Goal: Task Accomplishment & Management: Manage account settings

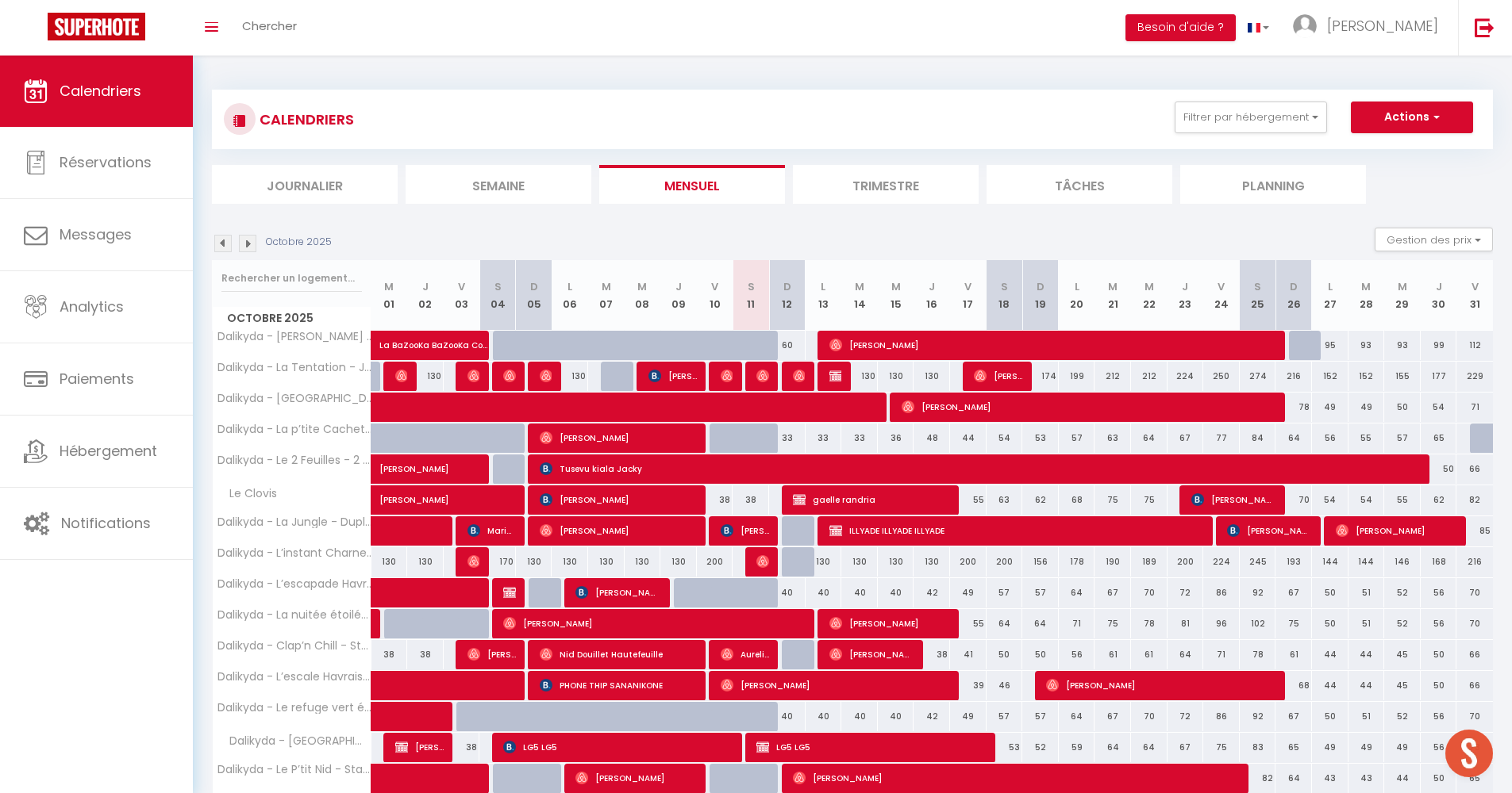
select select
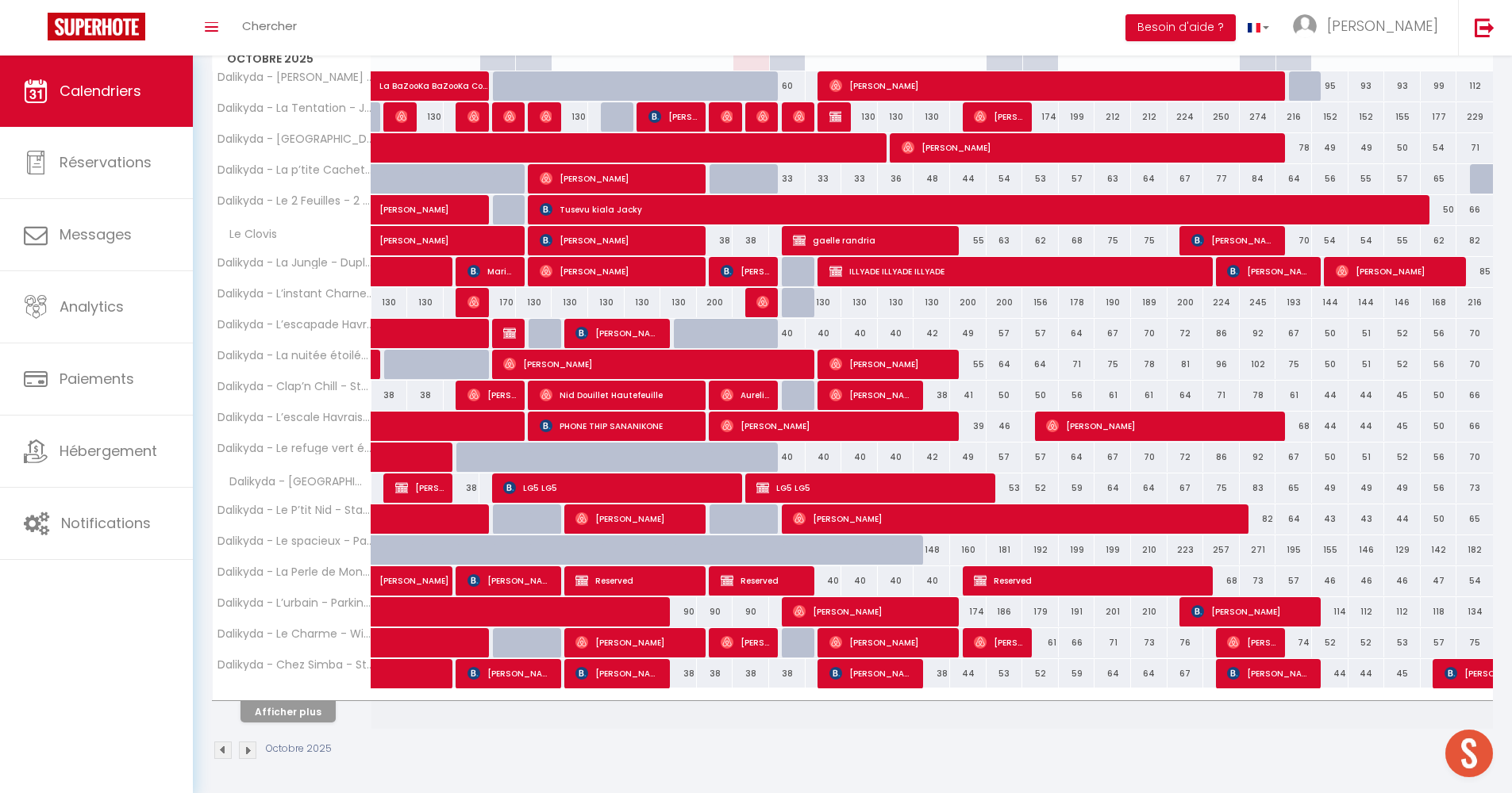
scroll to position [58, 0]
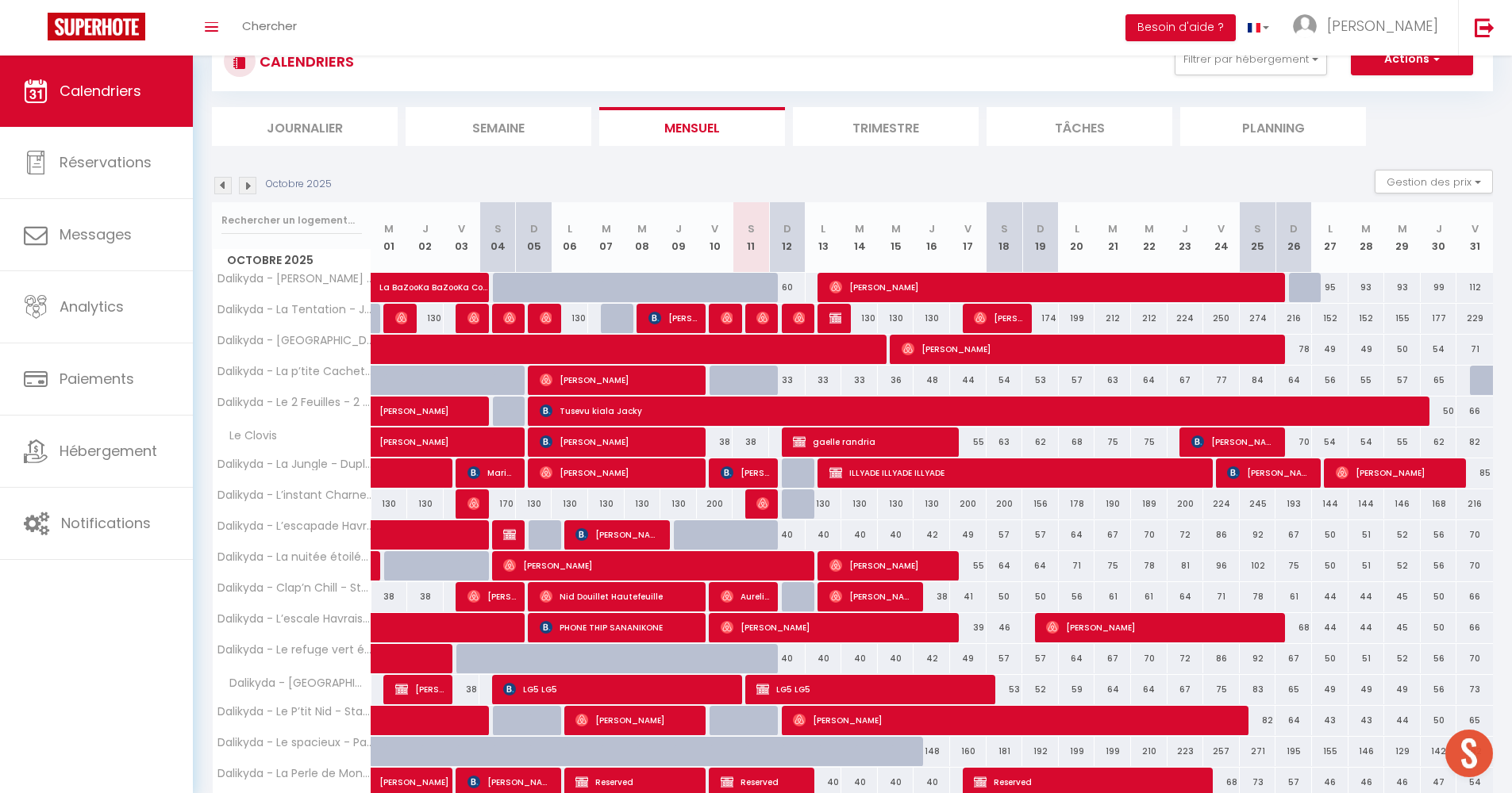
click at [769, 657] on div "40" at bounding box center [787, 659] width 36 height 30
type input "40"
select select "1"
type input "Dim 12 Octobre 2025"
type input "Lun 13 Octobre 2025"
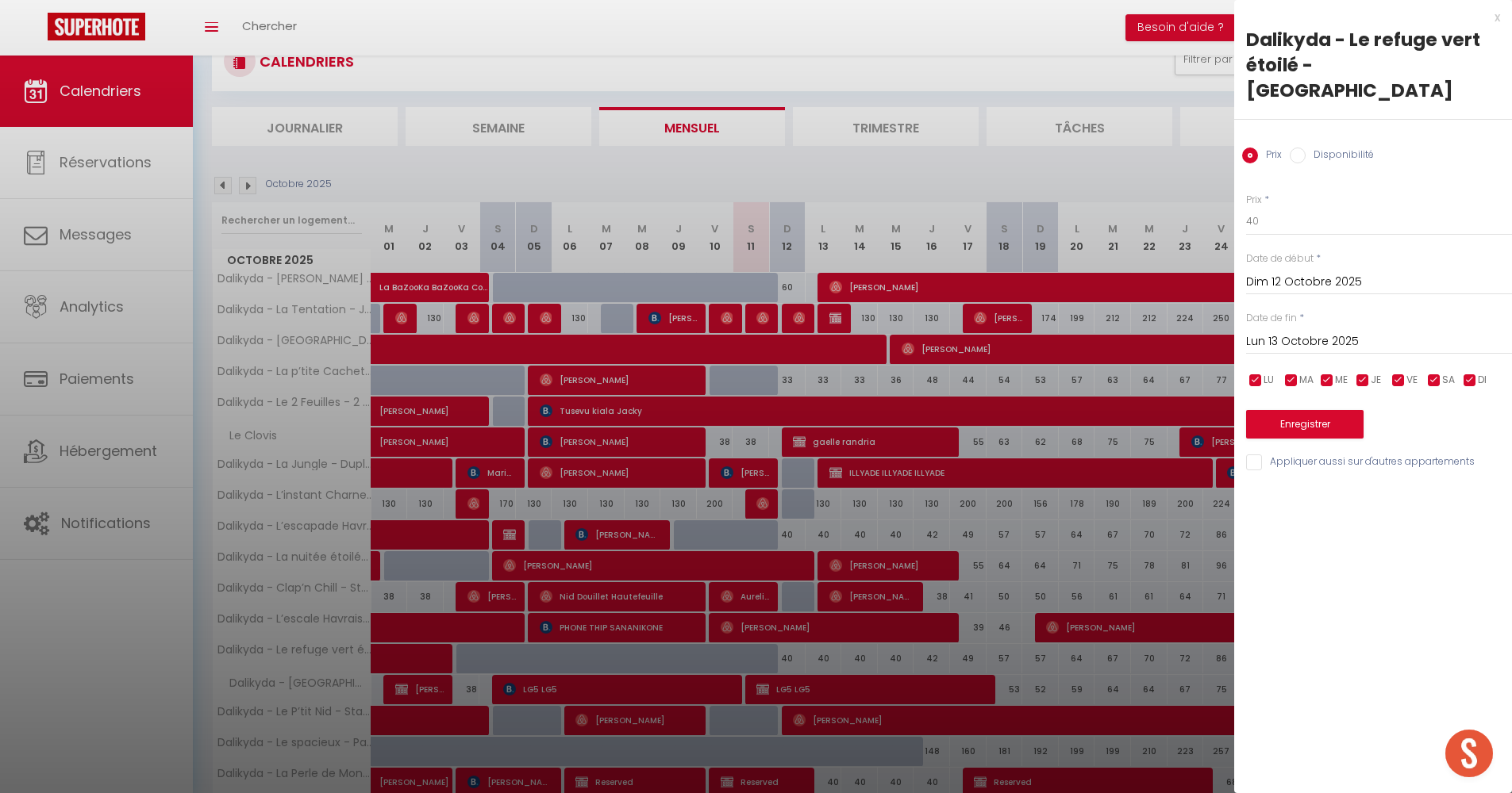
click at [1303, 148] on input "Disponibilité" at bounding box center [1297, 156] width 16 height 16
radio input "true"
radio input "false"
click at [1499, 16] on div "x" at bounding box center [1367, 17] width 266 height 19
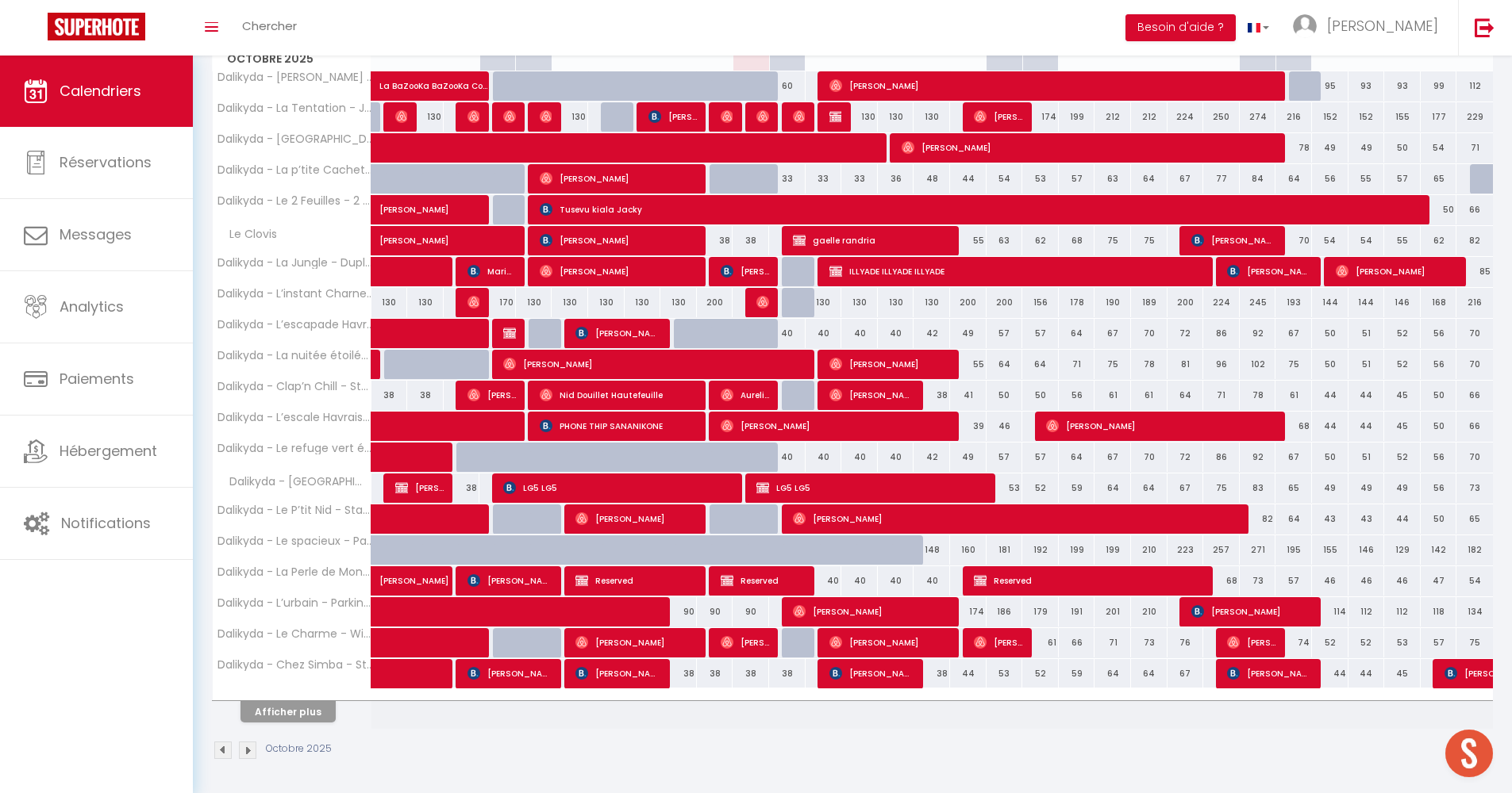
scroll to position [0, 0]
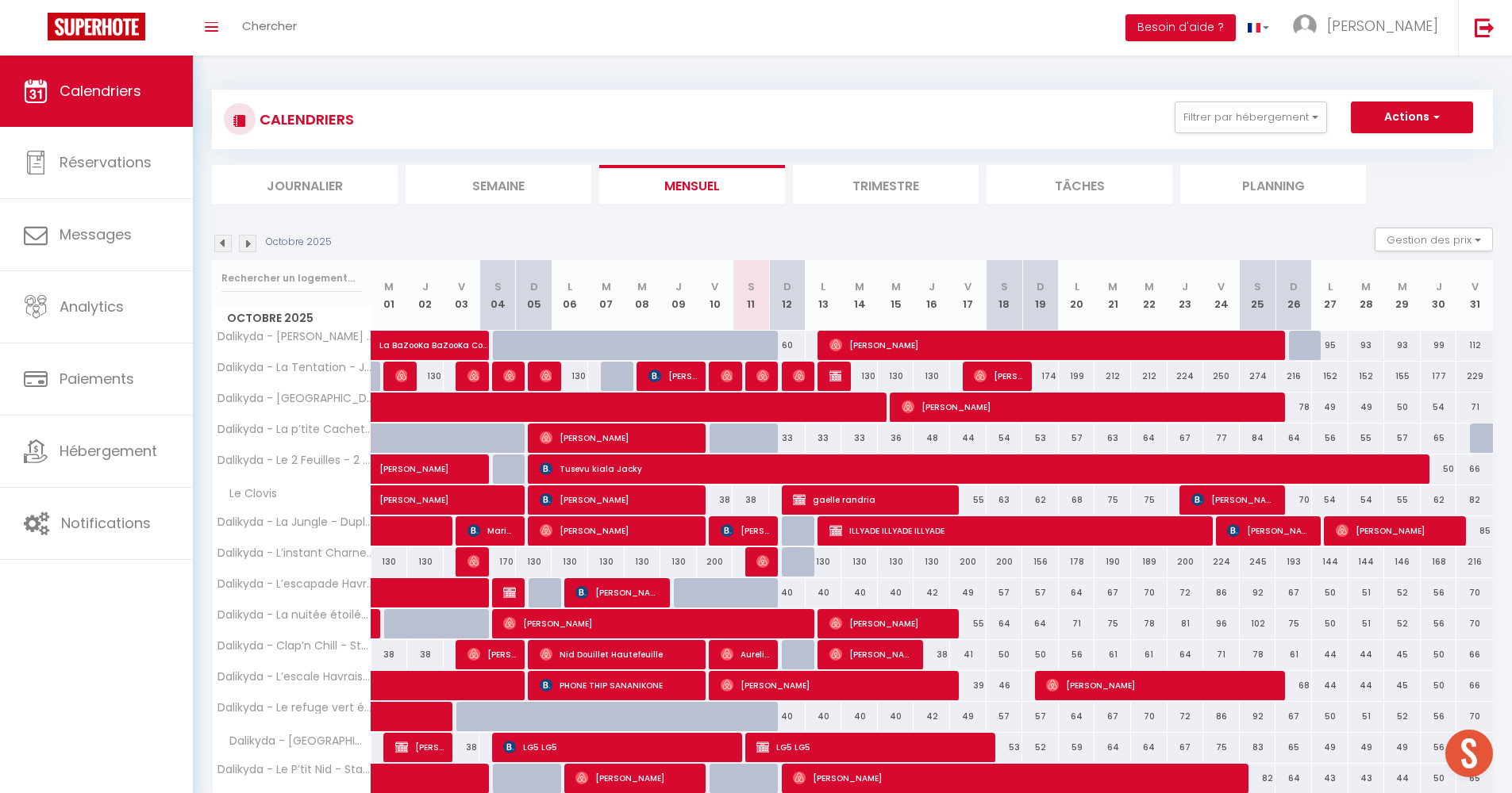
click at [509, 186] on li "Semaine" at bounding box center [499, 184] width 186 height 39
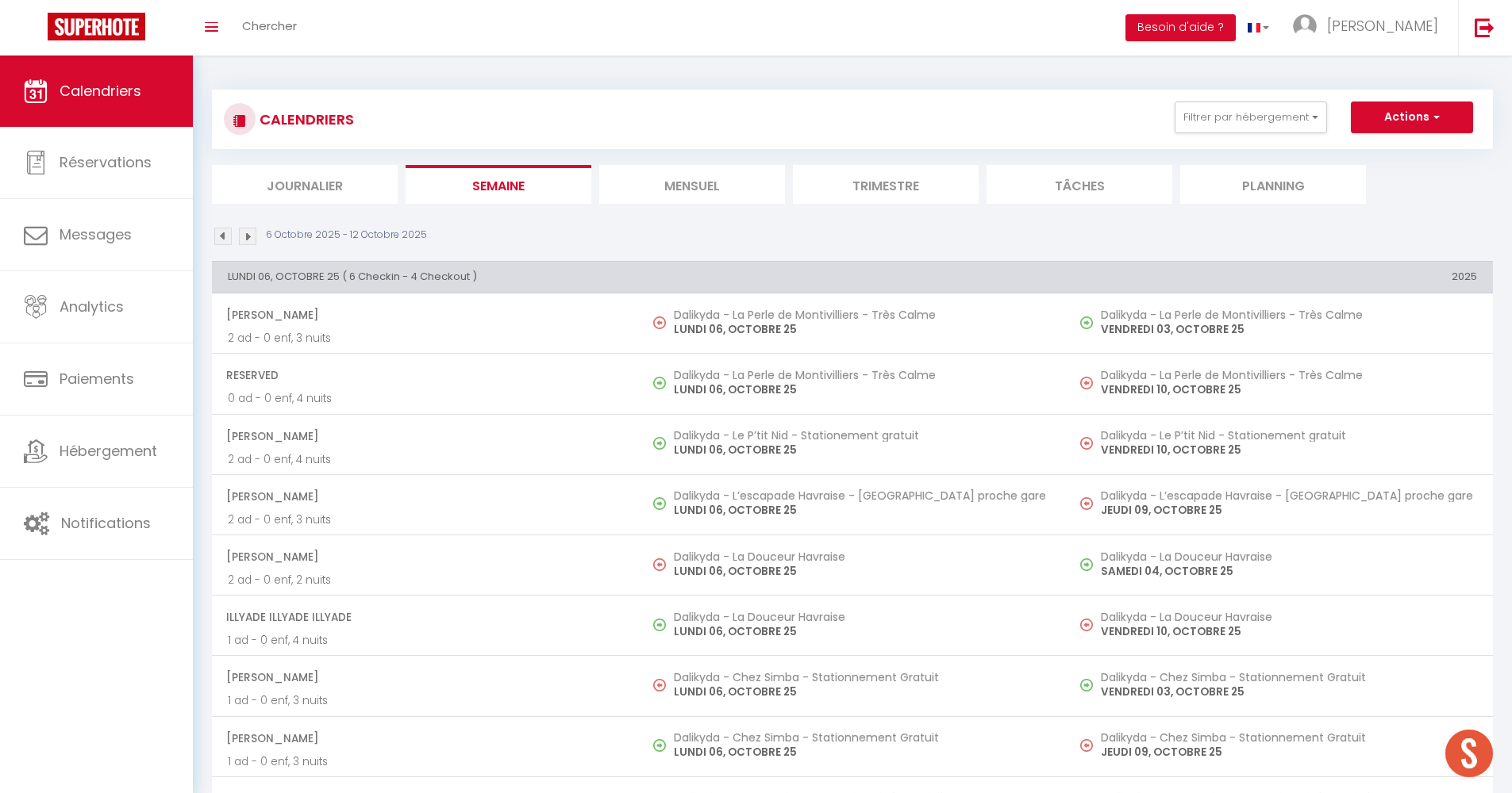
click at [253, 233] on img at bounding box center [247, 236] width 17 height 17
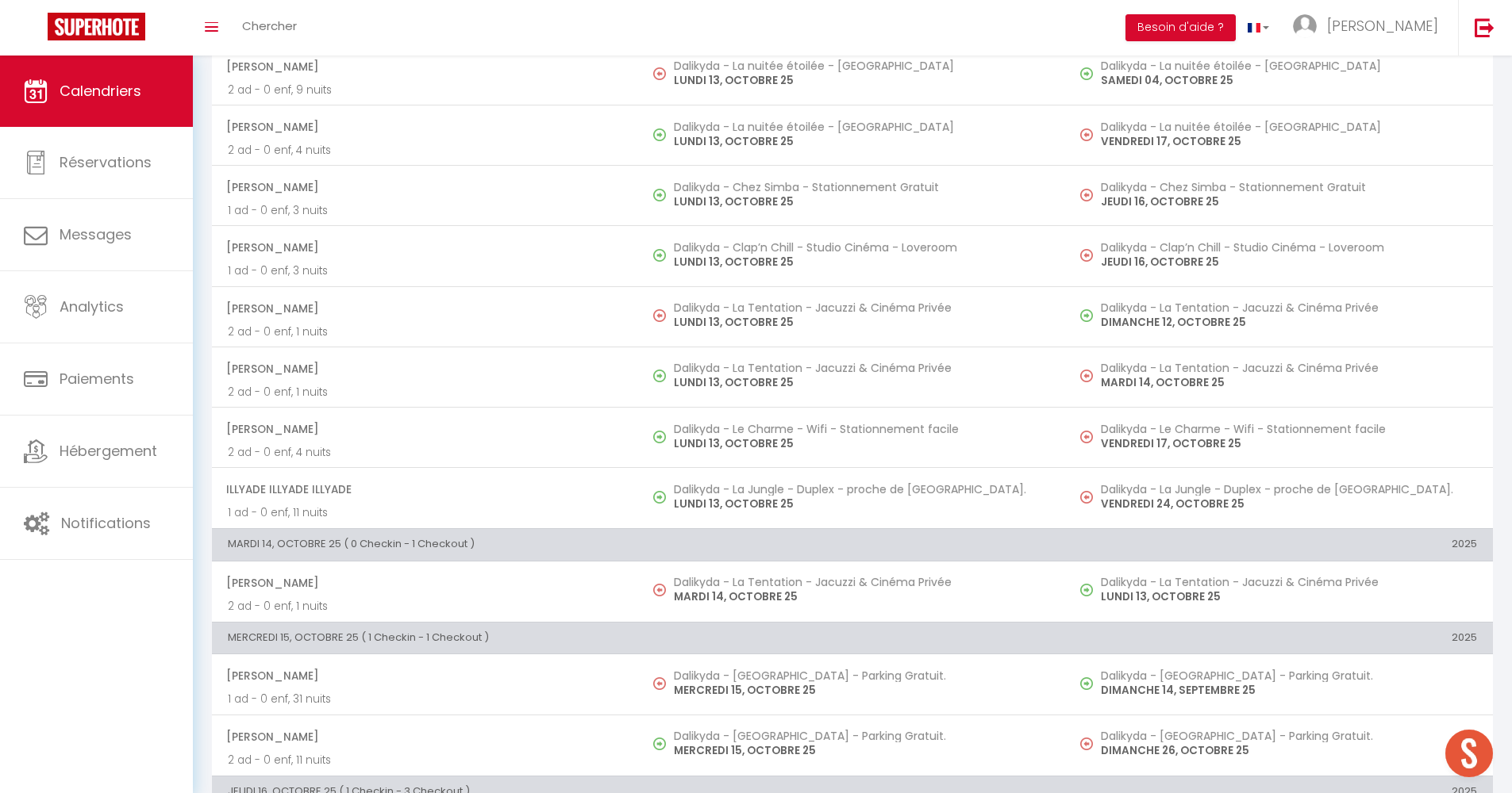
scroll to position [589, 0]
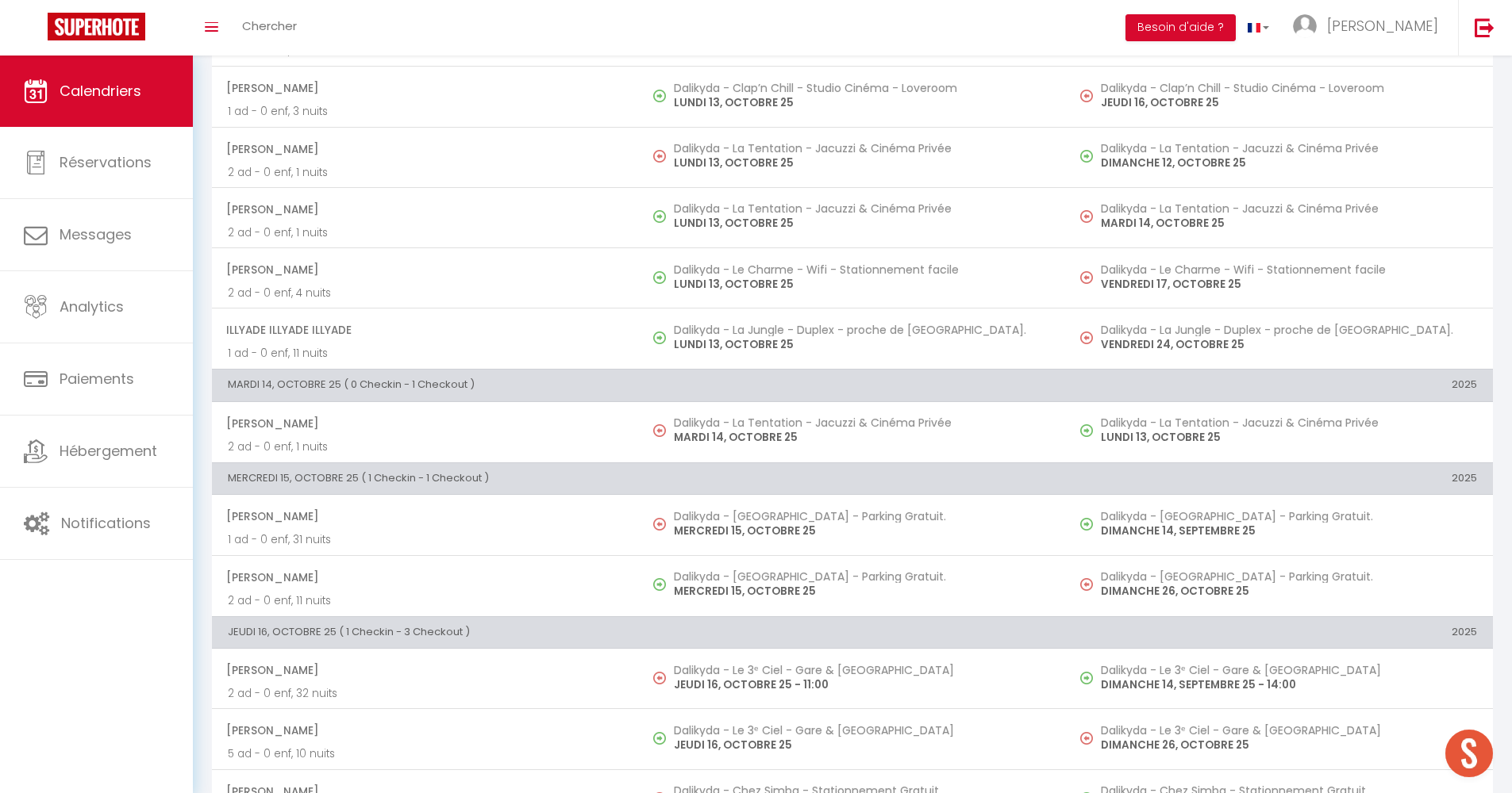
click at [81, 86] on span "Calendriers" at bounding box center [100, 91] width 82 height 20
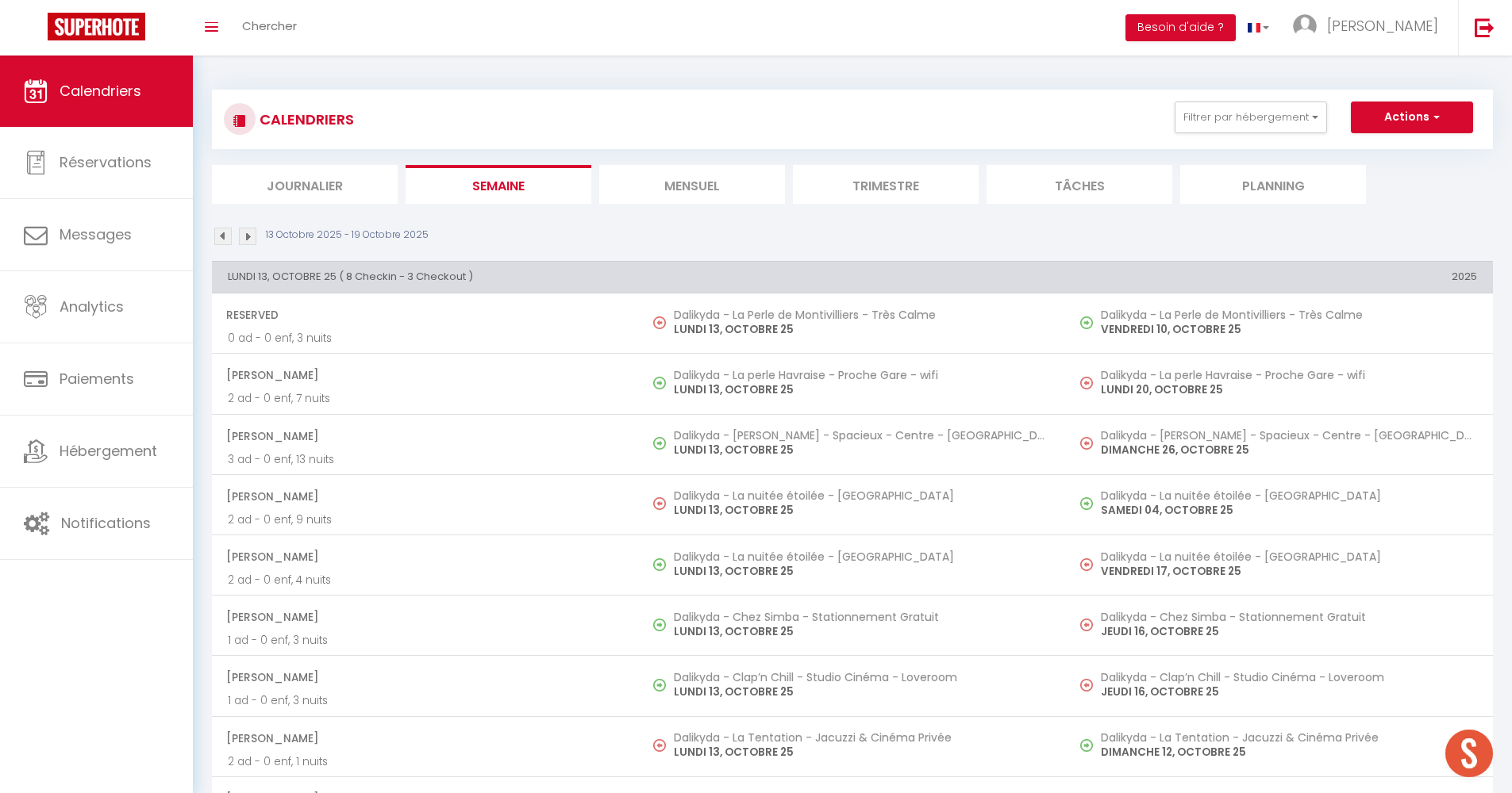
click at [137, 96] on span "Calendriers" at bounding box center [100, 91] width 82 height 20
click at [1221, 117] on button "Filtrer par hébergement" at bounding box center [1251, 117] width 152 height 32
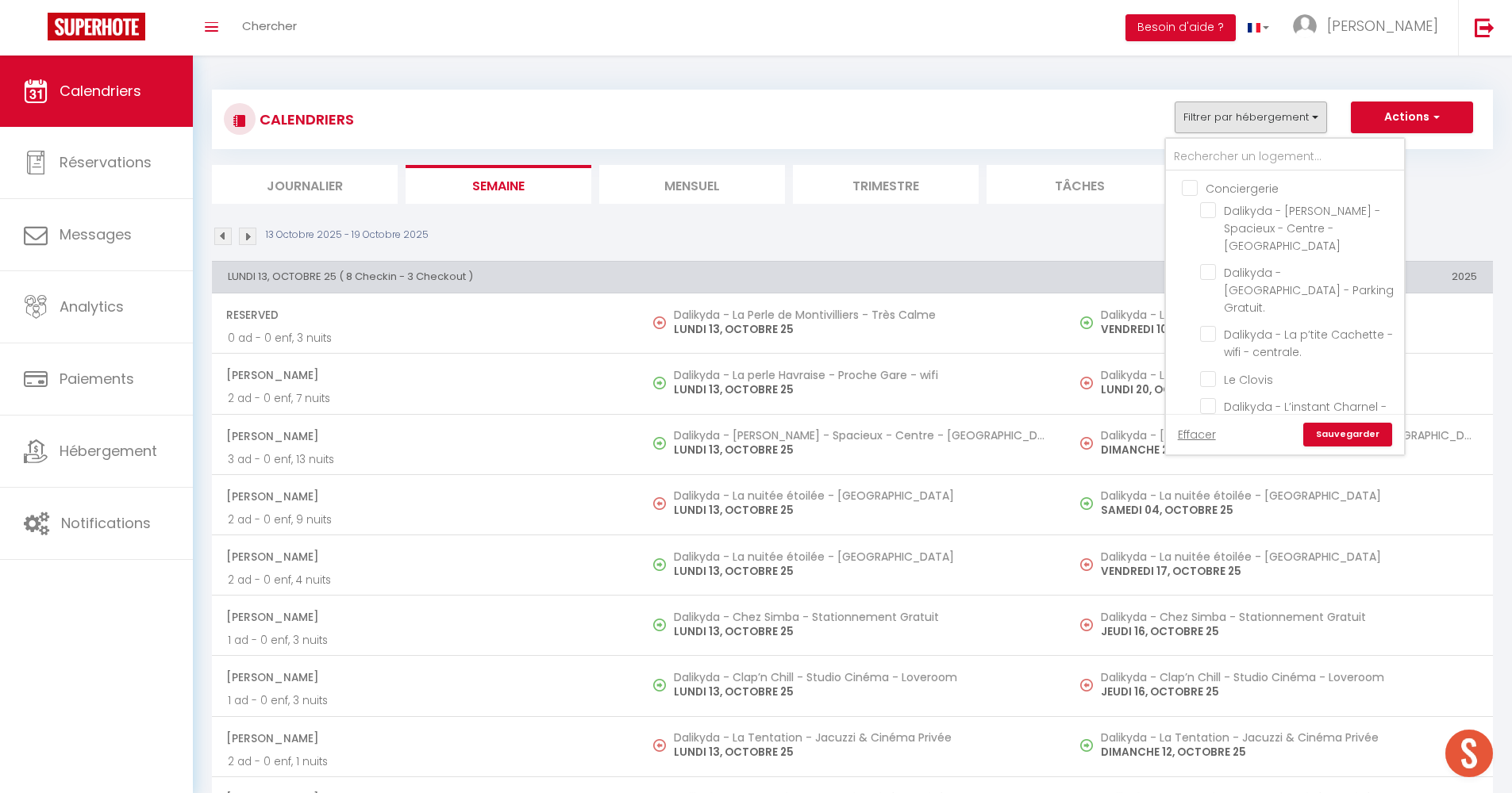
click at [1221, 117] on button "Filtrer par hébergement" at bounding box center [1251, 117] width 152 height 32
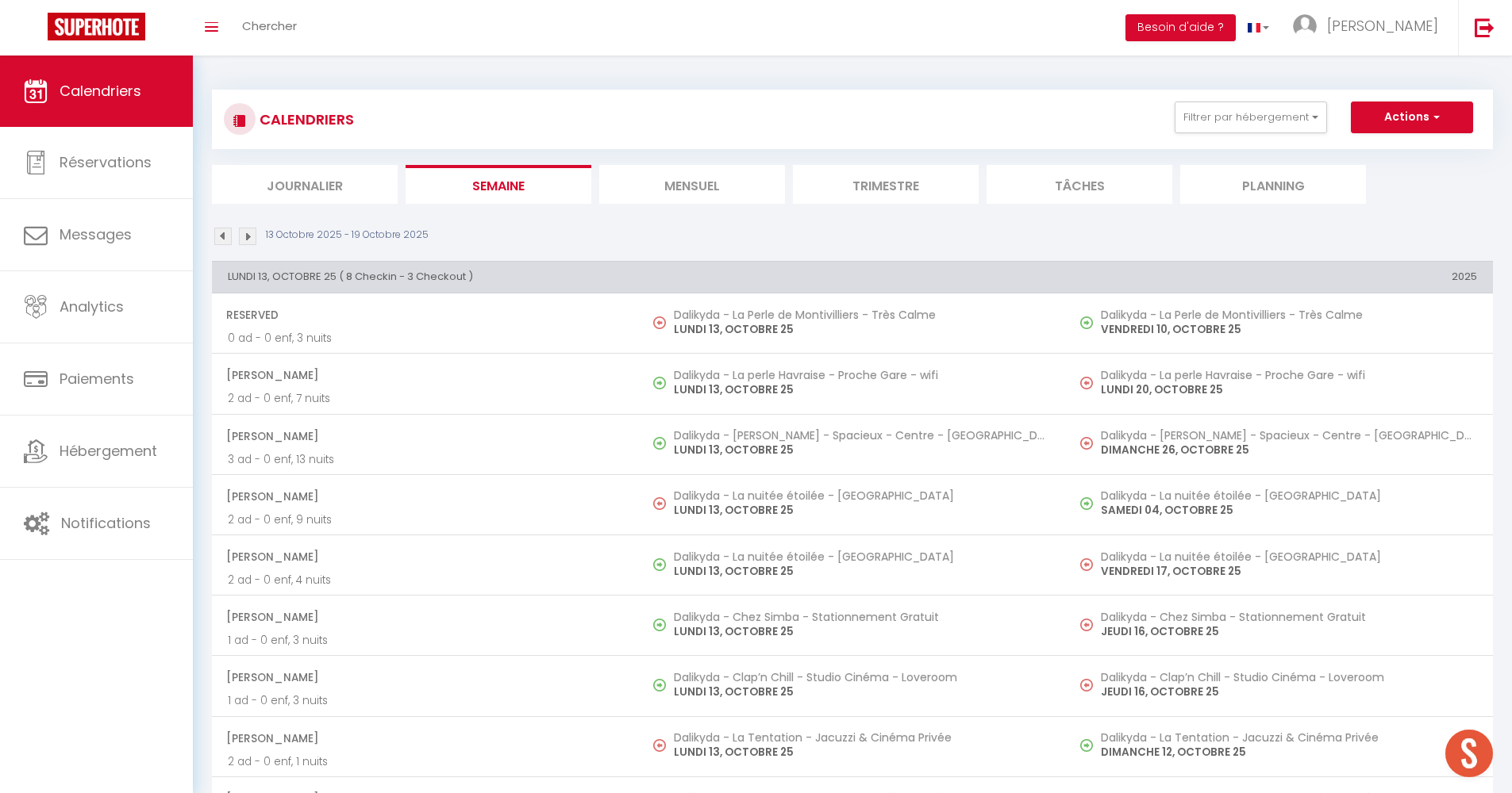
click at [716, 190] on li "Mensuel" at bounding box center [692, 184] width 186 height 39
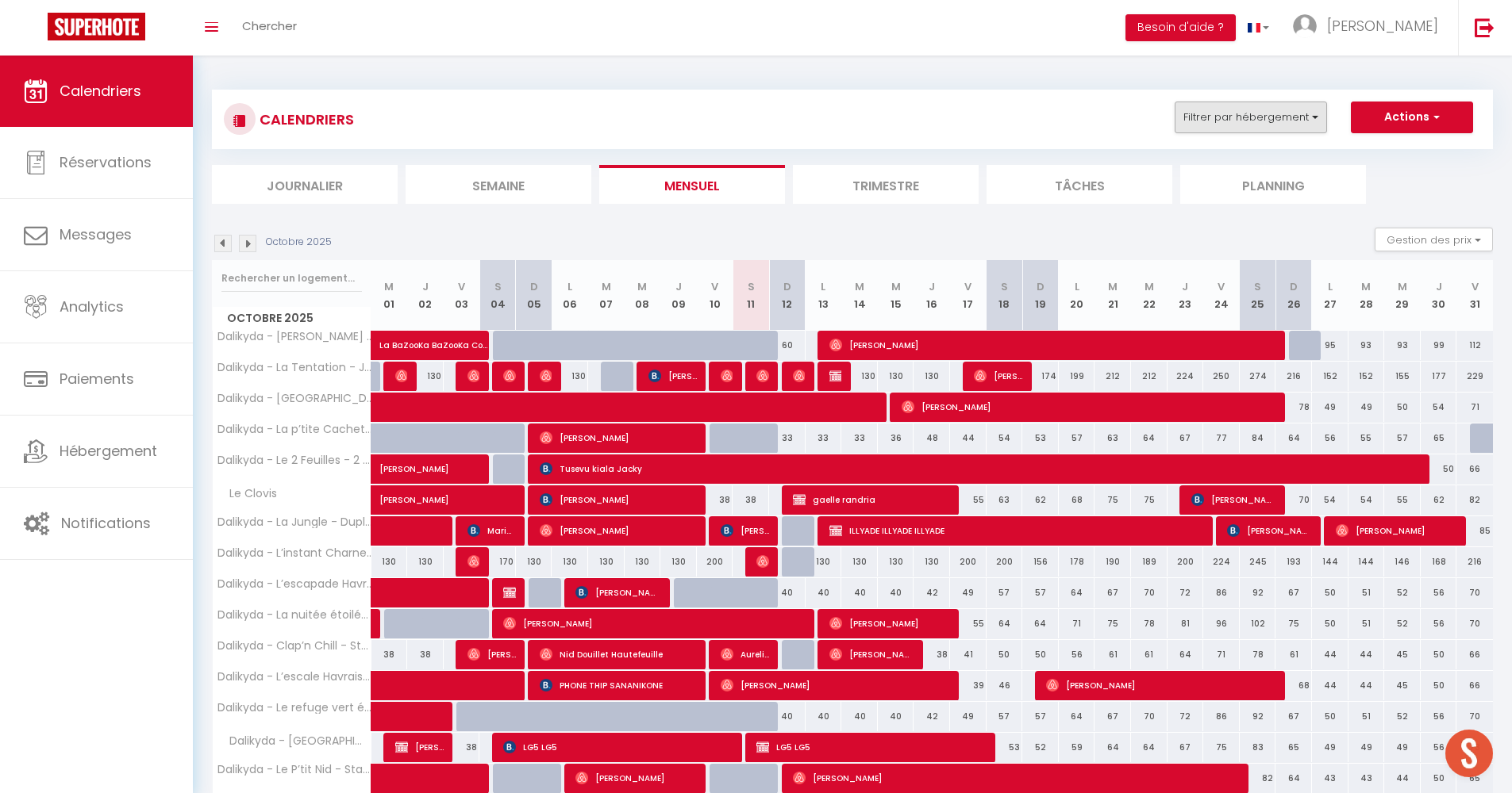
click at [1245, 122] on button "Filtrer par hébergement" at bounding box center [1251, 117] width 152 height 32
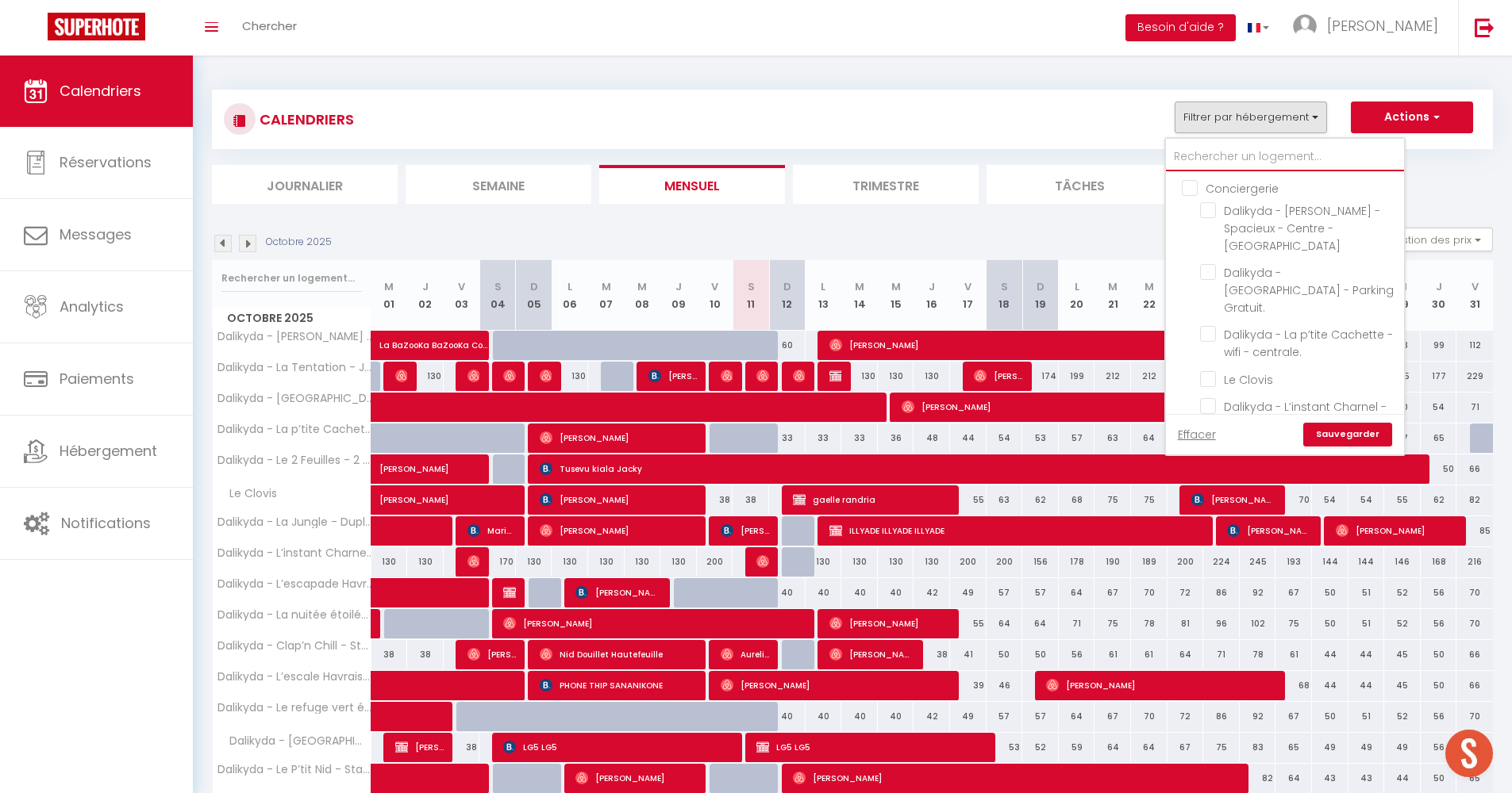
click at [1242, 153] on input "text" at bounding box center [1285, 157] width 238 height 29
type input "t"
checkbox input "false"
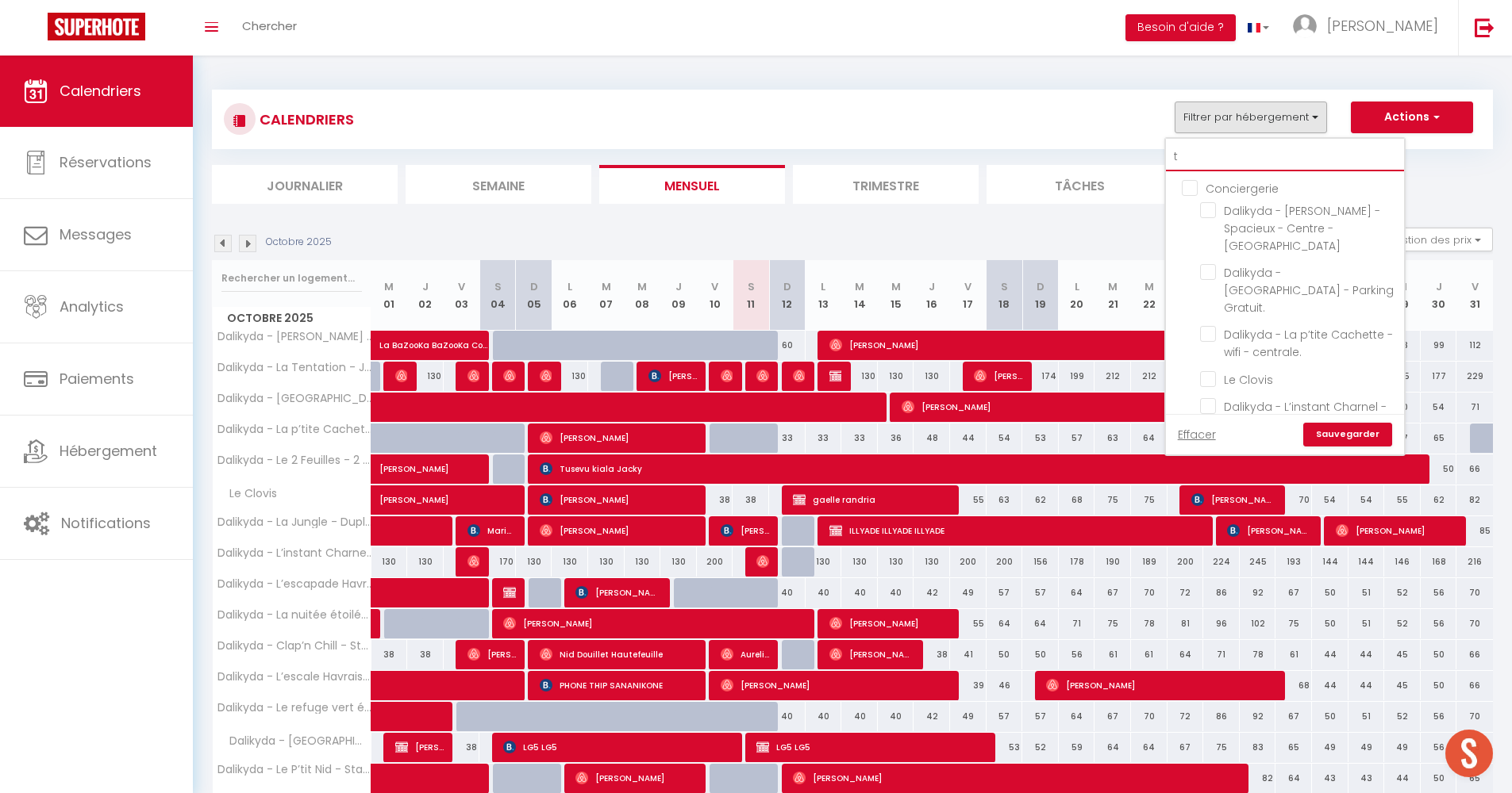
checkbox input "false"
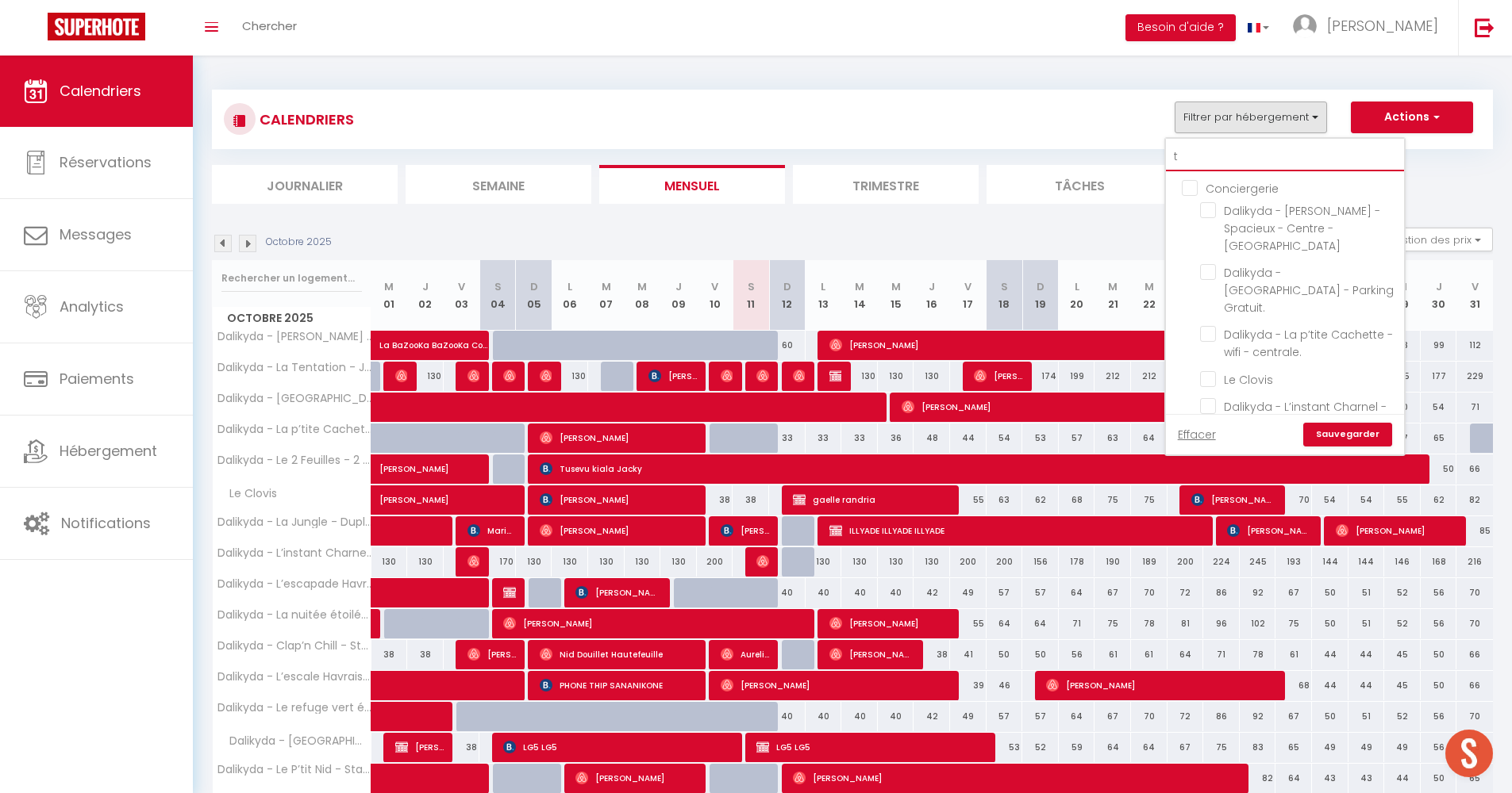
checkbox input "false"
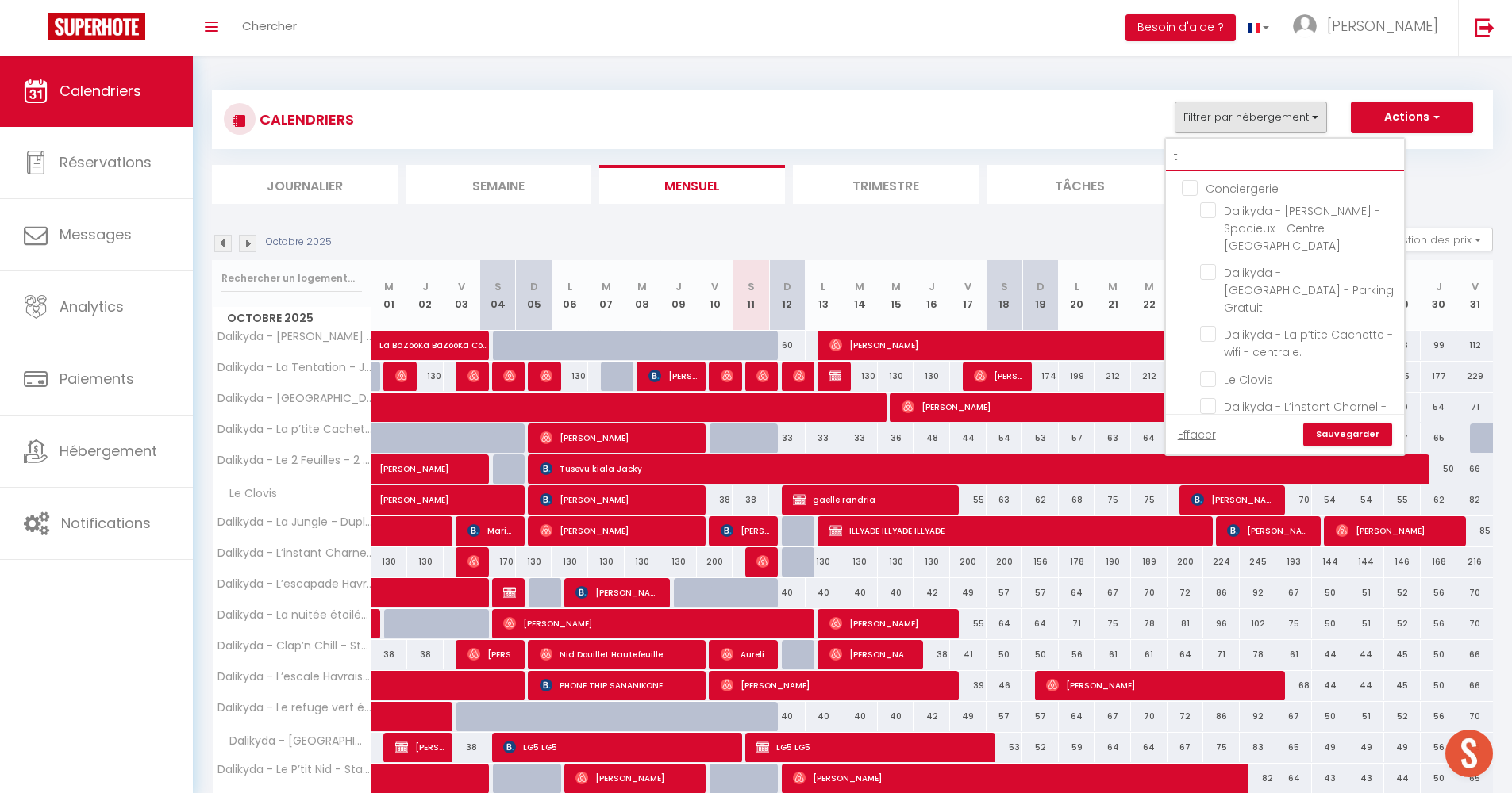
checkbox input "false"
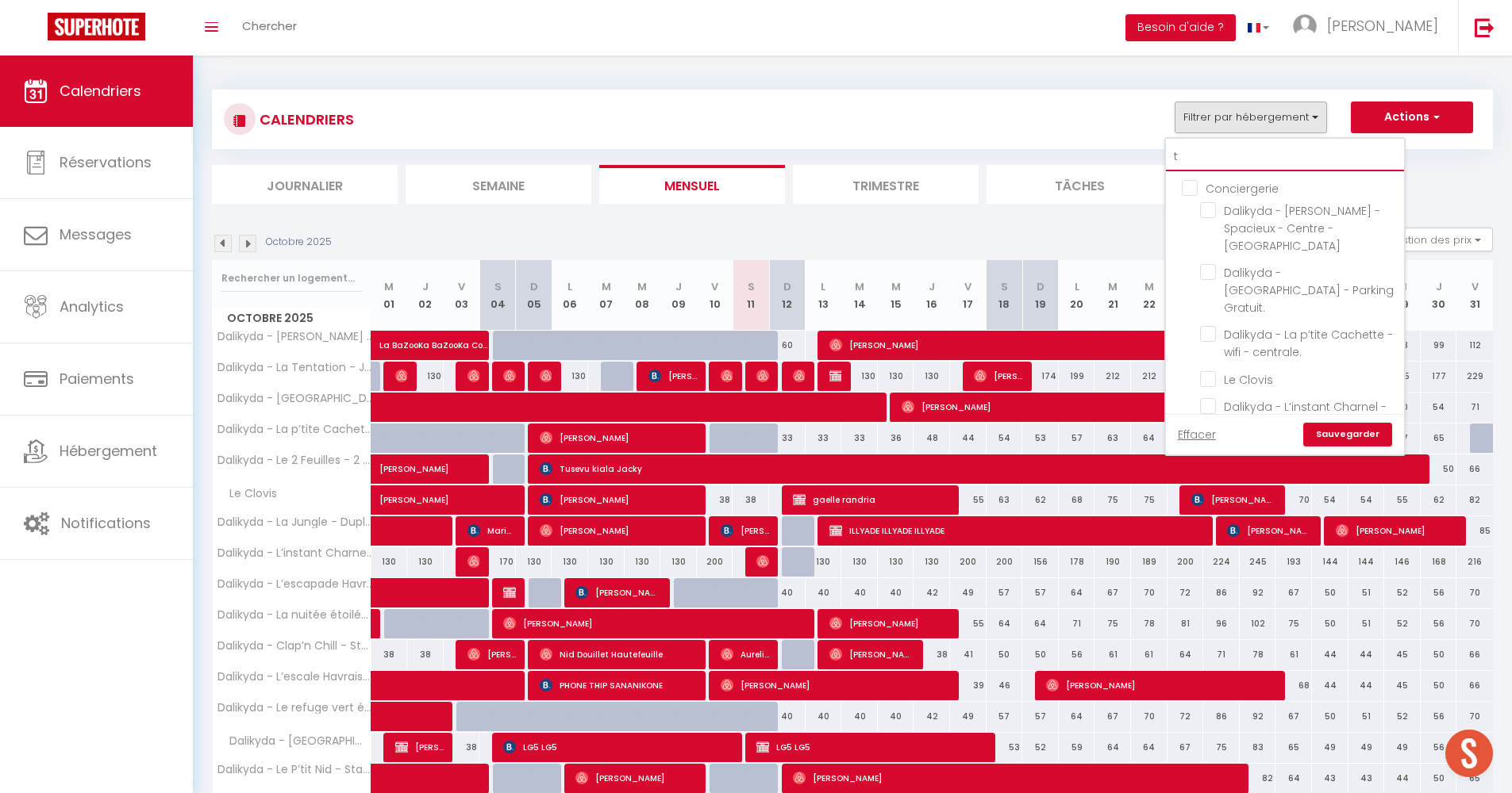
checkbox input "false"
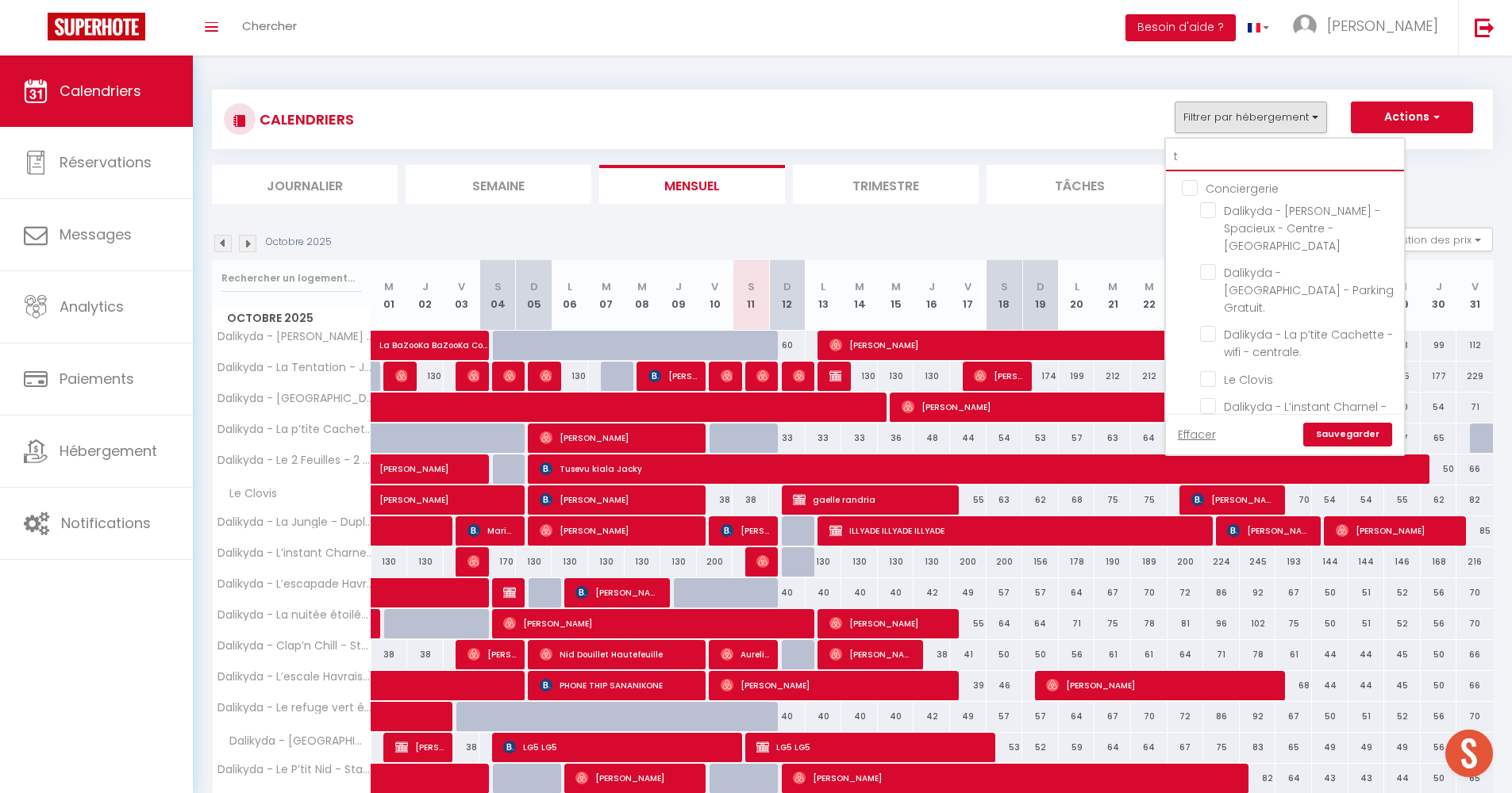
checkbox input "false"
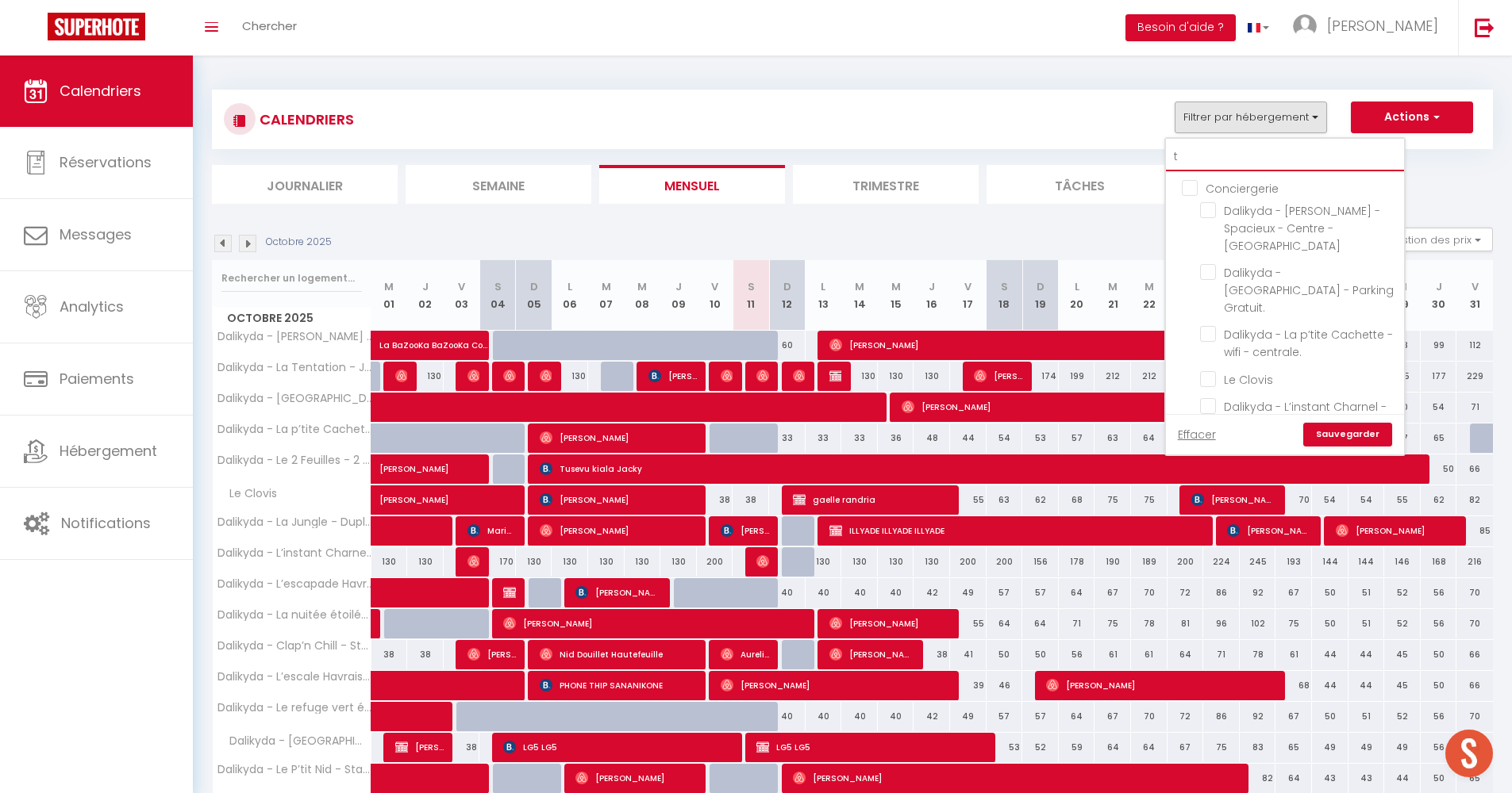
checkbox input "false"
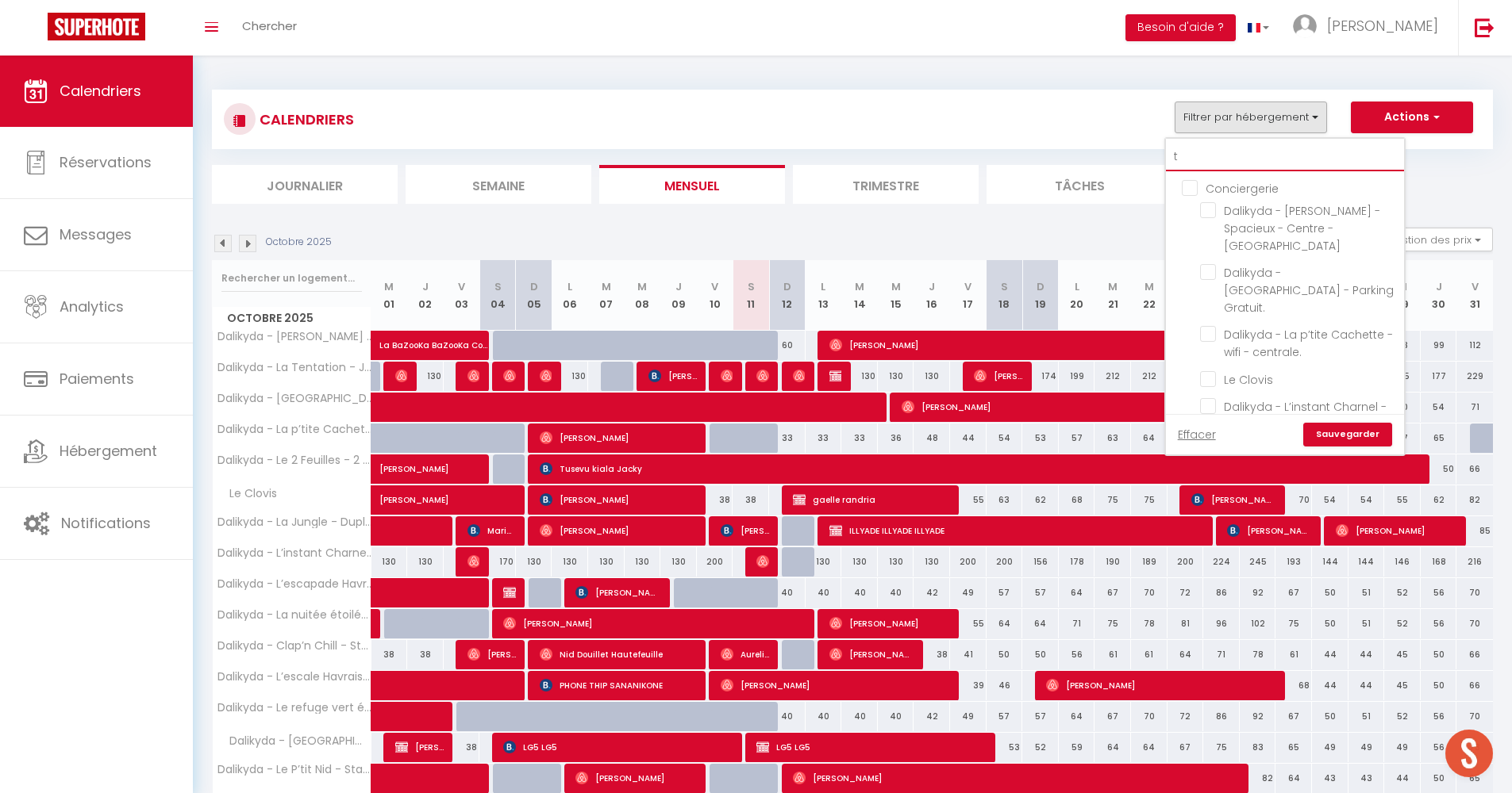
checkbox input "false"
type input "te"
checkbox input "false"
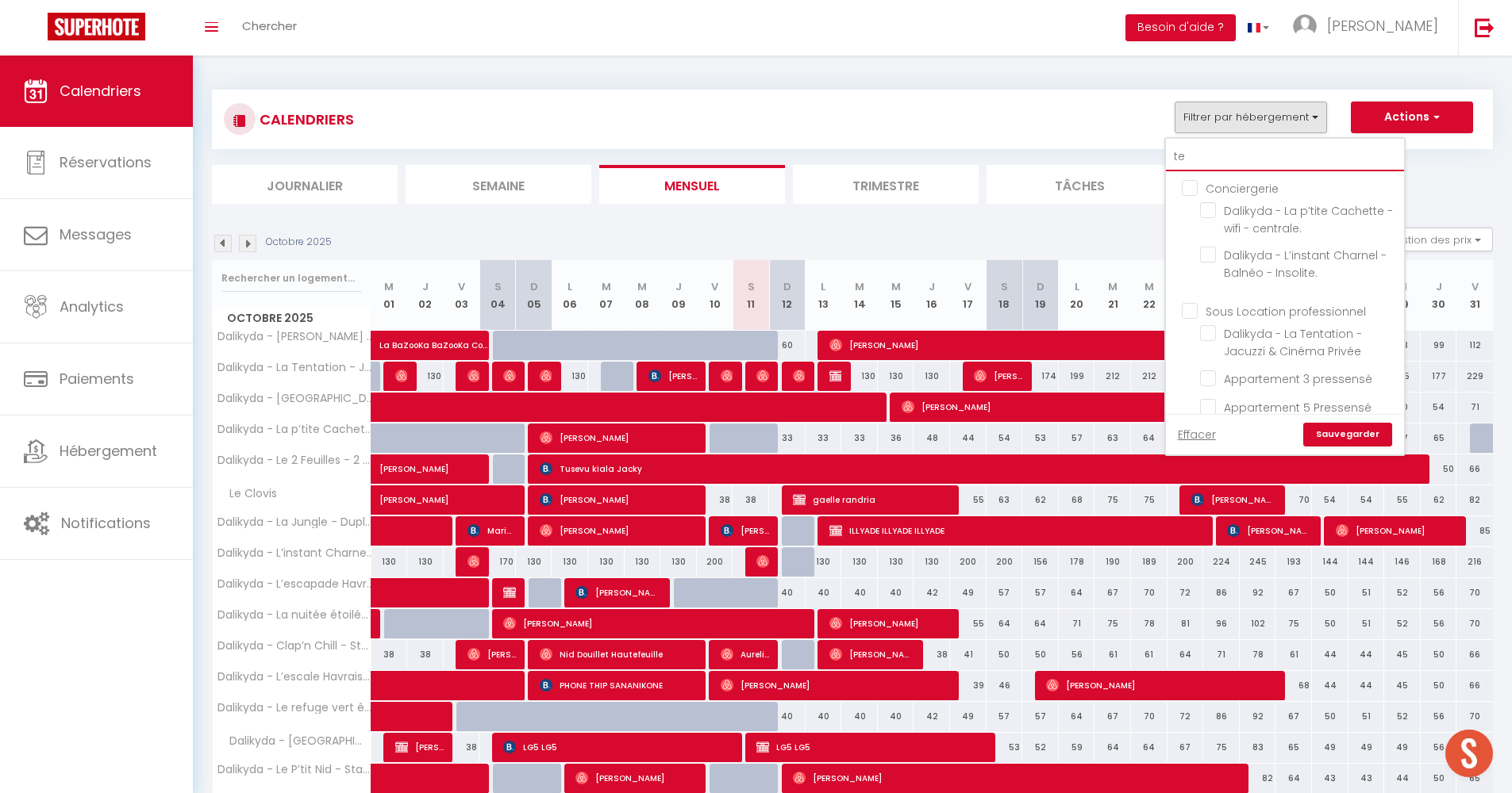
checkbox input "false"
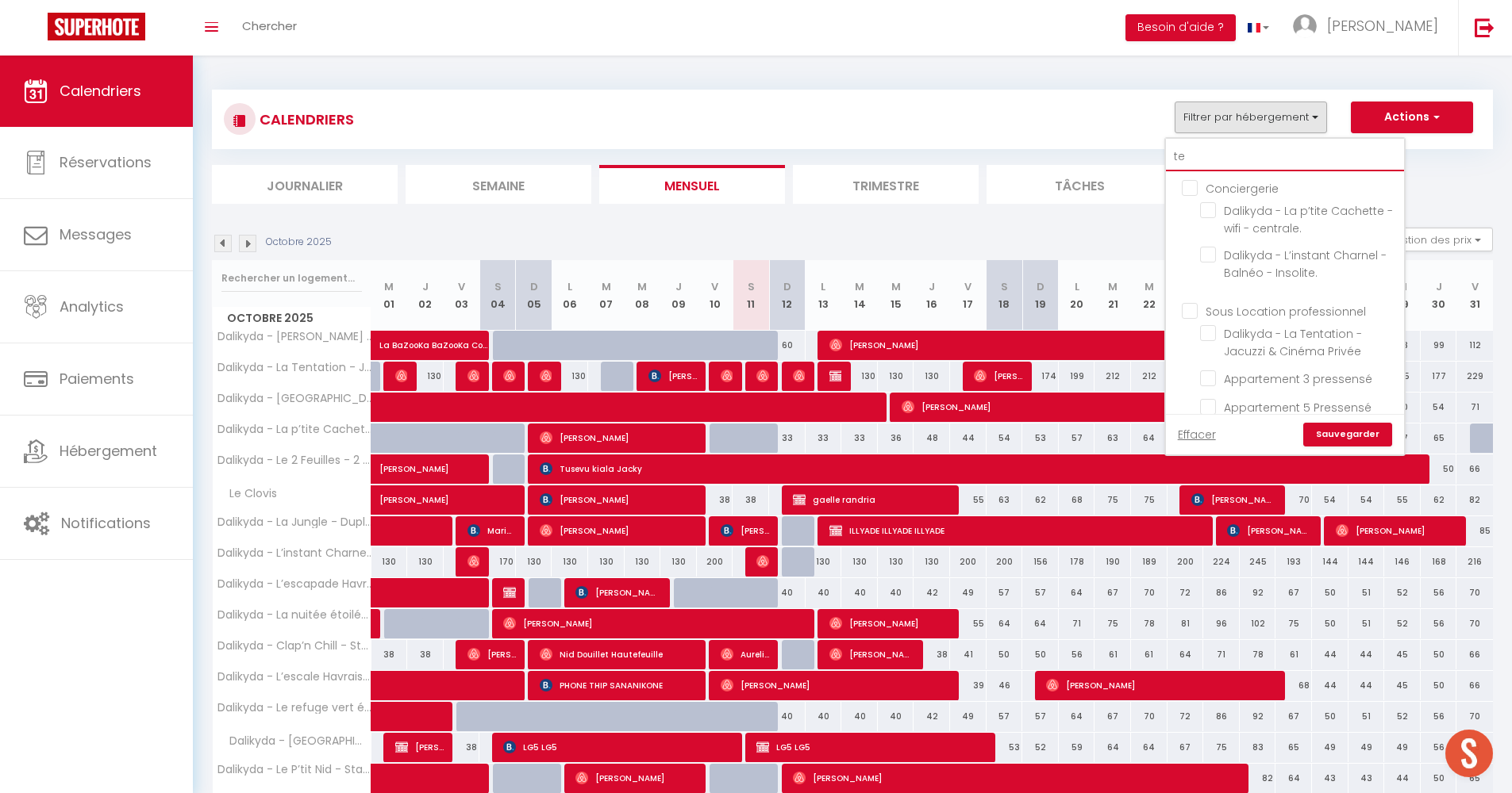
checkbox input "false"
type input "ten"
checkbox input "false"
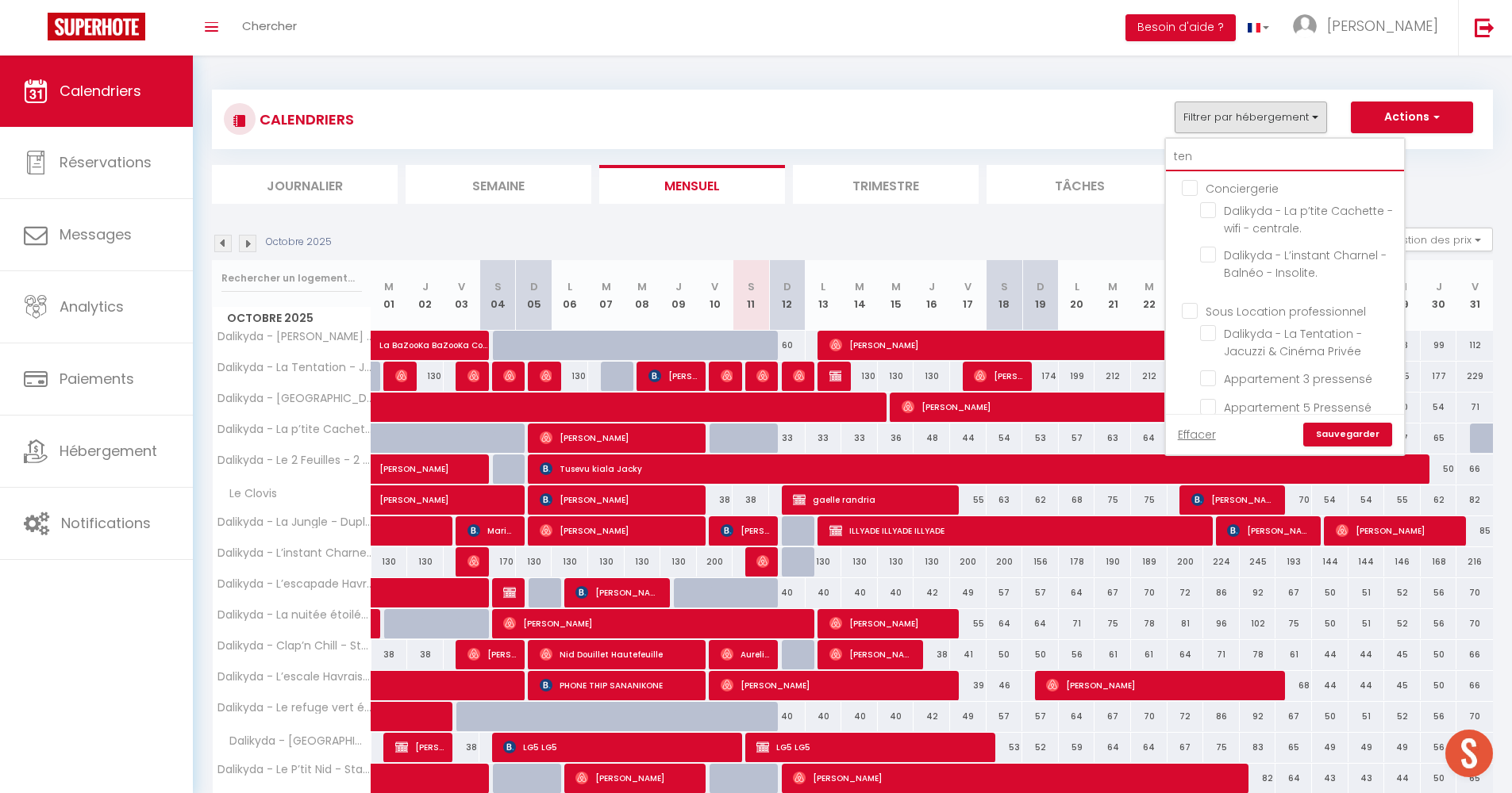
checkbox input "false"
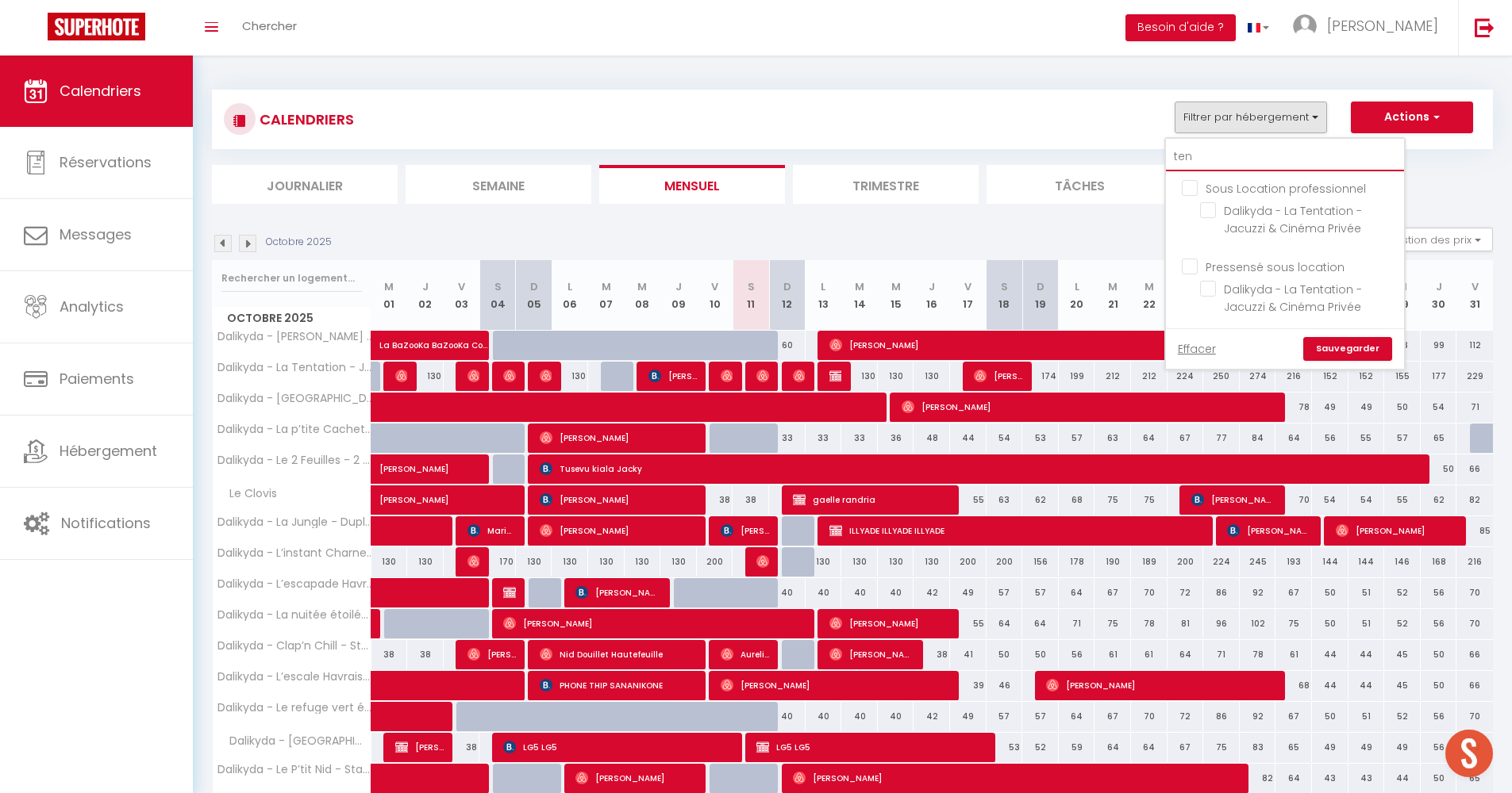
type input "tent"
checkbox input "false"
type input "tenta"
checkbox input "false"
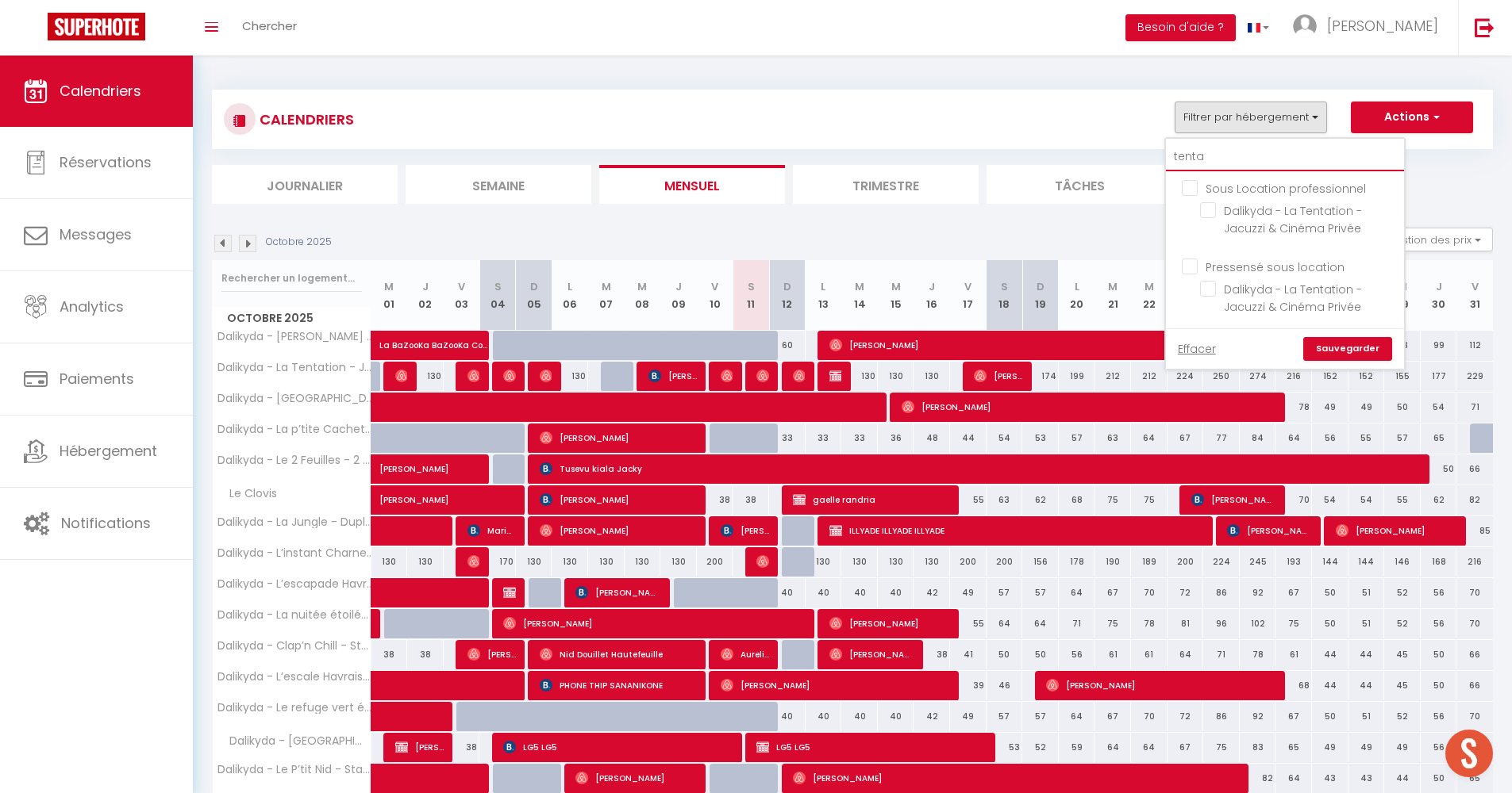
checkbox input "false"
type input "tenta"
click at [1212, 209] on input "Dalikyda - La Tentation - Jacuzzi & Cinéma Privée" at bounding box center [1299, 210] width 198 height 16
checkbox input "true"
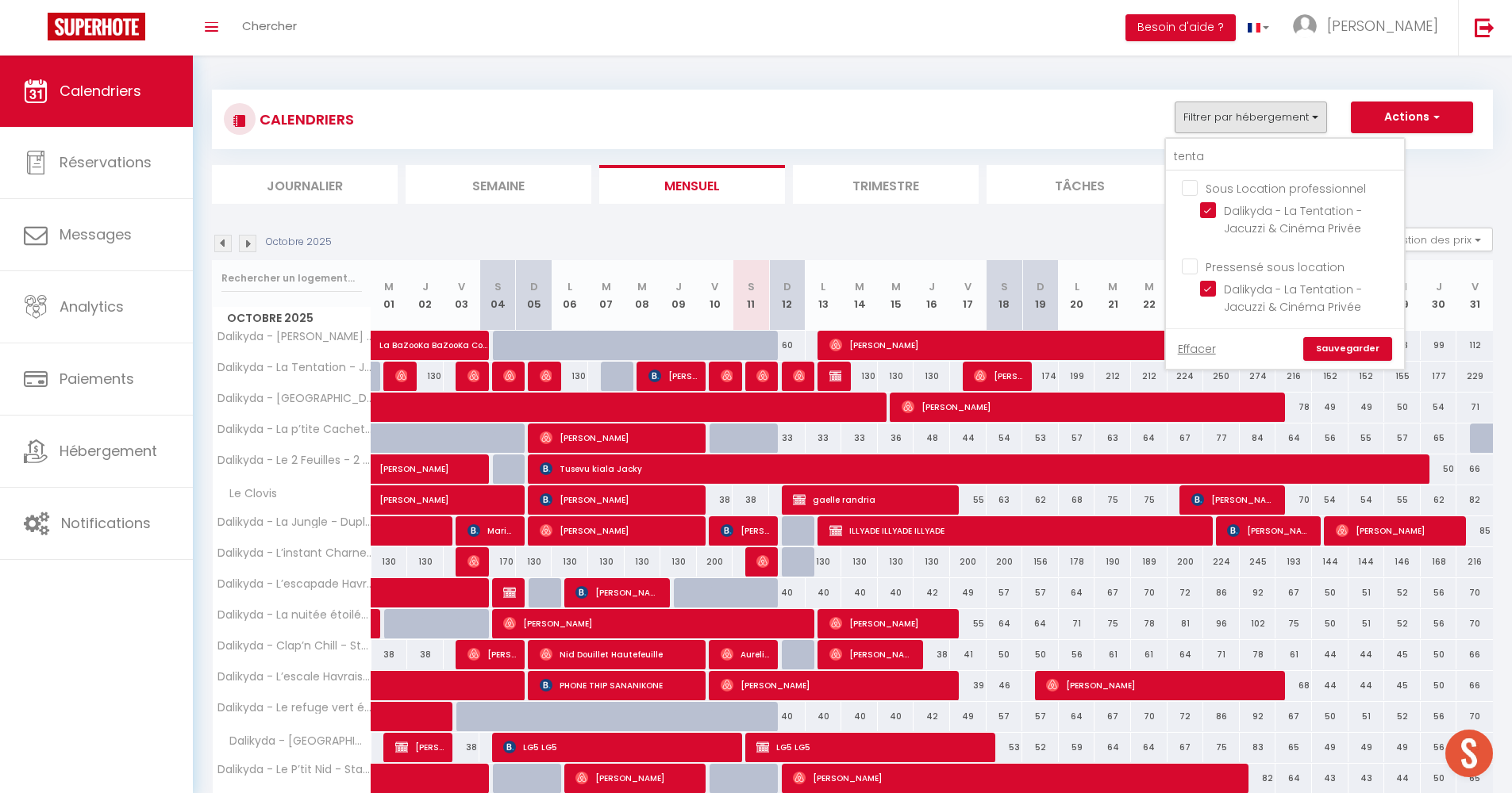
click at [1370, 358] on link "Sauvegarder" at bounding box center [1347, 349] width 89 height 23
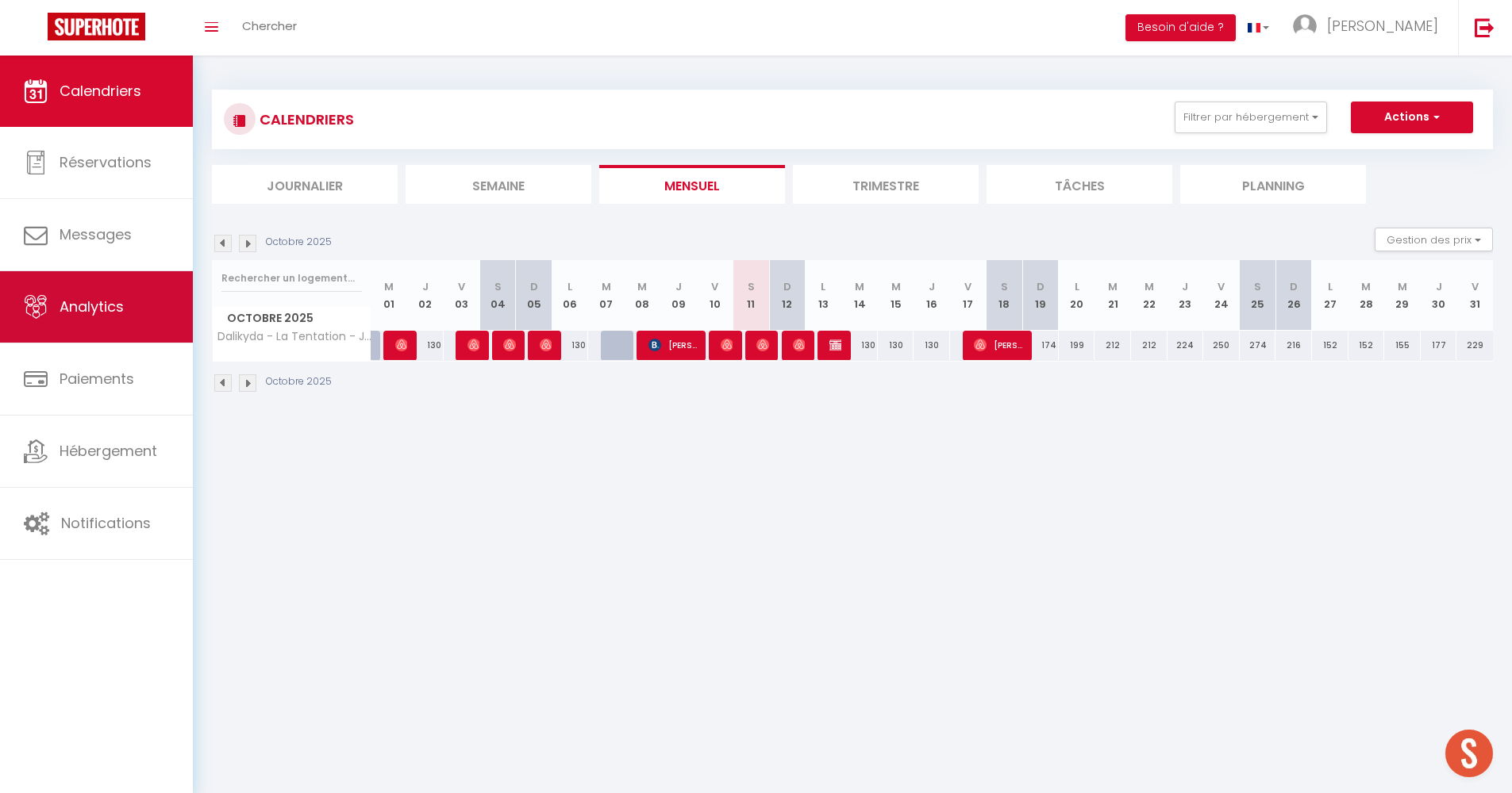
click at [67, 292] on link "Analytics" at bounding box center [96, 306] width 193 height 71
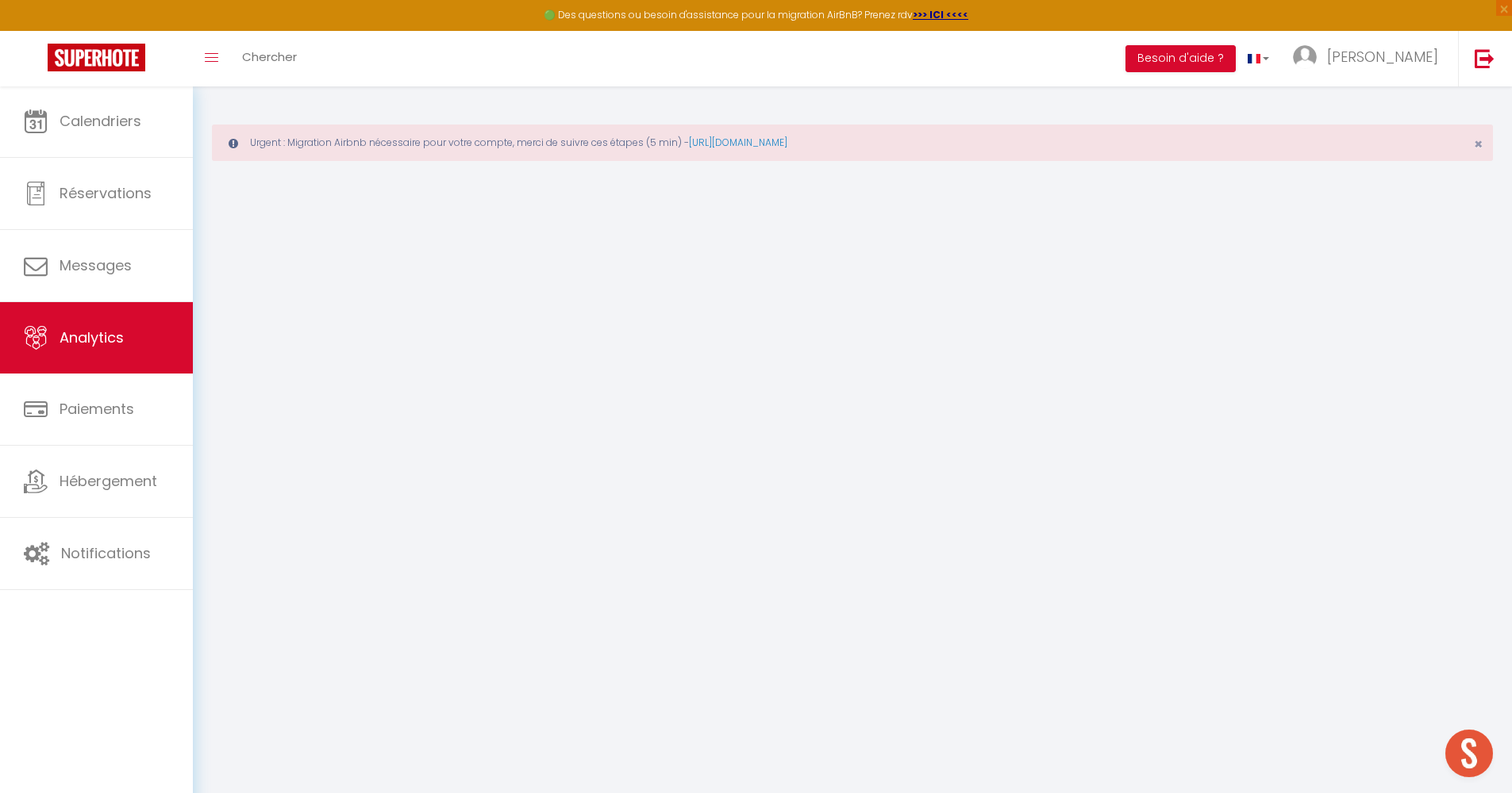
select select "2025"
select select "10"
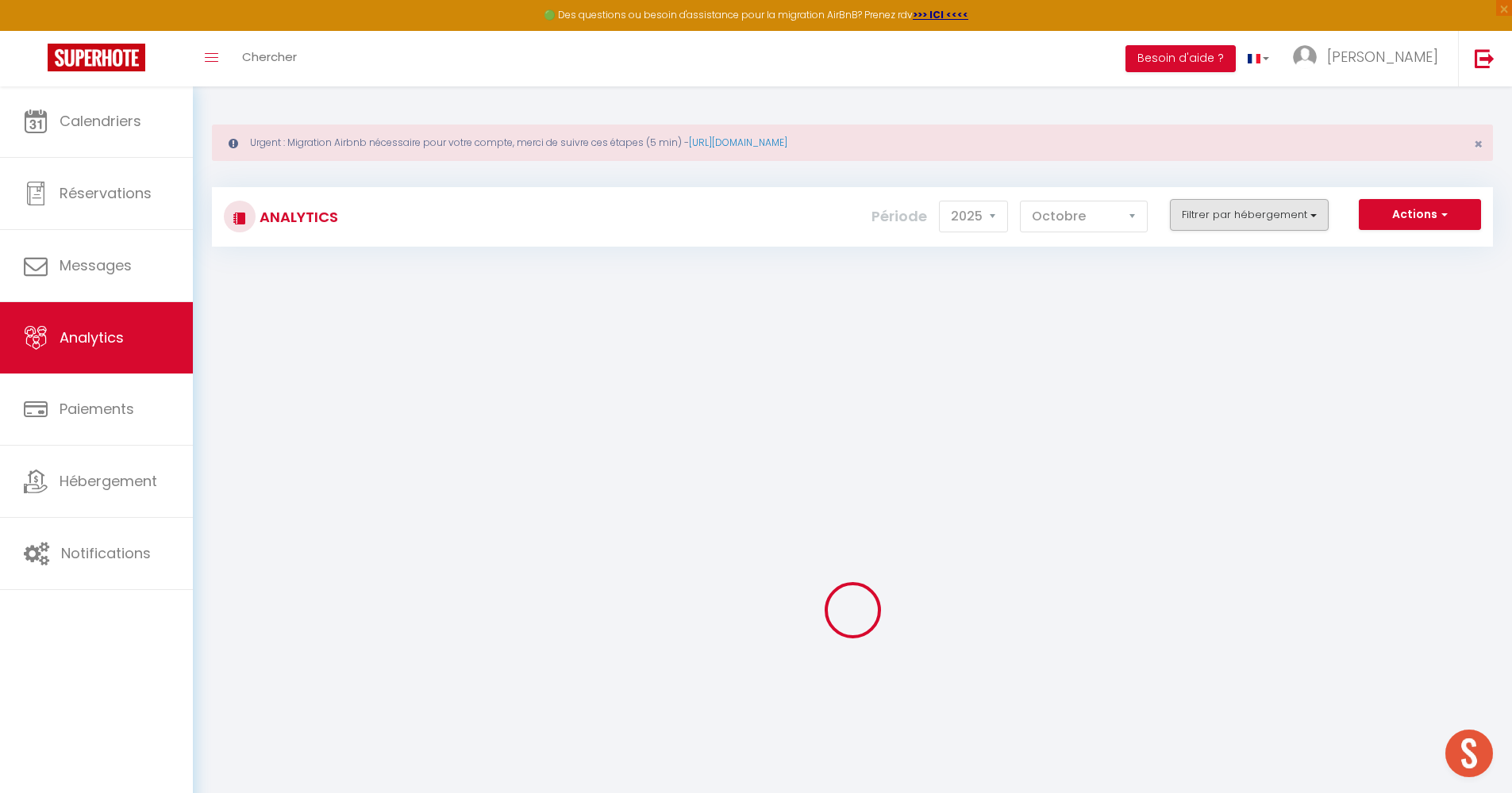
click at [1259, 214] on button "Filtrer par hébergement" at bounding box center [1249, 214] width 159 height 32
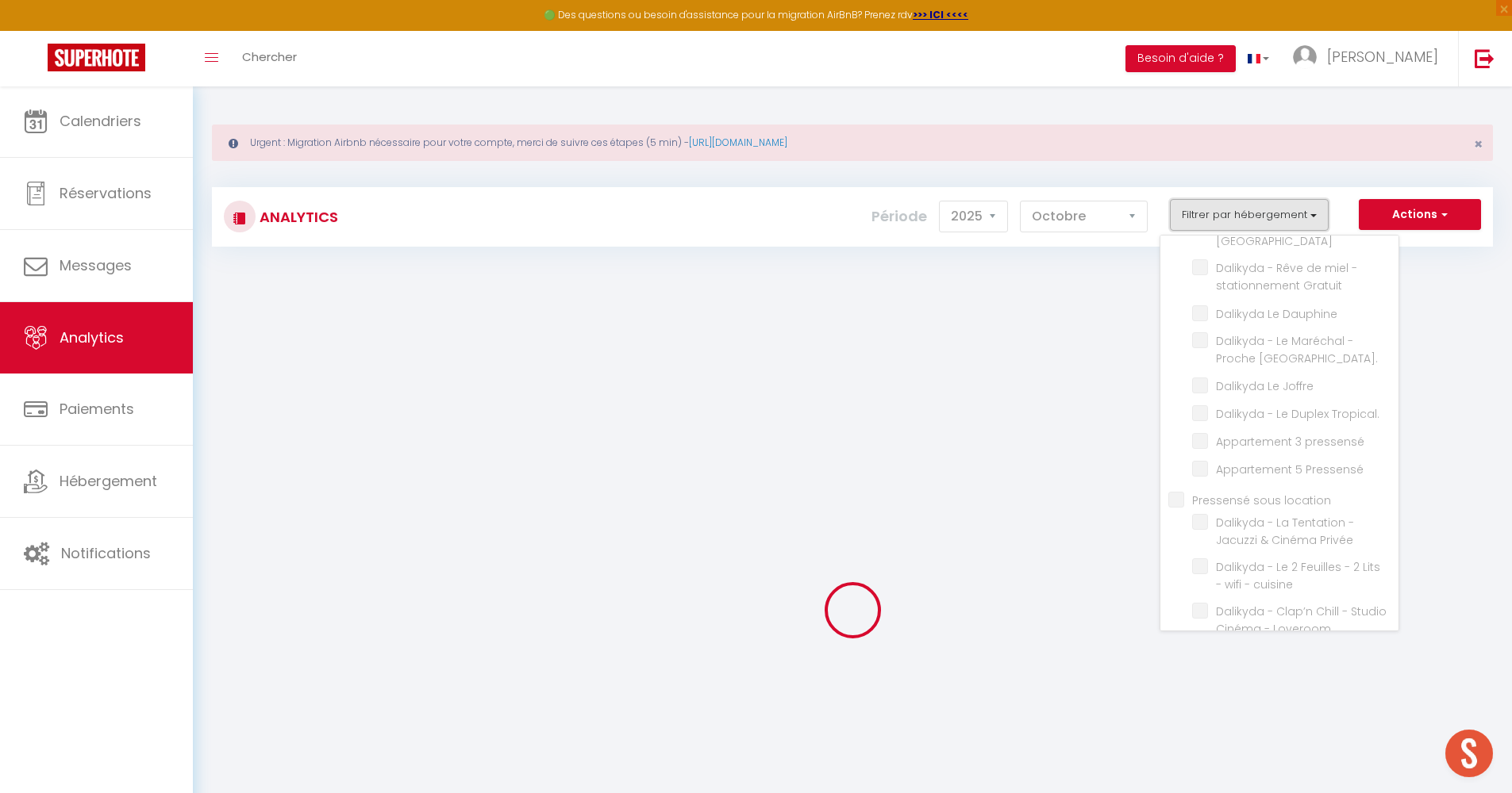
scroll to position [1412, 0]
checkbox input "false"
checkbox Calme "false"
checkbox Gratuit\ "false"
checkbox centrale\ "false"
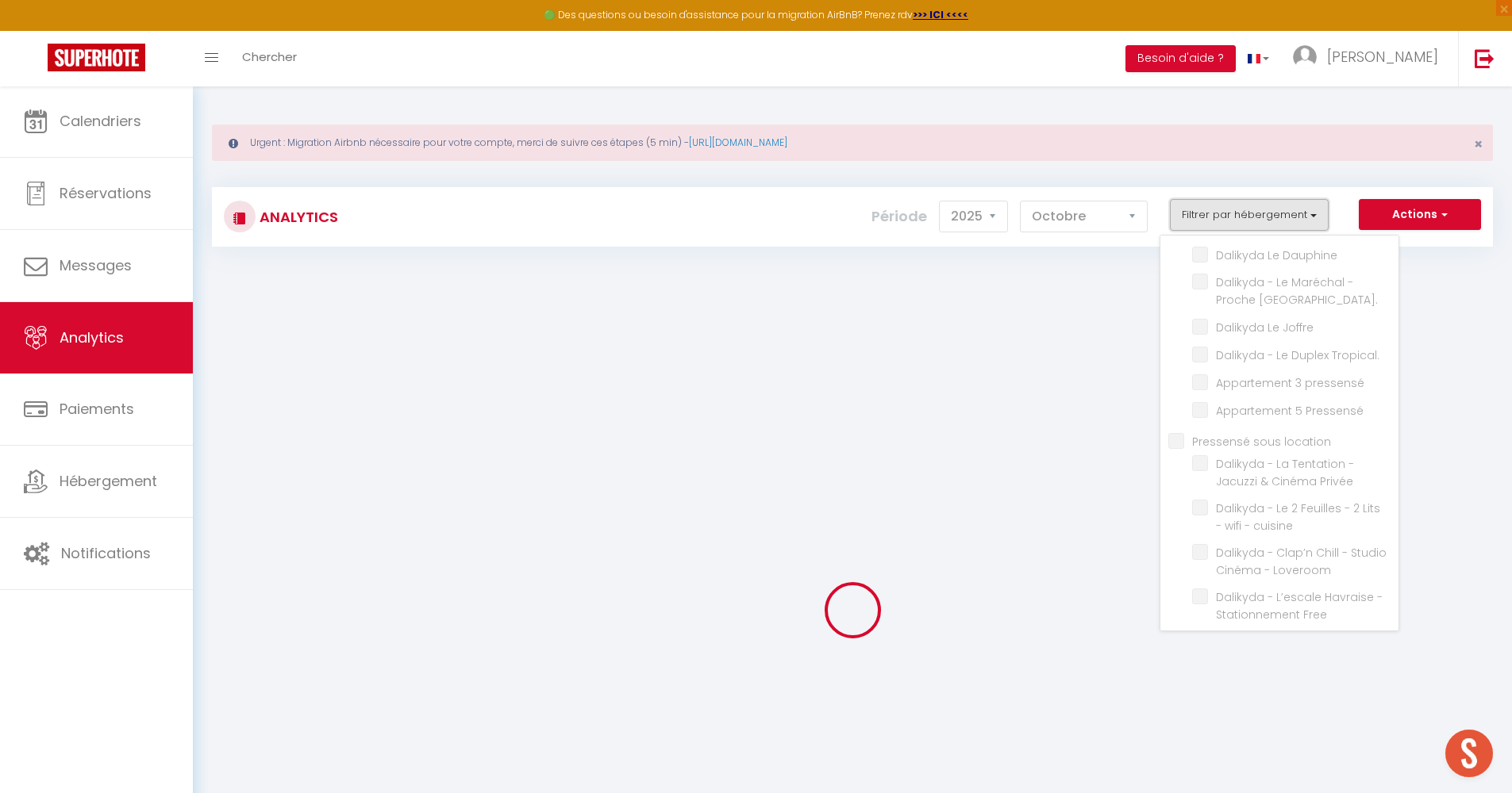
checkbox Clovis "false"
checkbox Insolite\ "false"
checkbox gare "false"
checkbox université "false"
checkbox Central "false"
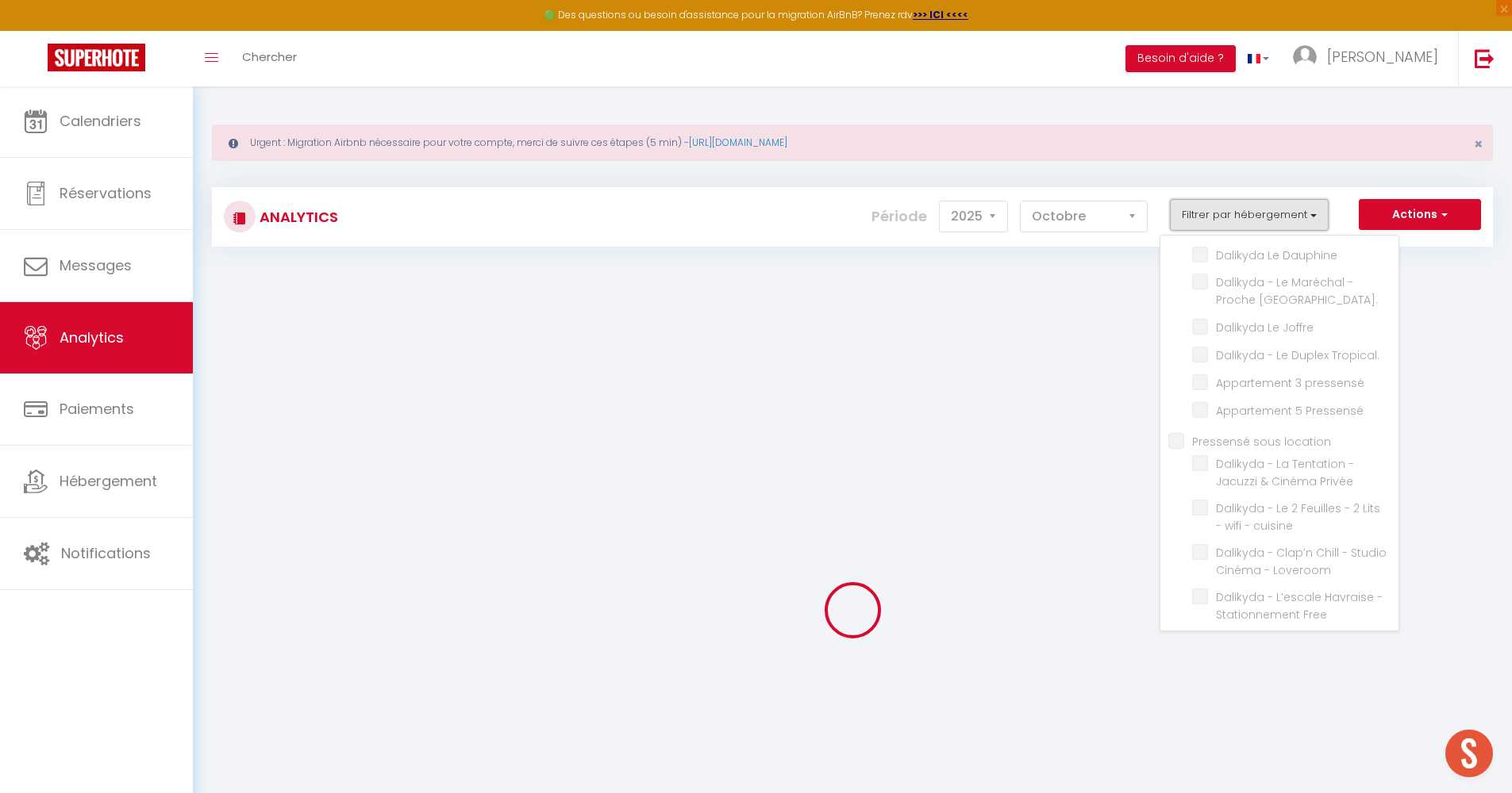
checkbox gratuit "false"
checkbox Balcons "false"
checkbox Calme "false"
checkbox facile "false"
checkbox wifi "false"
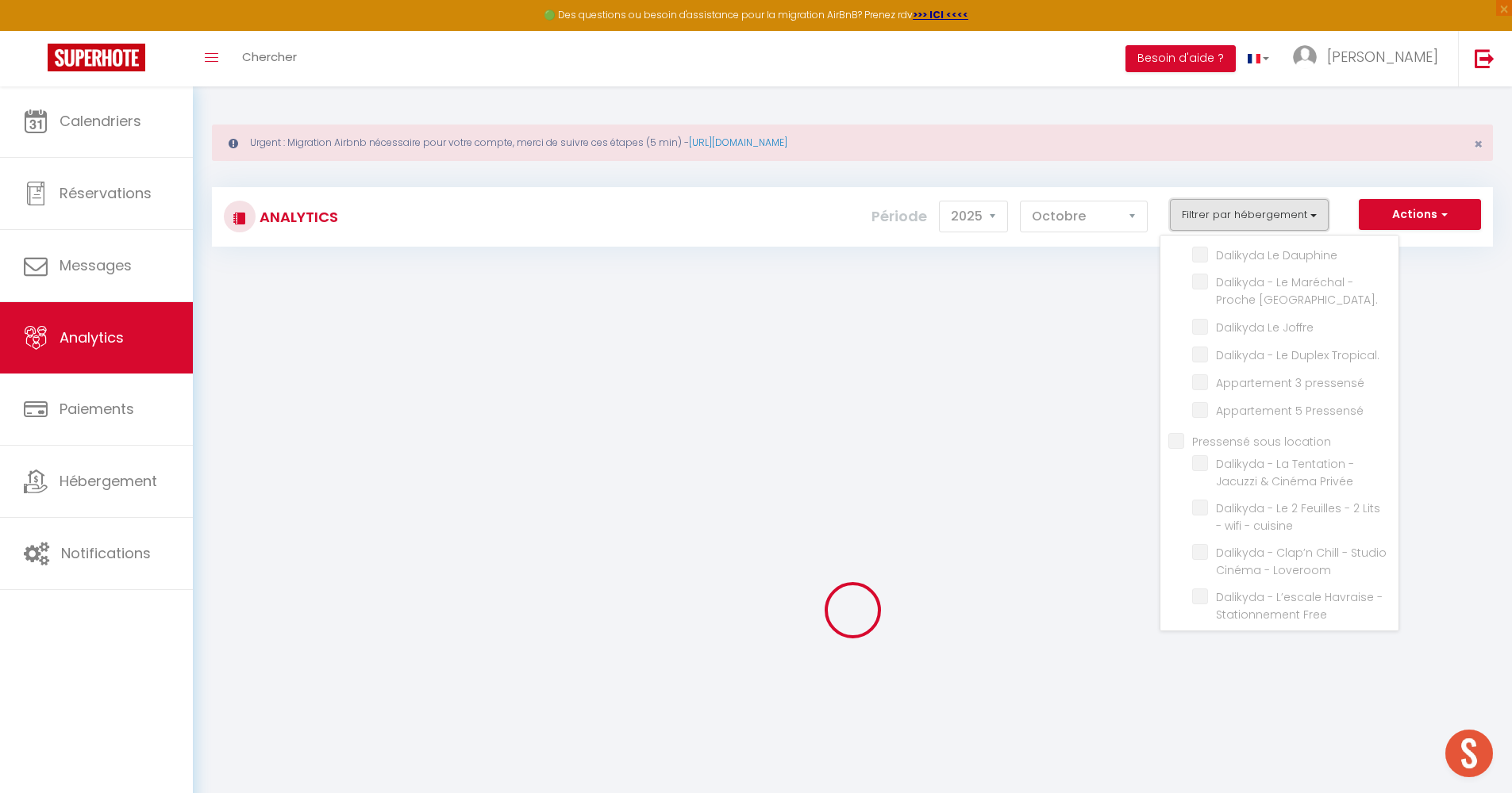
checkbox Élégant "false"
checkbox professionnel "false"
checkbox Privée "false"
checkbox cuisine "false"
checkbox Gare\ "false"
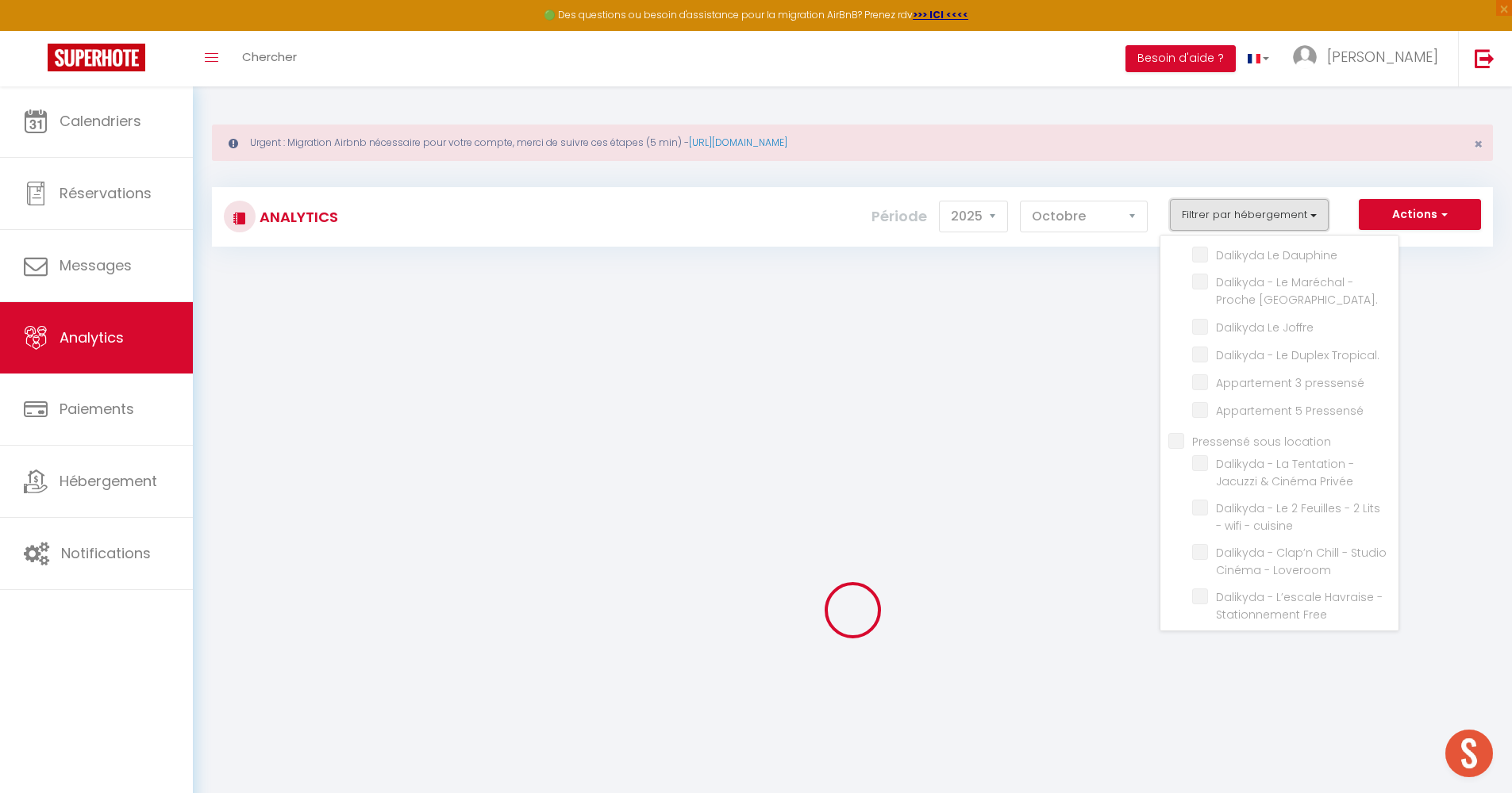
checkbox Loveroom "false"
checkbox Free "false"
checkbox Manhattan "false"
checkbox balcon\ "false"
checkbox Gratuit "false"
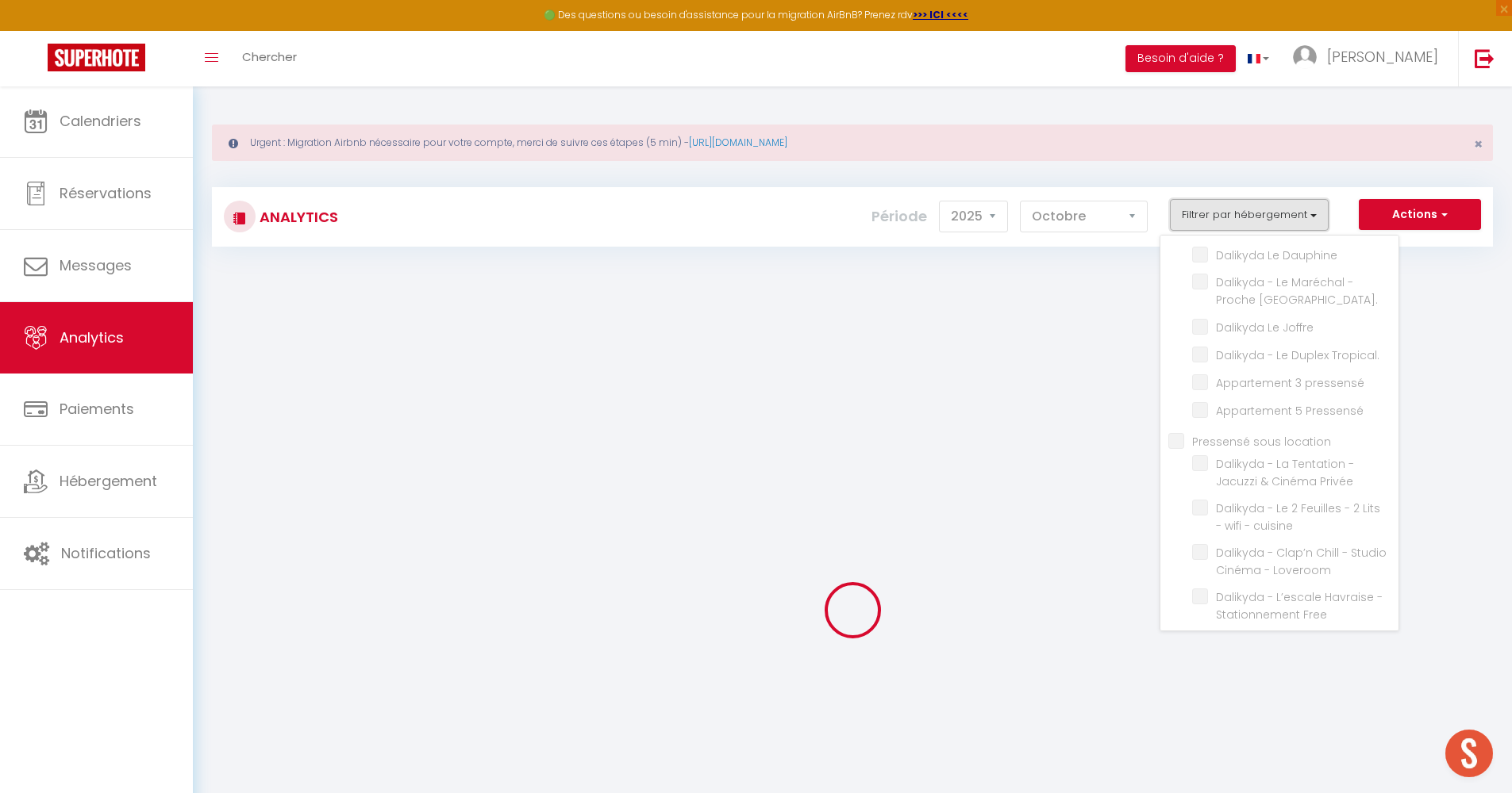
checkbox Wifi "false"
checkbox Havraise "false"
checkbox Gratuit "false"
checkbox central "false"
checkbox Havraise "false"
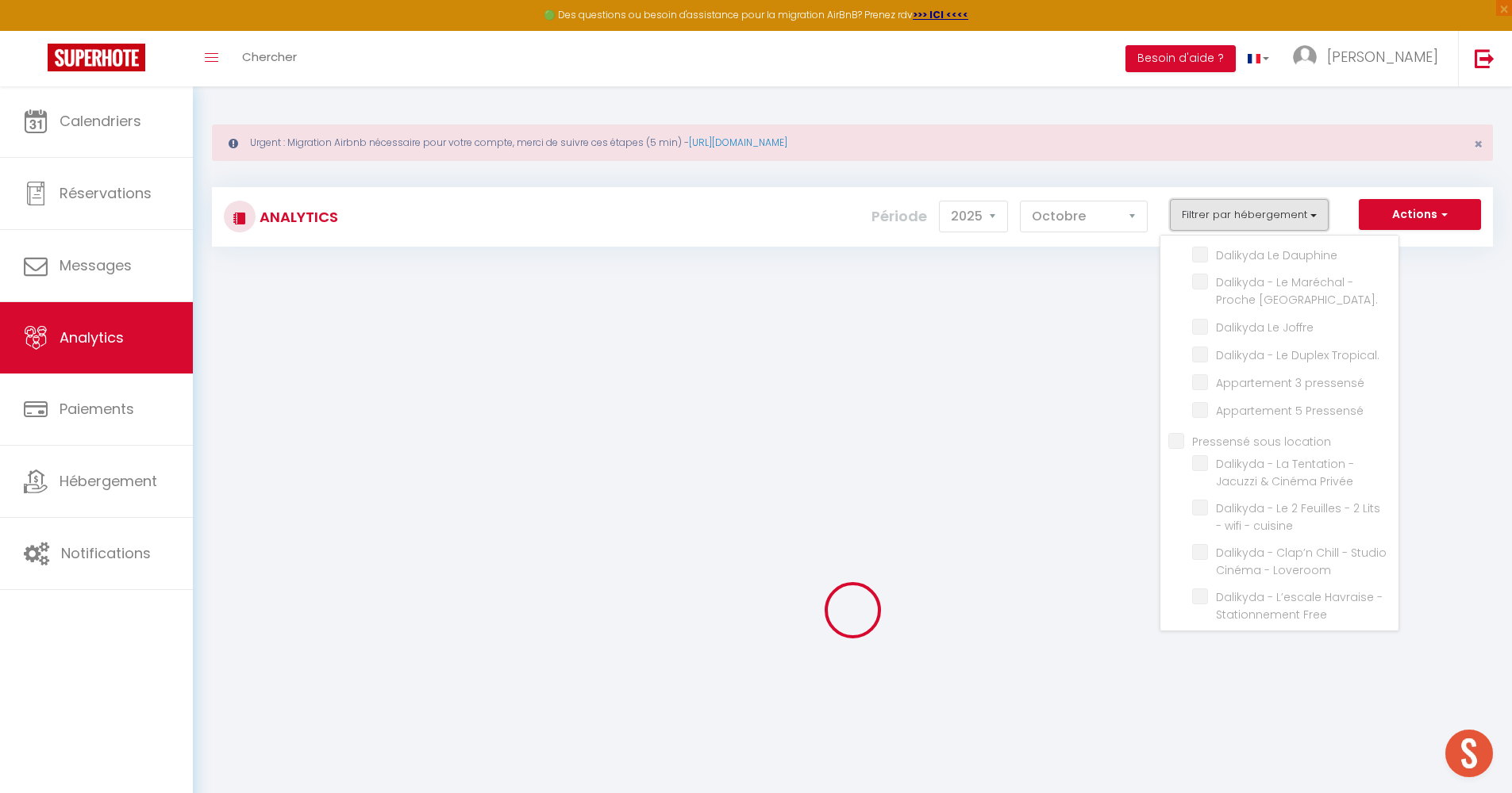
checkbox Gratuit "false"
checkbox Dauphine "false"
checkbox central\ "false"
checkbox Joffre "false"
checkbox Tropical\ "false"
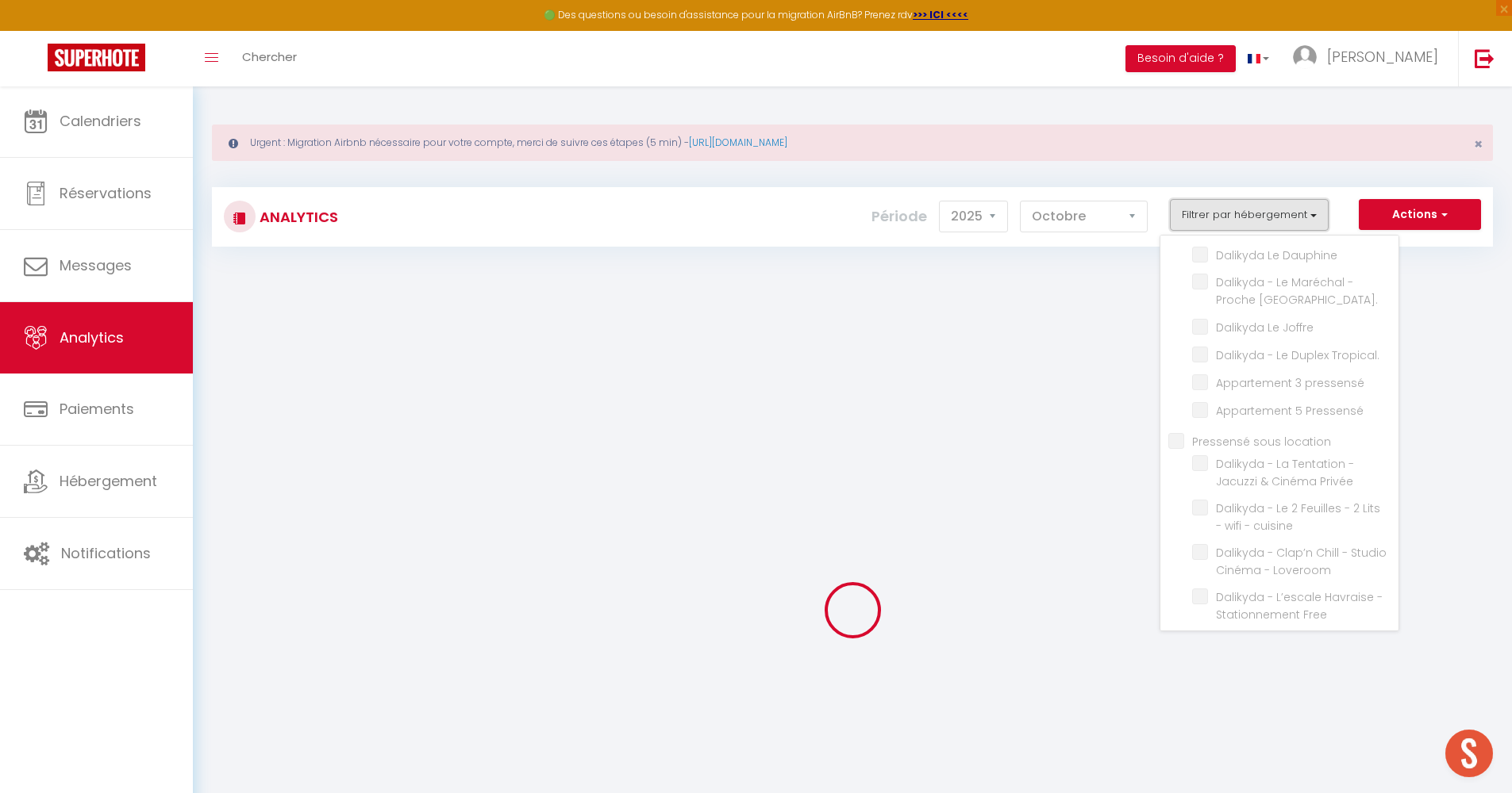
checkbox pressensé "false"
checkbox Pressensé "false"
checkbox location "false"
checkbox Privée "false"
checkbox cuisine "false"
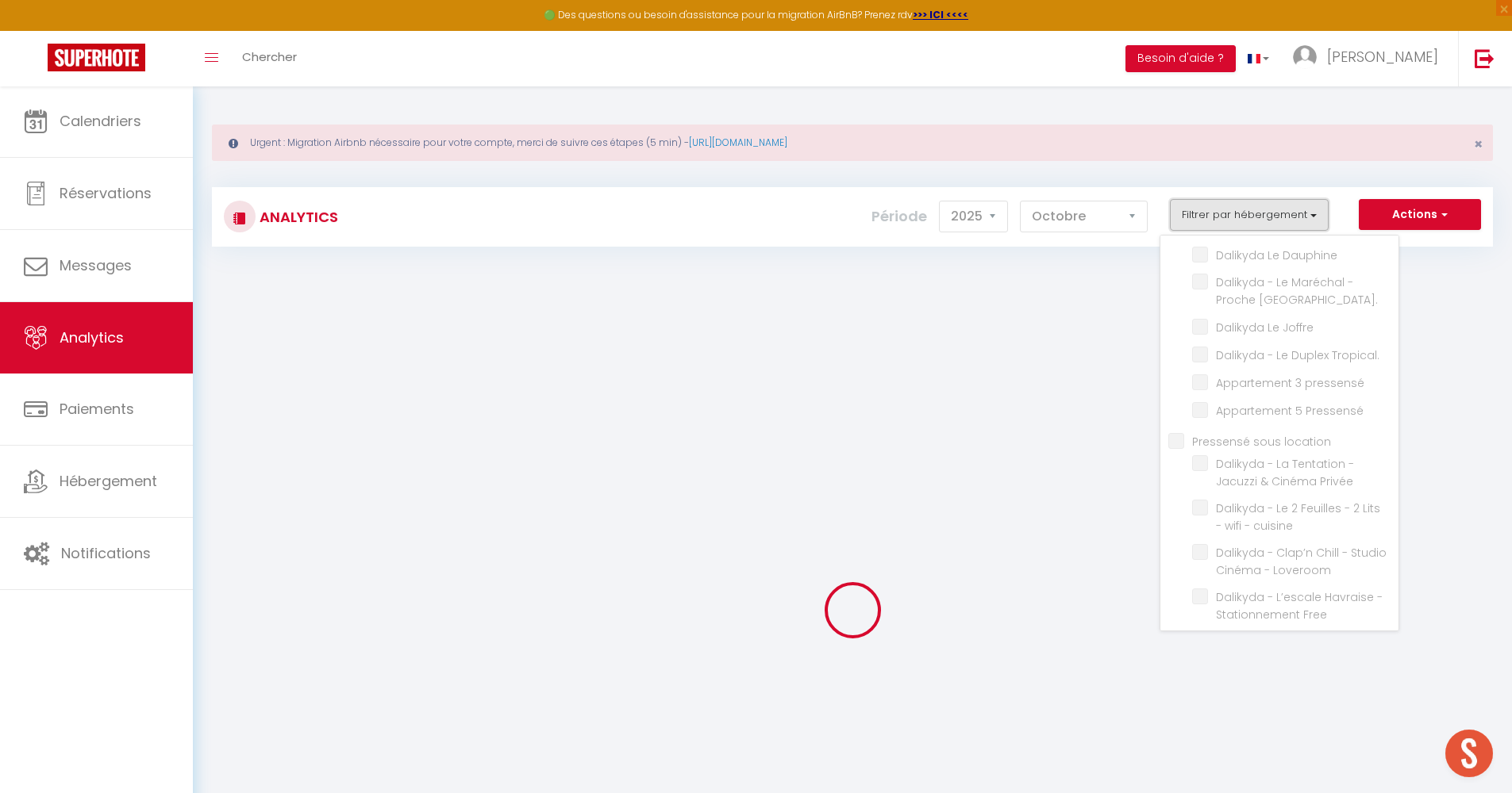
checkbox Loveroom "false"
checkbox Free "false"
checkbox Manhattan "false"
checkbox Gratuit "false"
checkbox doublette "false"
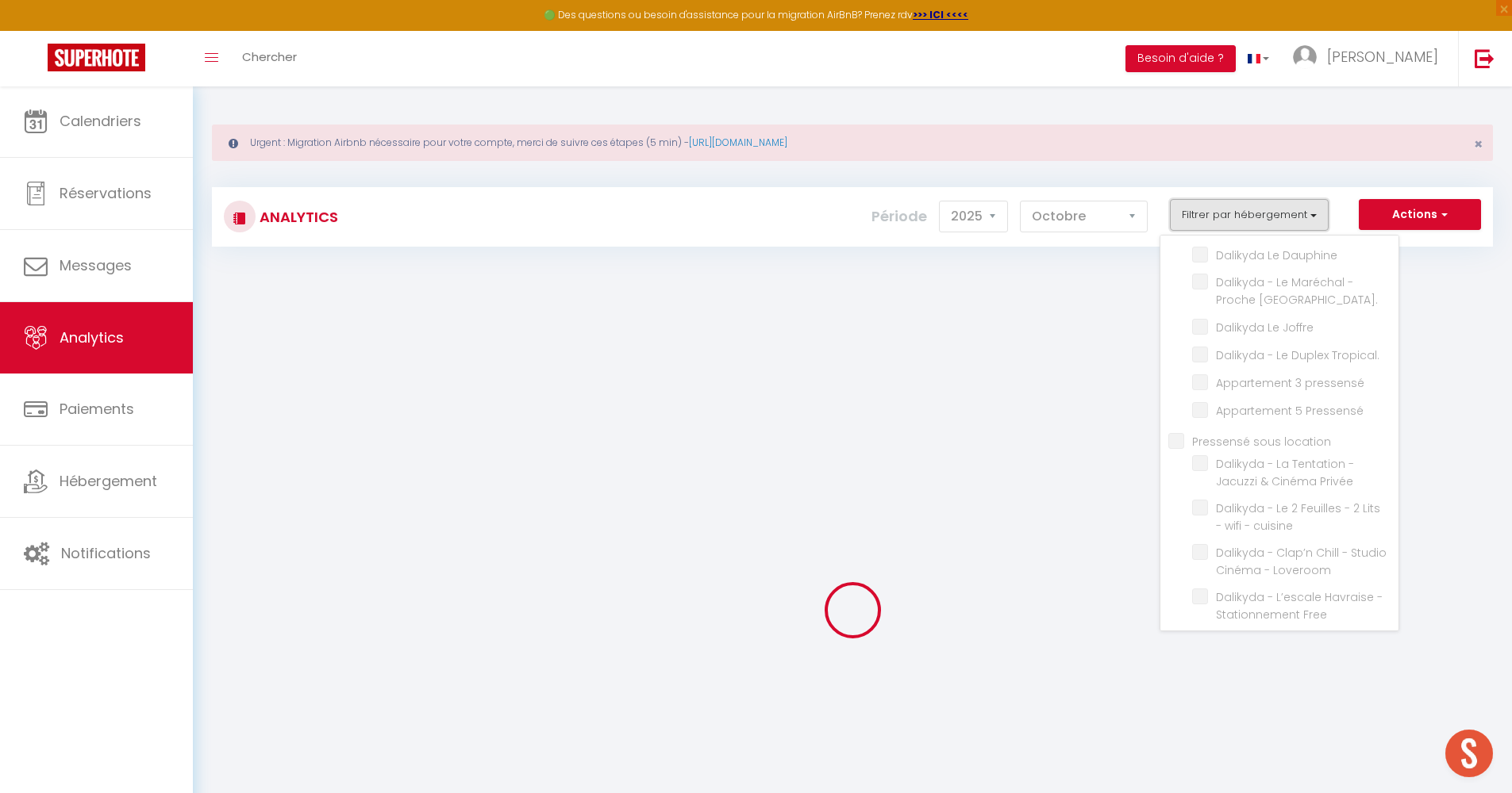
checkbox pressensé "false"
checkbox Pressensé "false"
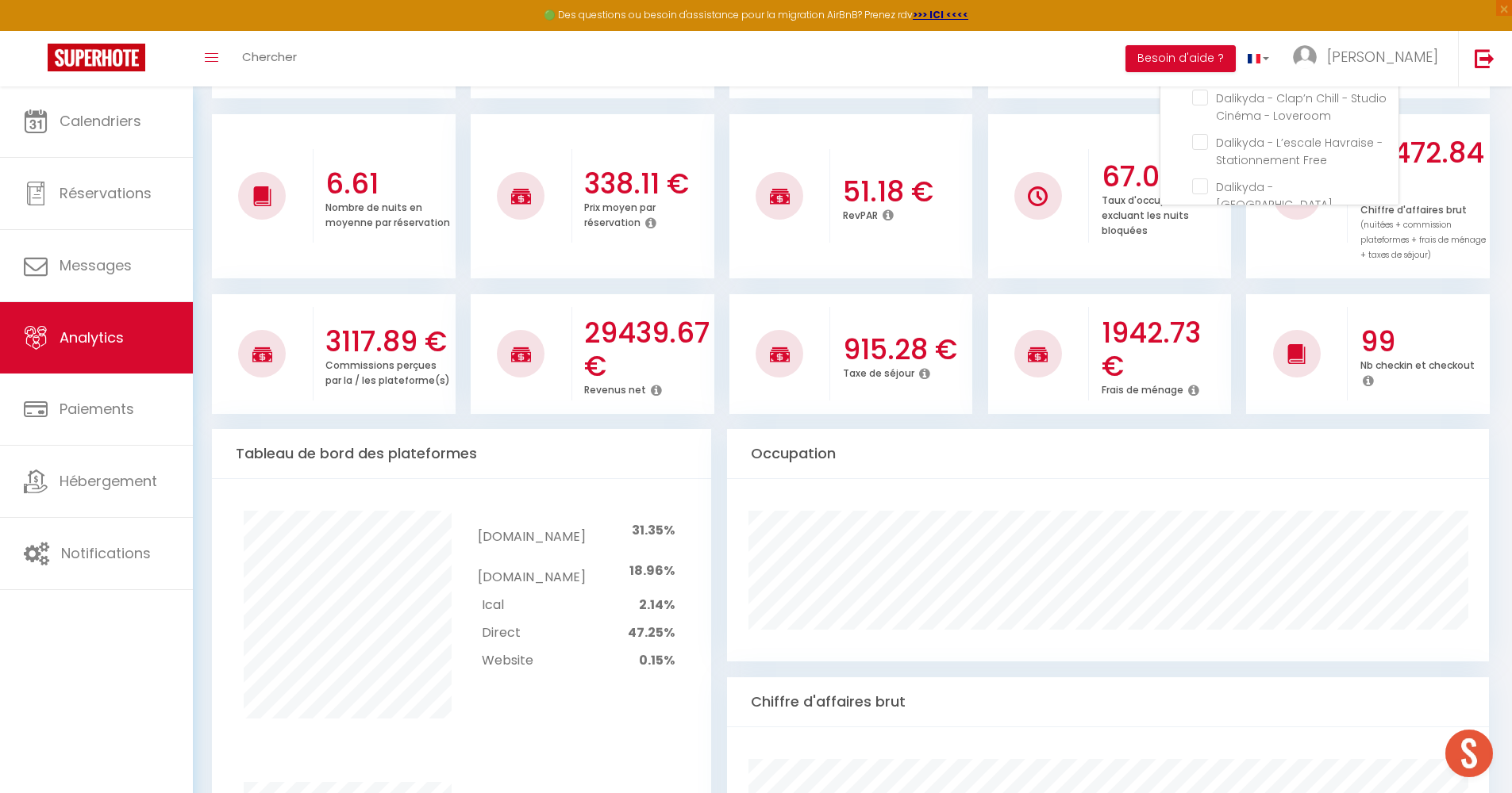
scroll to position [140, 0]
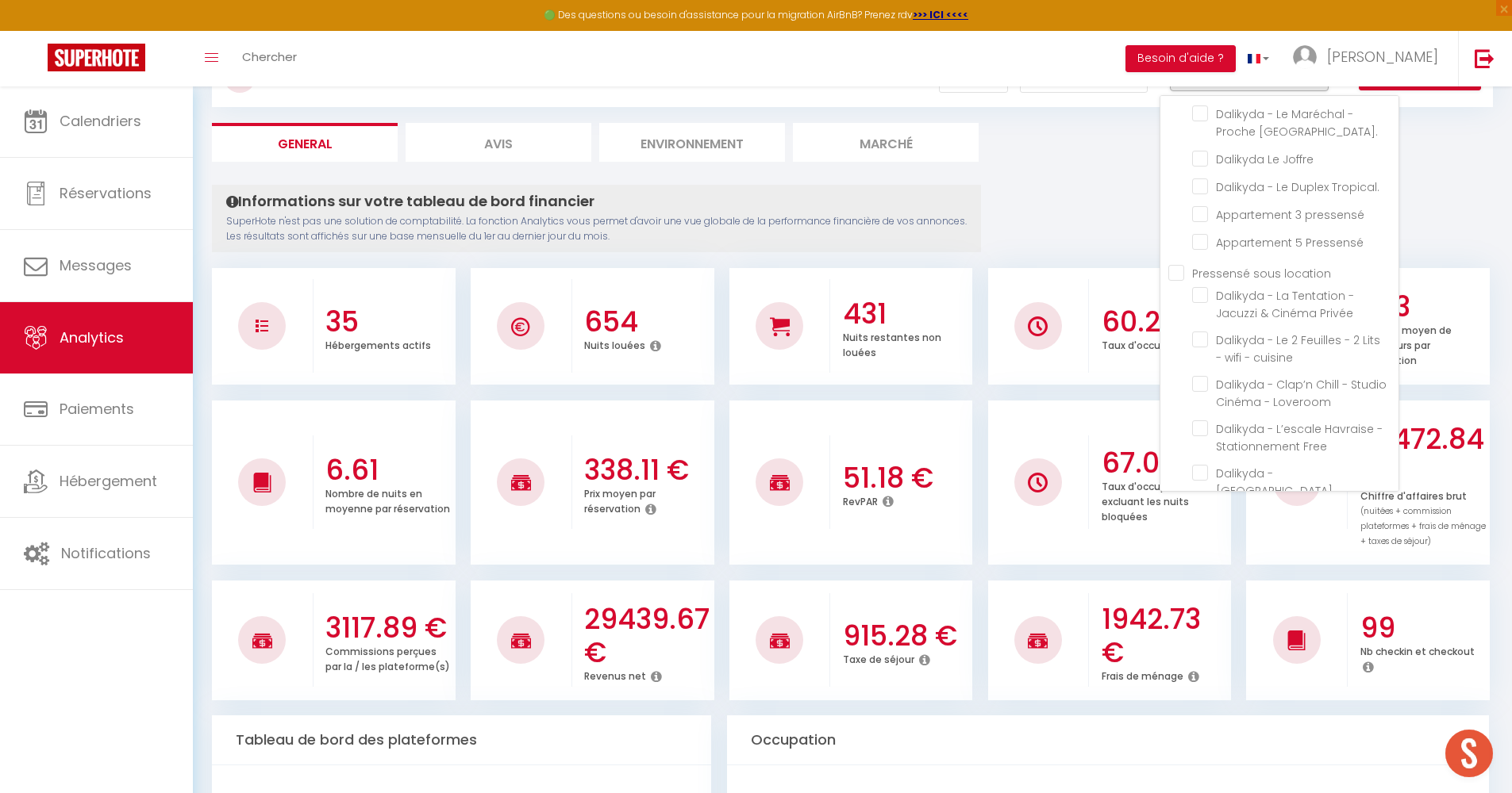
click at [1182, 264] on location "Pressensé sous location" at bounding box center [1283, 272] width 230 height 16
checkbox location "true"
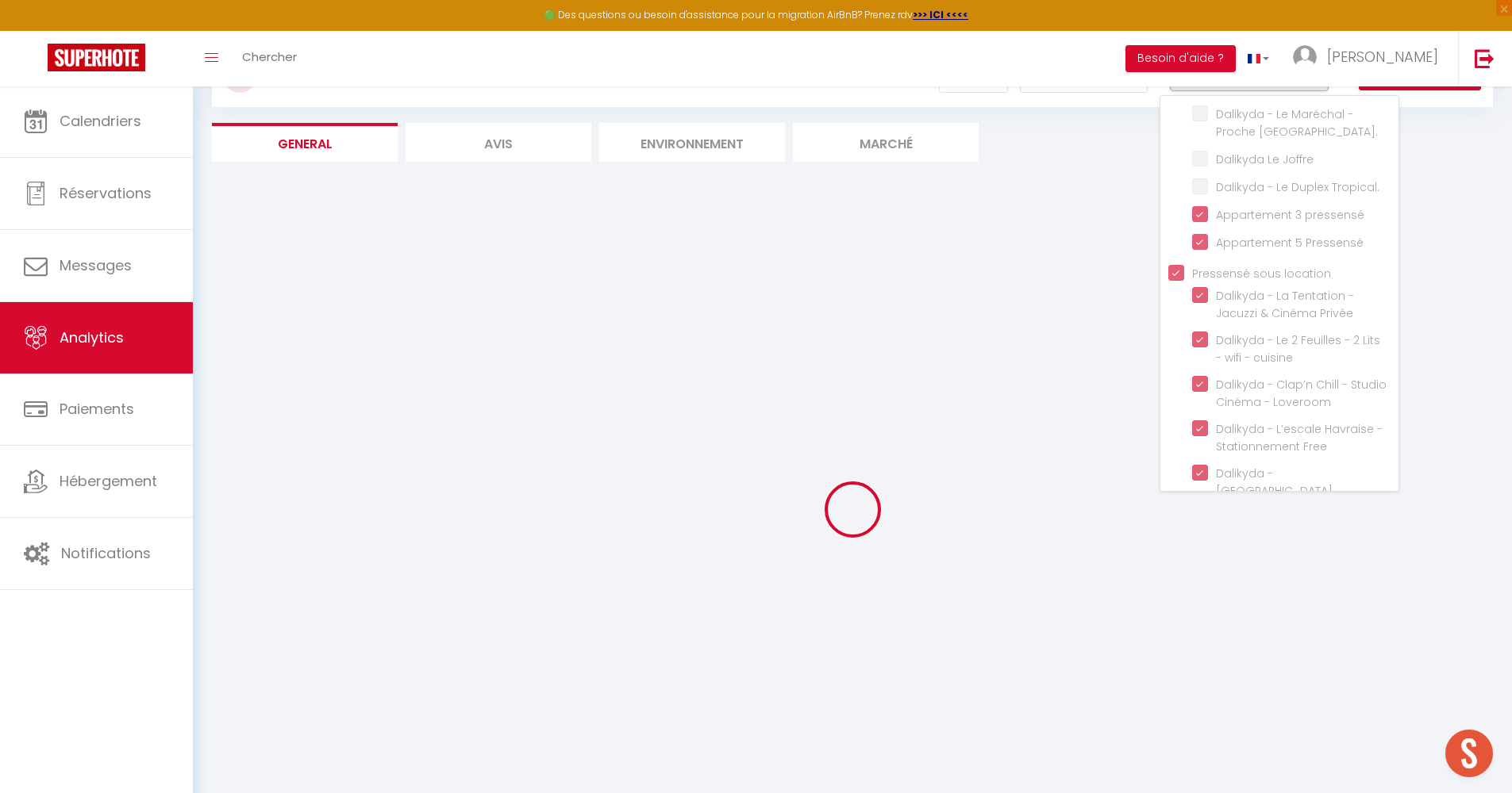
checkbox Calme "false"
checkbox Gratuit\ "false"
checkbox centrale\ "false"
checkbox Clovis "false"
checkbox Insolite\ "false"
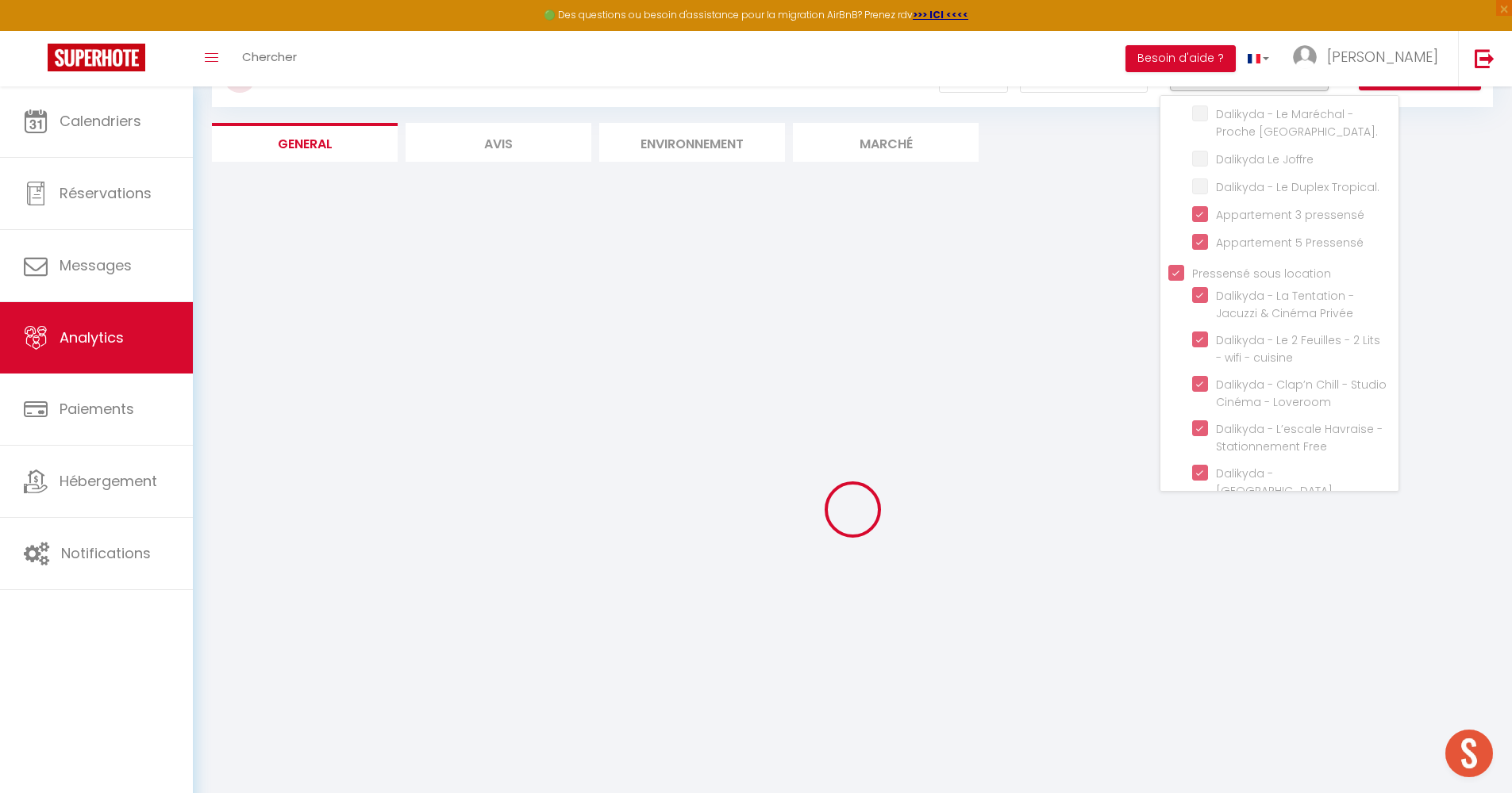
checkbox gare "false"
checkbox université "false"
checkbox Central "false"
checkbox gratuit "false"
checkbox Balcons "false"
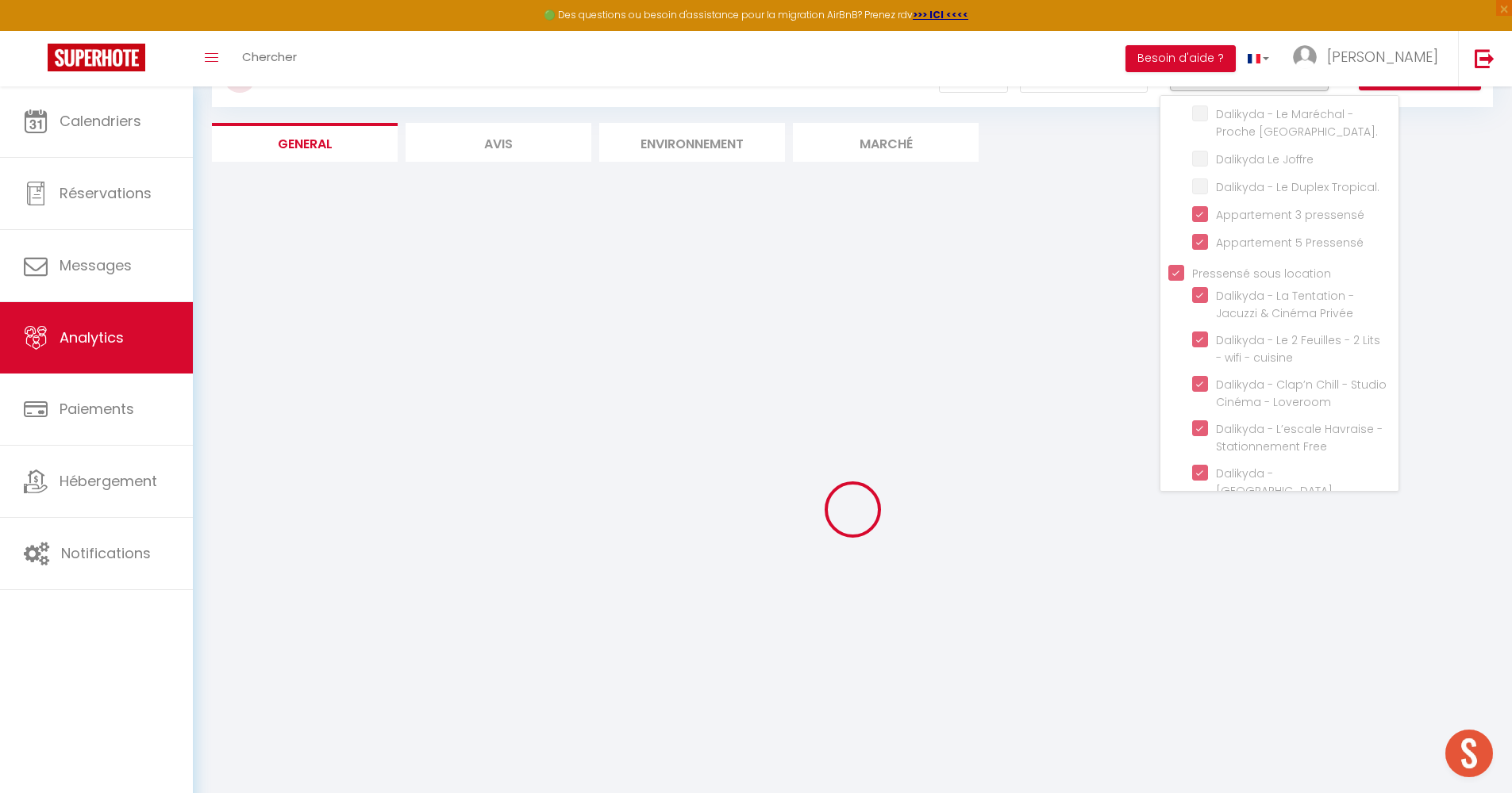
checkbox Calme "false"
checkbox facile "false"
checkbox wifi "false"
checkbox Élégant "false"
checkbox Privée "true"
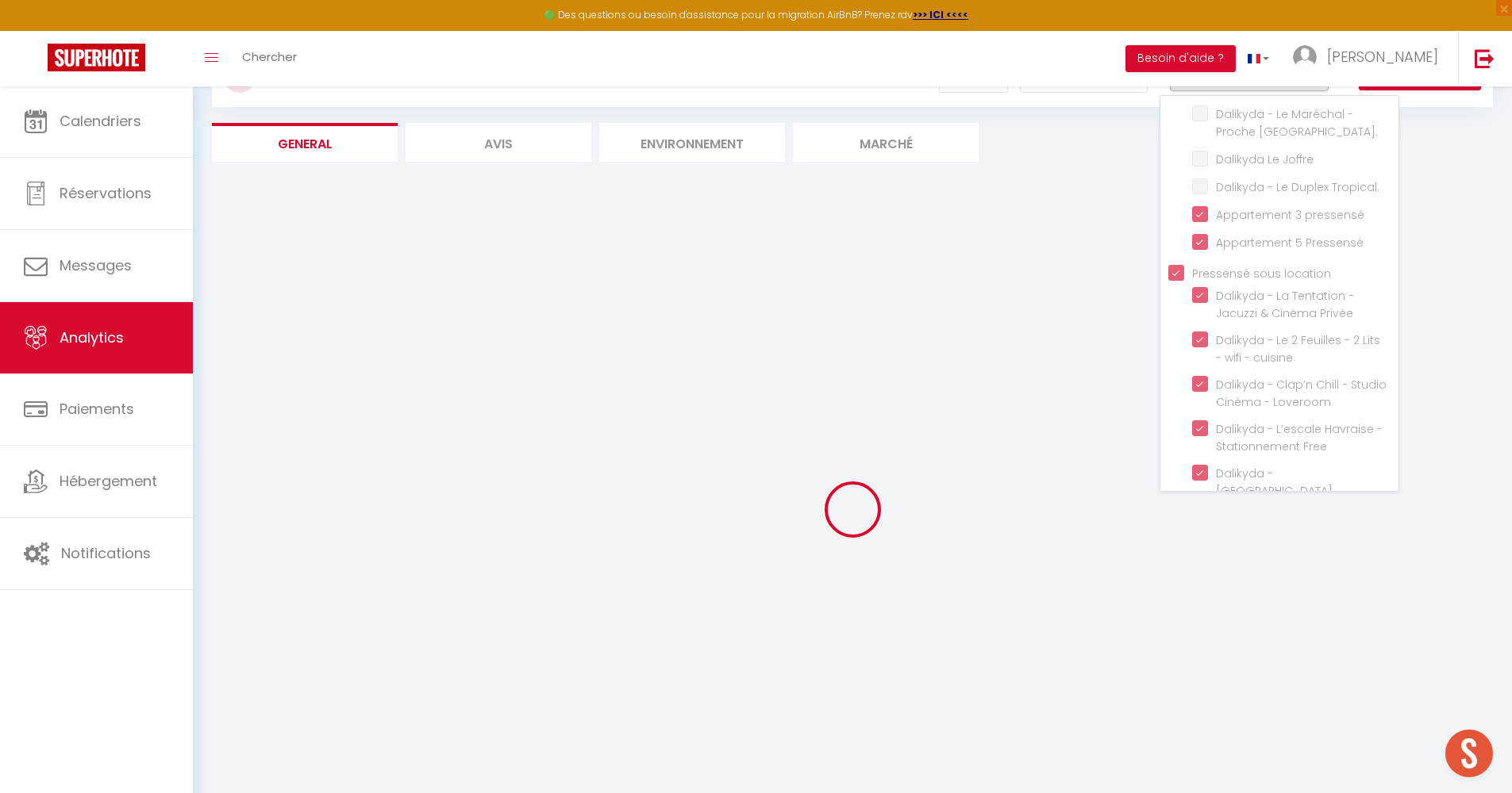
checkbox cuisine "true"
checkbox Gare\ "false"
checkbox Loveroom "true"
checkbox Free "true"
checkbox Manhattan "true"
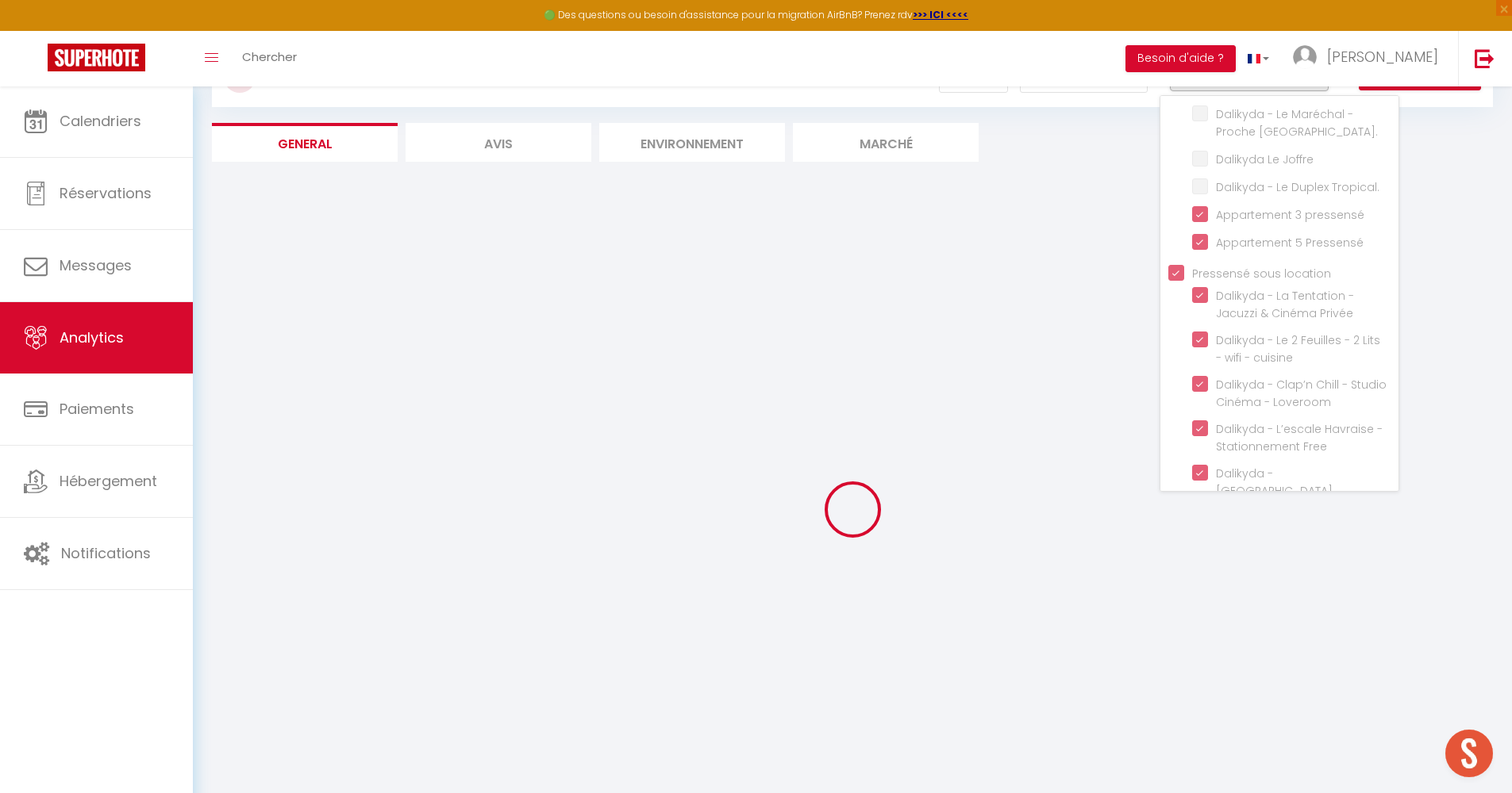
checkbox balcon\ "false"
checkbox Gratuit "true"
checkbox Wifi "false"
checkbox Havraise "false"
checkbox Gratuit "false"
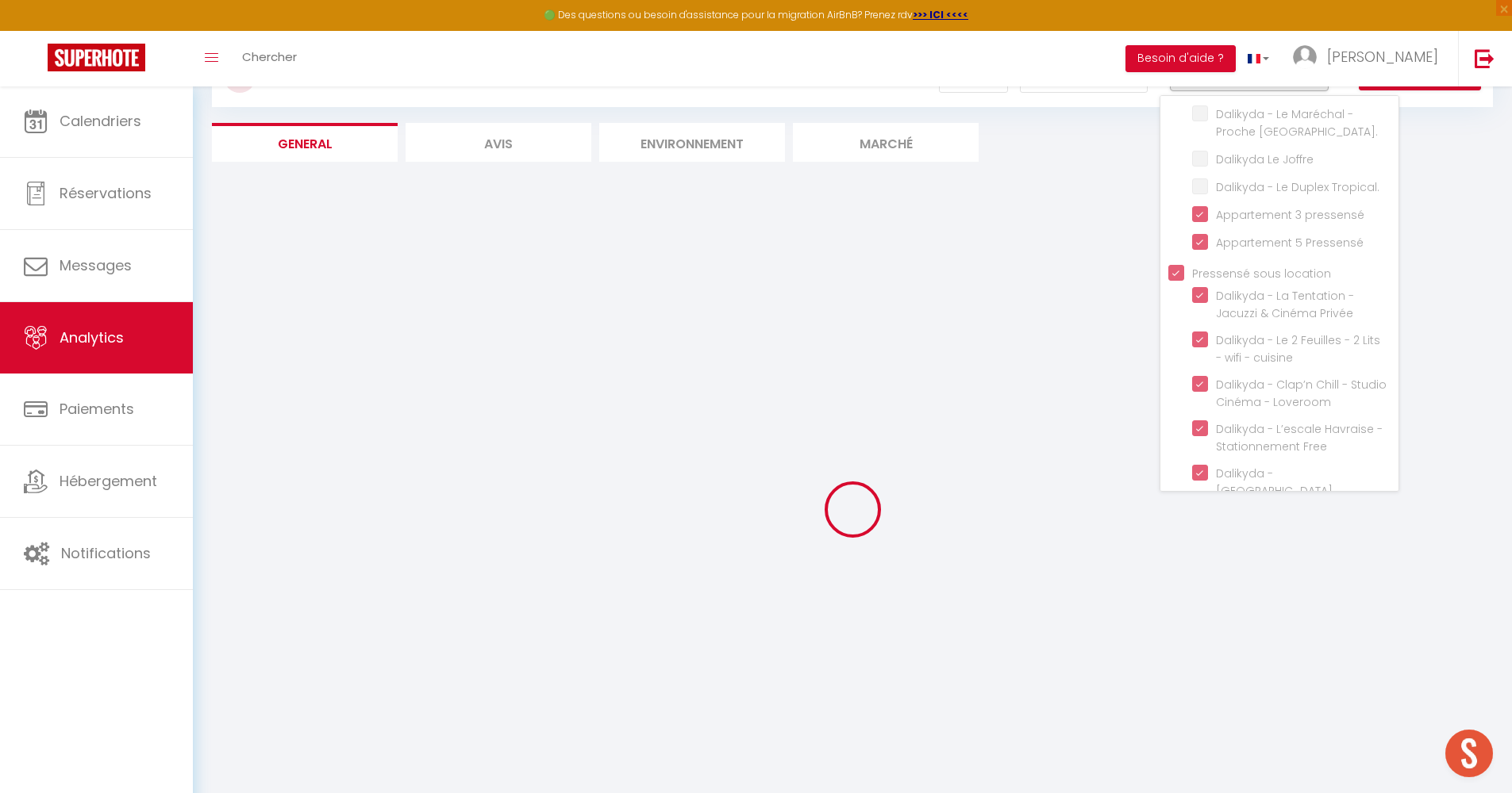
checkbox central "false"
checkbox Havraise "false"
checkbox Gratuit "false"
checkbox Dauphine "false"
checkbox central\ "false"
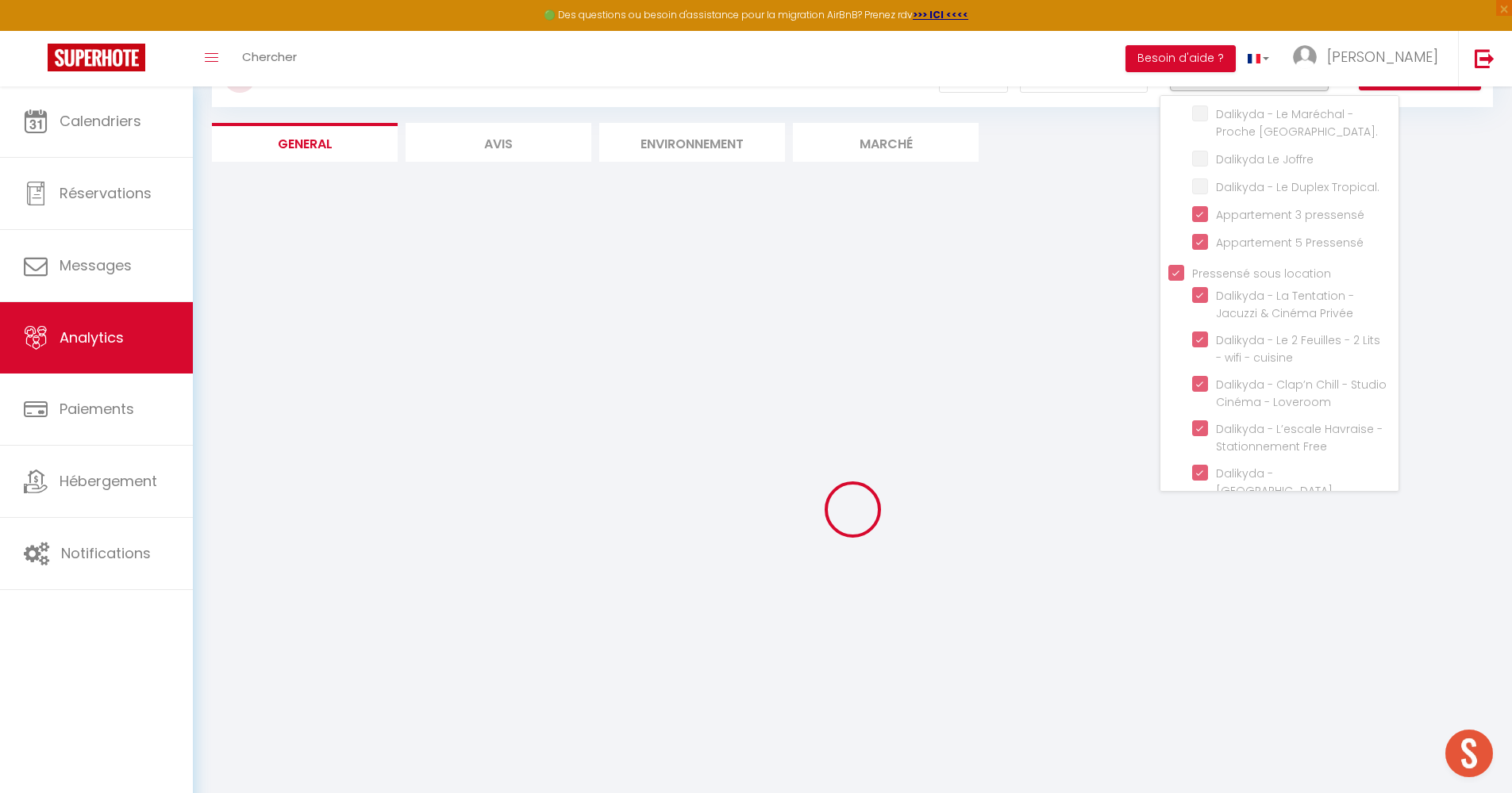
checkbox Joffre "false"
checkbox Tropical\ "false"
checkbox pressensé "true"
checkbox Pressensé "true"
checkbox Privée "true"
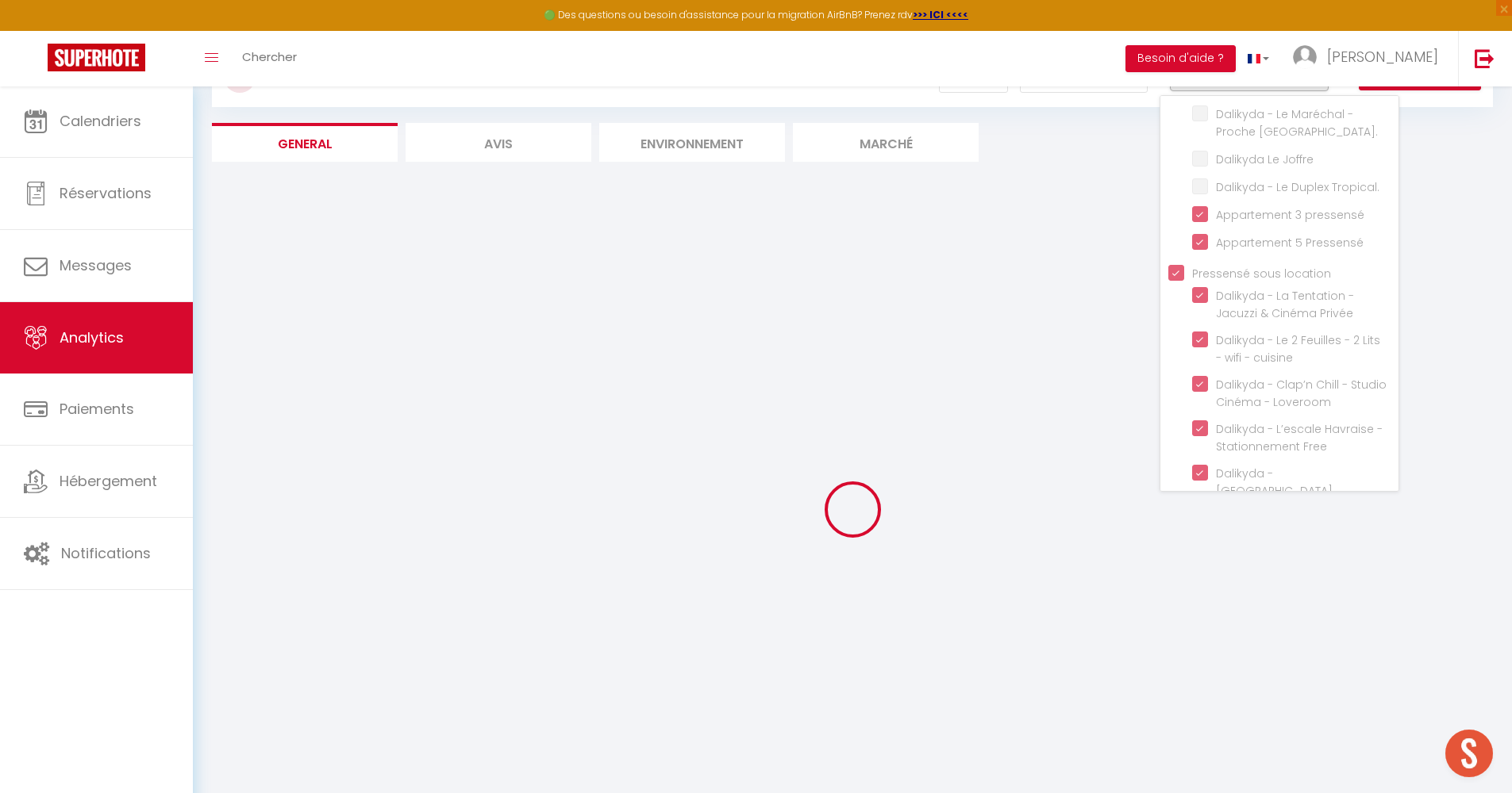
checkbox cuisine "true"
checkbox Loveroom "true"
checkbox Free "true"
checkbox Manhattan "true"
checkbox Gratuit "true"
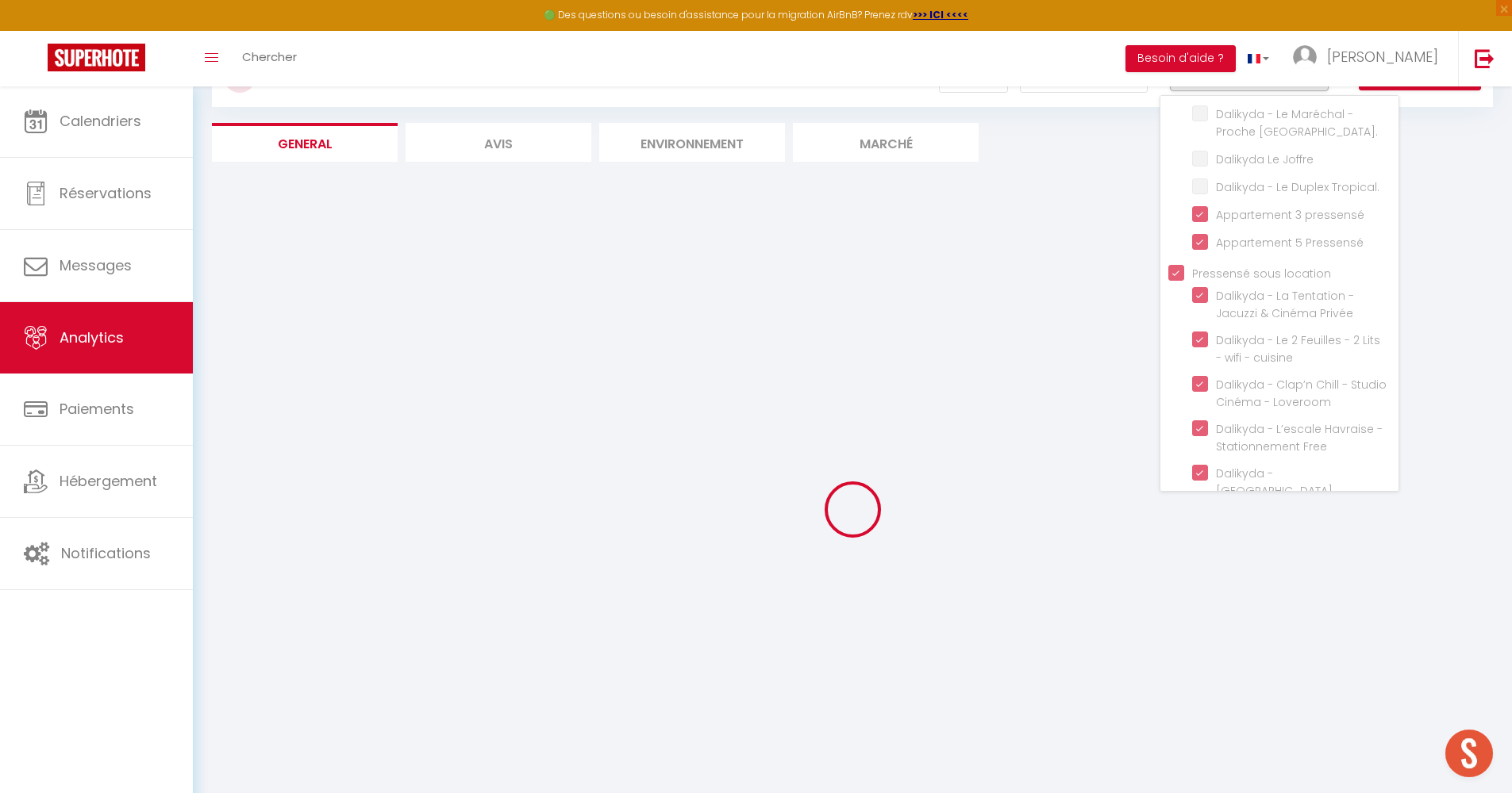
checkbox doublette "true"
checkbox pressensé "true"
checkbox Pressensé "true"
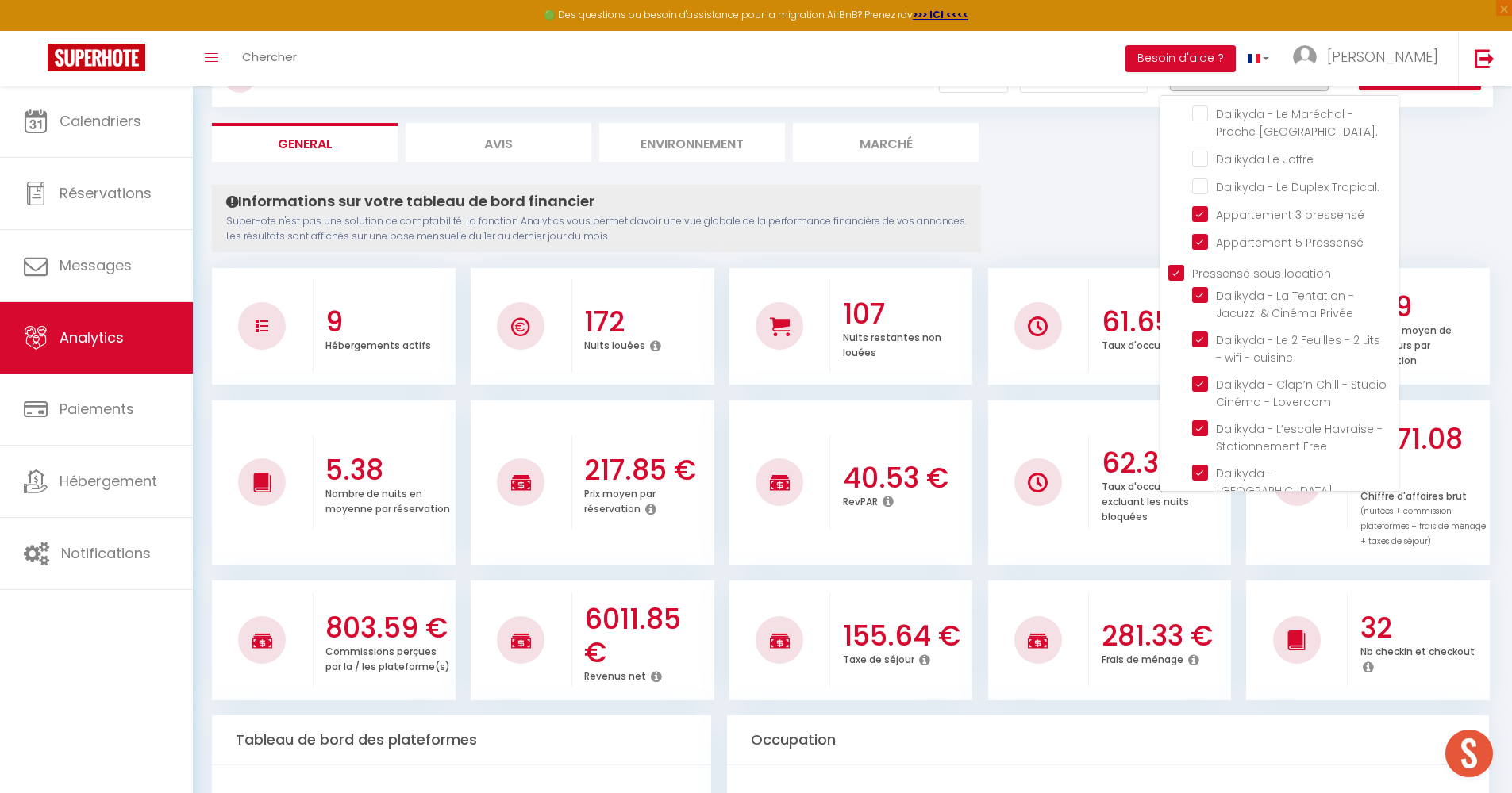
checkbox Calme "false"
checkbox Gratuit\ "false"
checkbox centrale\ "false"
checkbox Clovis "false"
checkbox Insolite\ "false"
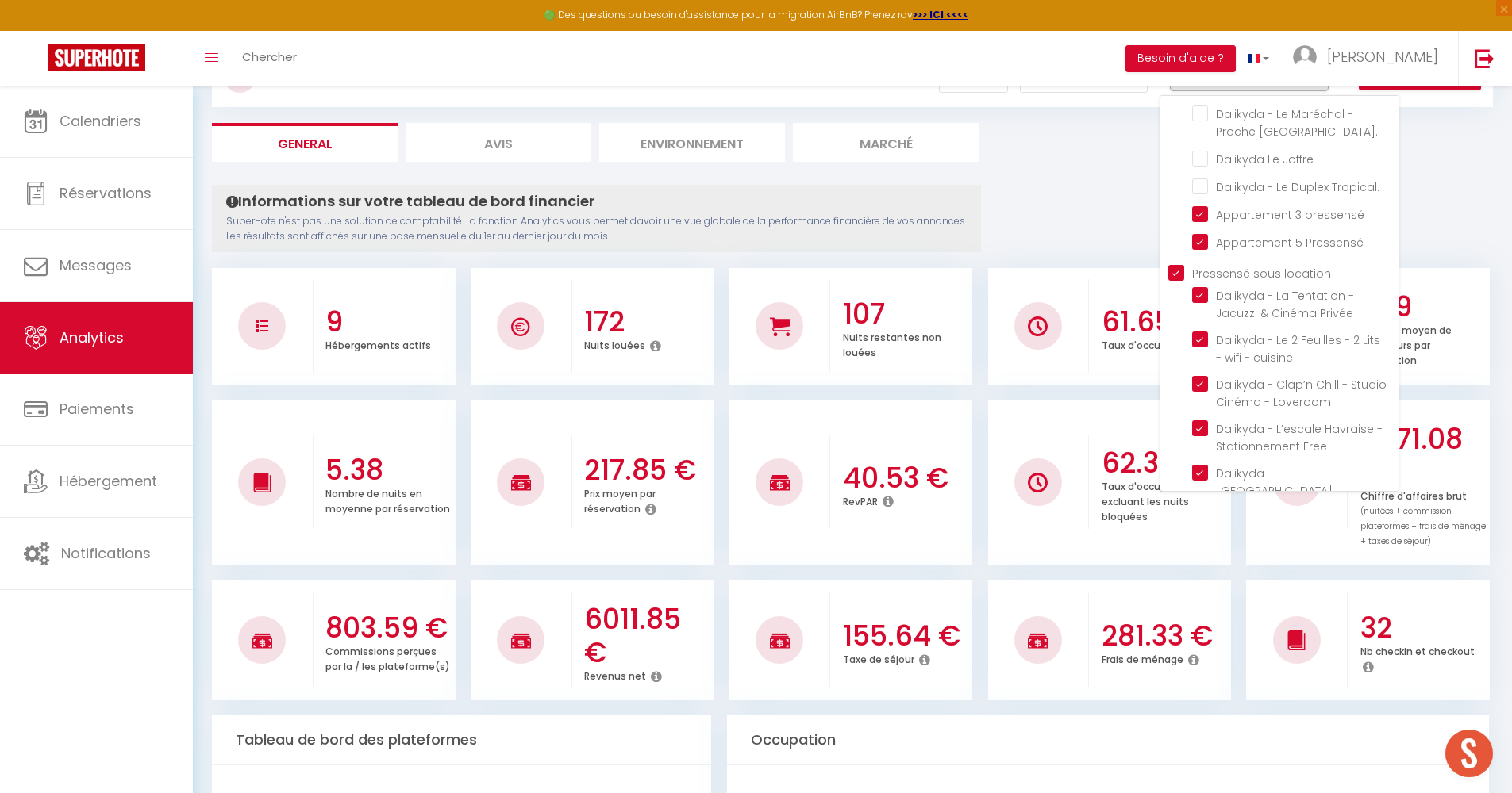
checkbox gare "false"
checkbox université "false"
checkbox Central "false"
checkbox gratuit "false"
checkbox Balcons "false"
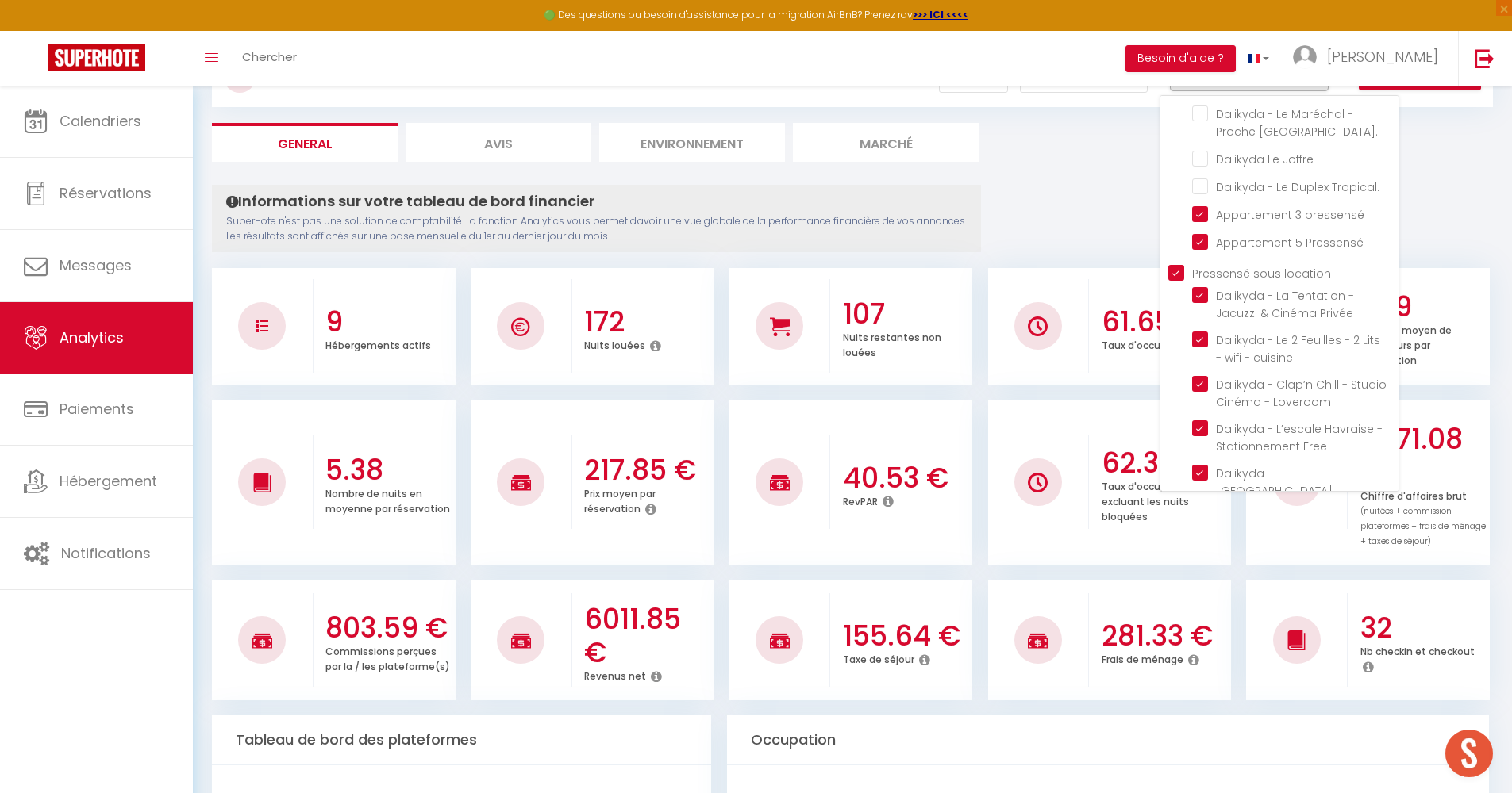
checkbox Calme "false"
checkbox facile "false"
checkbox wifi "false"
checkbox Élégant "false"
checkbox Gare\ "false"
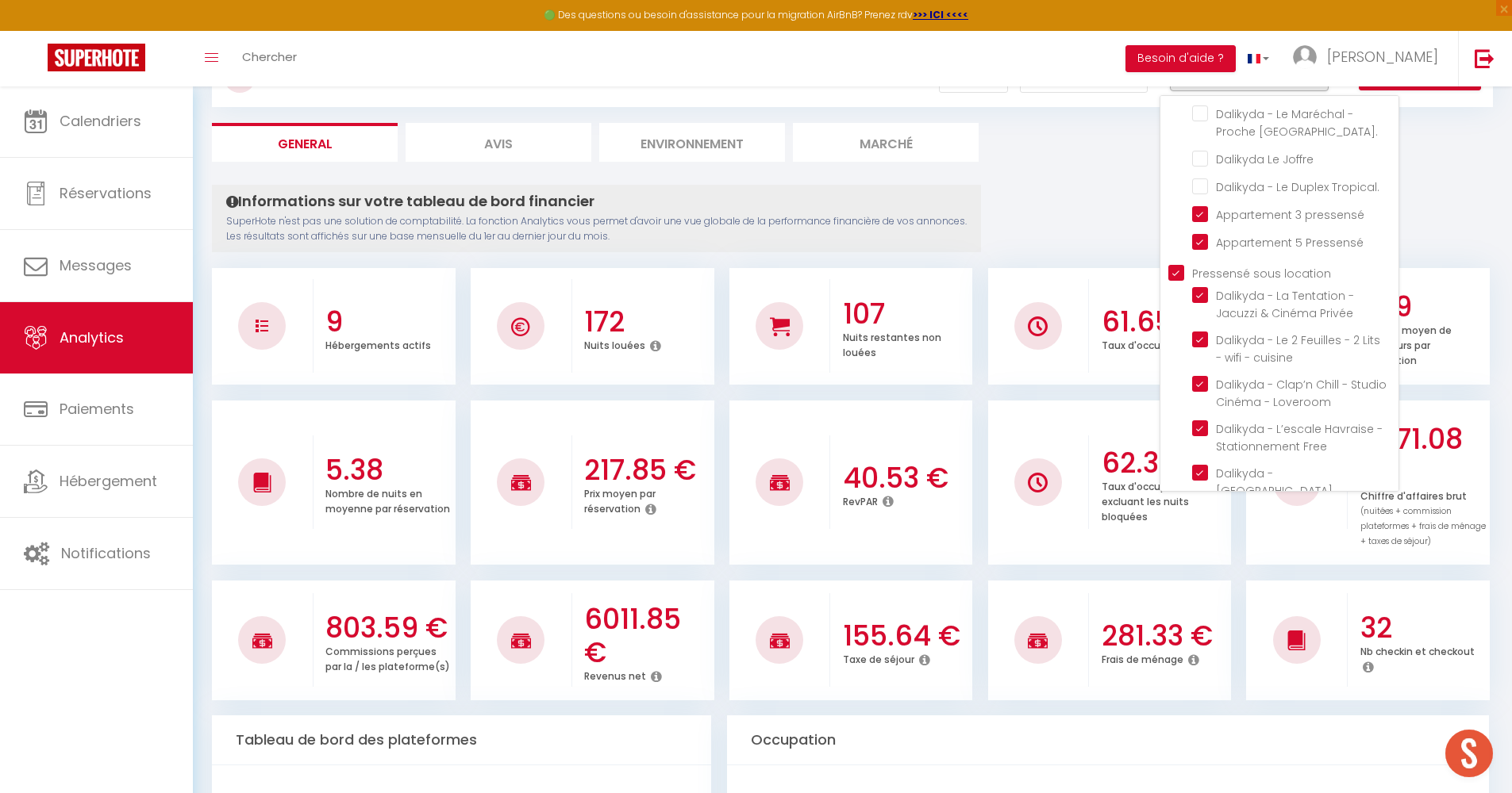
checkbox balcon\ "false"
checkbox Wifi "false"
checkbox Havraise "false"
checkbox Gratuit "false"
checkbox central "false"
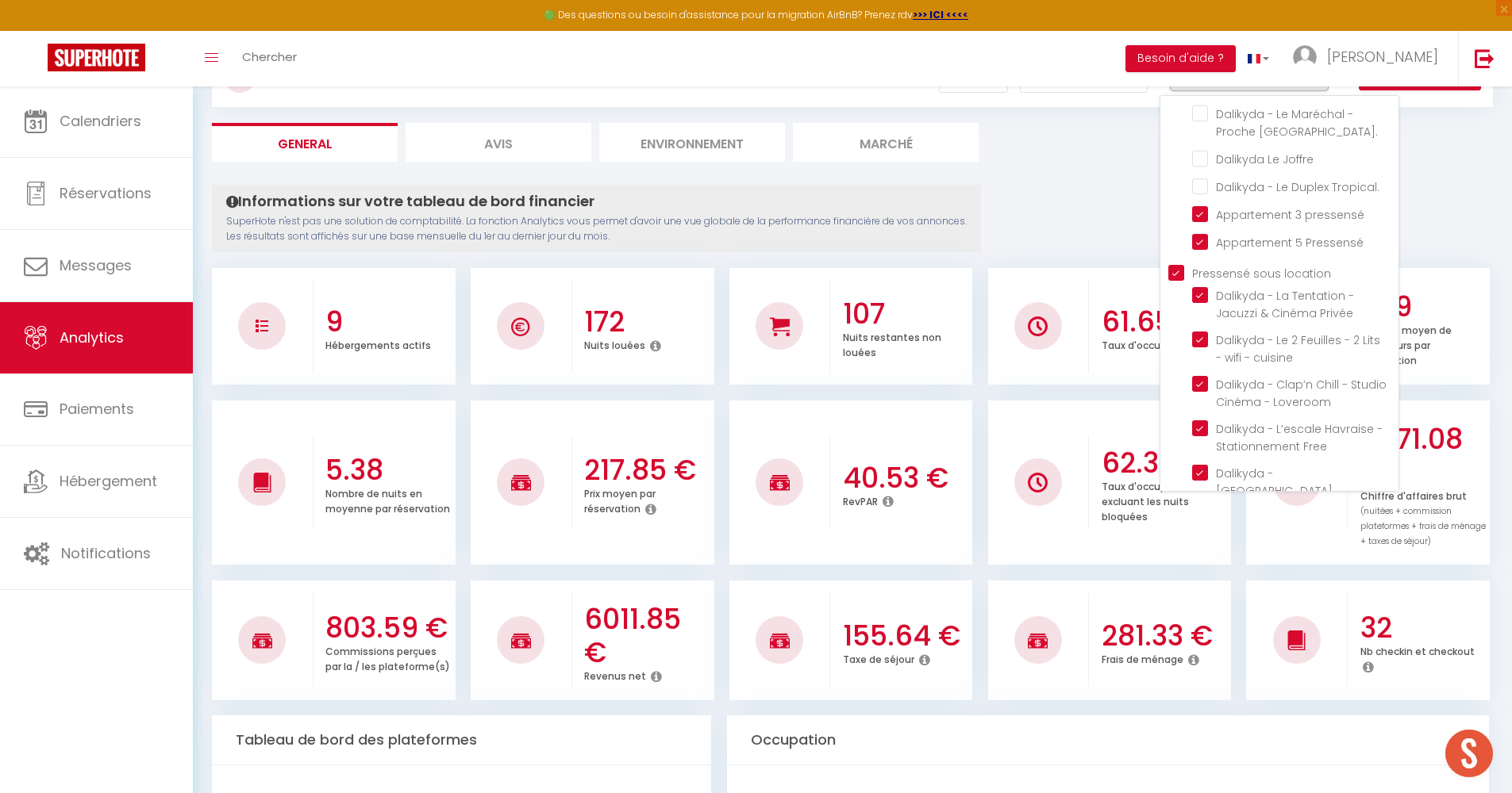
checkbox Havraise "false"
checkbox Gratuit "false"
checkbox Dauphine "false"
checkbox central\ "false"
checkbox Joffre "false"
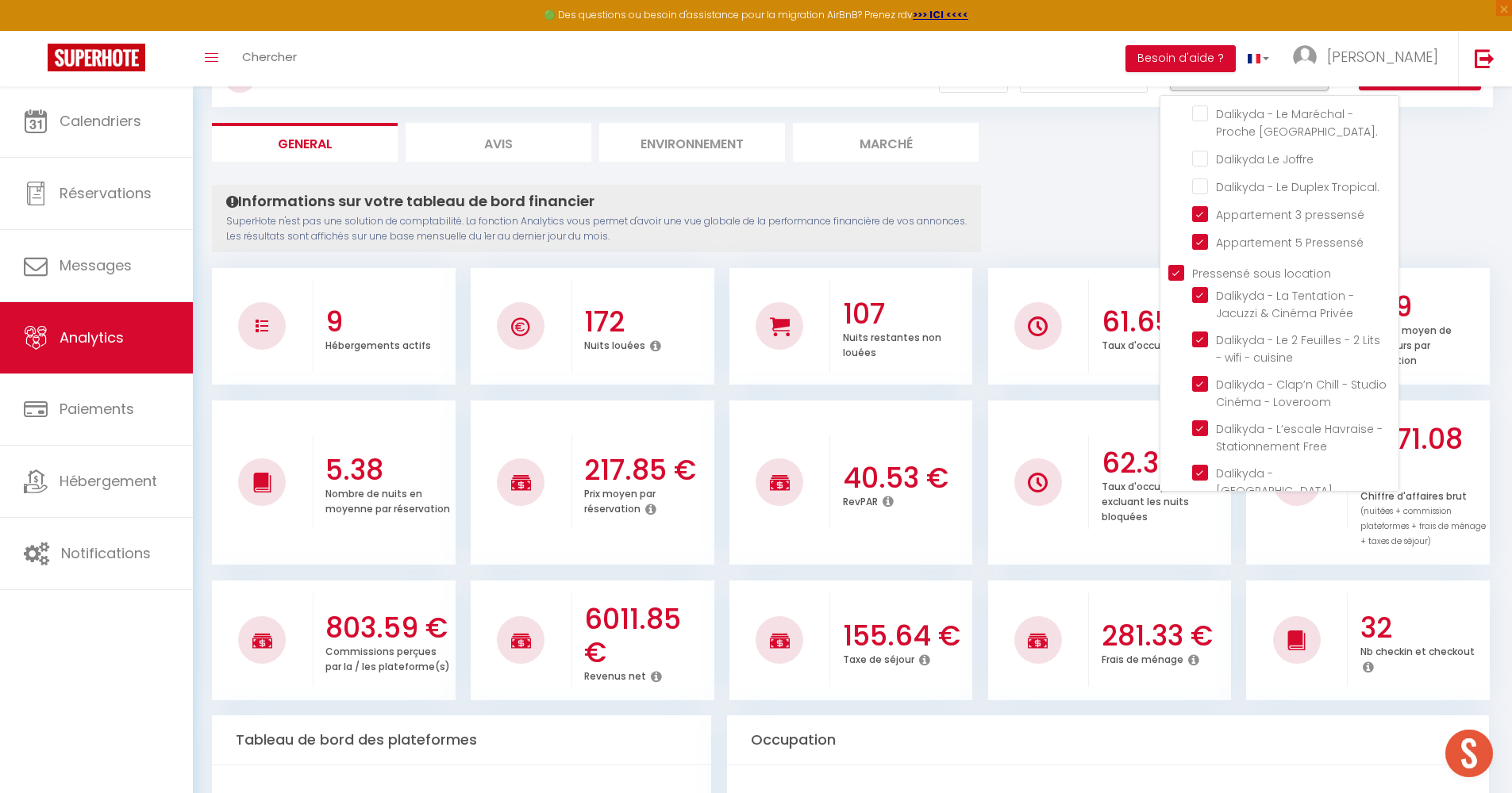
checkbox Tropical\ "false"
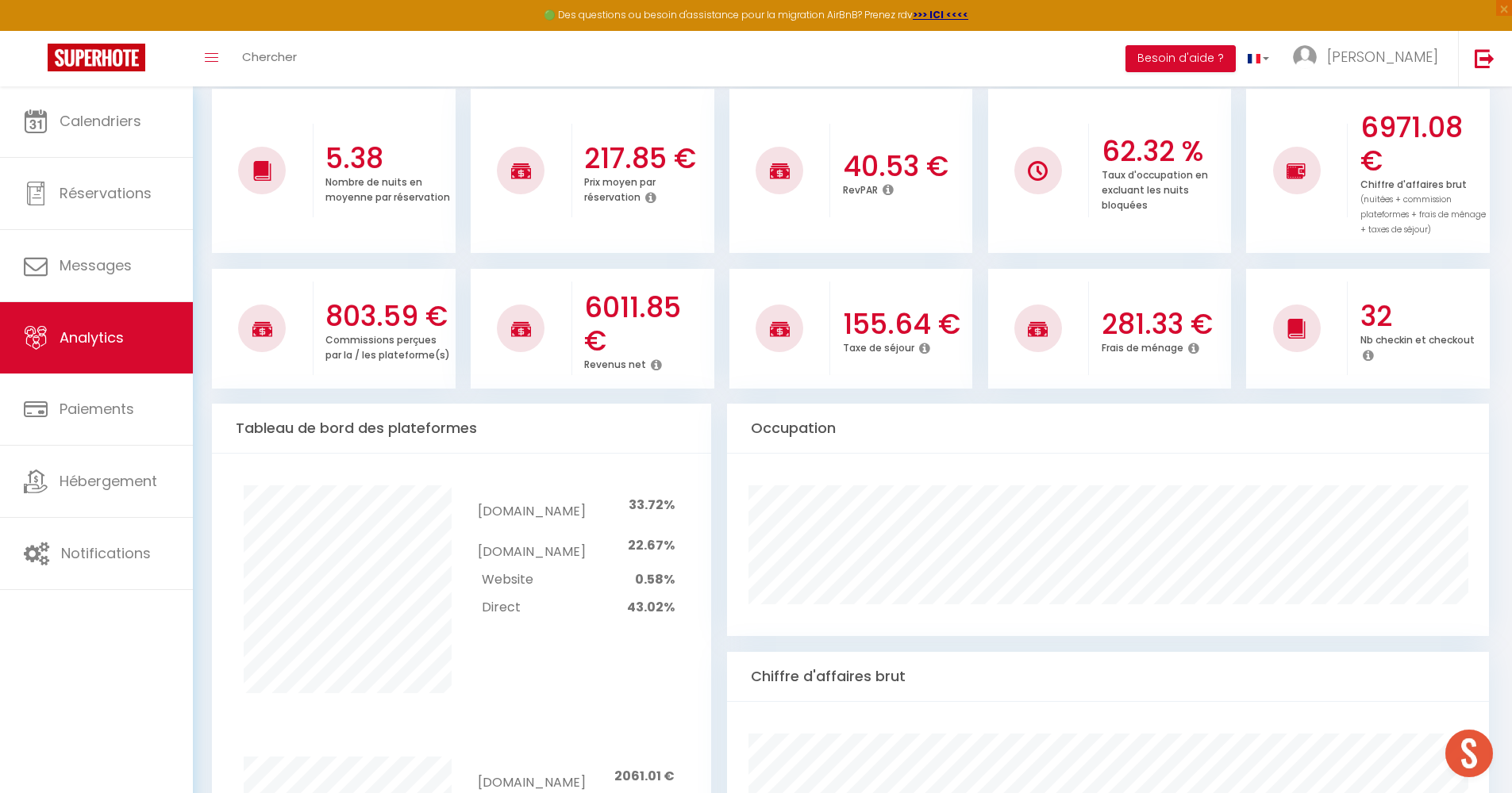
scroll to position [323, 0]
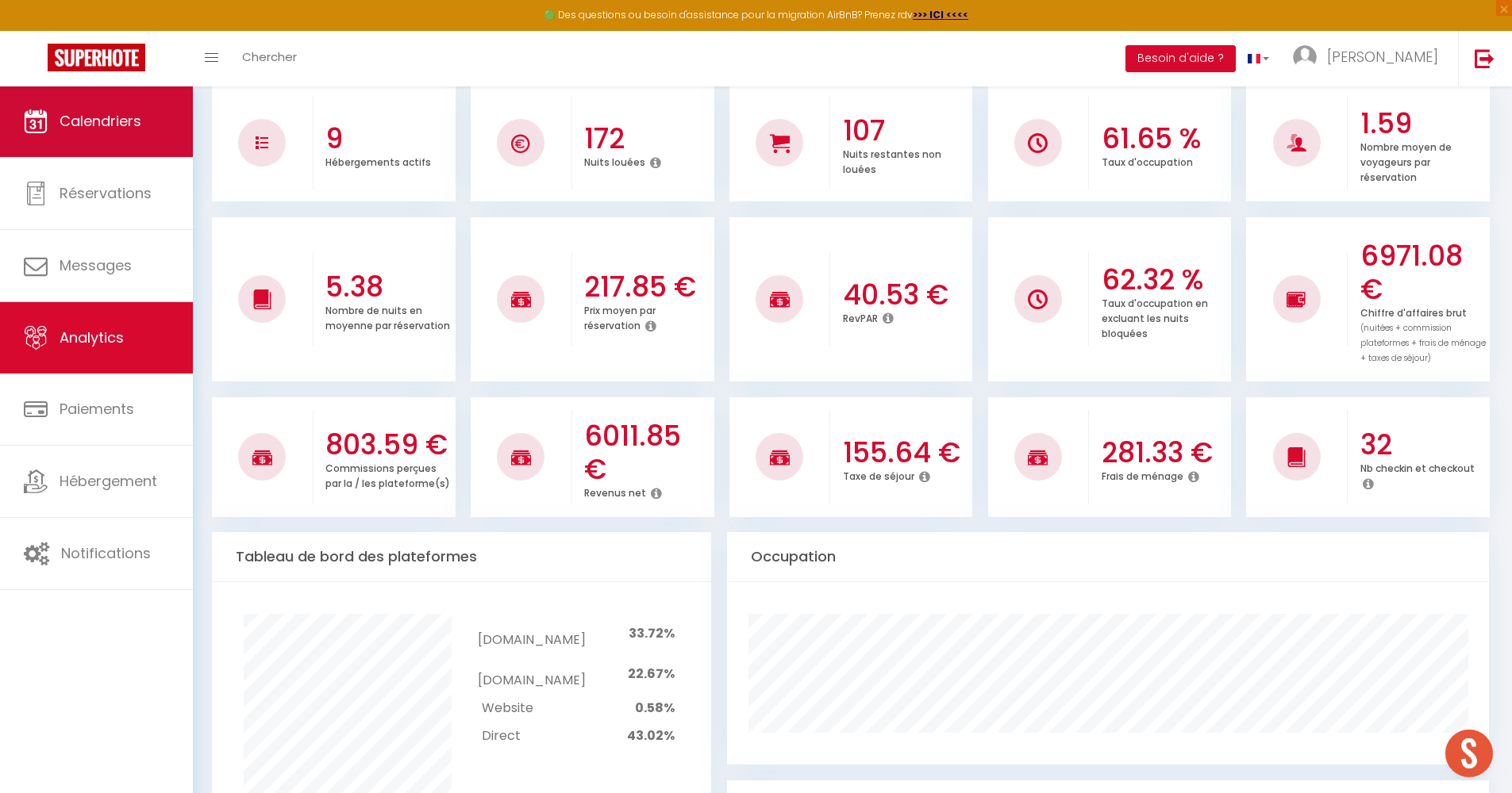
click at [156, 122] on link "Calendriers" at bounding box center [96, 121] width 193 height 71
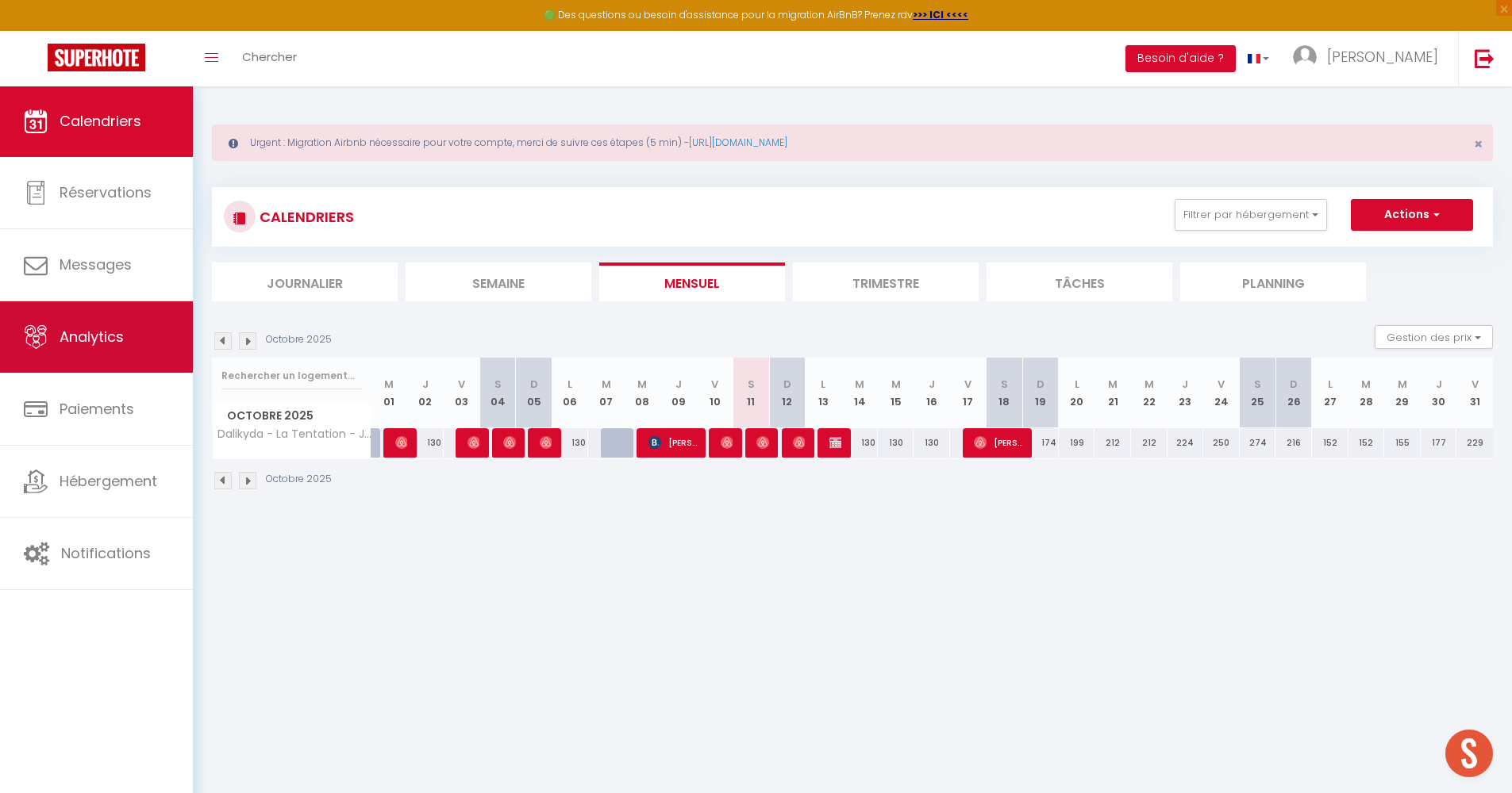
click at [80, 352] on link "Analytics" at bounding box center [96, 336] width 193 height 71
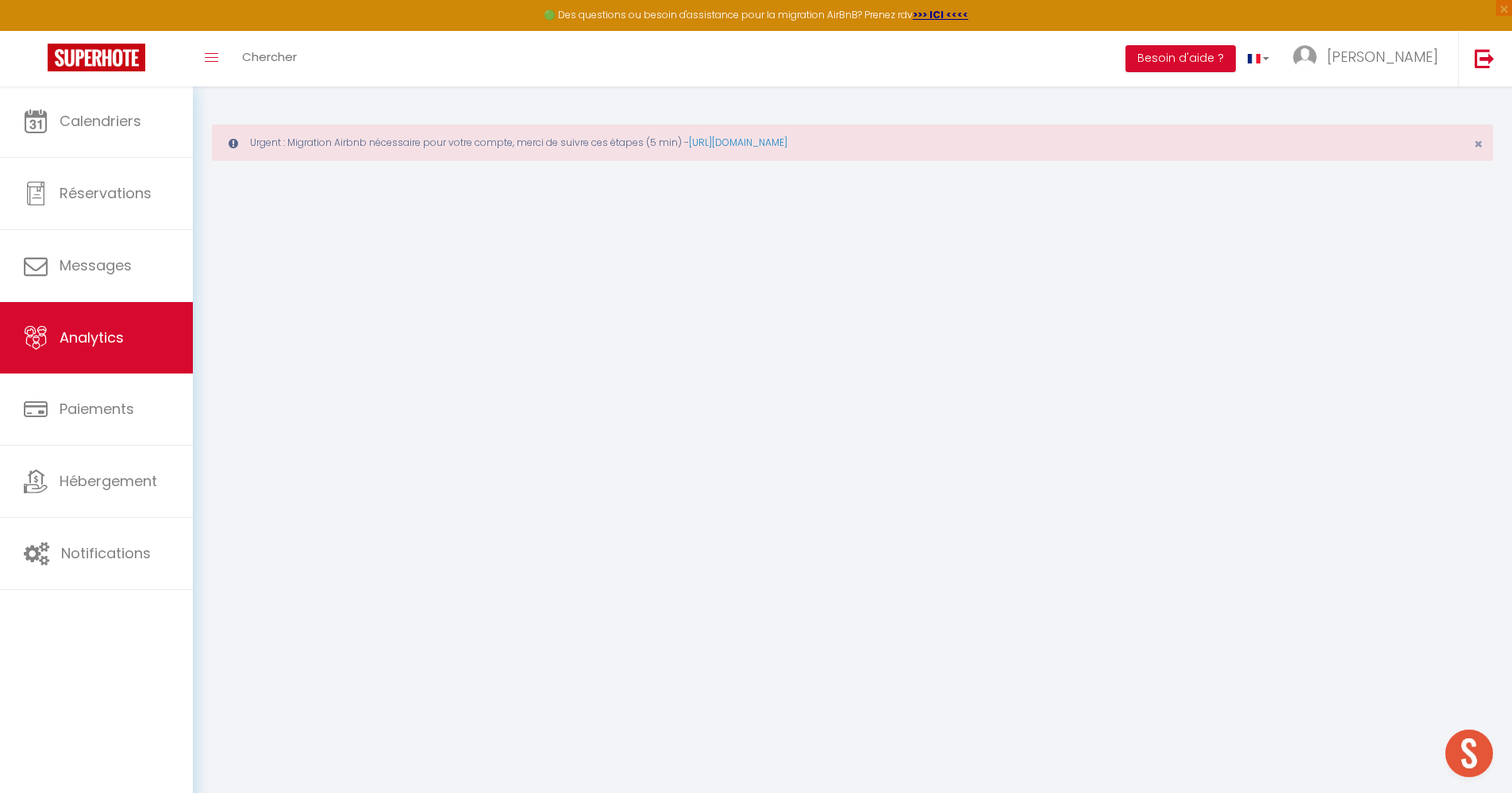
select select "2025"
select select "10"
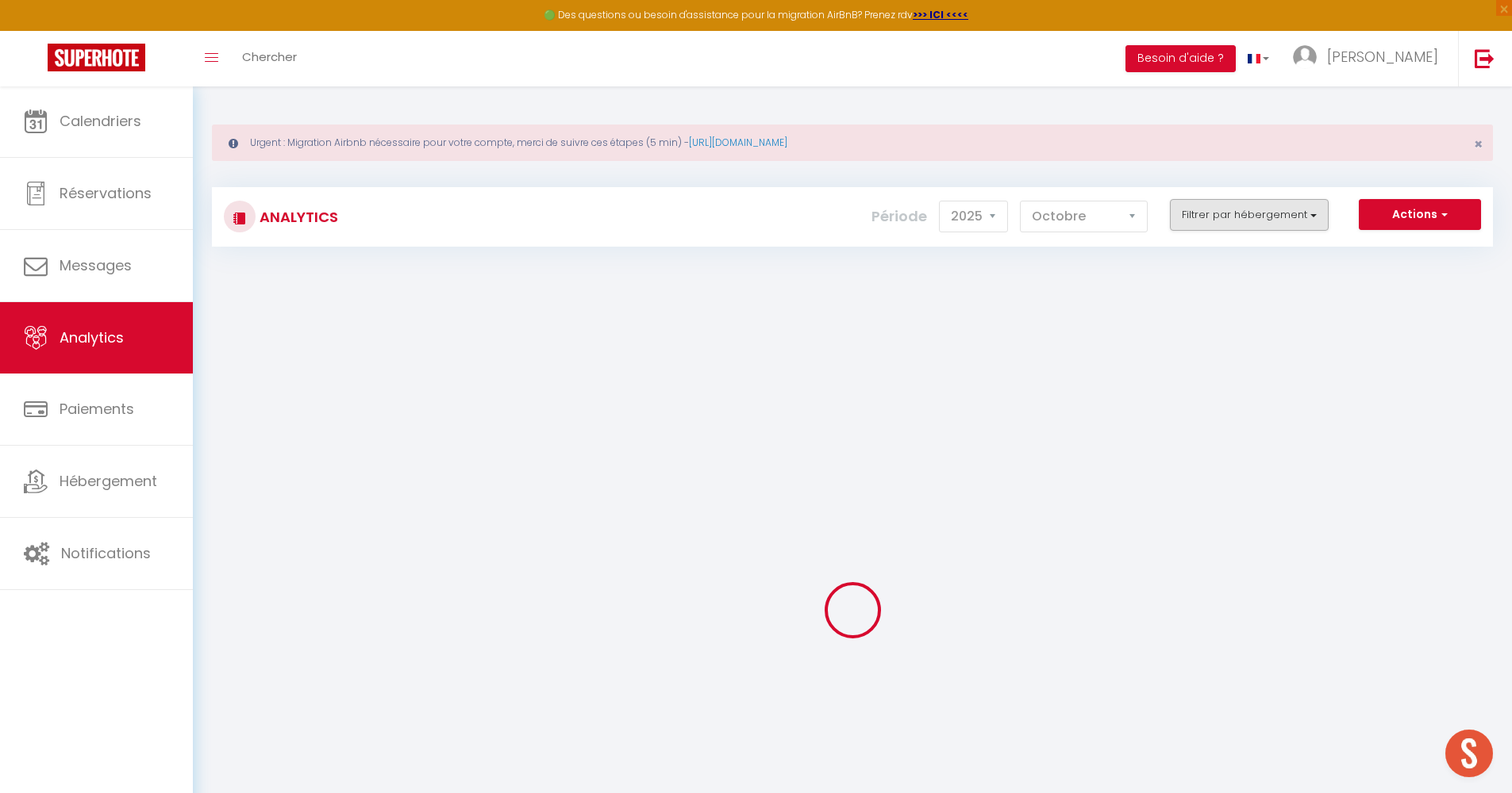
click at [1230, 203] on button "Filtrer par hébergement" at bounding box center [1249, 214] width 159 height 32
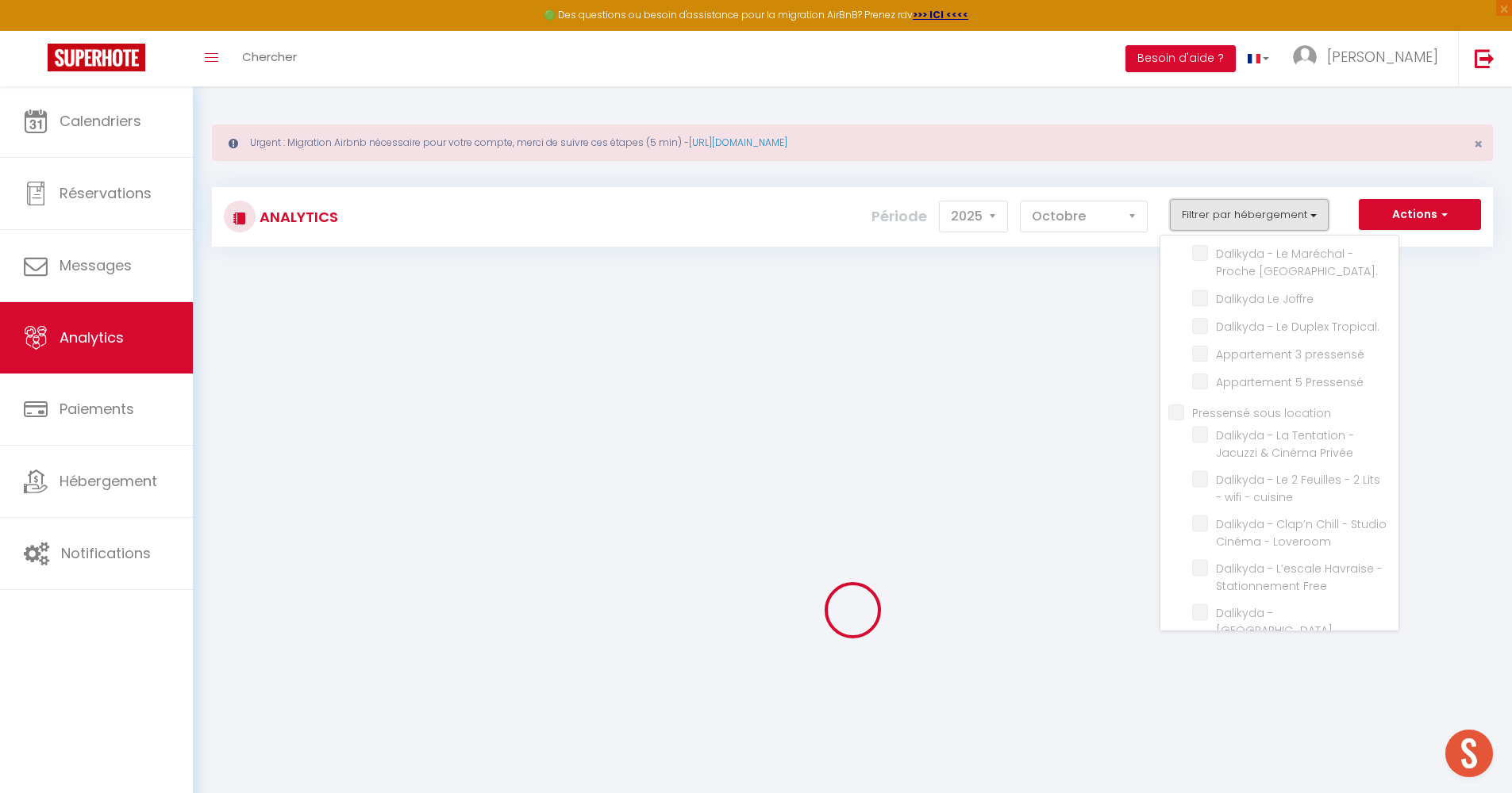
scroll to position [176, 0]
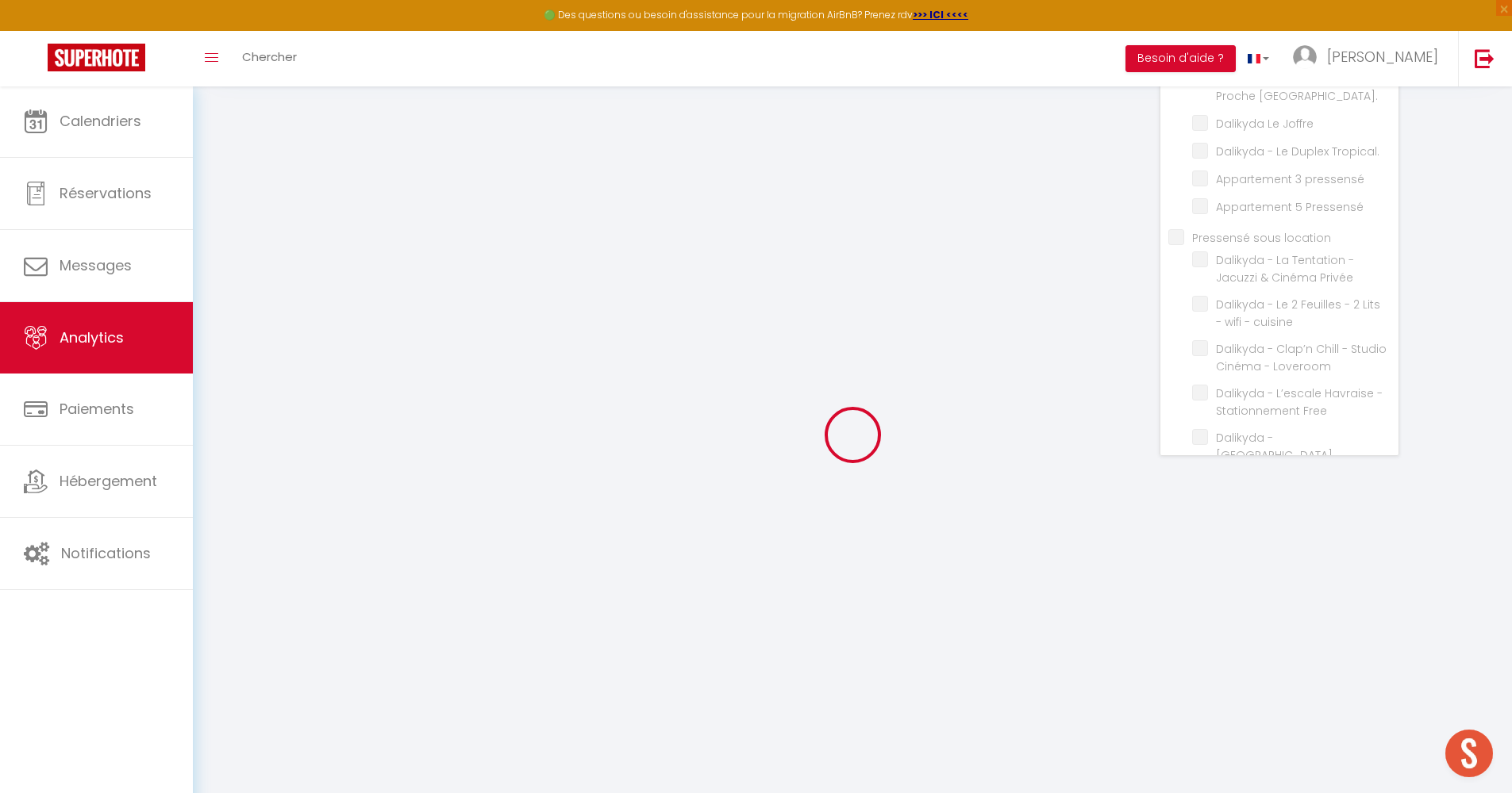
checkbox input "false"
checkbox Calme "false"
checkbox Gratuit\ "false"
checkbox centrale\ "false"
checkbox Clovis "false"
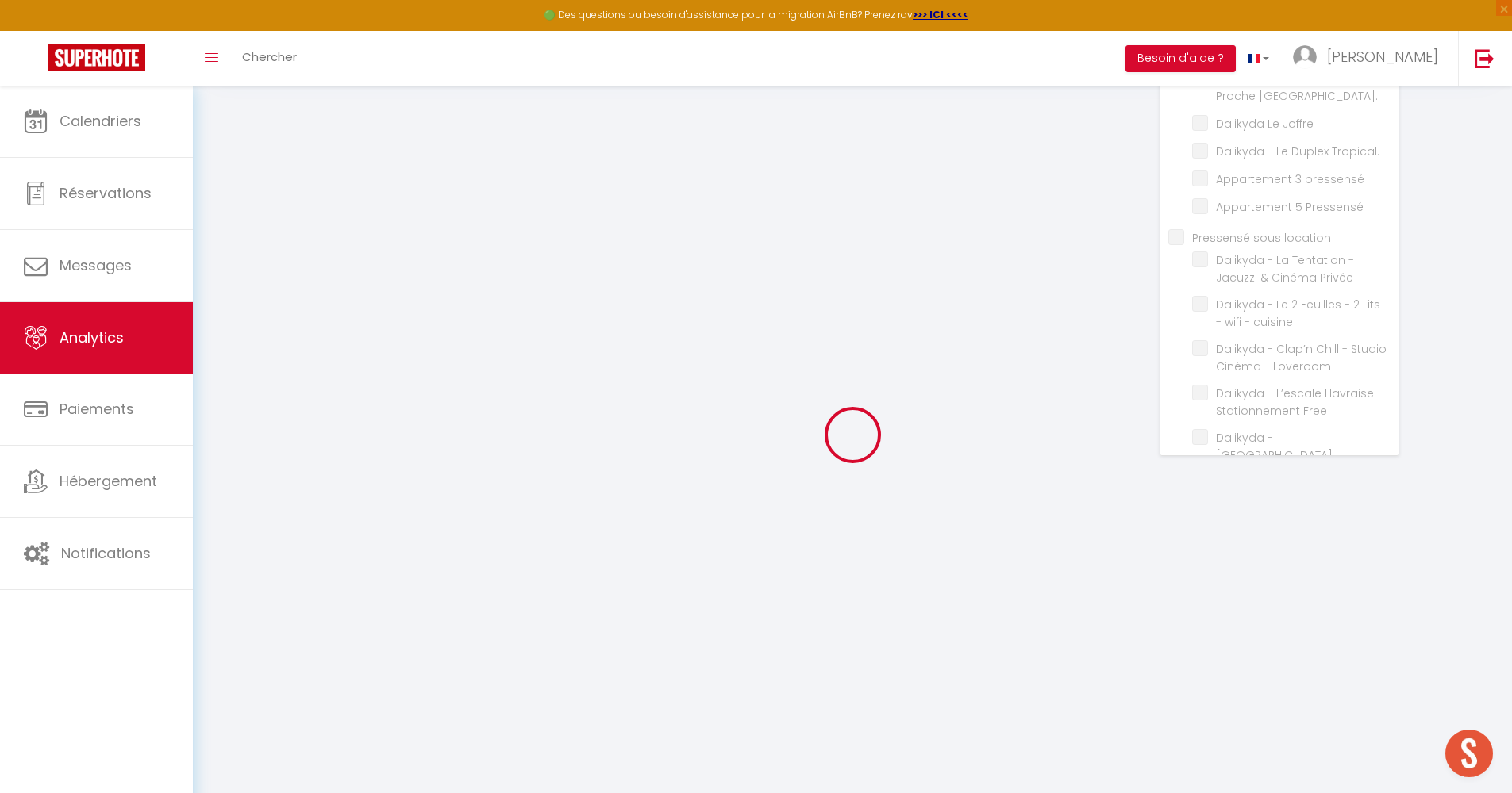
checkbox Insolite\ "false"
checkbox gare "false"
checkbox université "false"
checkbox Central "false"
checkbox gratuit "false"
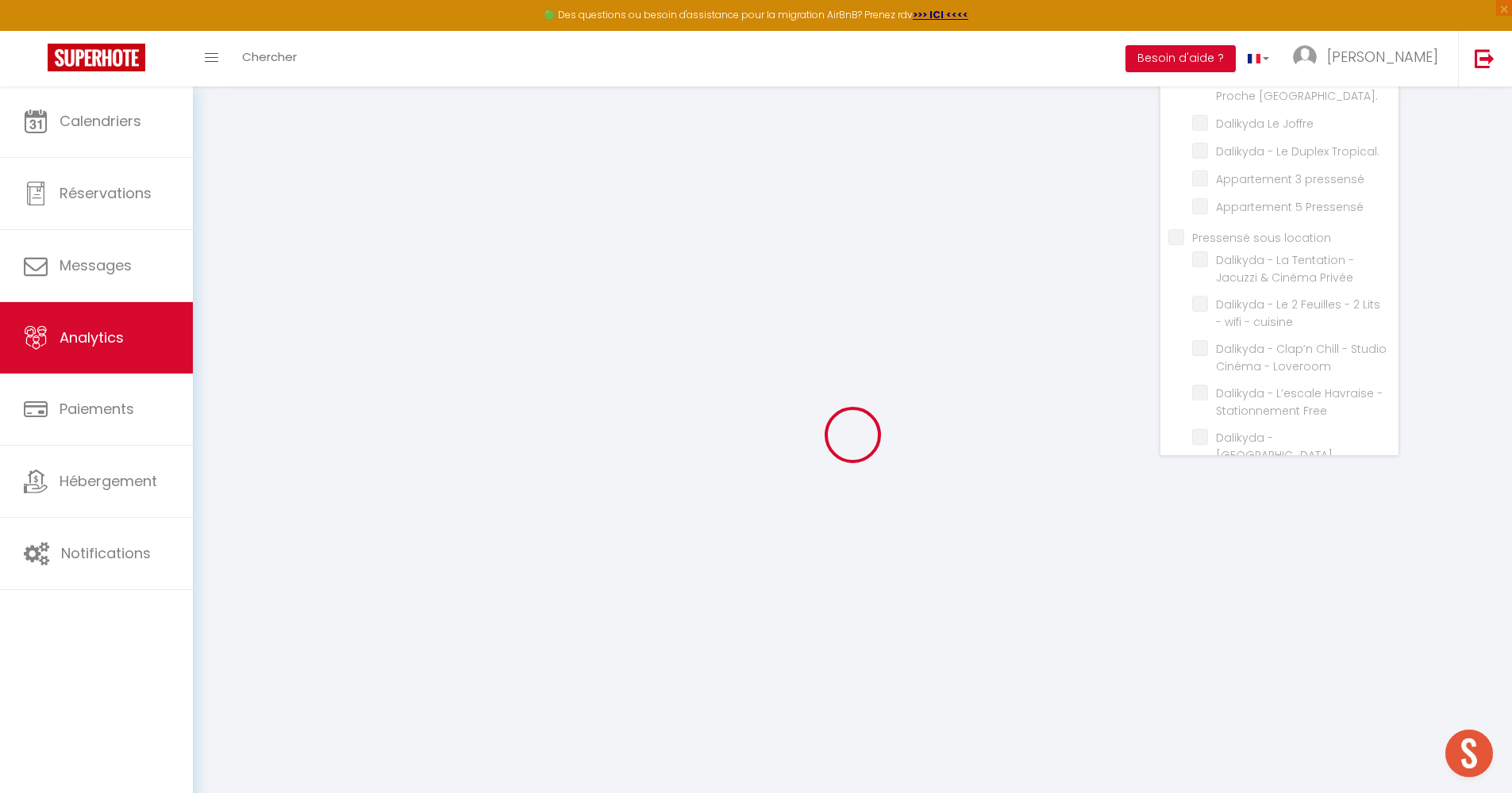
checkbox Balcons "false"
checkbox Calme "false"
checkbox facile "false"
checkbox wifi "false"
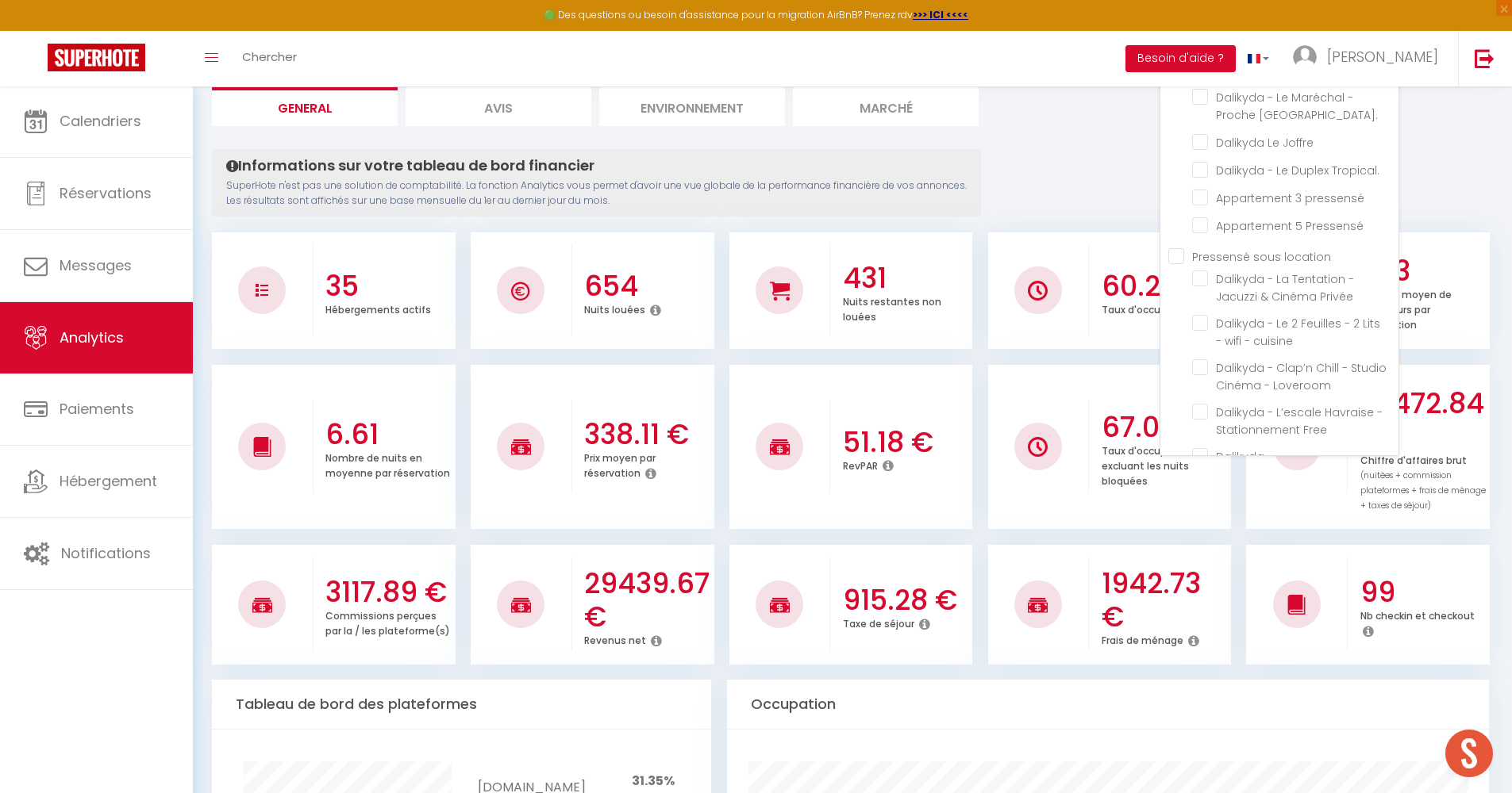
scroll to position [1307, 0]
click at [1198, 357] on Privée "checkbox" at bounding box center [1295, 365] width 206 height 16
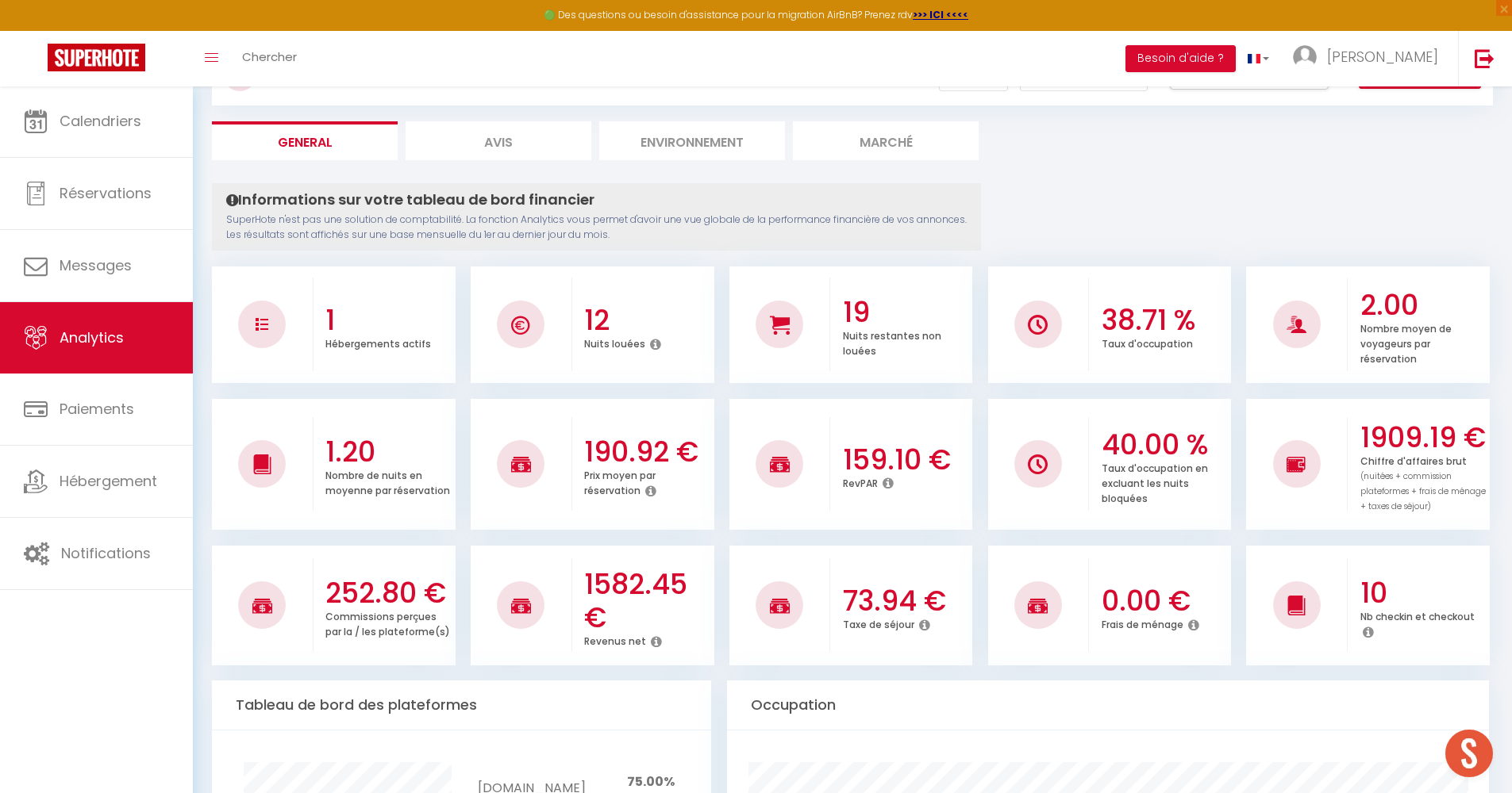
scroll to position [0, 0]
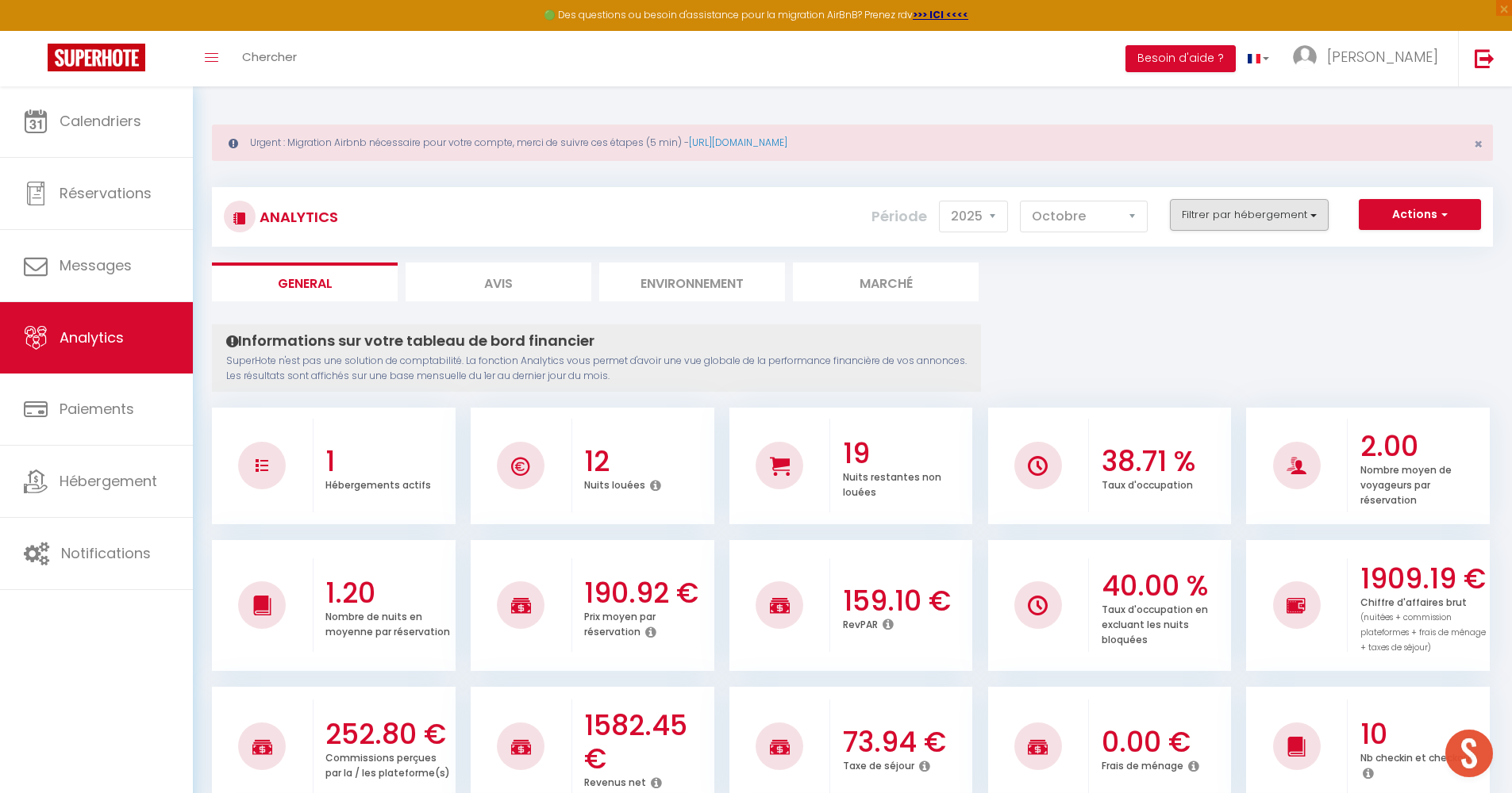
click at [1255, 215] on button "Filtrer par hébergement" at bounding box center [1249, 214] width 159 height 32
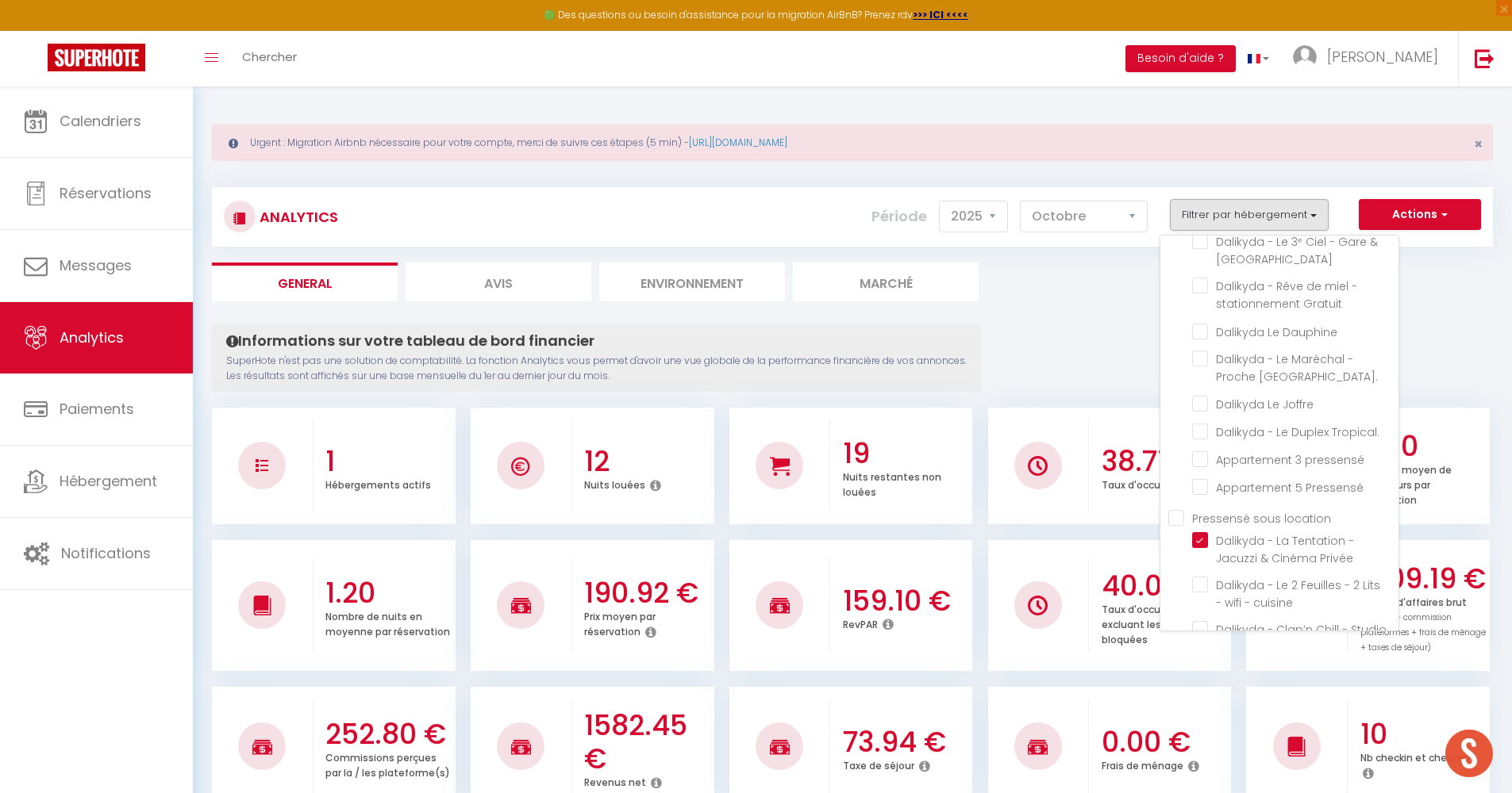
click at [1178, 509] on location "Pressensé sous location" at bounding box center [1283, 517] width 230 height 16
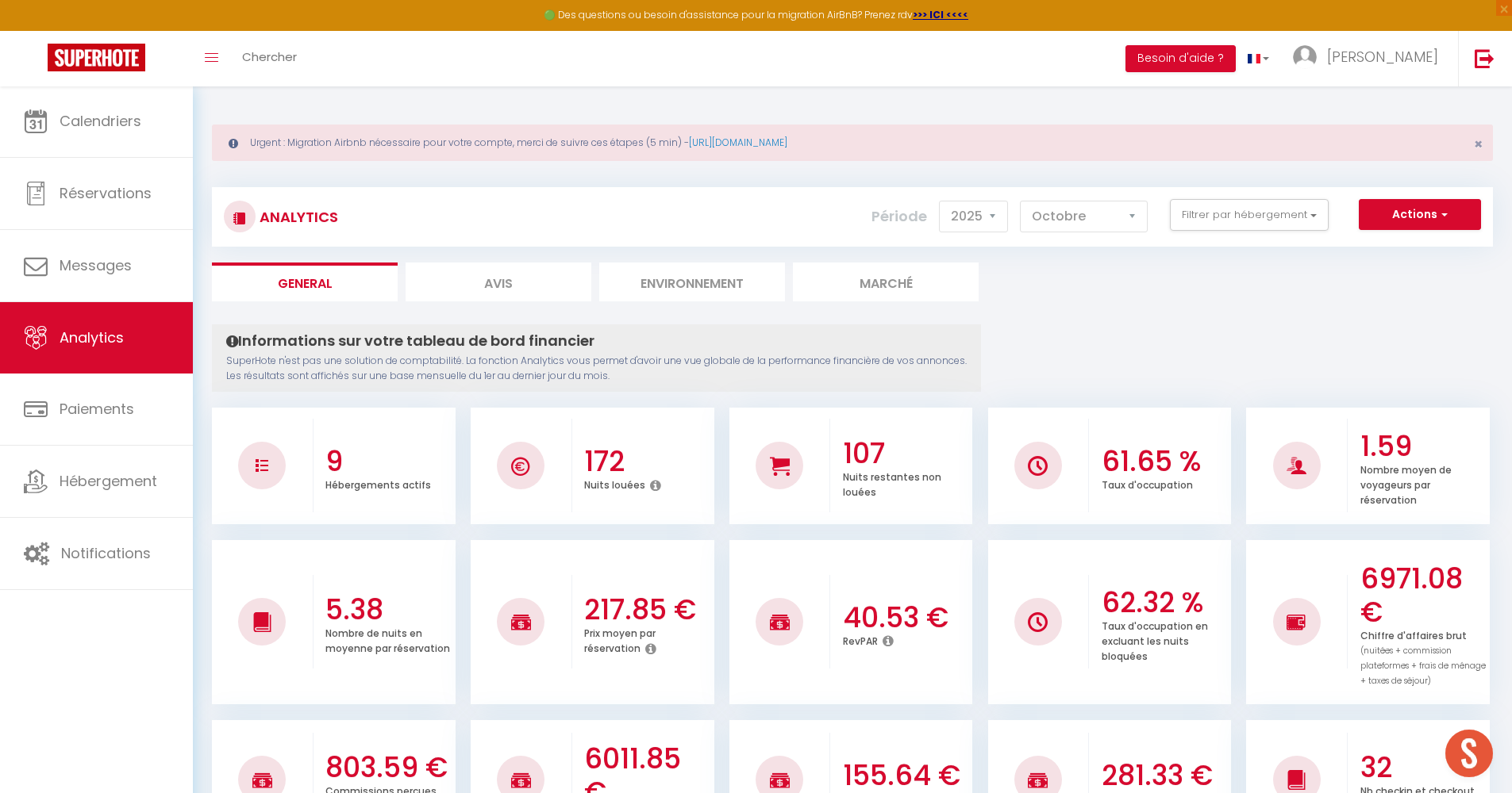
click at [573, 295] on li "Avis" at bounding box center [499, 281] width 186 height 39
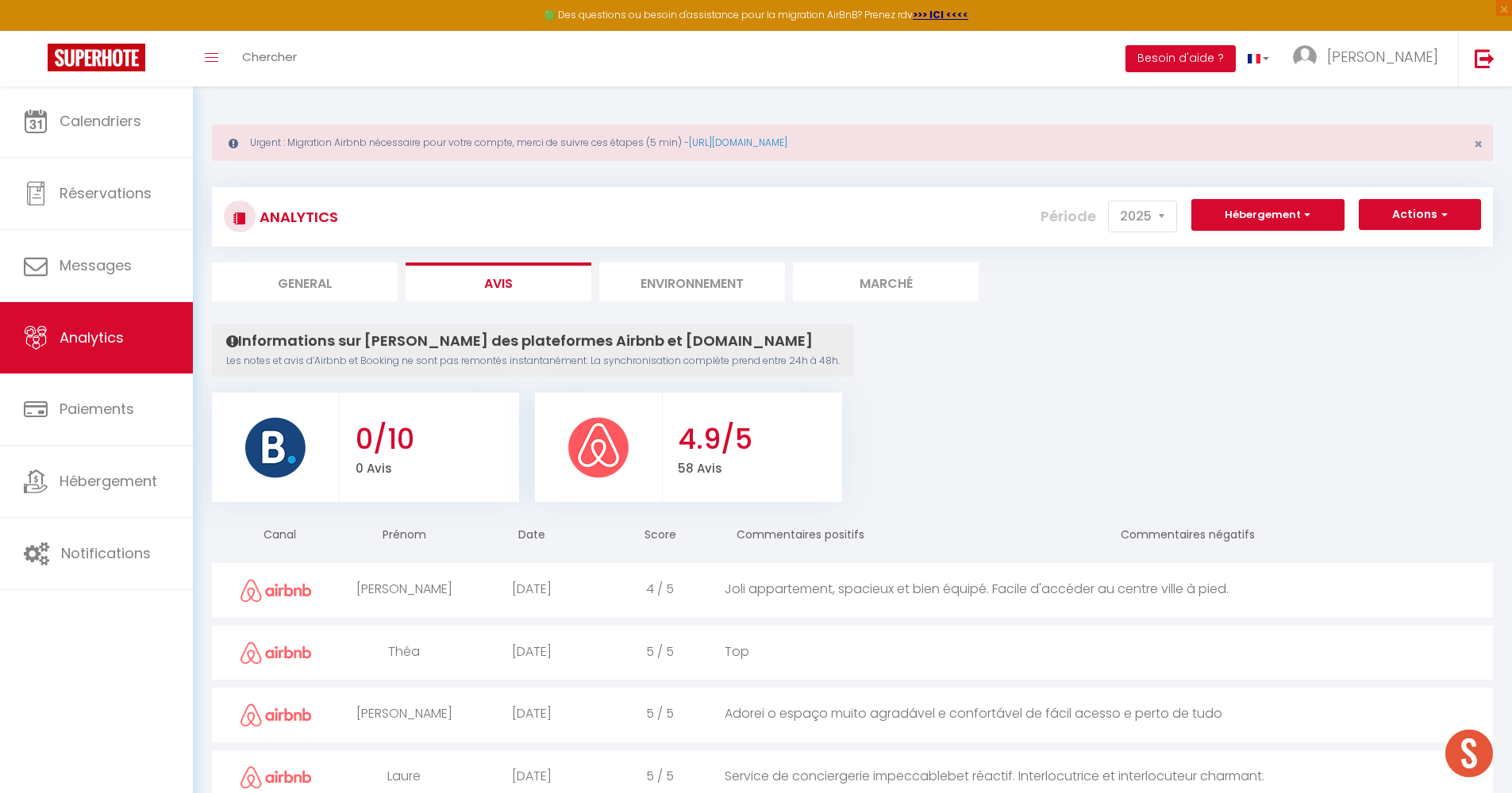
click at [1313, 228] on button "Hébergement" at bounding box center [1268, 214] width 153 height 32
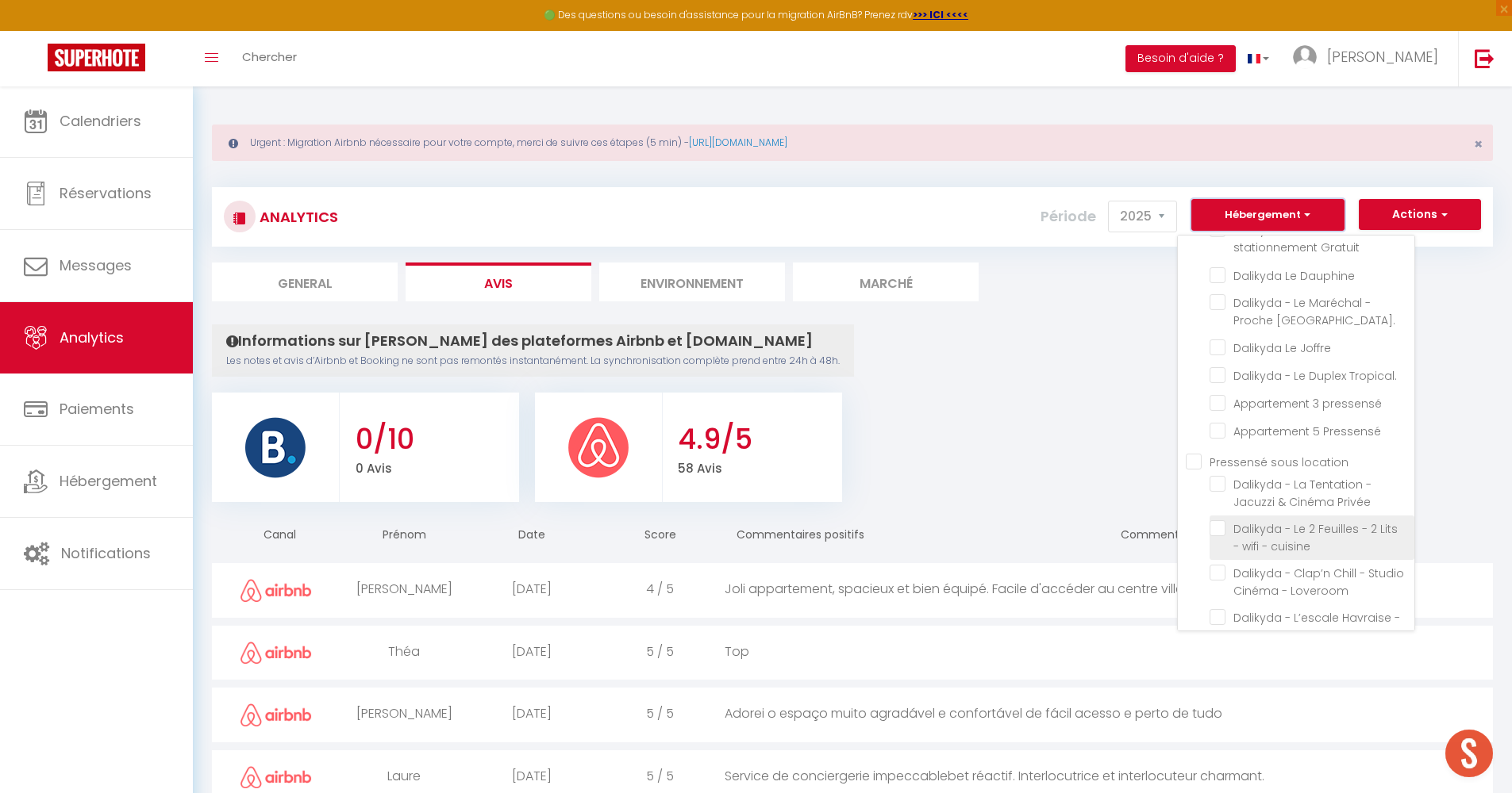
scroll to position [1387, 0]
click at [1187, 429] on location "Pressensé sous location" at bounding box center [1299, 437] width 228 height 16
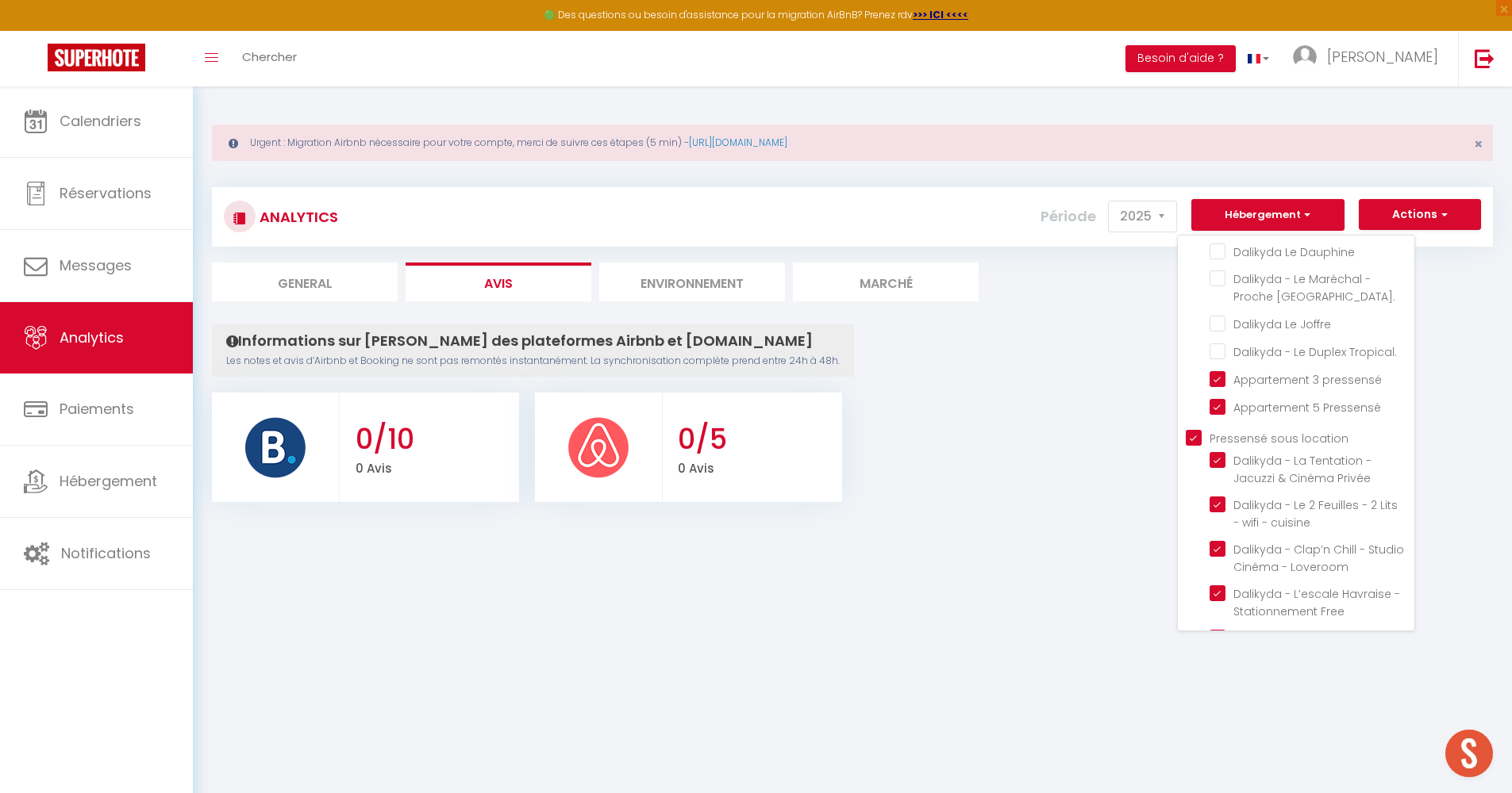
click at [1285, 208] on button "Hébergement" at bounding box center [1268, 214] width 153 height 32
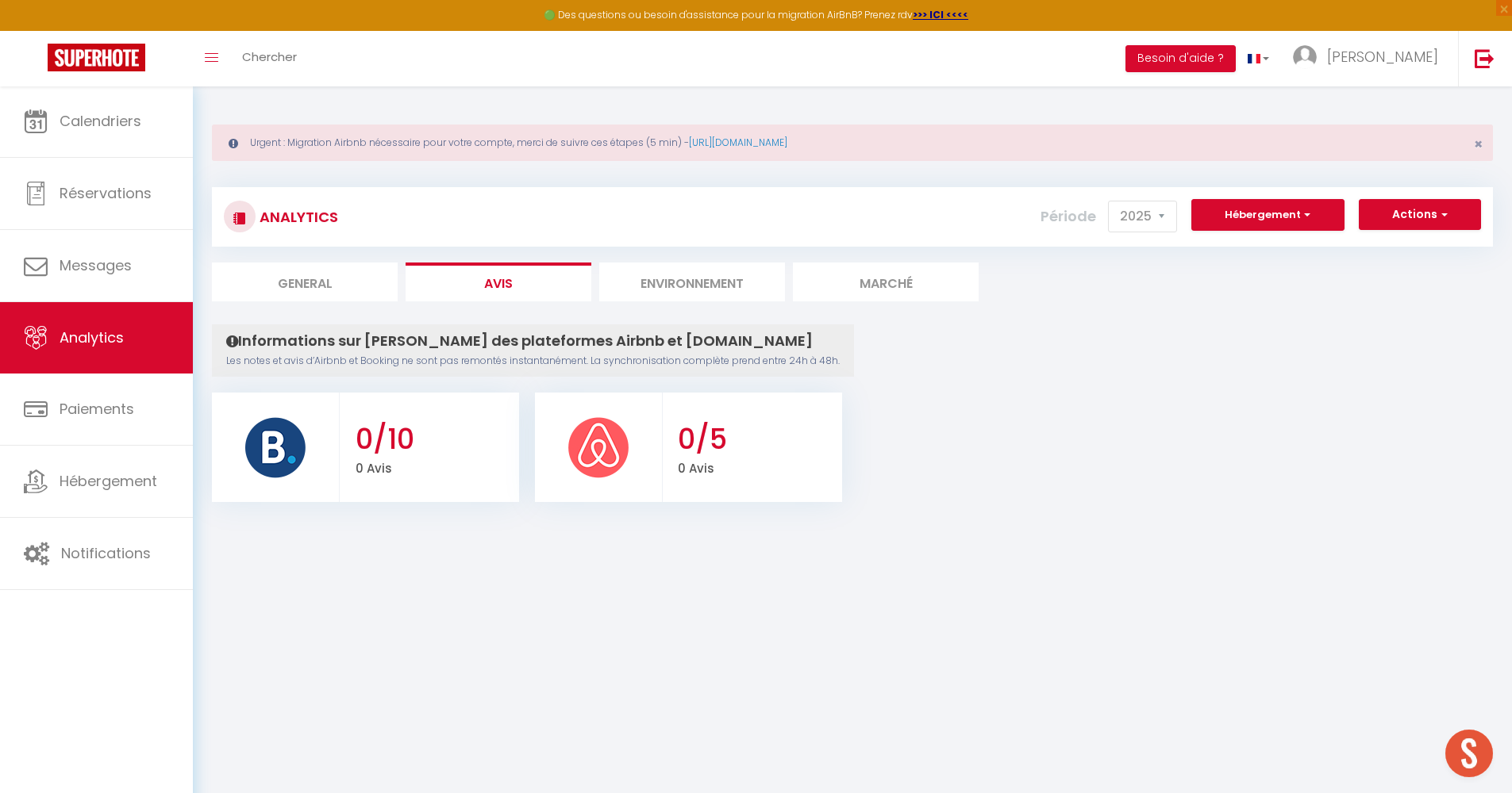
click at [319, 275] on li "General" at bounding box center [305, 281] width 186 height 39
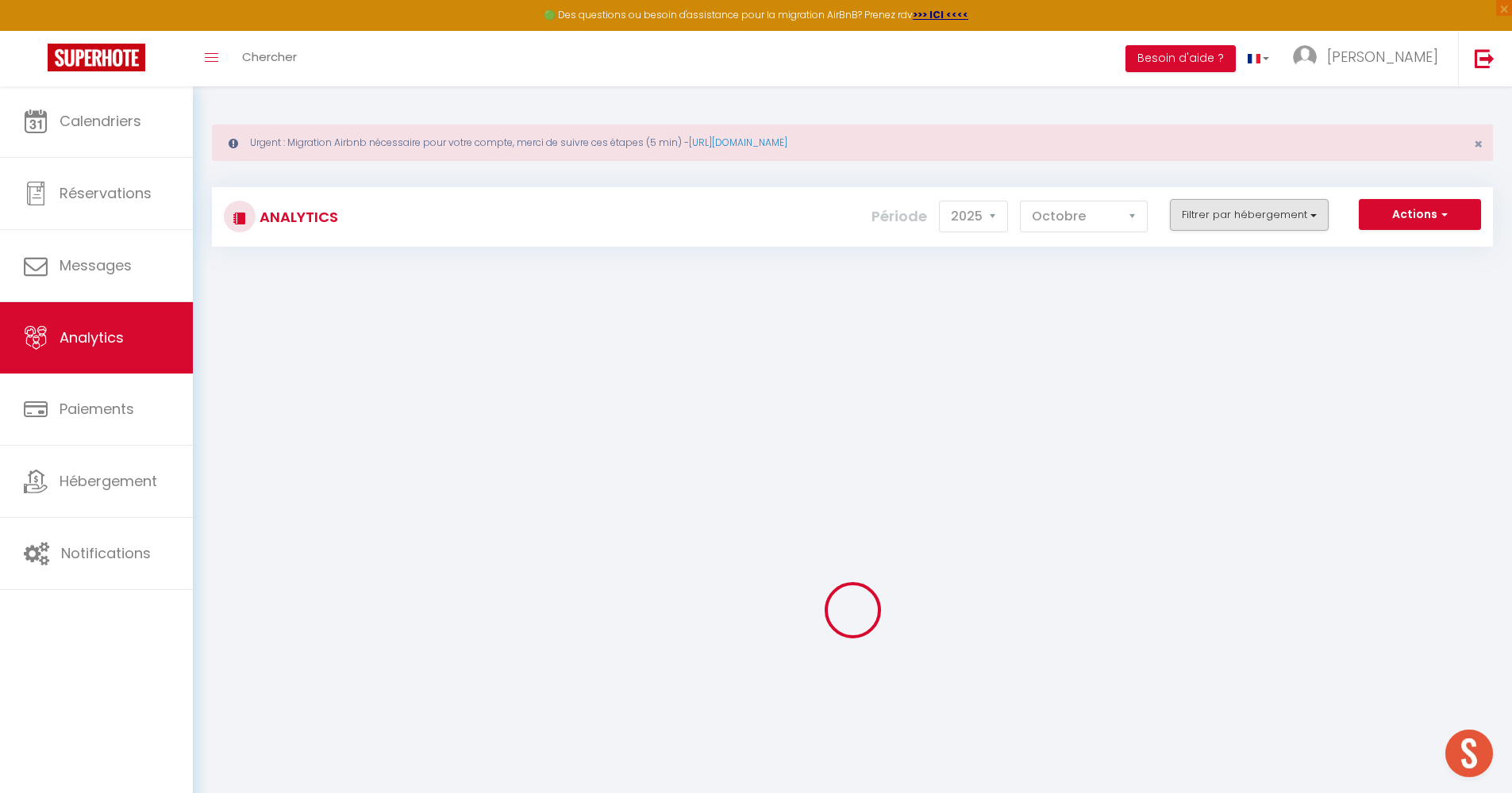
click at [1269, 226] on button "Filtrer par hébergement" at bounding box center [1249, 214] width 159 height 32
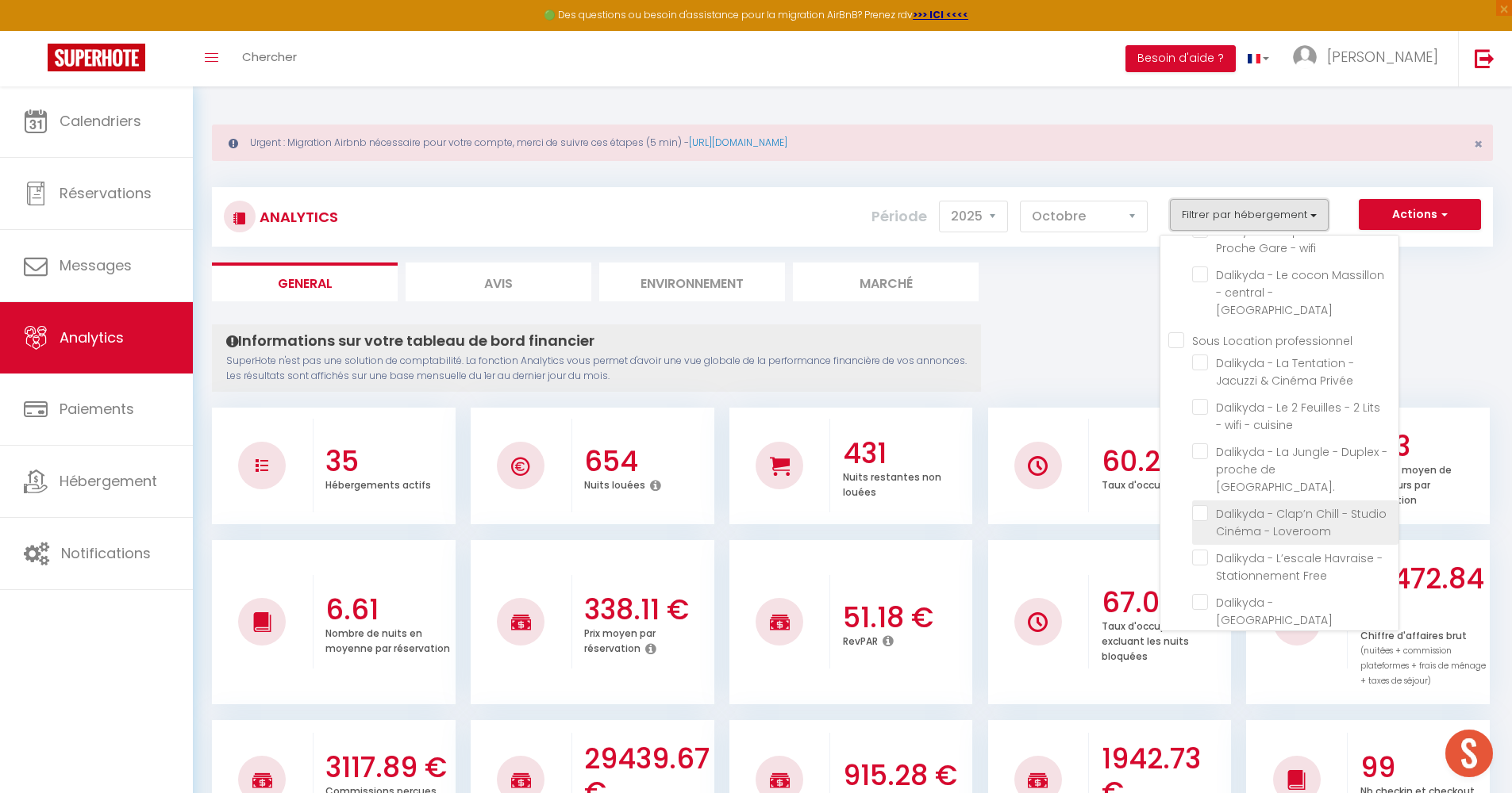
scroll to position [606, 0]
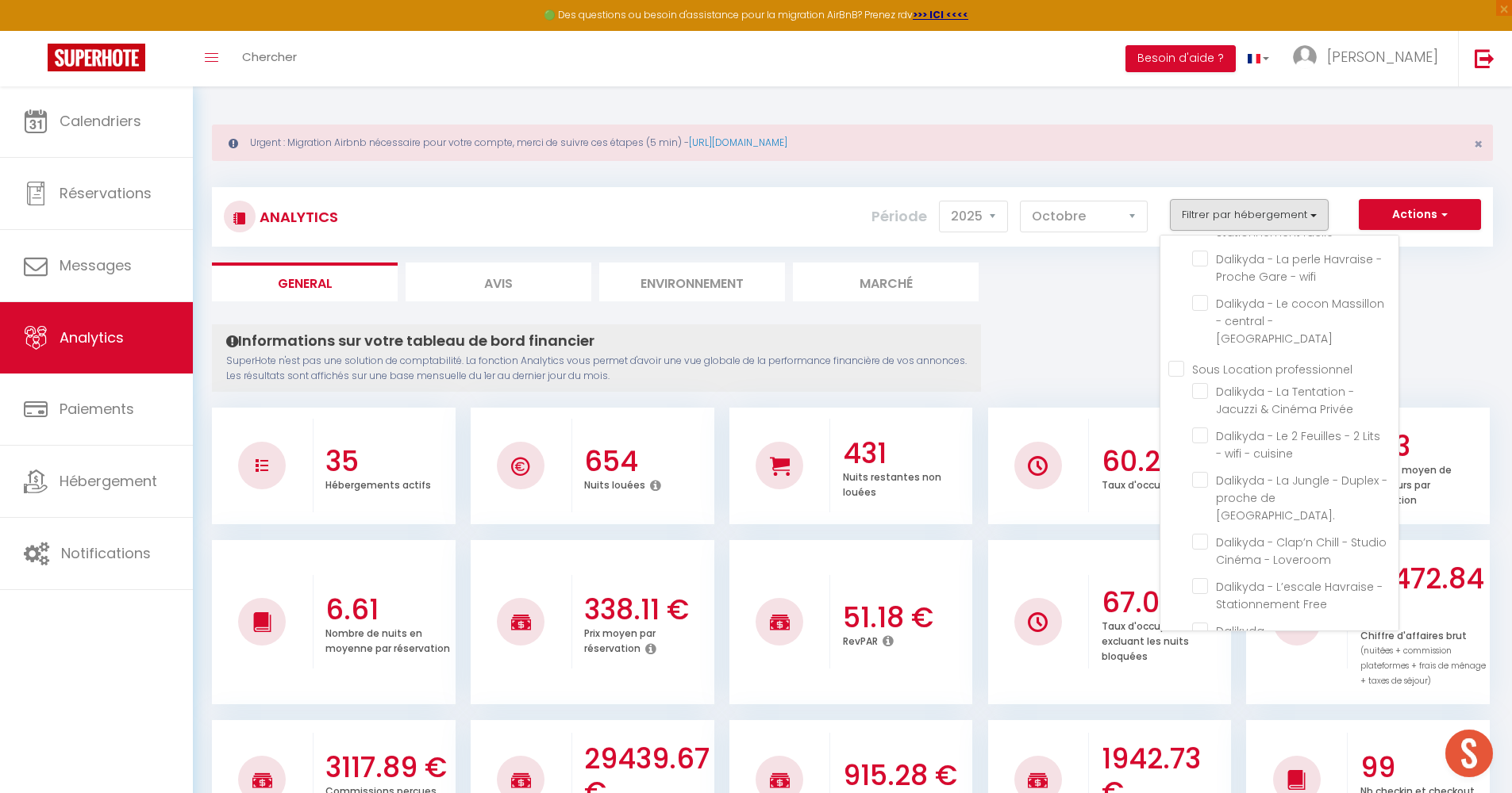
click at [1172, 360] on professionnel "Sous Location professionnel" at bounding box center [1283, 369] width 230 height 16
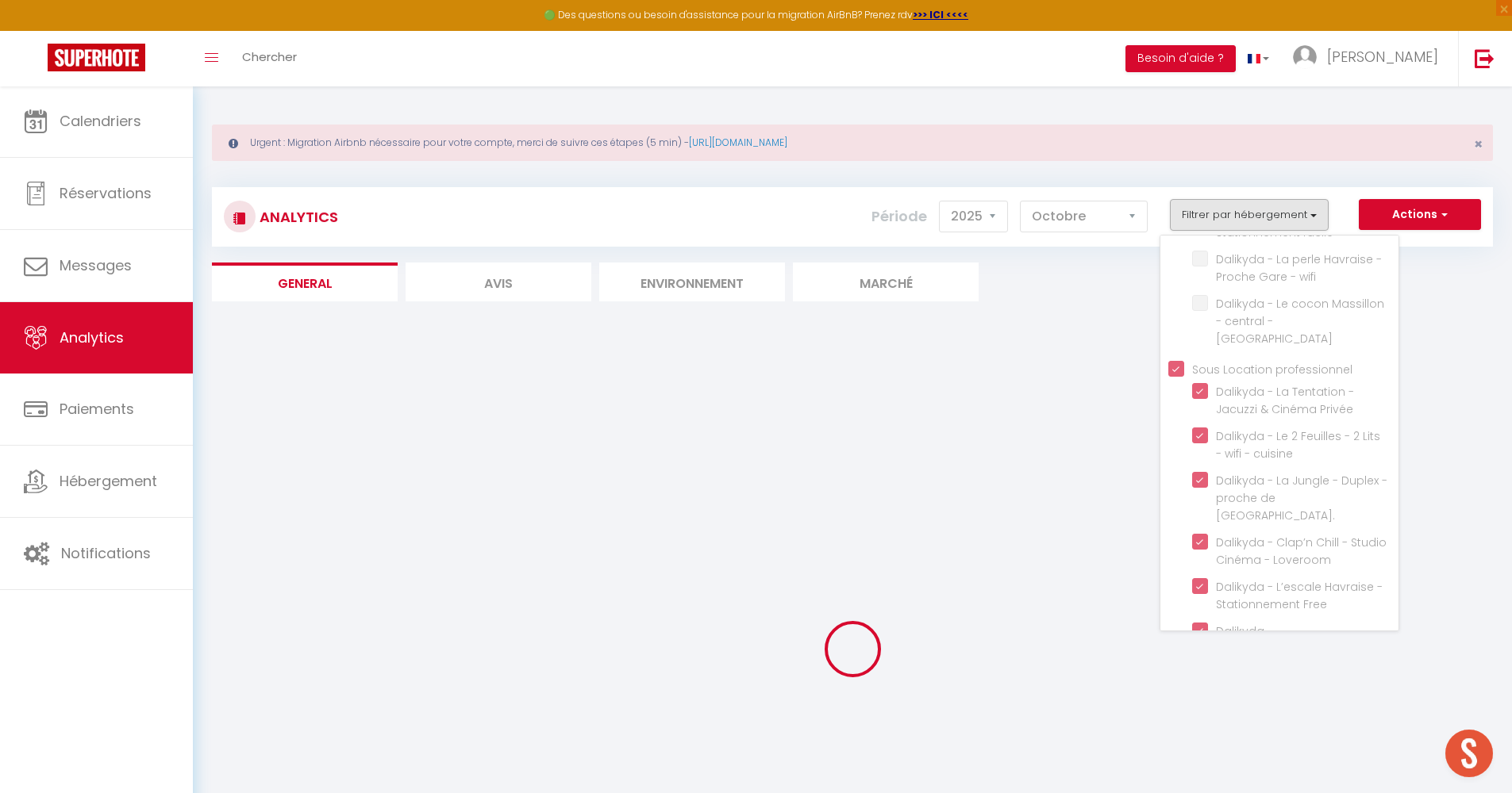
click at [1259, 202] on button "Filtrer par hébergement" at bounding box center [1249, 214] width 159 height 32
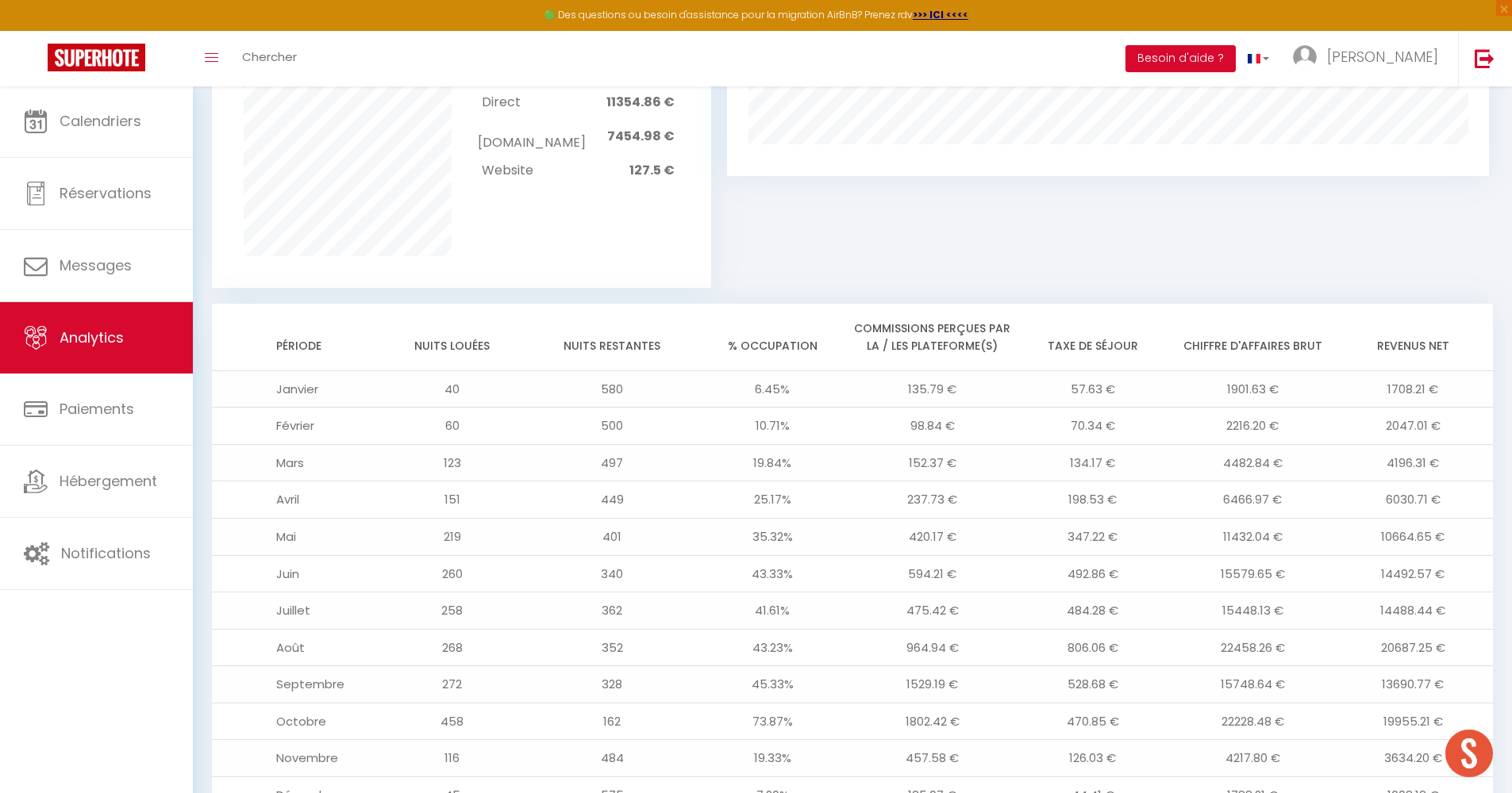
scroll to position [1269, 0]
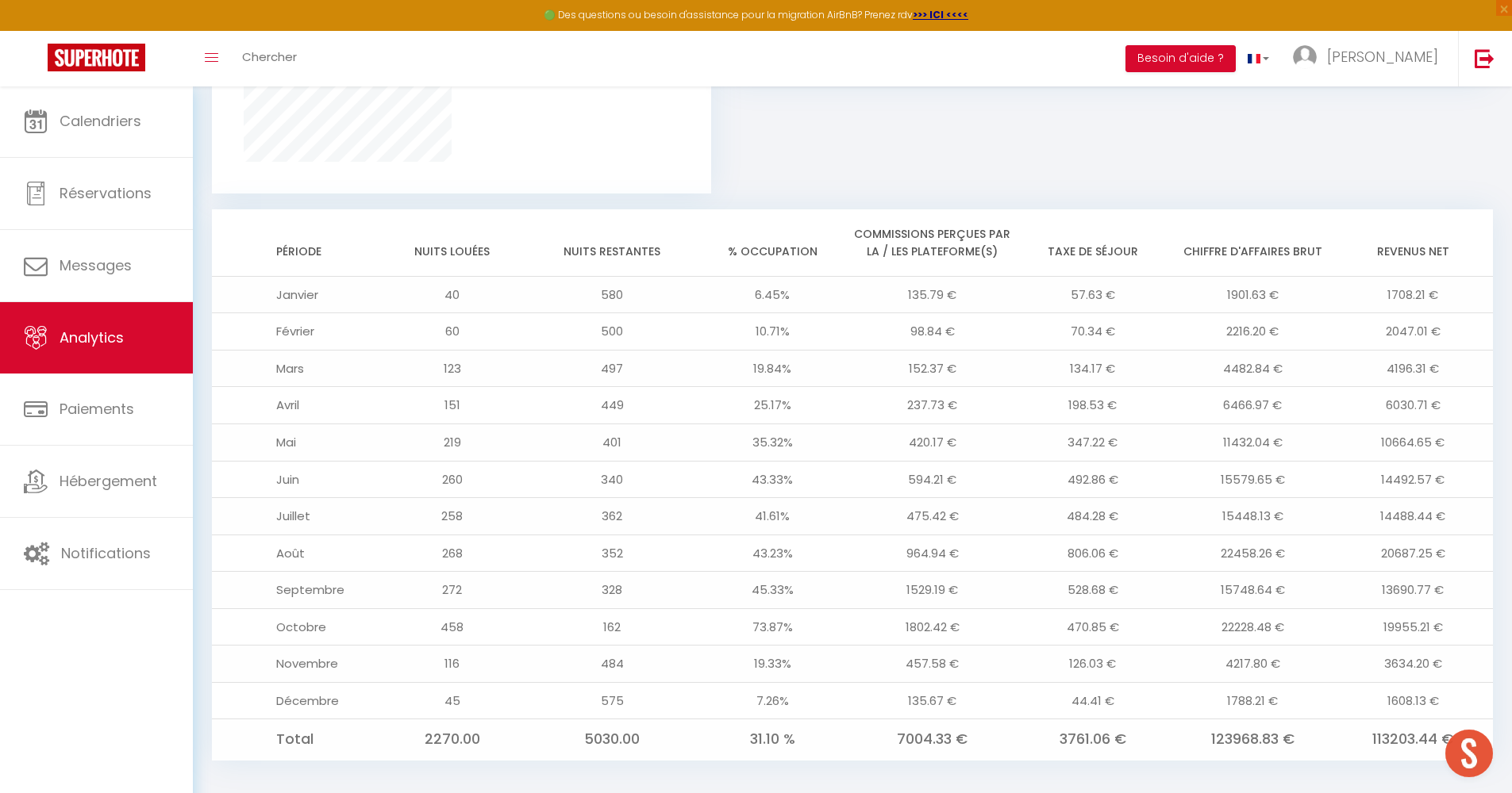
drag, startPoint x: 1369, startPoint y: 725, endPoint x: 1417, endPoint y: 717, distance: 48.7
click at [1417, 719] on td "113203.44 €" at bounding box center [1413, 739] width 160 height 41
drag, startPoint x: 1452, startPoint y: 722, endPoint x: 1404, endPoint y: 725, distance: 48.1
click at [1404, 725] on td "113203.44 €" at bounding box center [1413, 739] width 160 height 41
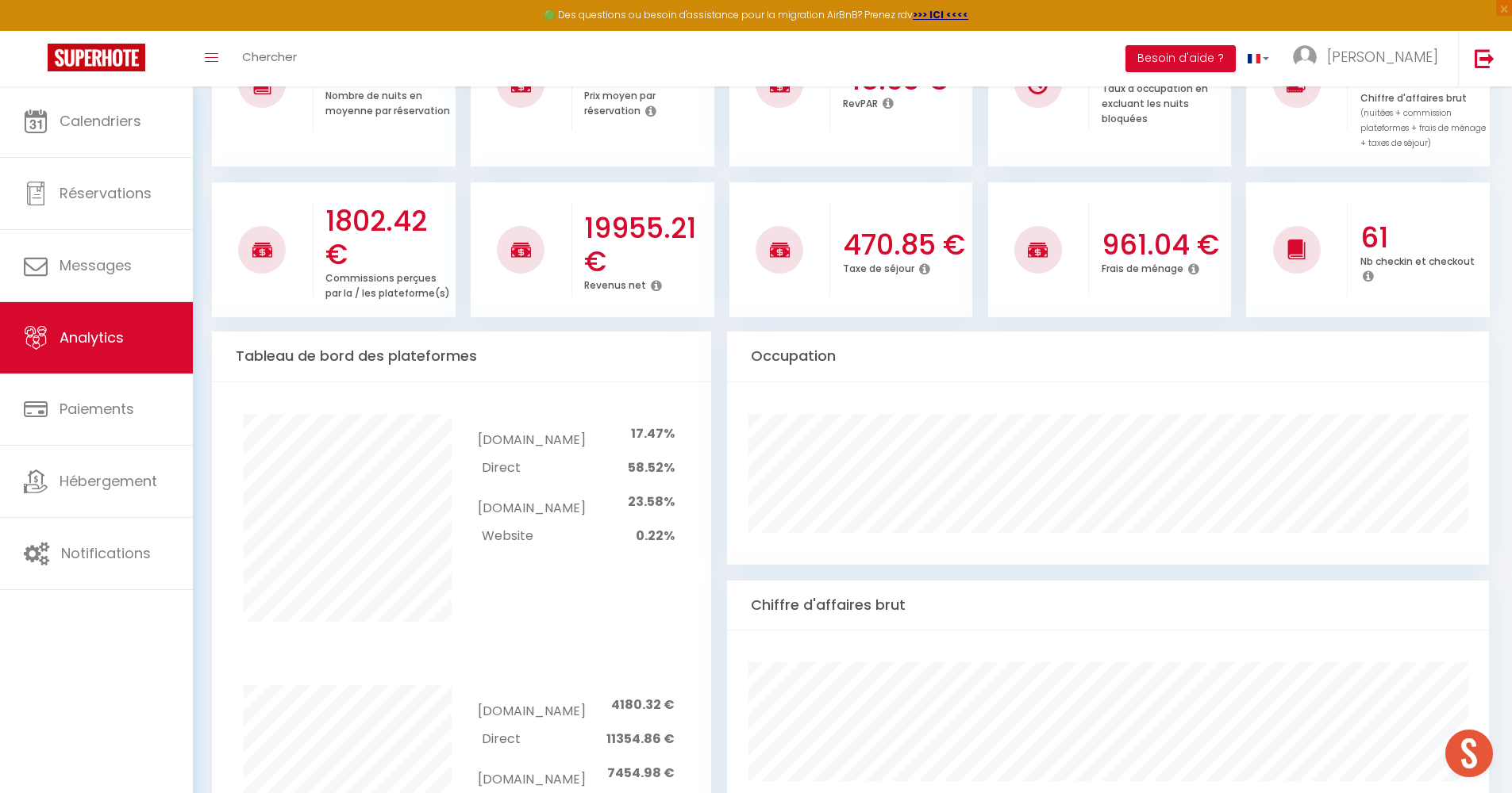
scroll to position [0, 0]
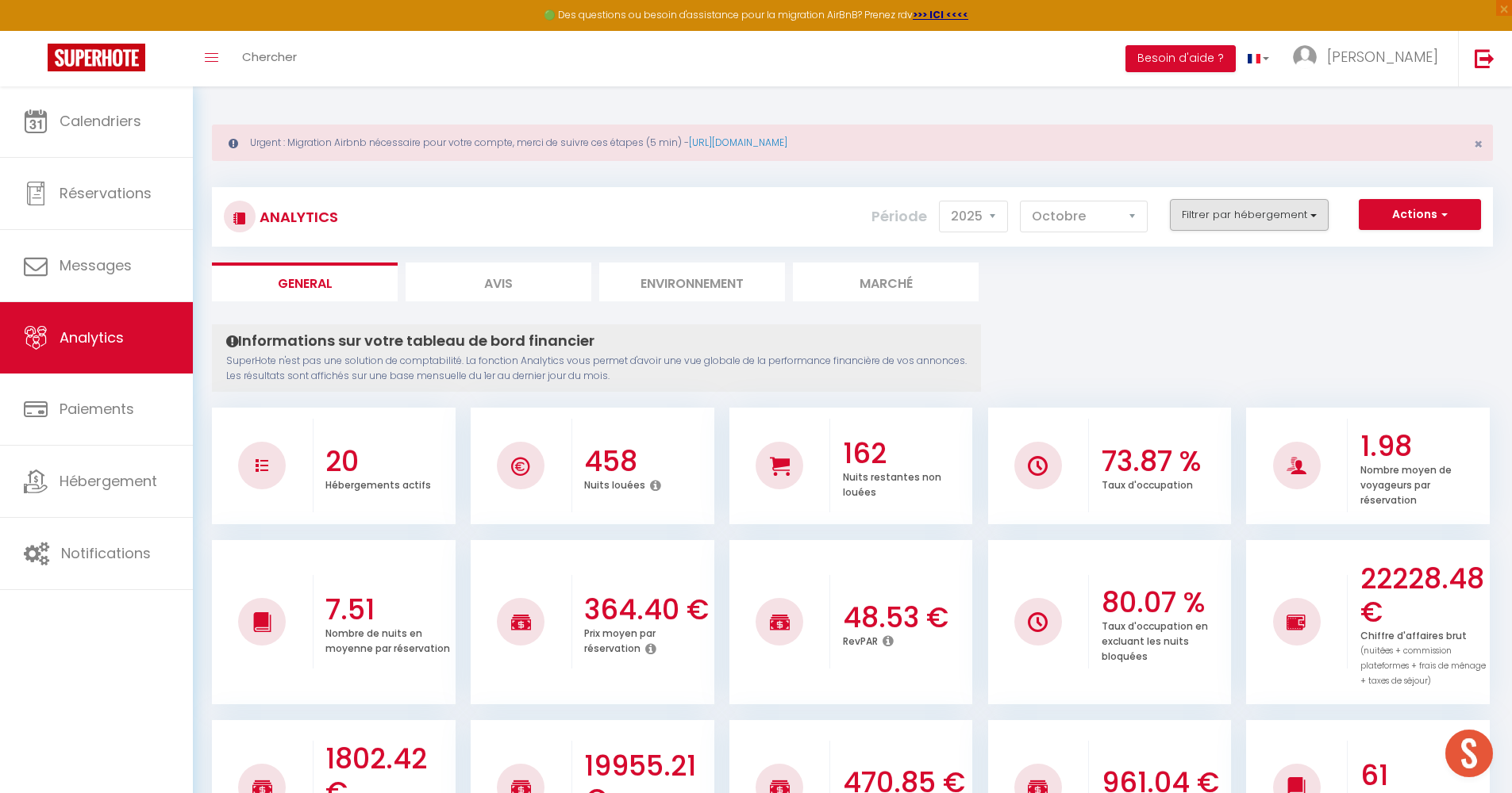
click at [1262, 220] on button "Filtrer par hébergement" at bounding box center [1249, 214] width 159 height 32
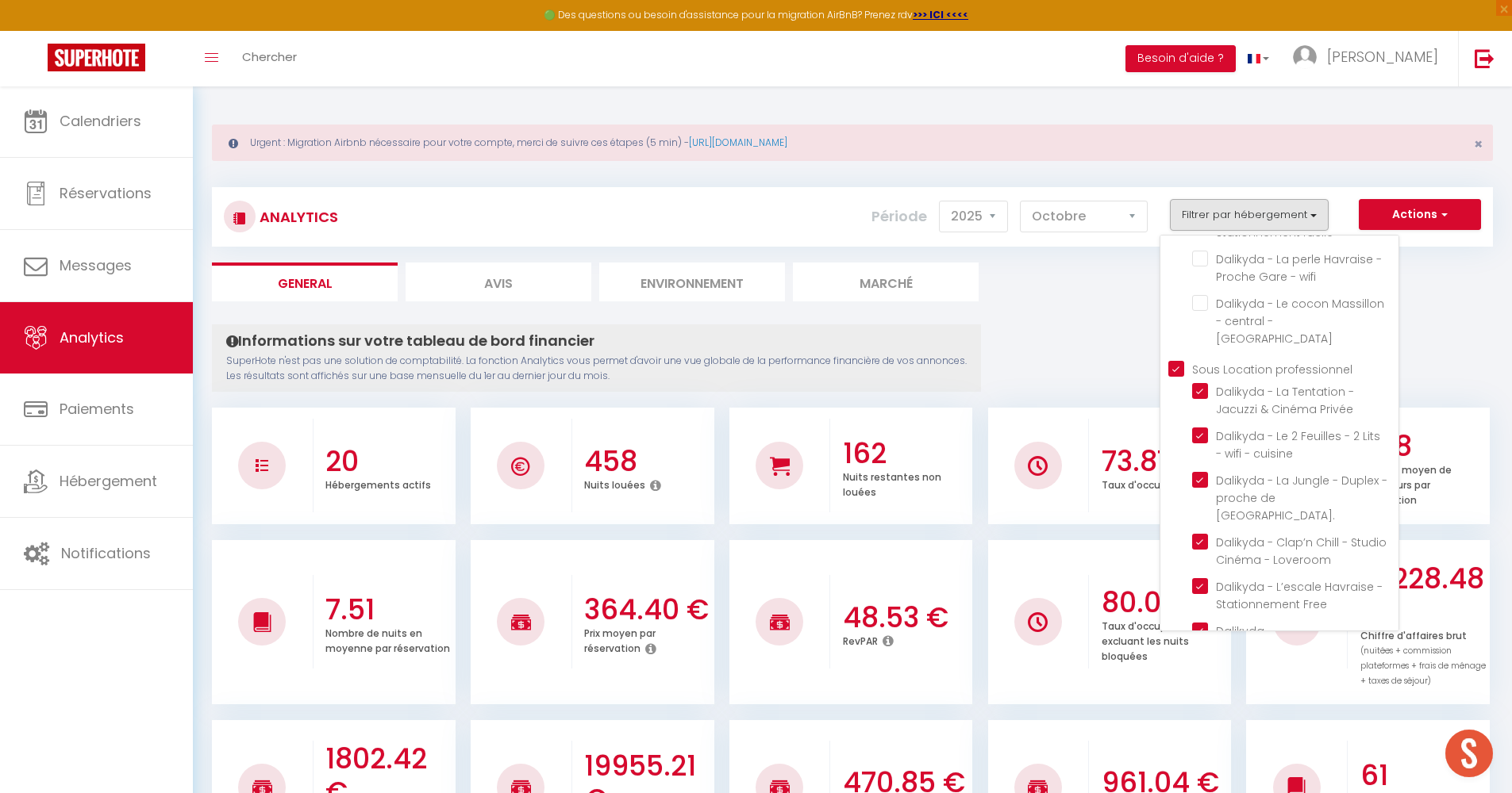
click at [1173, 360] on professionnel "Sous Location professionnel" at bounding box center [1283, 369] width 230 height 16
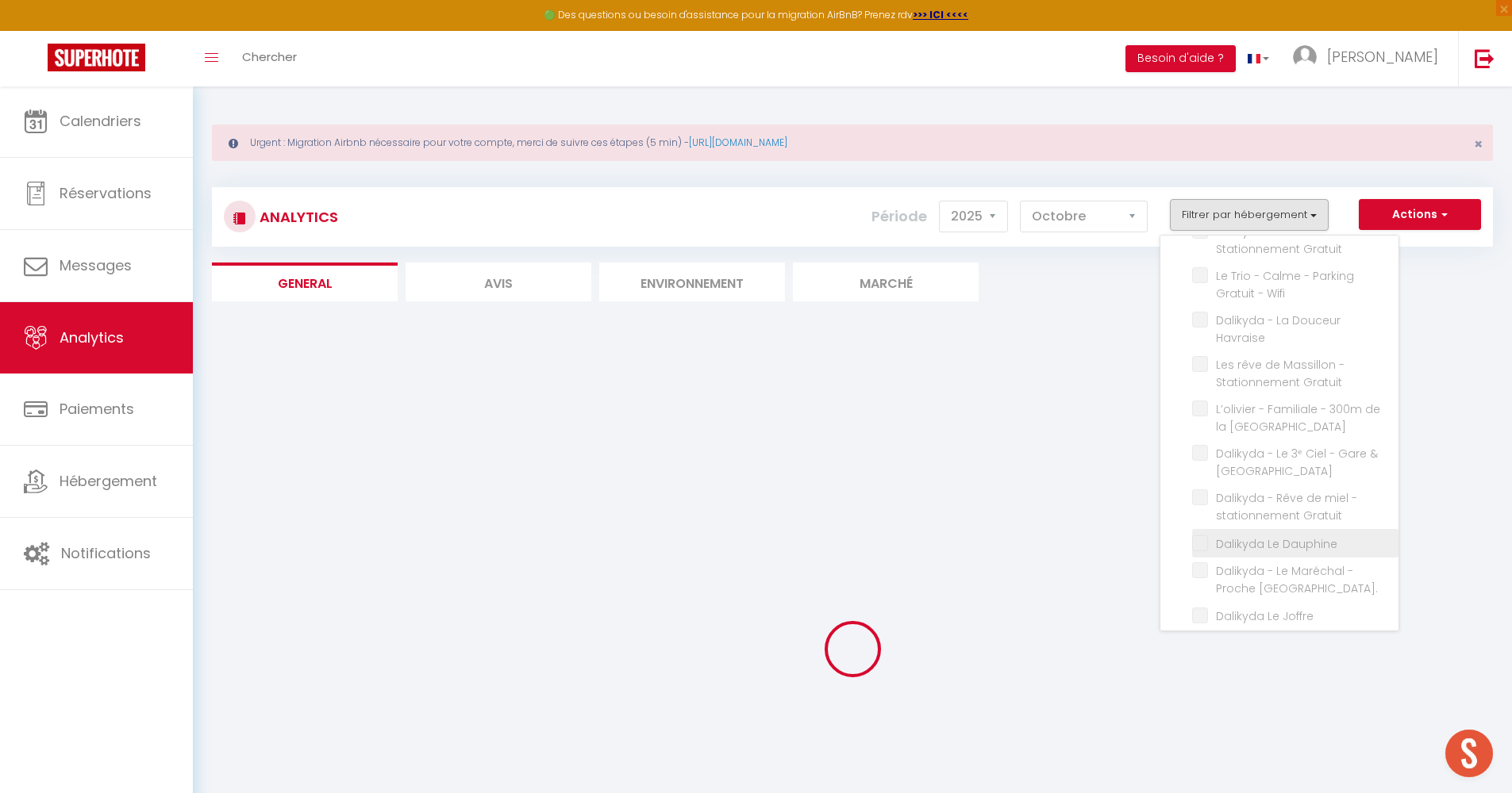
scroll to position [1406, 0]
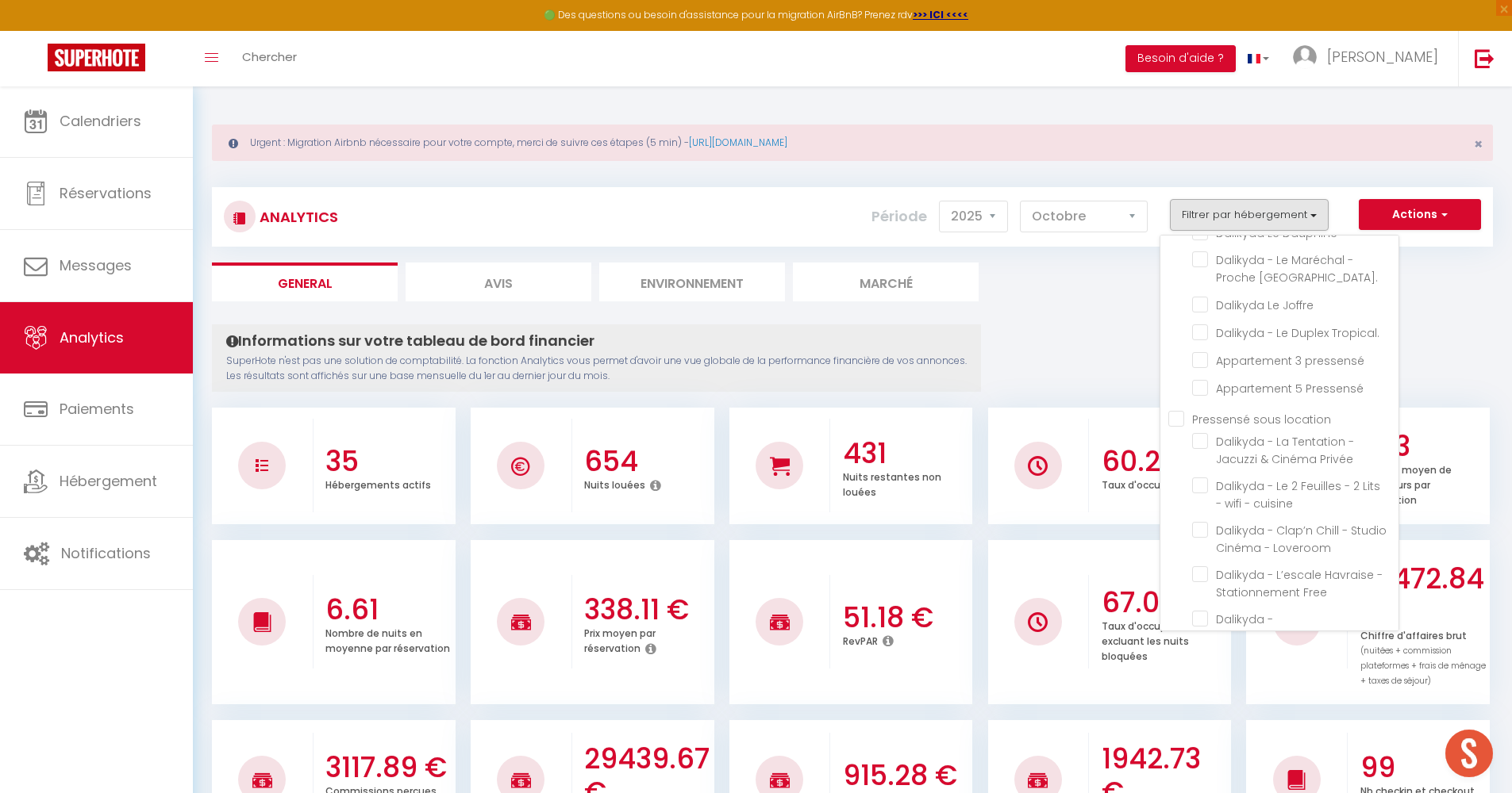
click at [1178, 410] on location "Pressensé sous location" at bounding box center [1283, 418] width 230 height 16
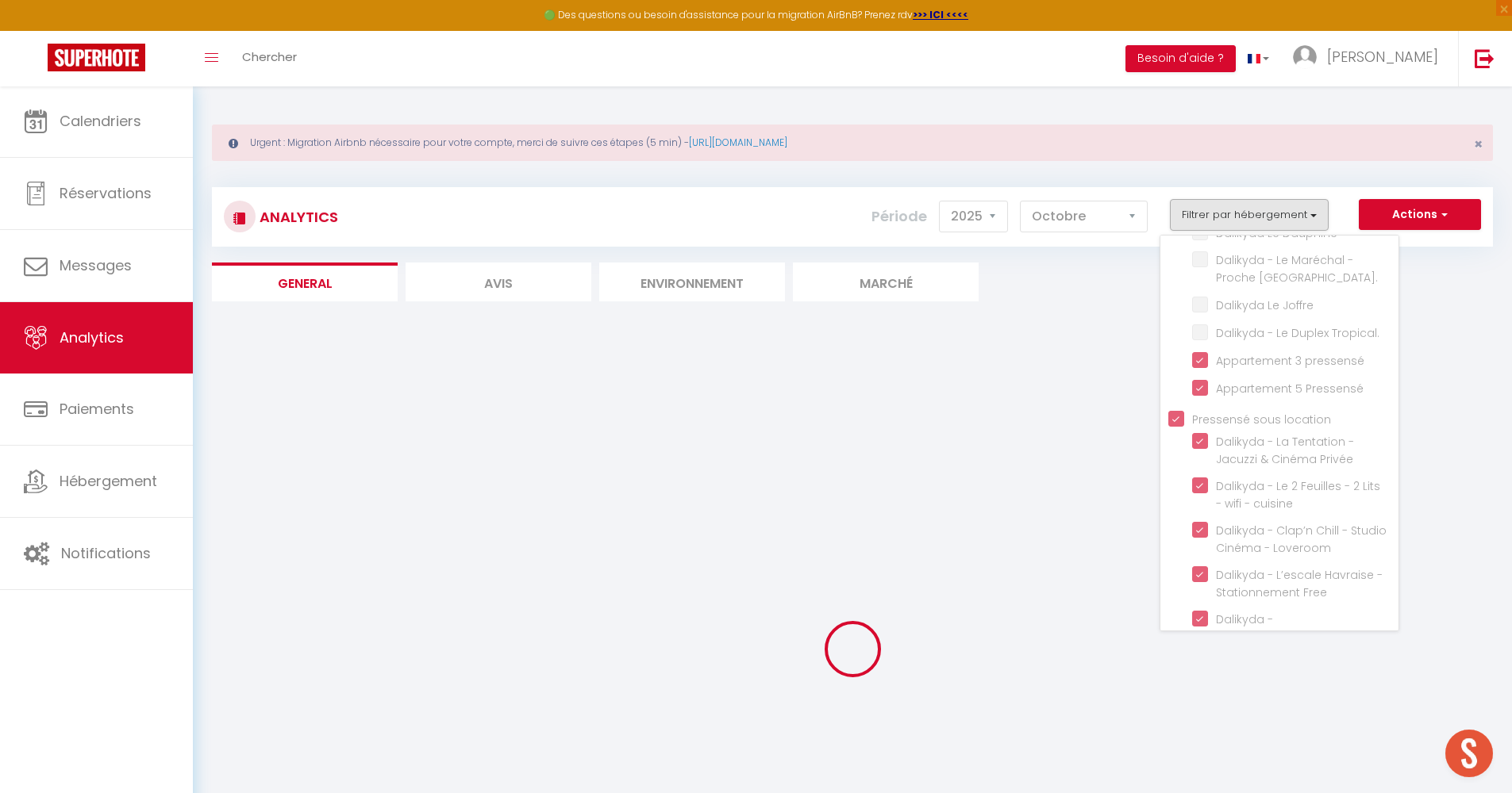
click at [1237, 205] on button "Filtrer par hébergement" at bounding box center [1249, 214] width 159 height 32
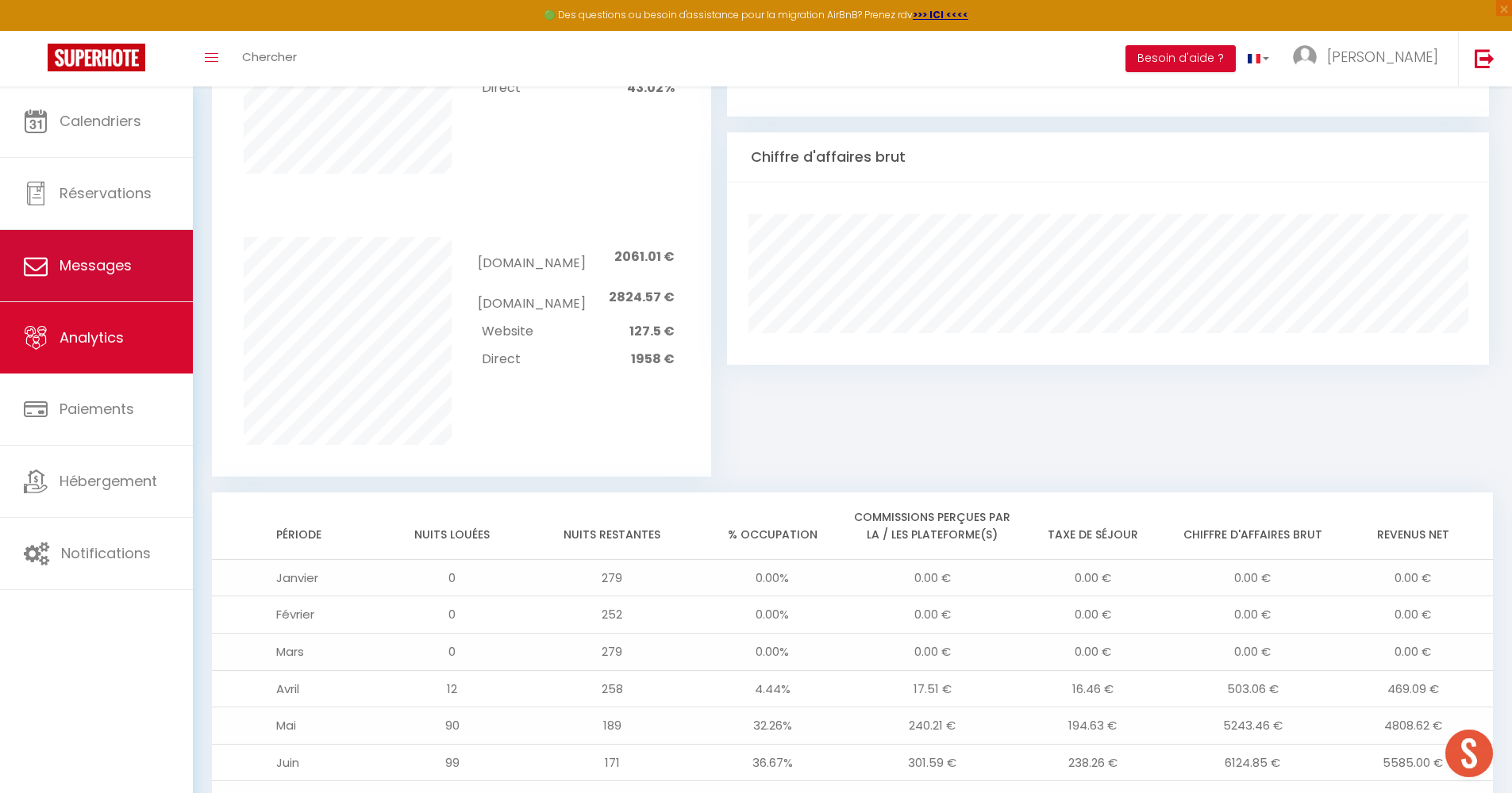
scroll to position [468, 0]
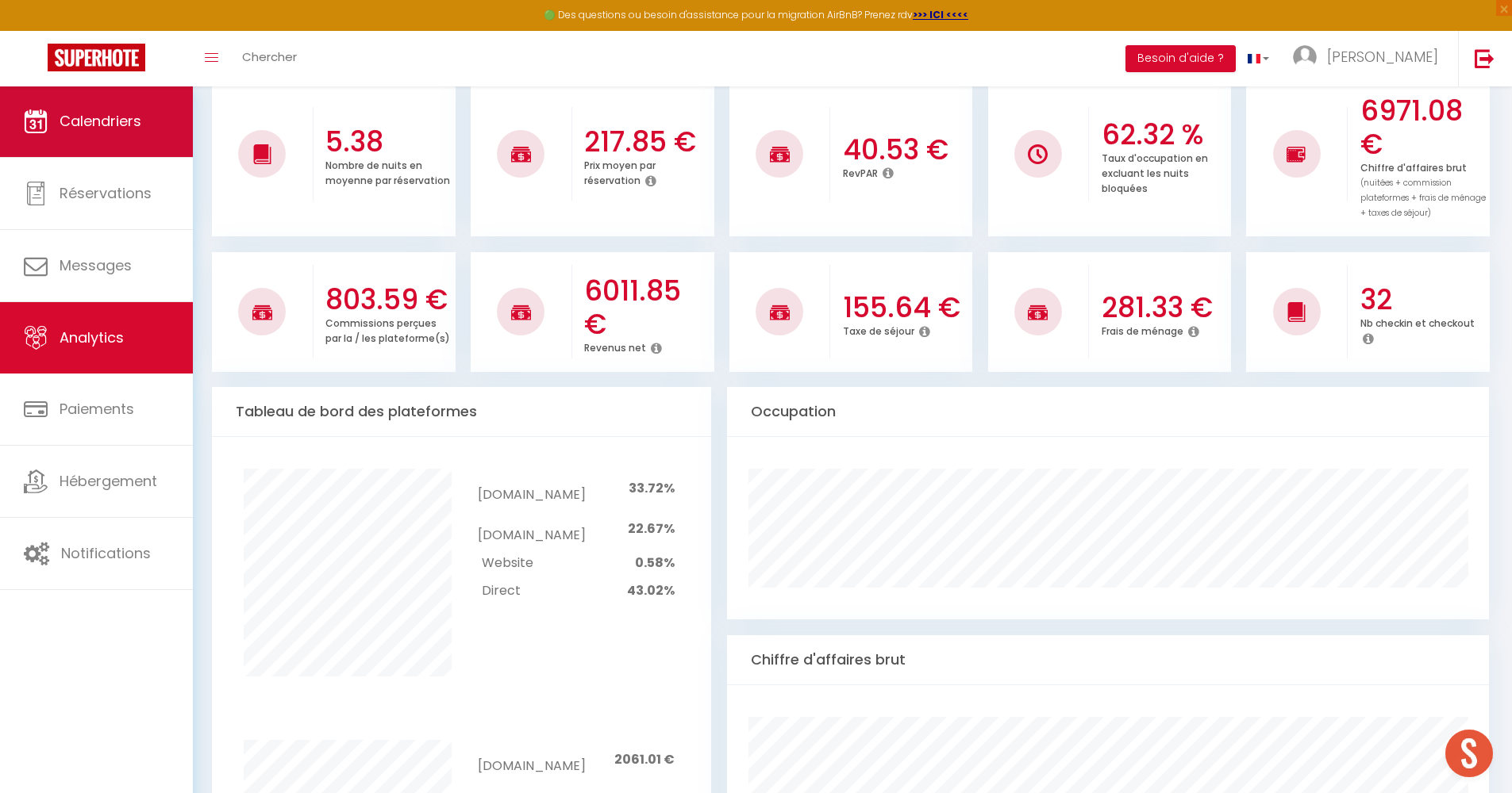
click at [117, 87] on link "Calendriers" at bounding box center [96, 121] width 193 height 71
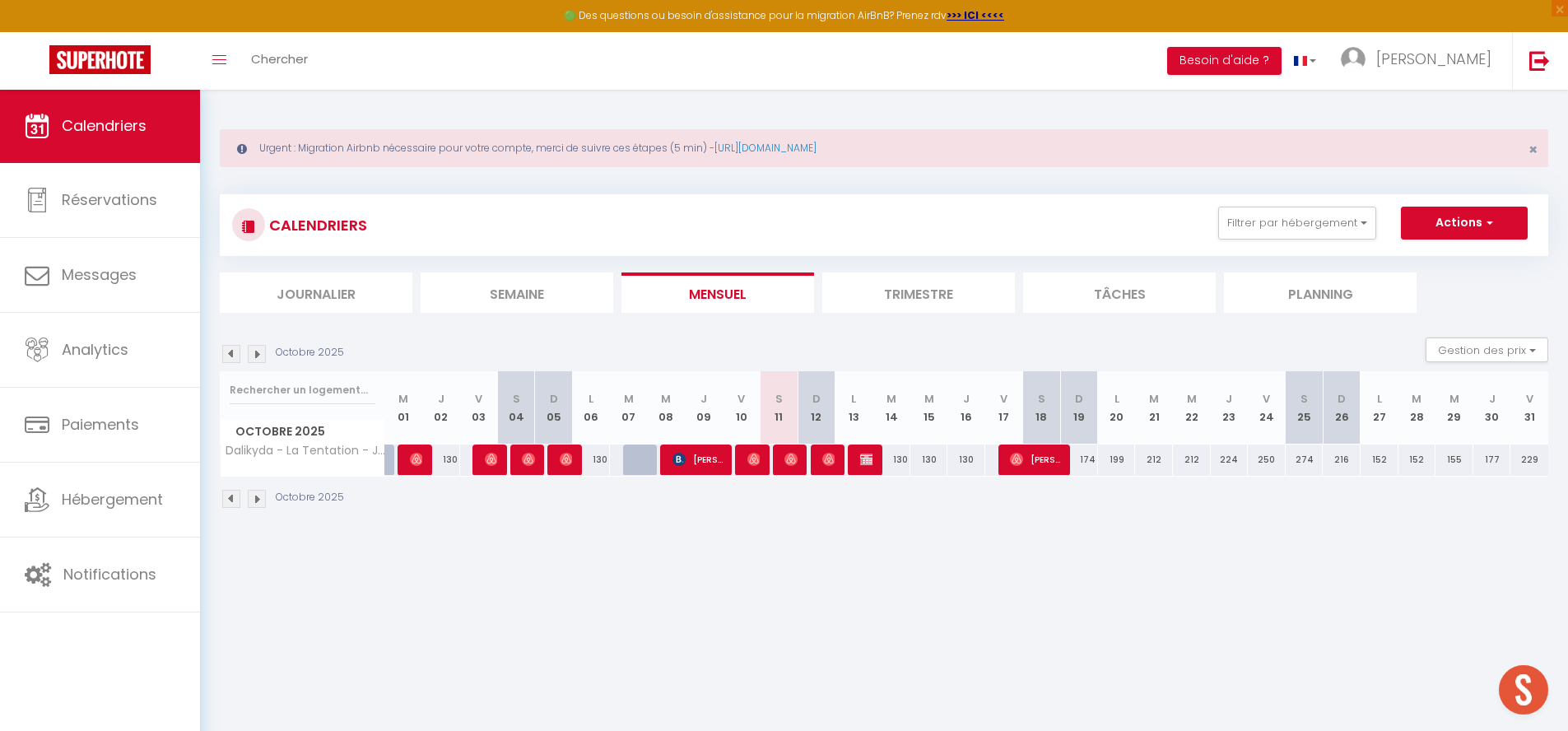
click at [946, 300] on li "Trimestre" at bounding box center [918, 292] width 193 height 40
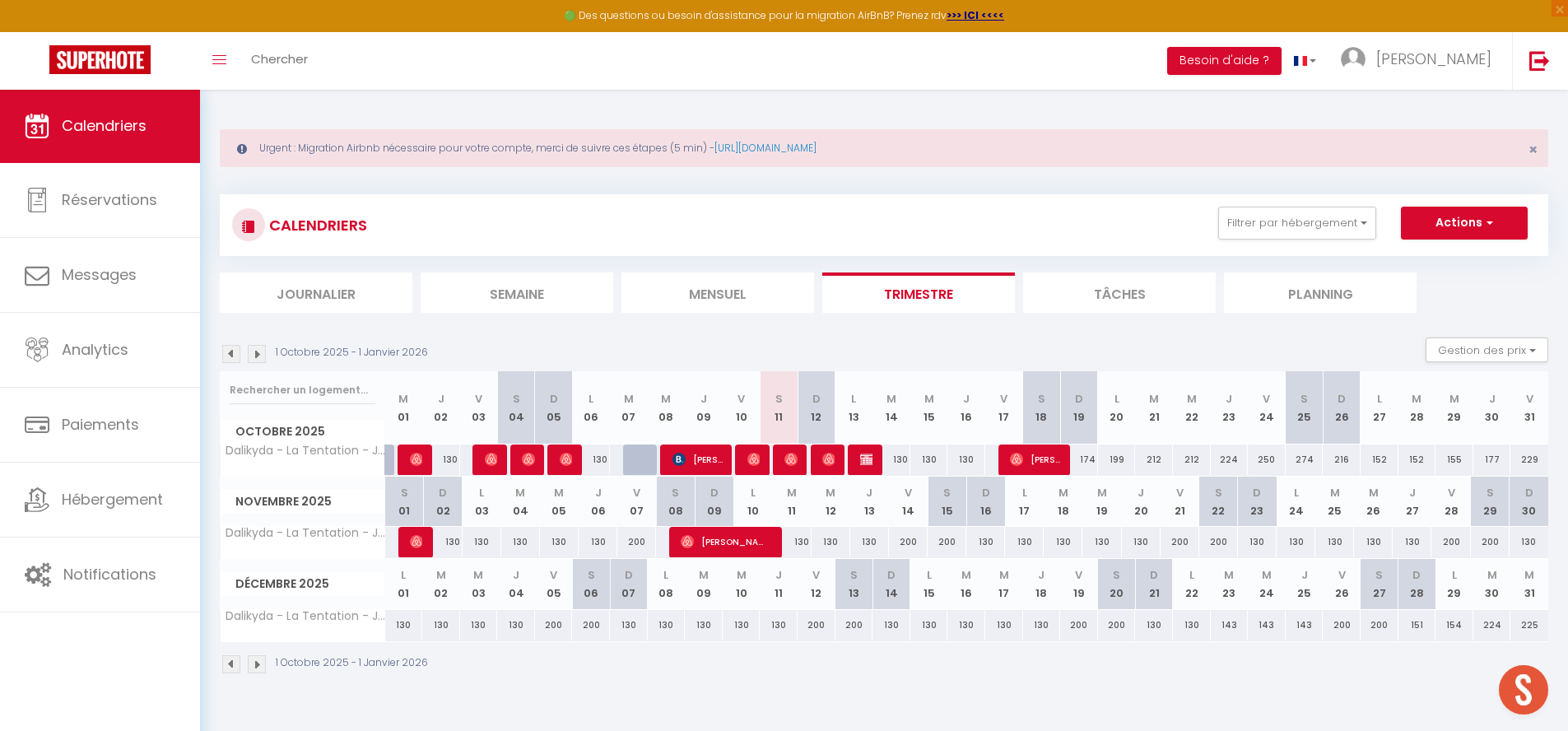
click at [727, 308] on li "Mensuel" at bounding box center [718, 292] width 193 height 40
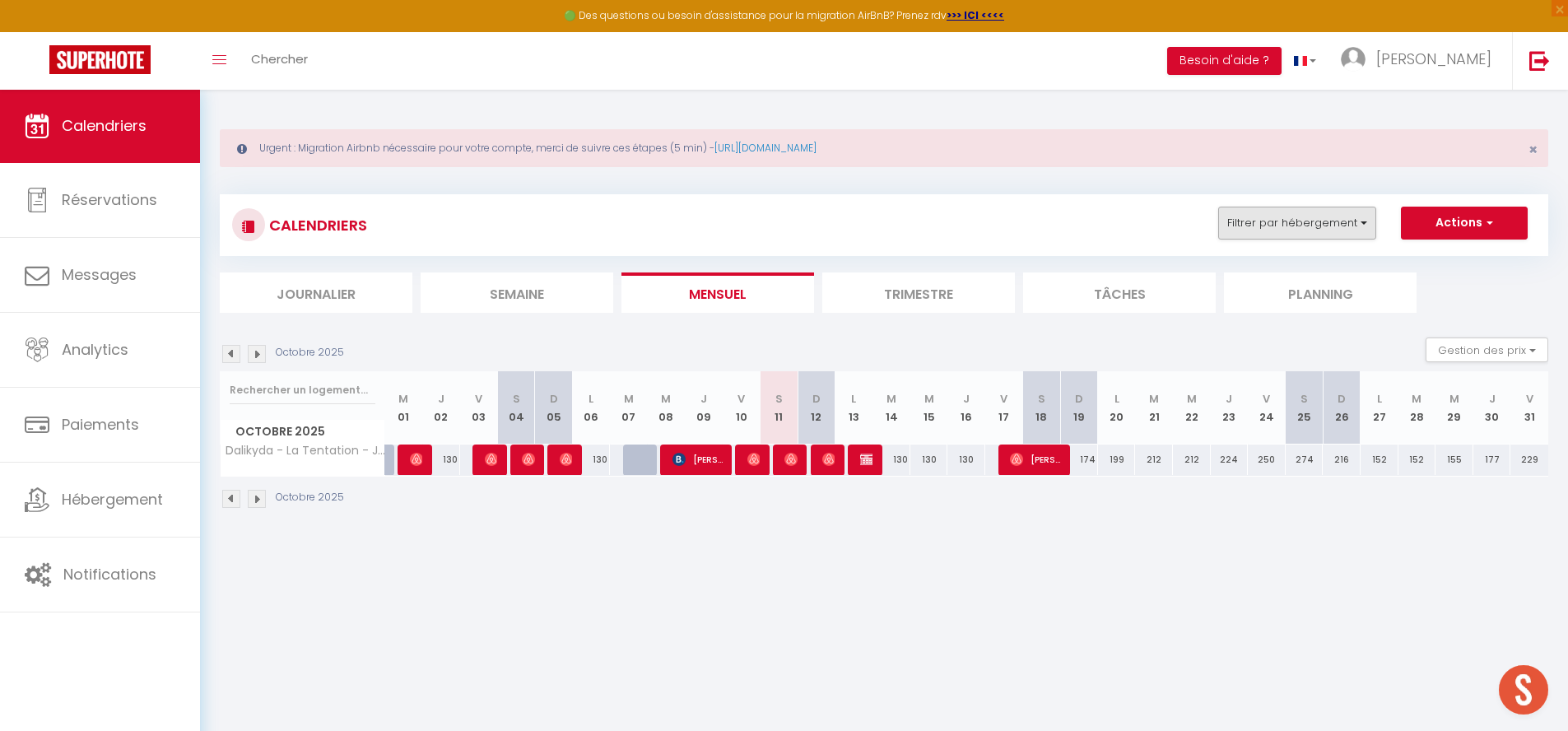
click at [1283, 213] on button "Filtrer par hébergement" at bounding box center [1297, 222] width 158 height 33
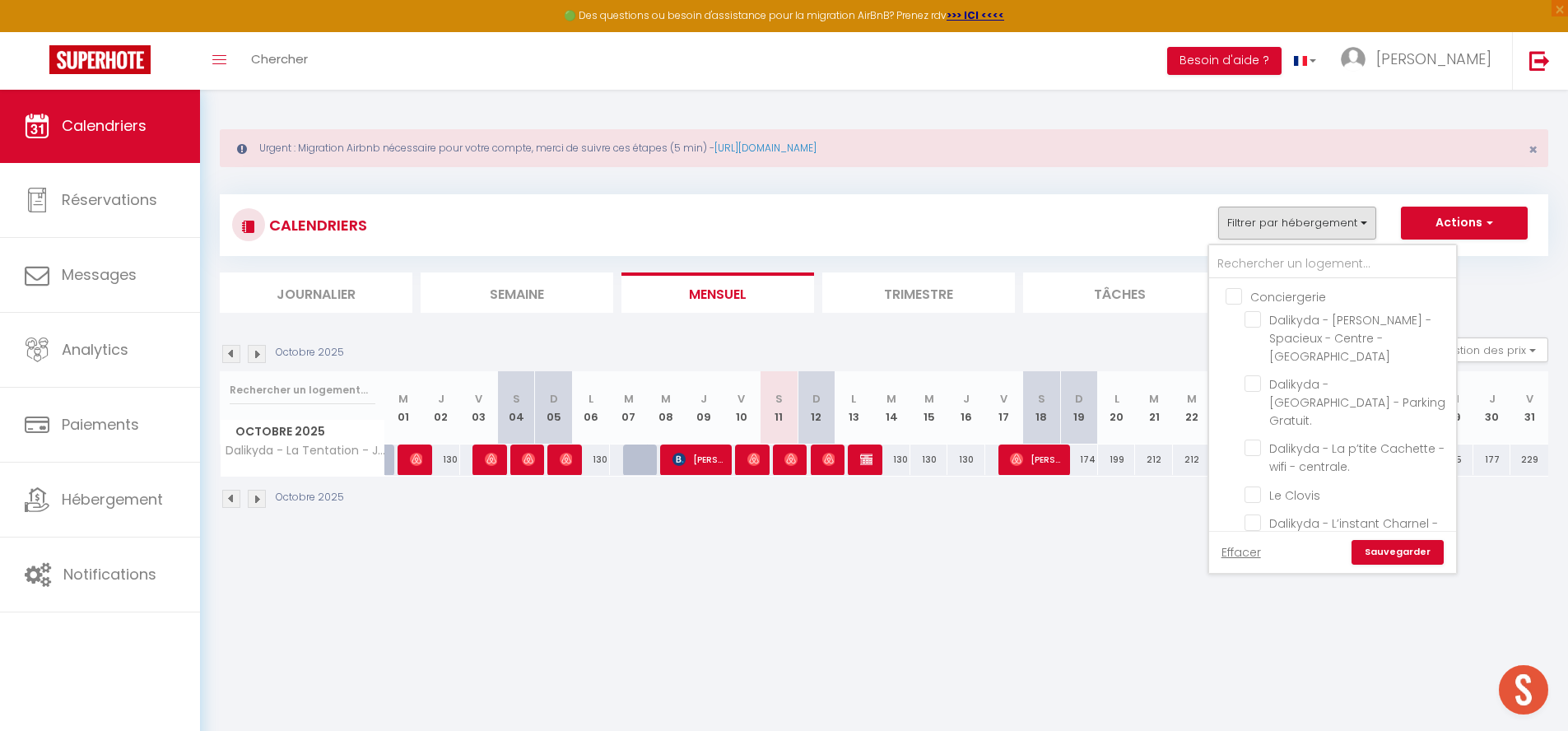
click at [1237, 294] on input "Conciergerie" at bounding box center [1349, 295] width 247 height 17
click at [1389, 540] on link "Sauvegarder" at bounding box center [1397, 552] width 93 height 24
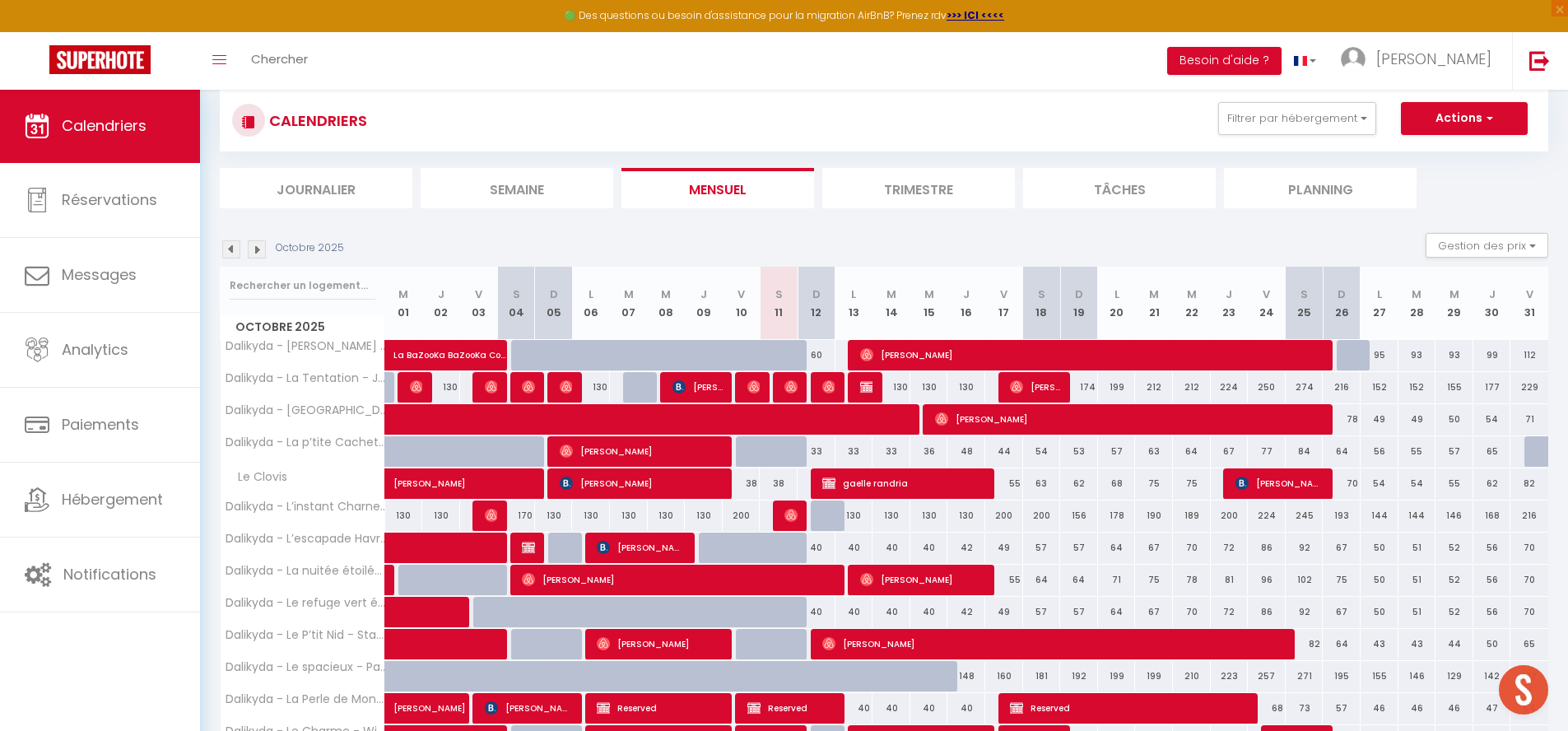
scroll to position [169, 0]
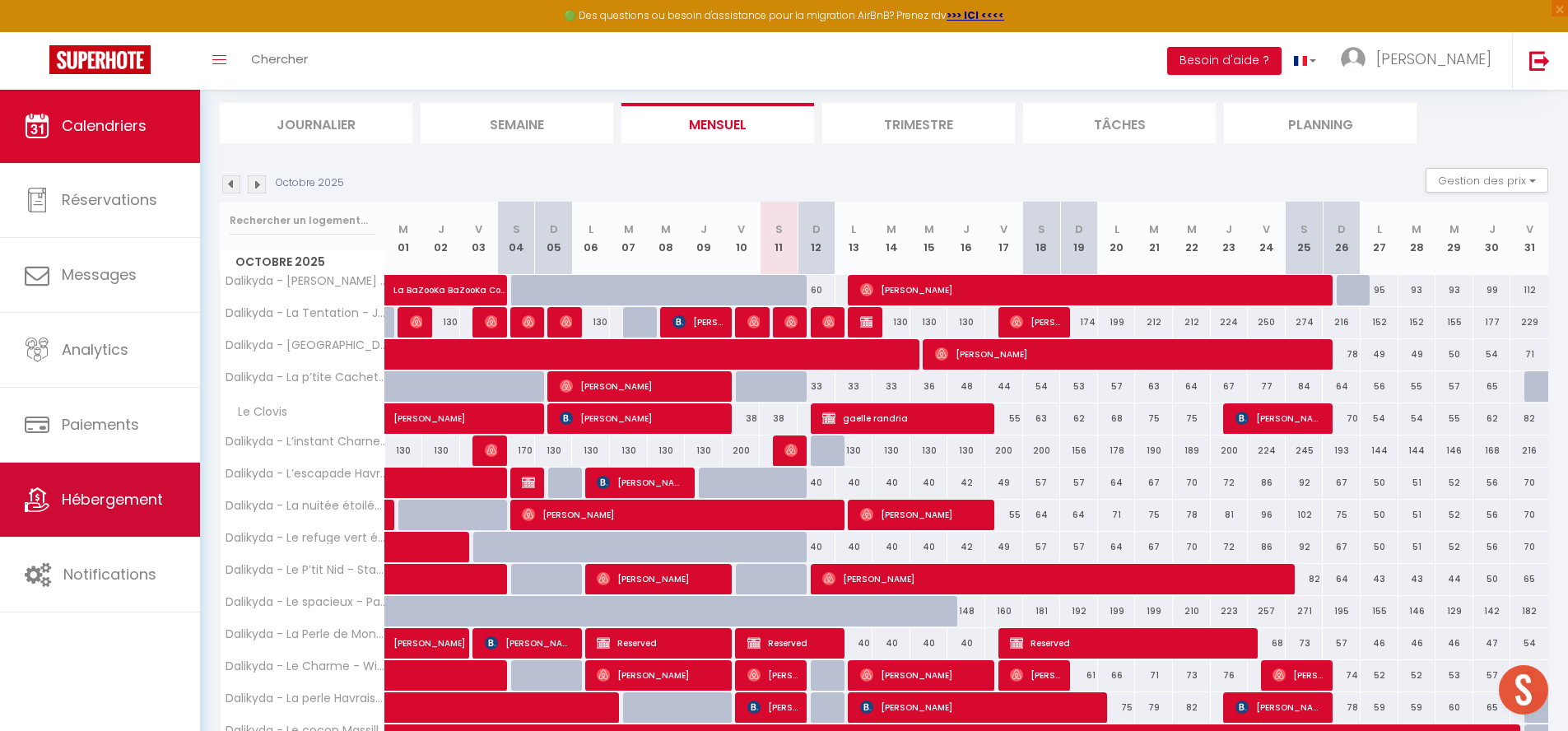
click at [29, 506] on icon at bounding box center [36, 499] width 24 height 24
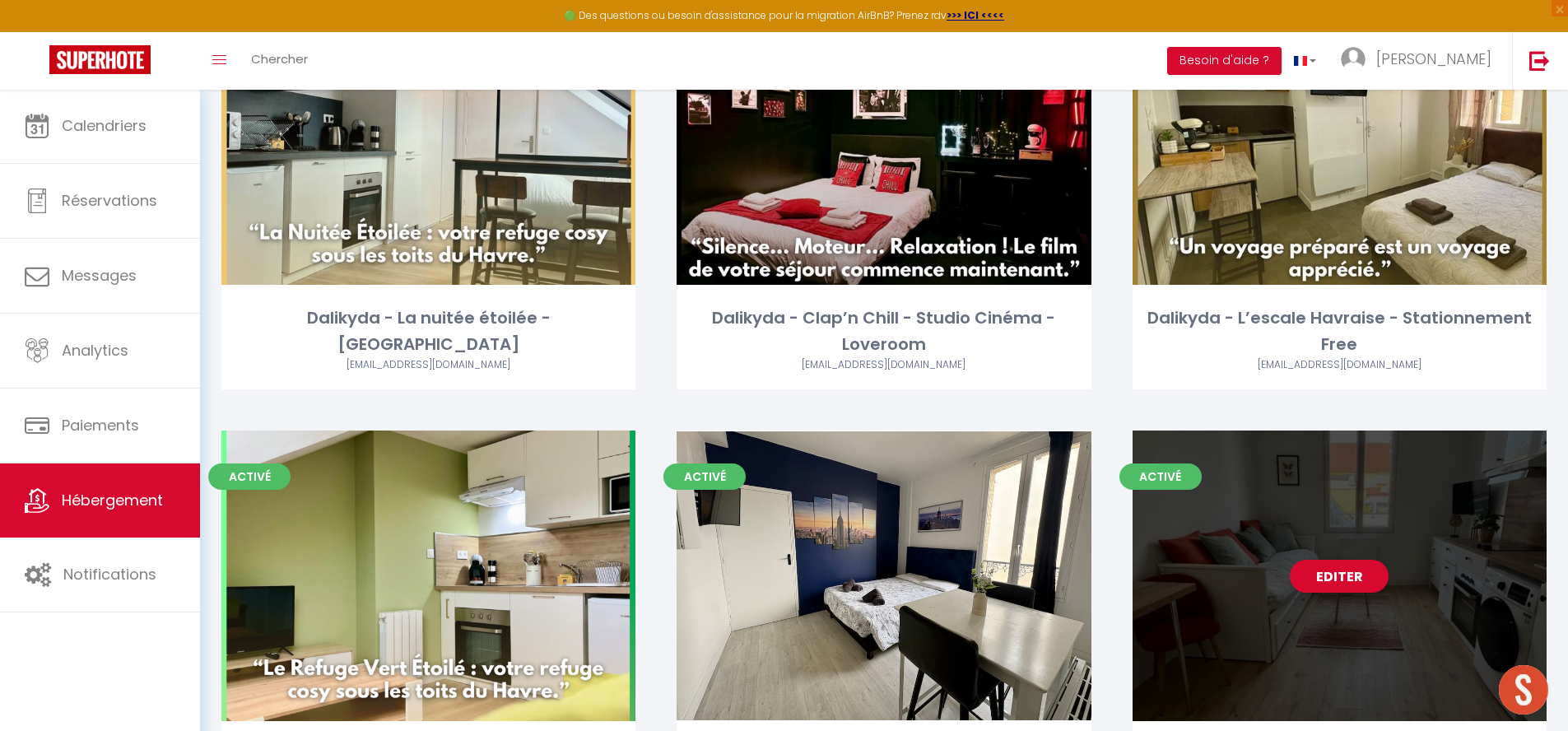
scroll to position [1023, 0]
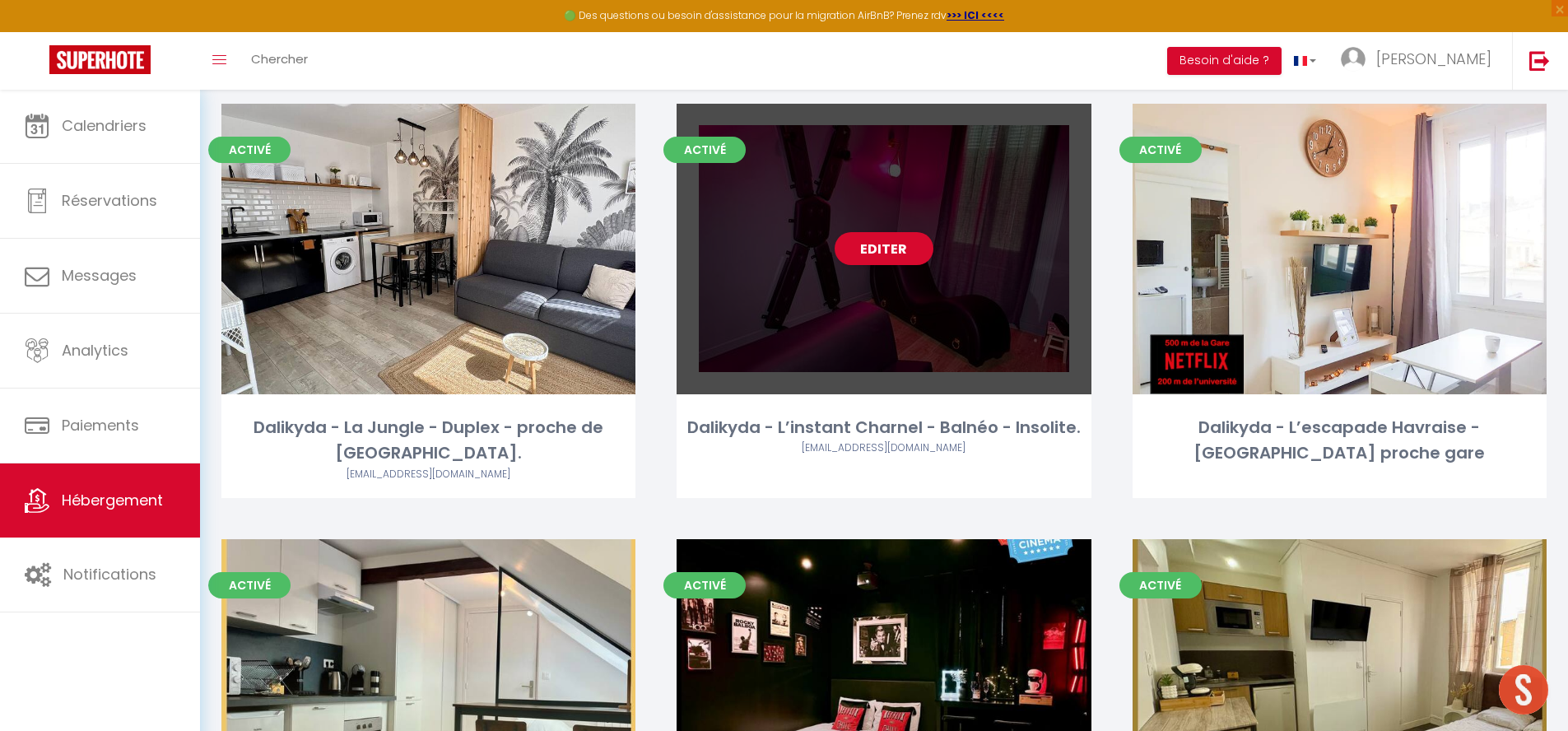
click at [960, 283] on div "Editer" at bounding box center [884, 249] width 414 height 291
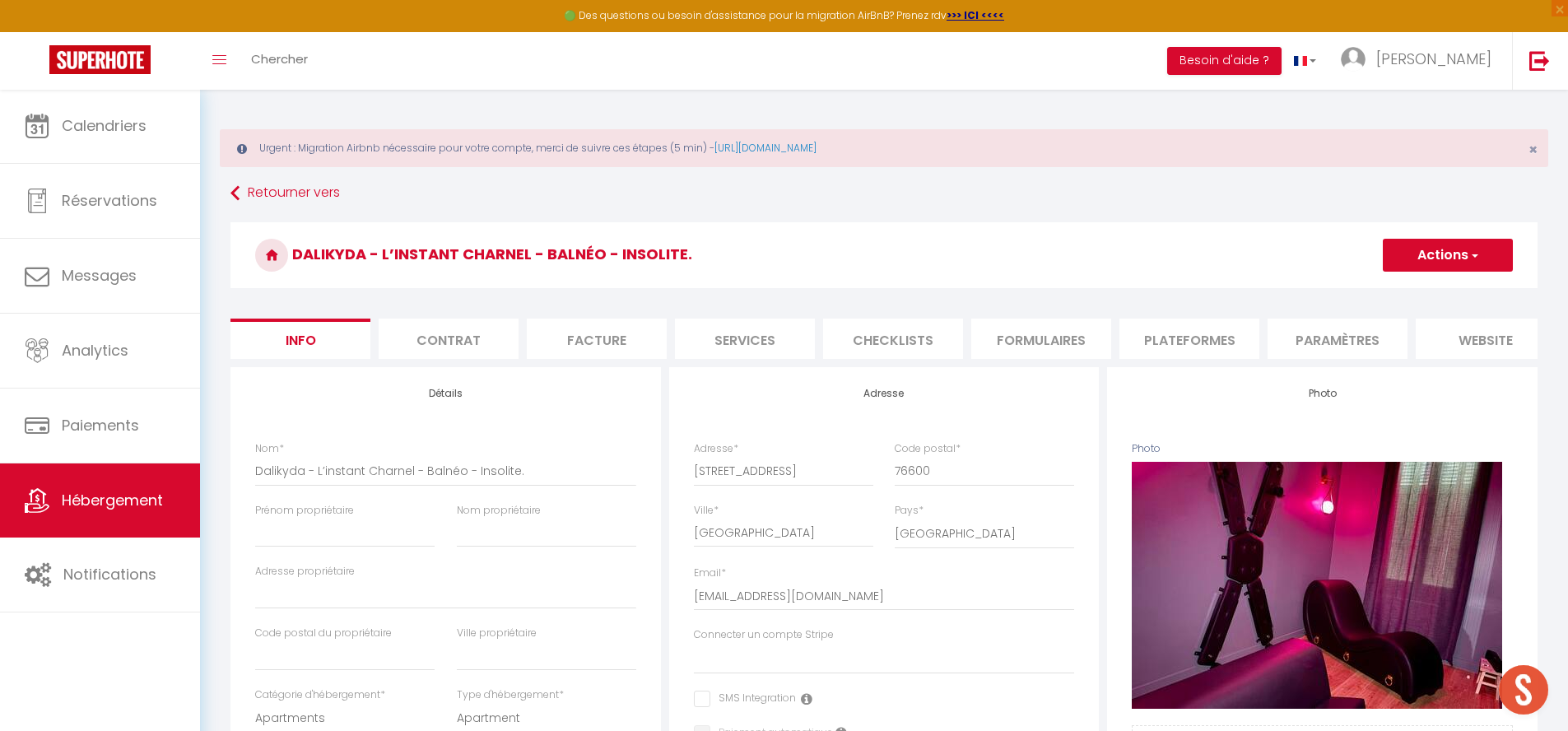
click at [1388, 348] on li "Paramètres" at bounding box center [1337, 338] width 140 height 40
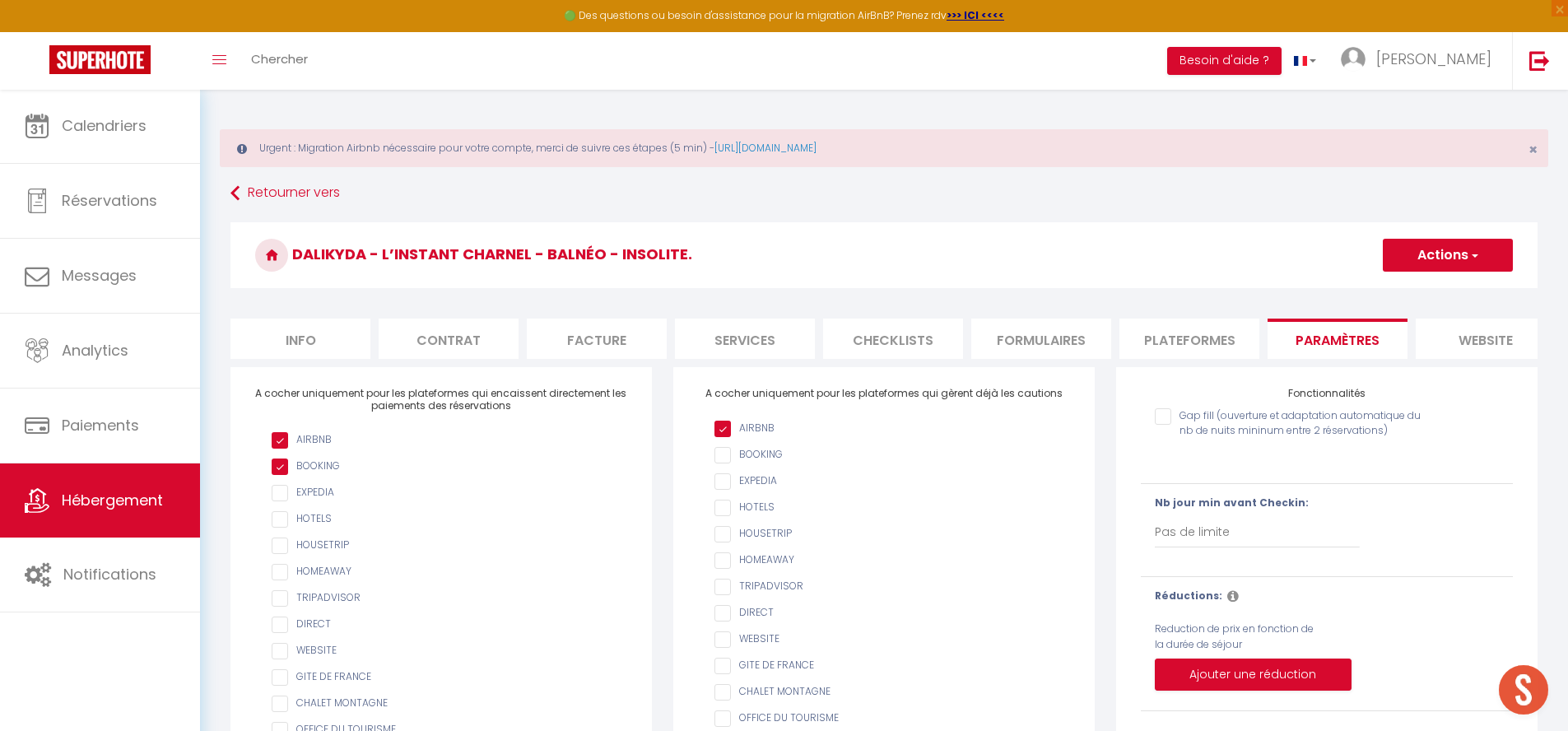
click at [1111, 342] on ul "Info Contrat Facture Services Checklists Formulaires Plateformes Paramètres web…" at bounding box center [884, 338] width 1307 height 40
click at [1248, 333] on li "Plateformes" at bounding box center [1189, 338] width 140 height 40
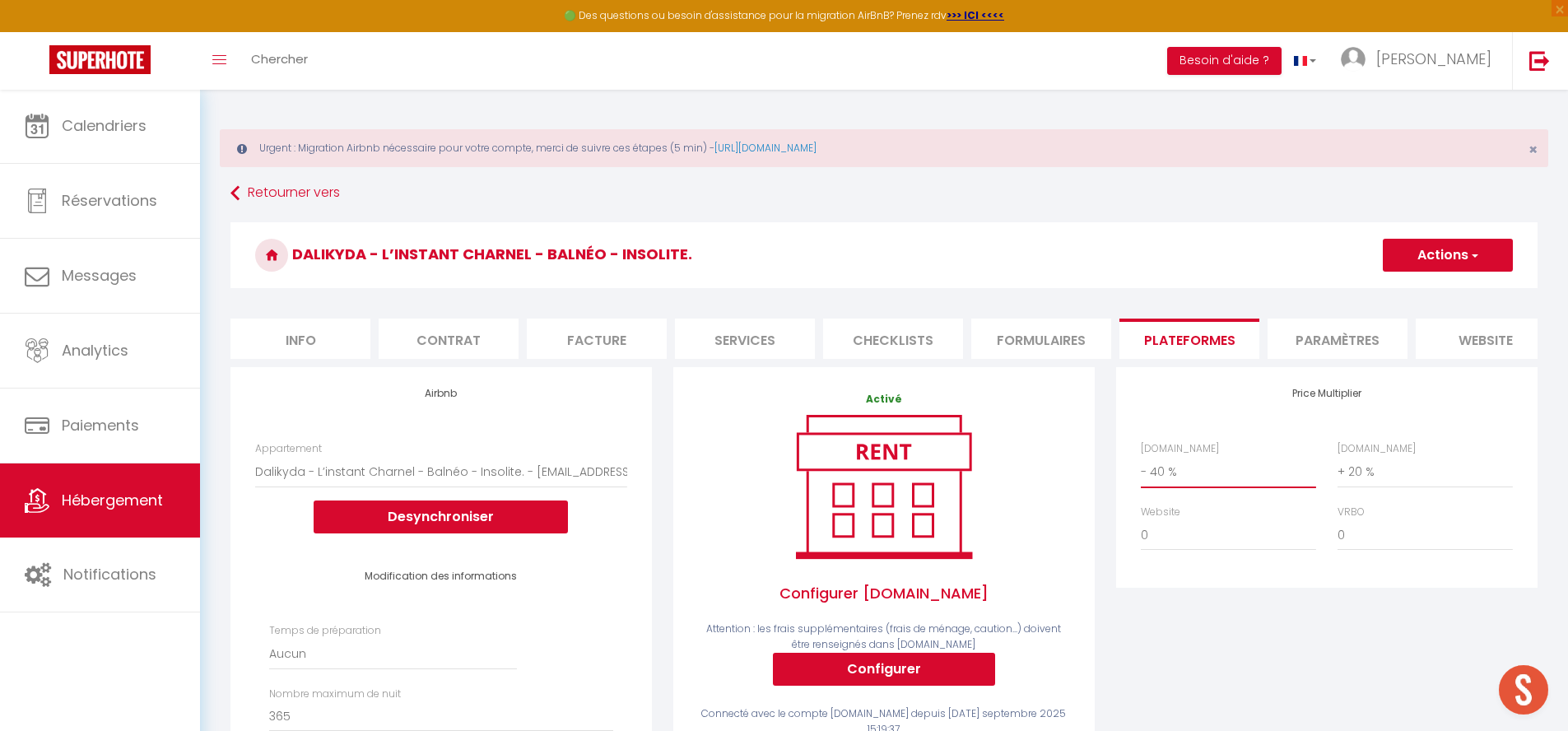
click at [1482, 254] on button "Actions" at bounding box center [1447, 254] width 130 height 33
click at [1450, 289] on link "Enregistrer" at bounding box center [1446, 291] width 130 height 22
click at [1457, 265] on button "Actions" at bounding box center [1447, 254] width 130 height 33
click at [1317, 285] on h3 "Dalikyda - L’instant Charnel - Balnéo - Insolite." at bounding box center [884, 255] width 1307 height 65
drag, startPoint x: 971, startPoint y: 214, endPoint x: 498, endPoint y: 227, distance: 473.2
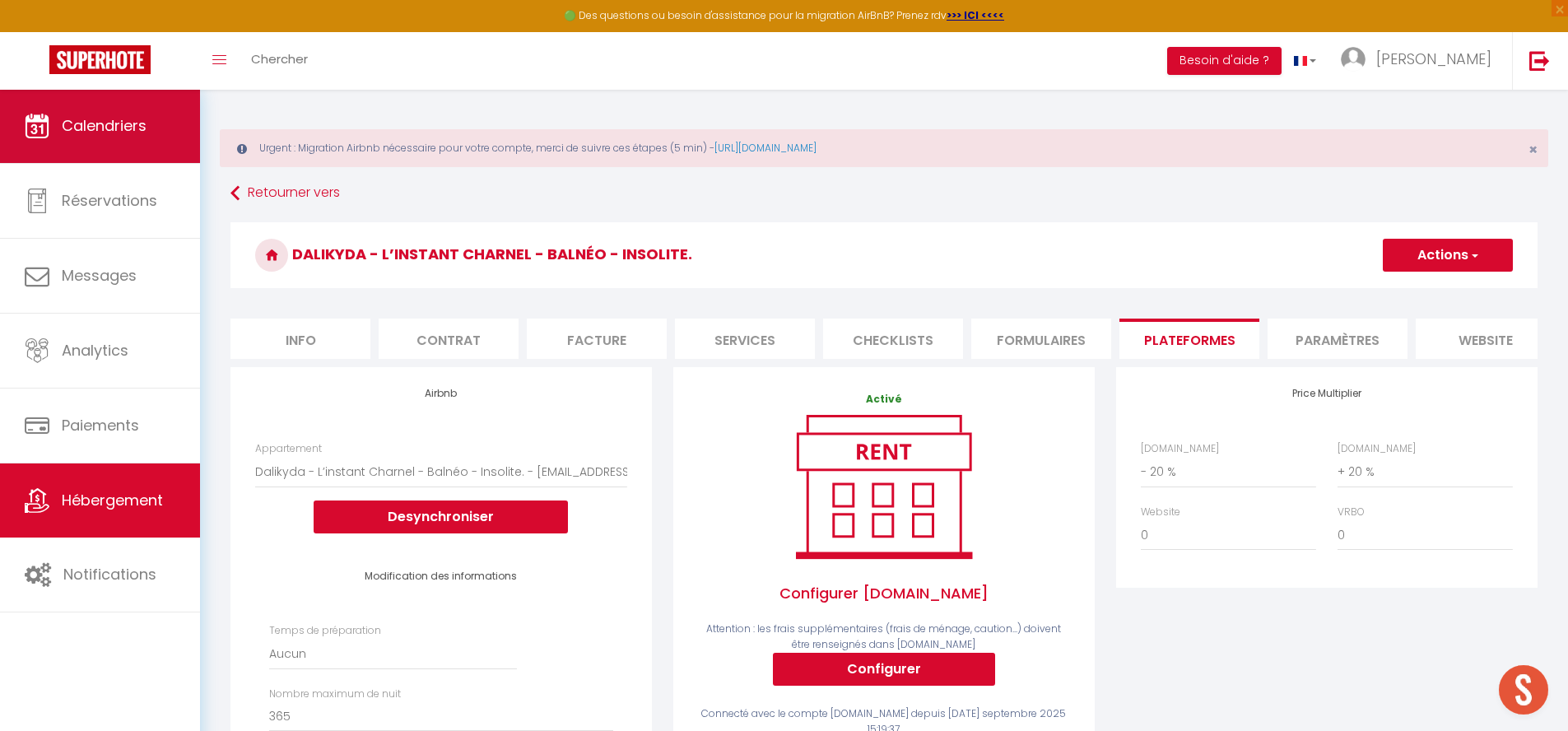
click at [136, 120] on span "Calendriers" at bounding box center [104, 125] width 85 height 21
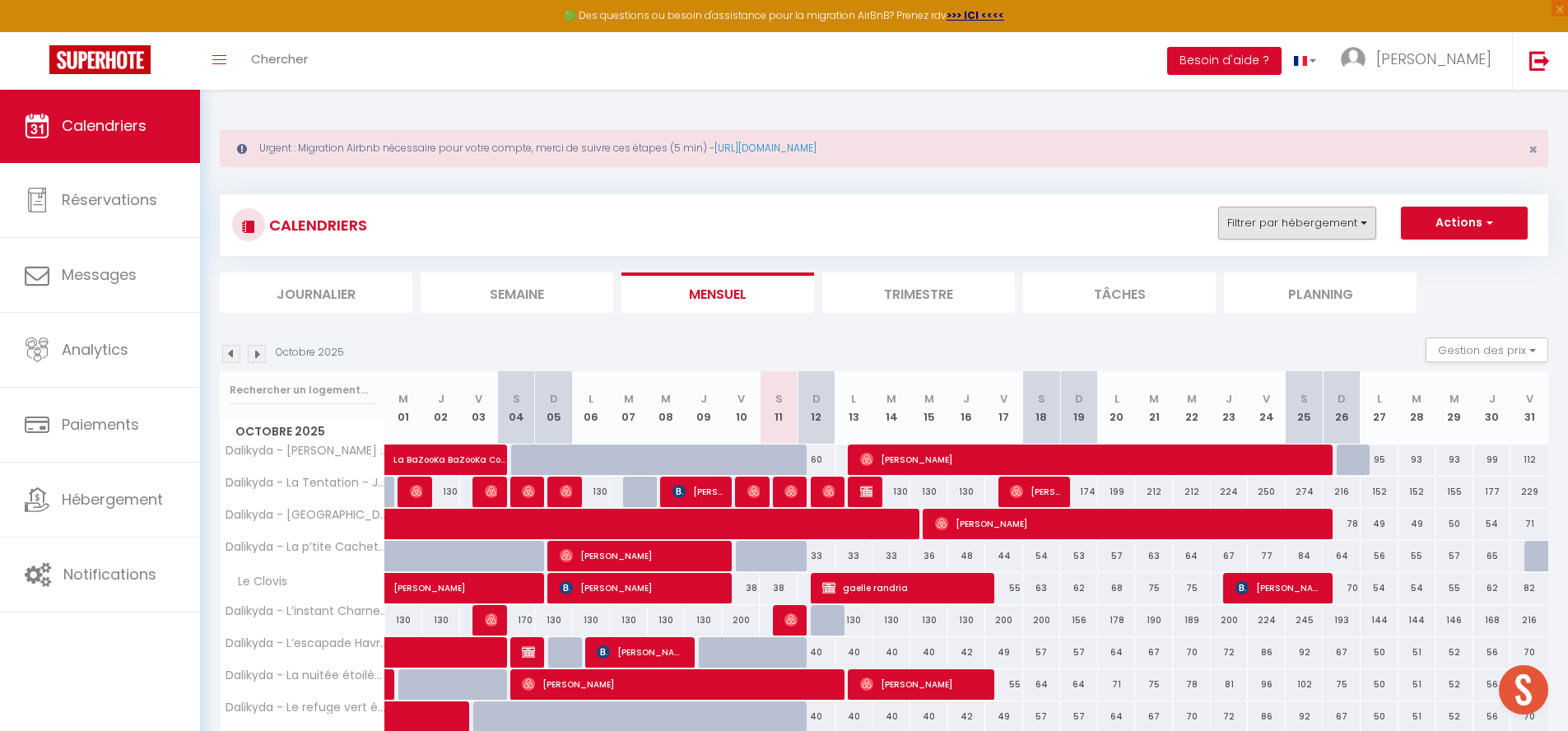
click at [1264, 236] on button "Filtrer par hébergement" at bounding box center [1297, 222] width 158 height 33
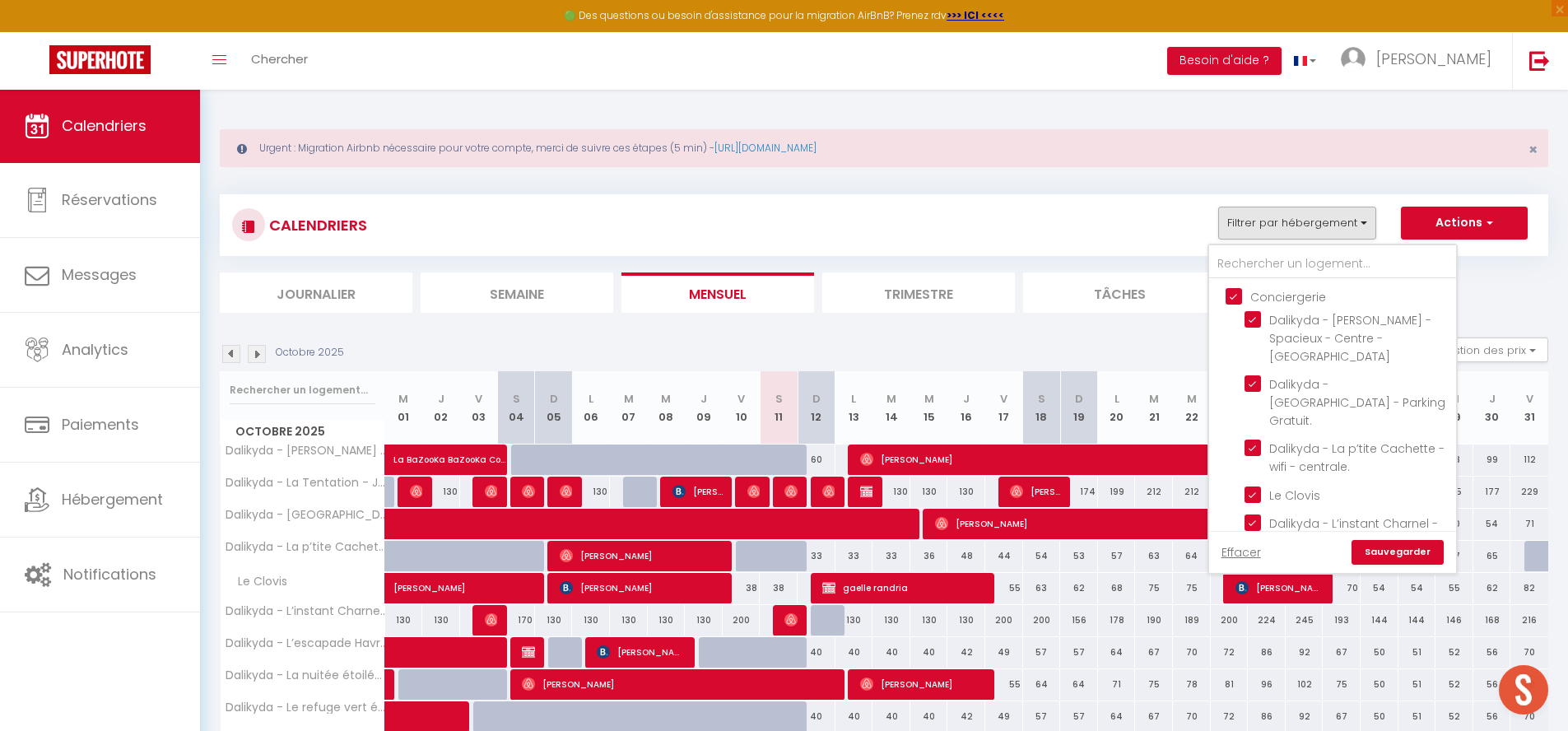
click at [1240, 300] on input "Conciergerie" at bounding box center [1349, 295] width 247 height 17
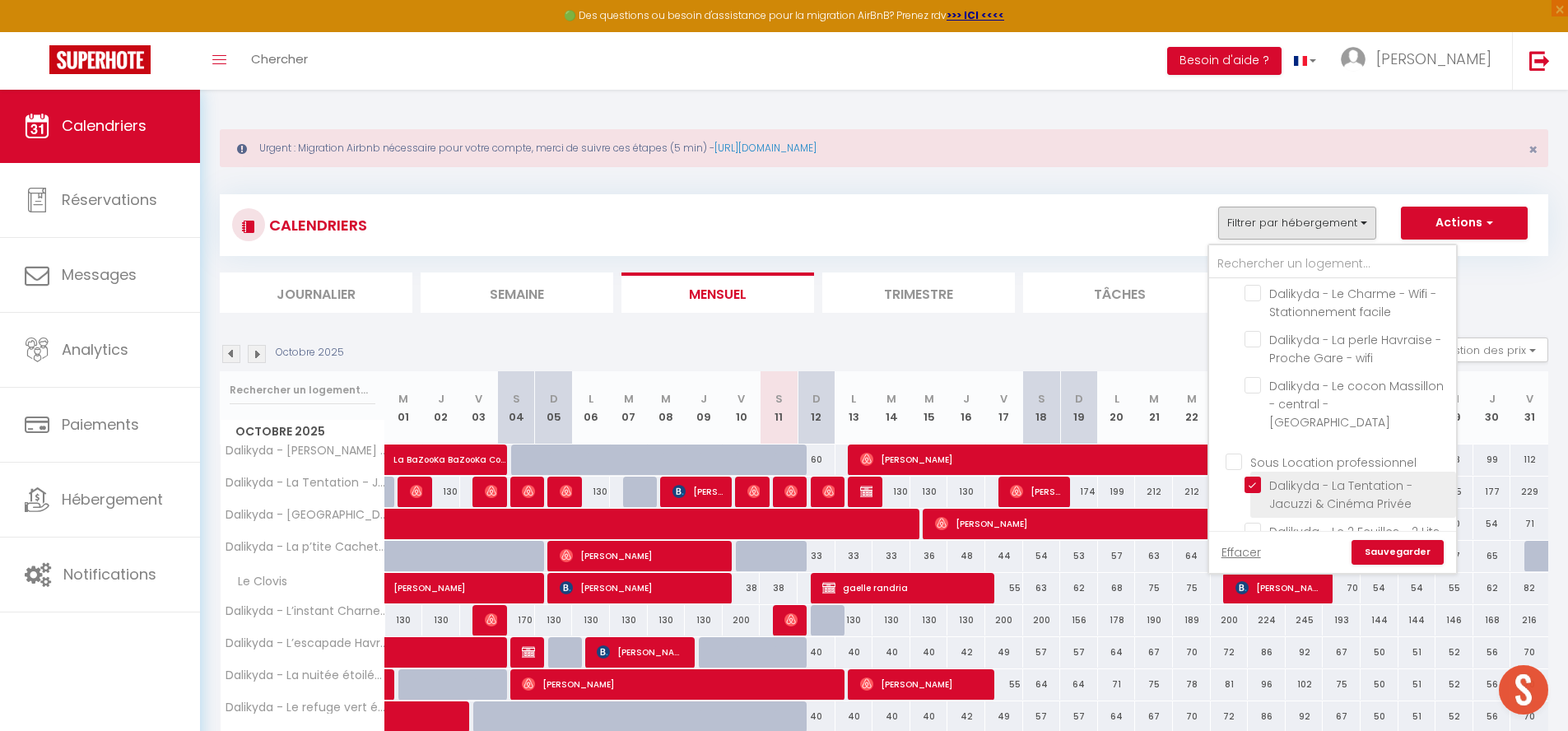
scroll to position [592, 0]
click at [1234, 450] on input "Sous Location professionnel" at bounding box center [1349, 458] width 247 height 17
click at [1386, 550] on link "Sauvegarder" at bounding box center [1397, 552] width 93 height 24
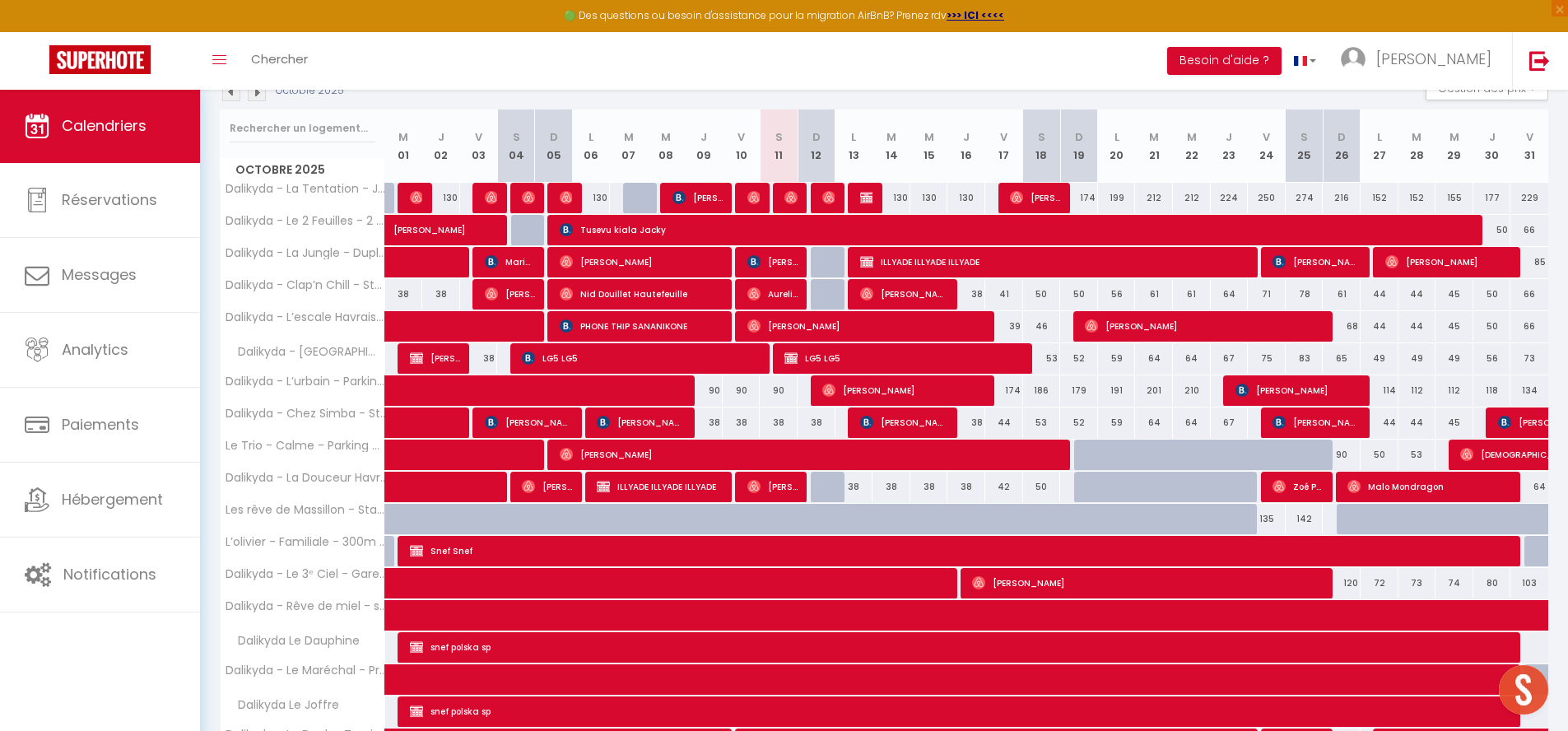
scroll to position [280, 0]
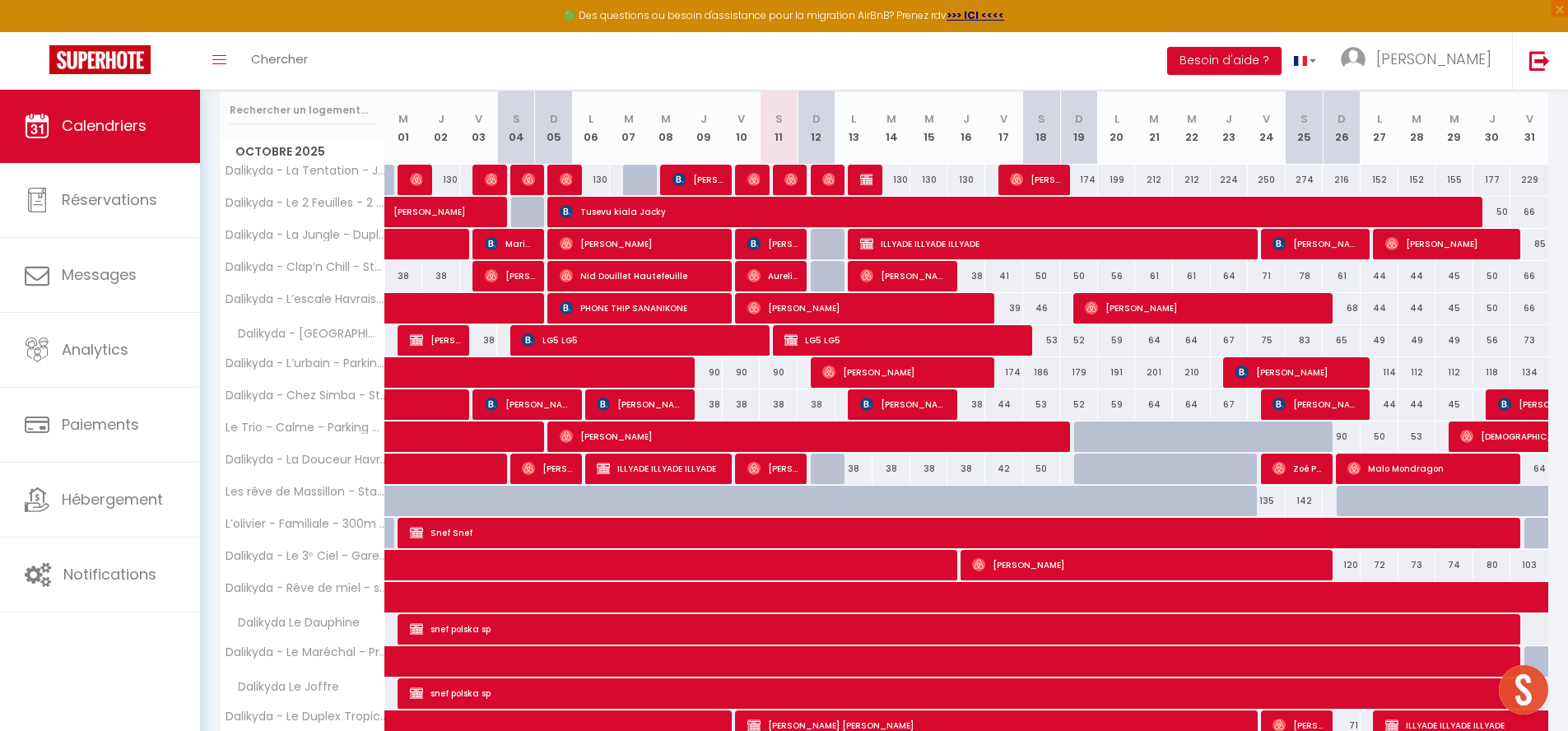
click at [1270, 495] on div "135" at bounding box center [1266, 500] width 37 height 31
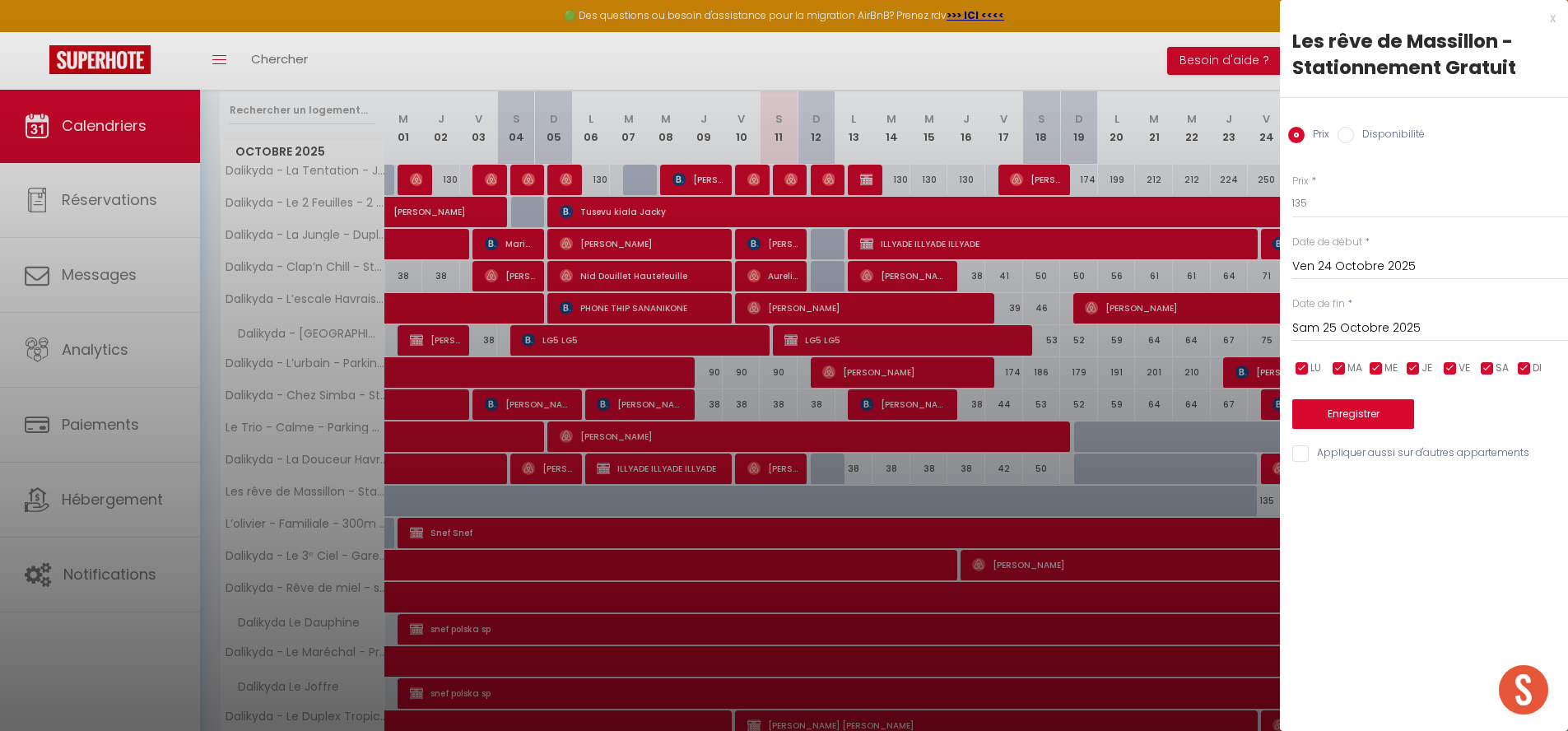
click at [1349, 131] on input "Disponibilité" at bounding box center [1345, 136] width 17 height 17
click at [1337, 279] on input "Ven 24 Octobre 2025" at bounding box center [1430, 267] width 276 height 22
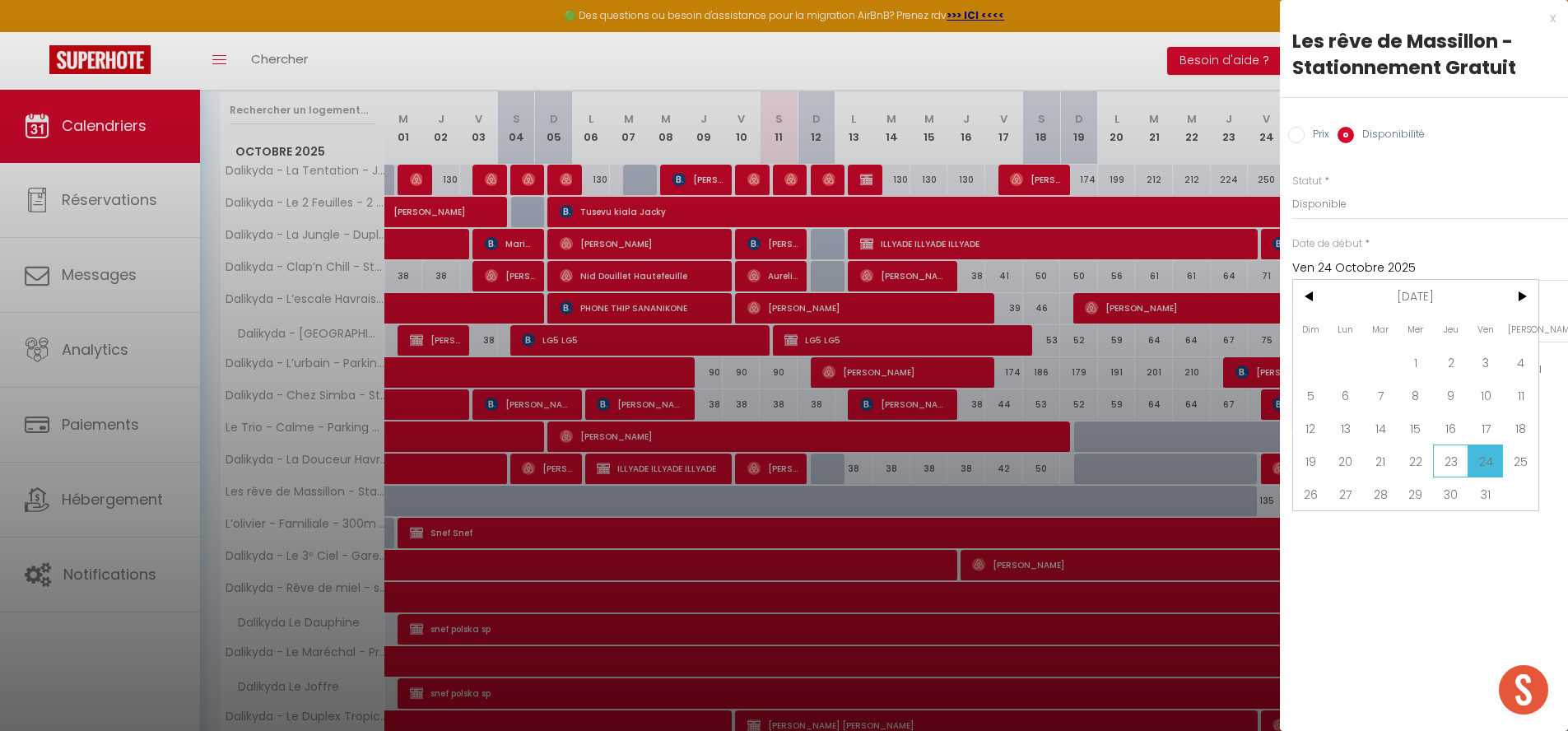
click at [1460, 469] on span "23" at bounding box center [1450, 460] width 36 height 33
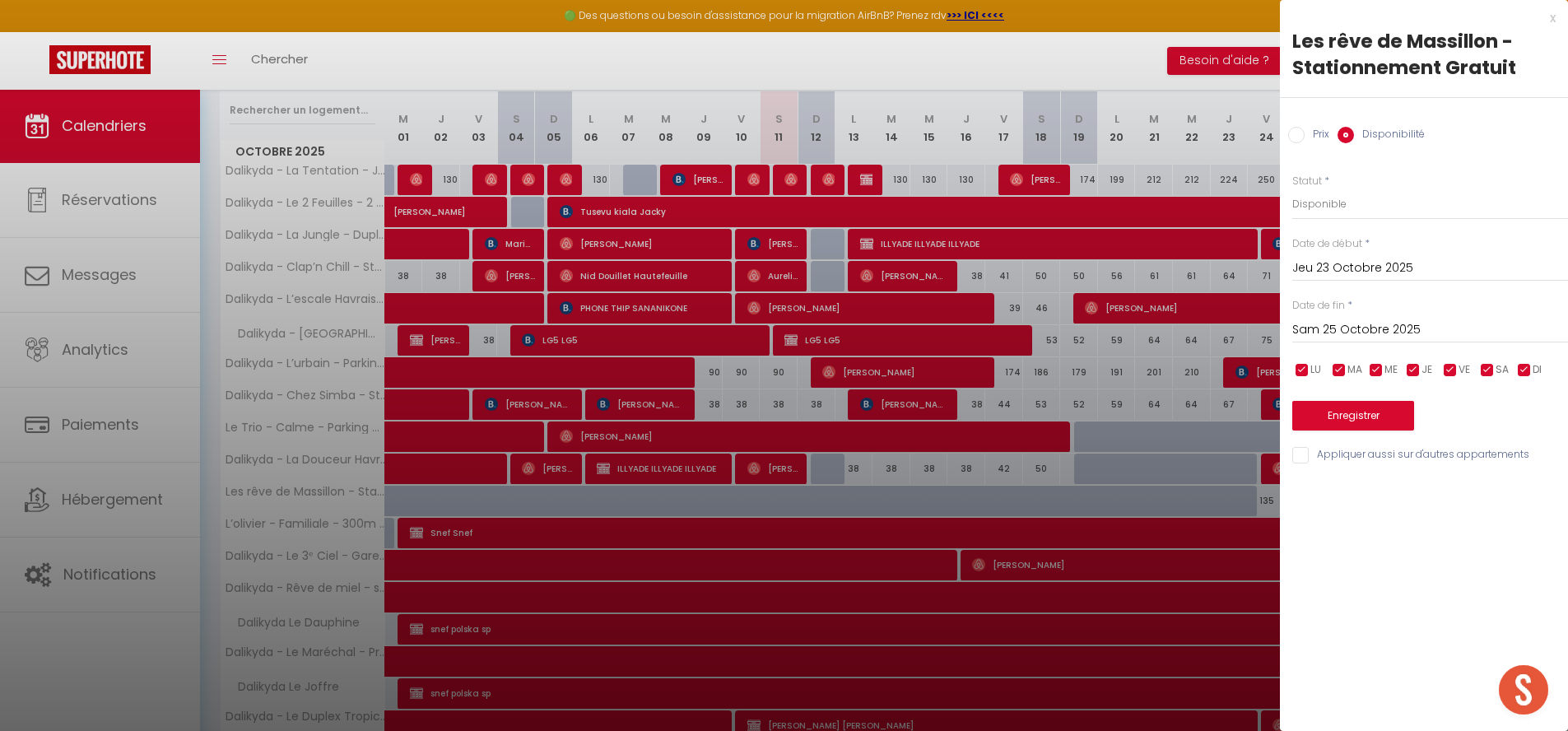
click at [1357, 334] on input "Sam 25 Octobre 2025" at bounding box center [1430, 330] width 276 height 22
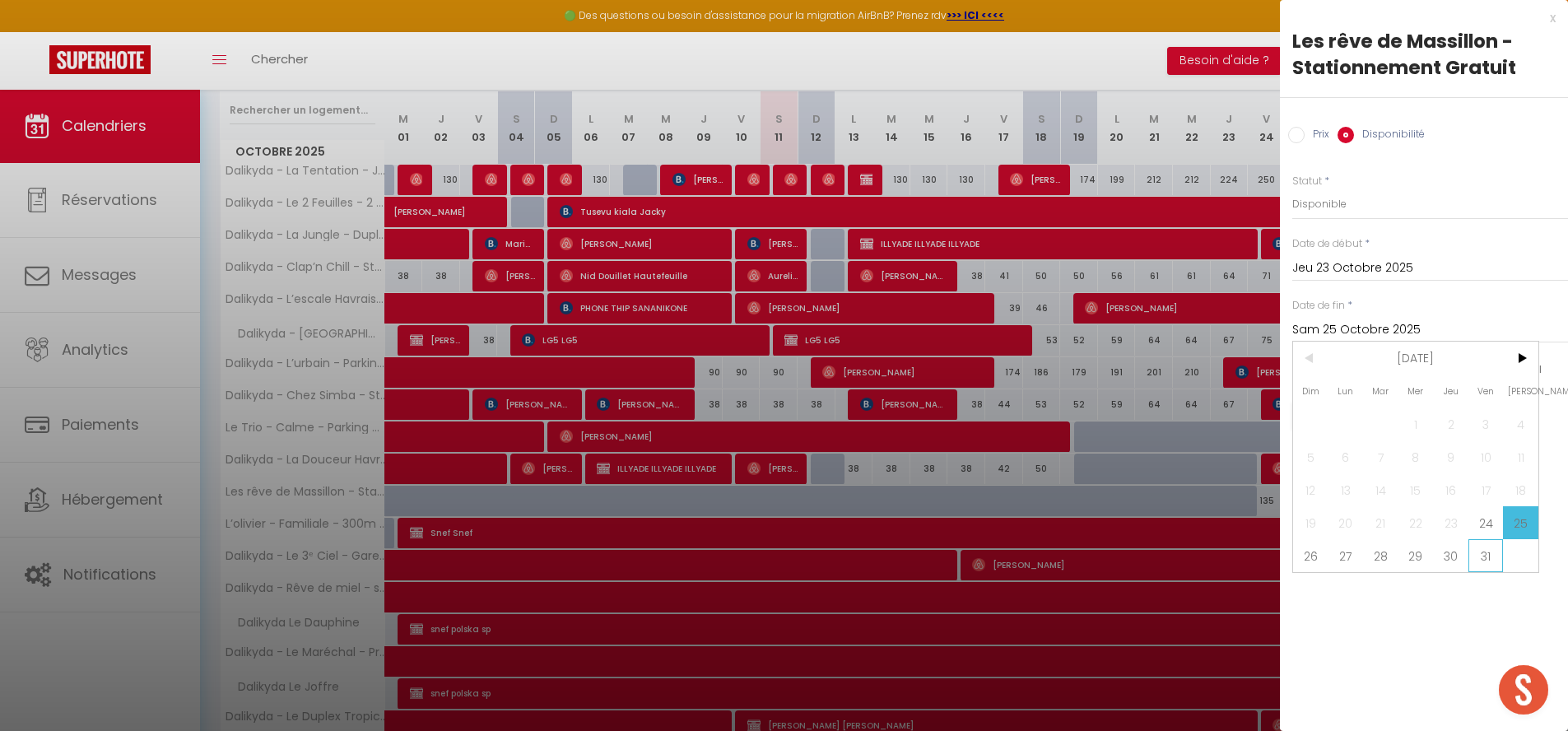
click at [1495, 552] on span "31" at bounding box center [1486, 555] width 36 height 33
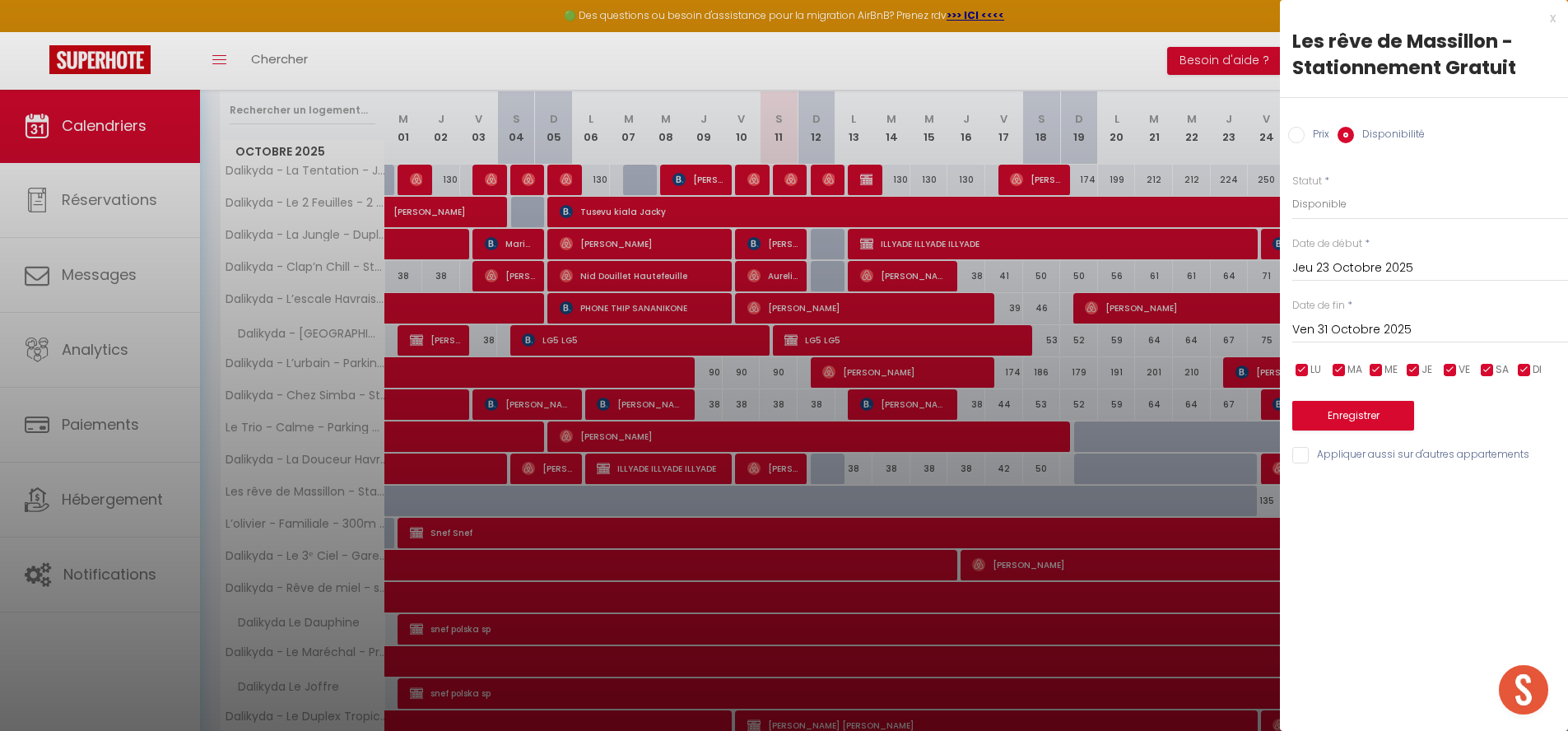
click at [1385, 423] on button "Enregistrer" at bounding box center [1353, 416] width 122 height 30
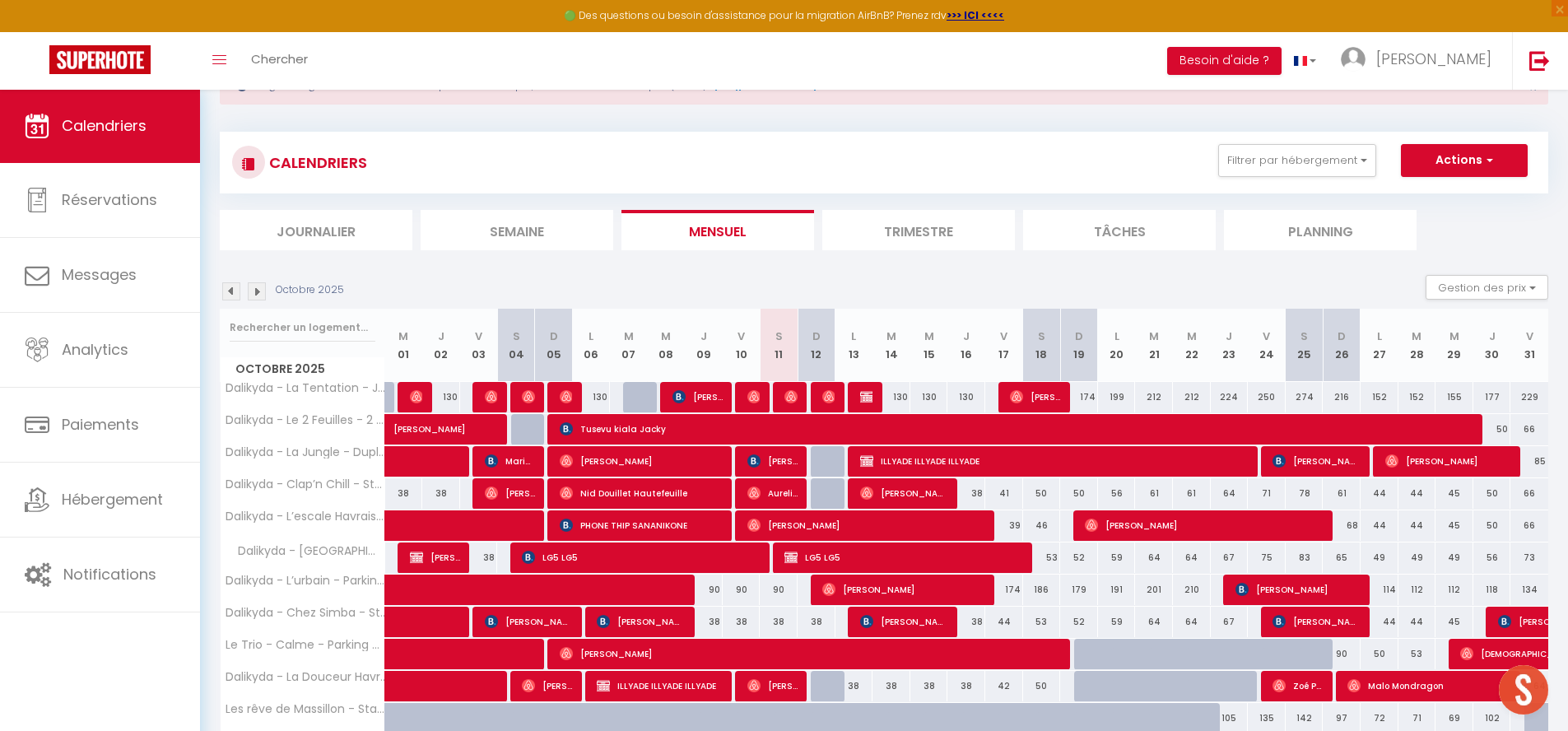
scroll to position [391, 0]
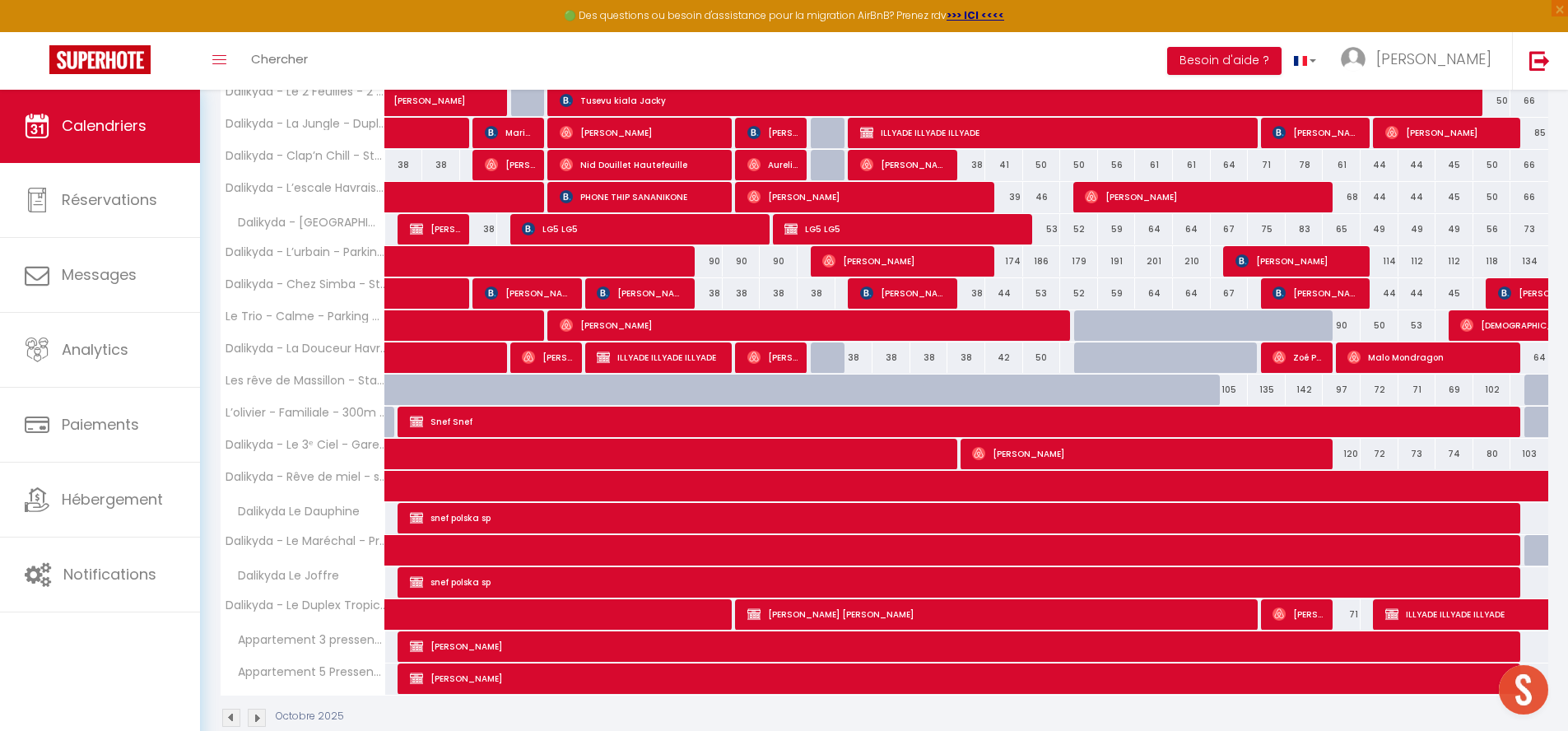
click at [1083, 354] on div at bounding box center [1093, 357] width 37 height 31
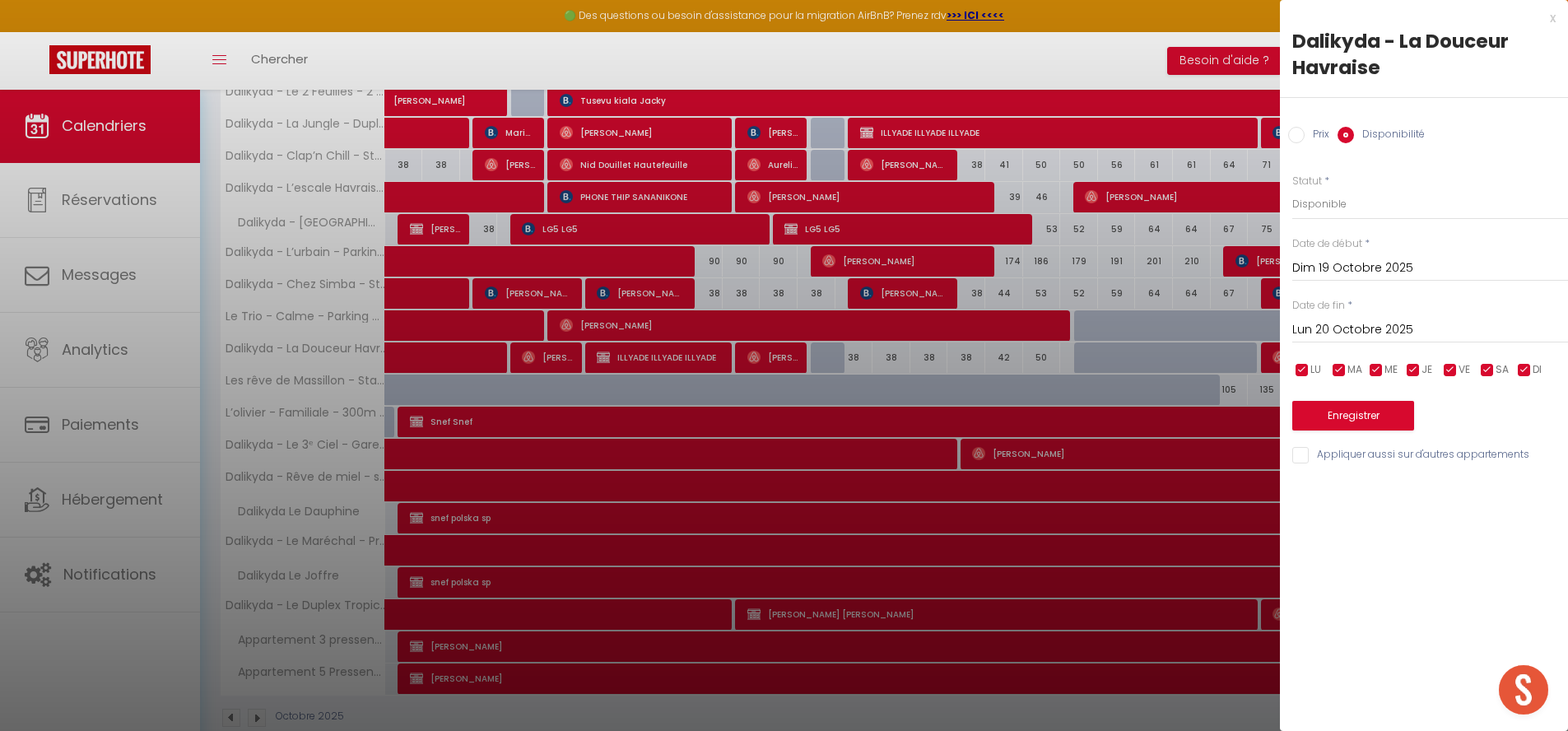
click at [1343, 322] on input "Lun 20 Octobre 2025" at bounding box center [1430, 330] width 276 height 22
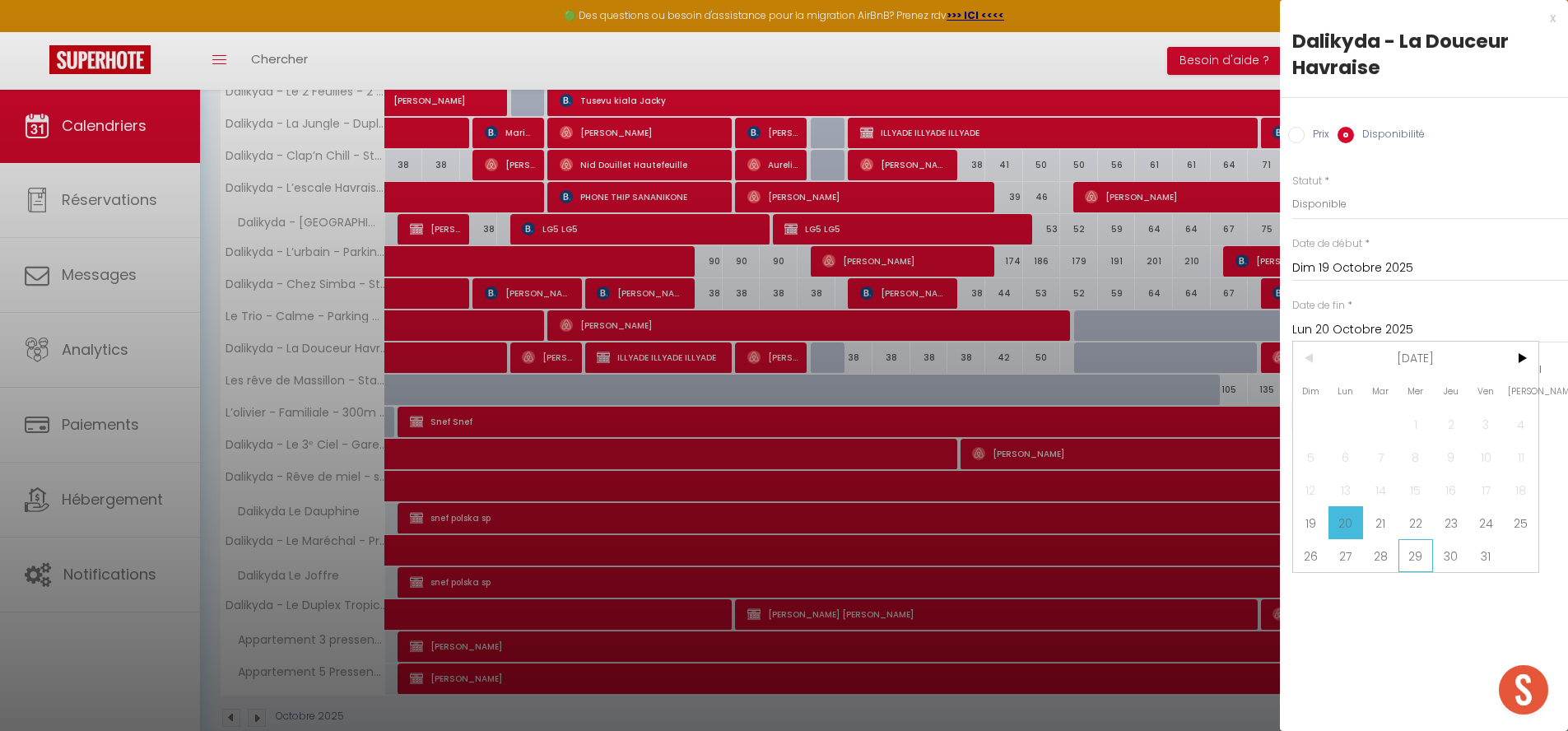
click at [1417, 564] on span "29" at bounding box center [1416, 555] width 36 height 33
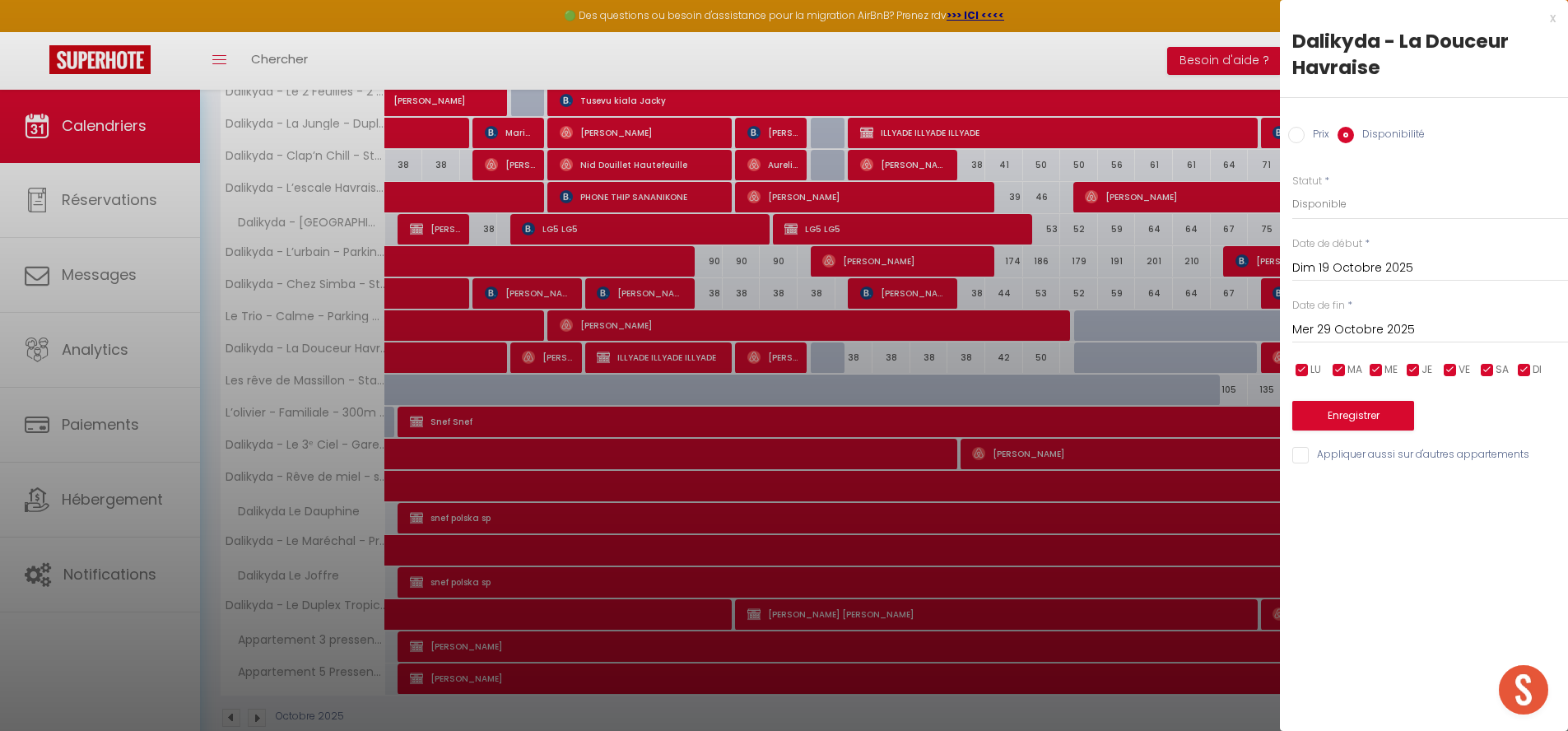
click at [1363, 416] on button "Enregistrer" at bounding box center [1353, 416] width 122 height 30
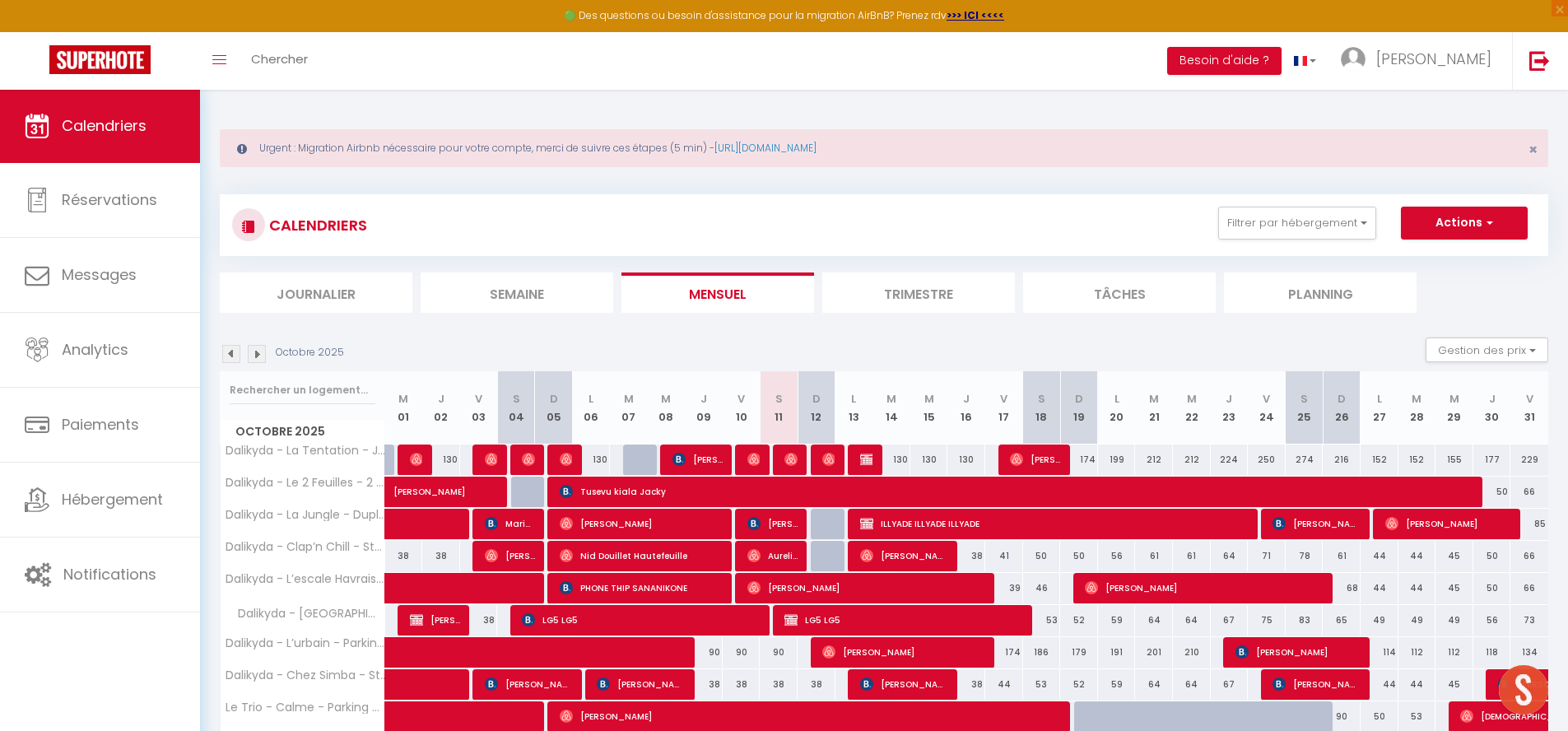
scroll to position [423, 0]
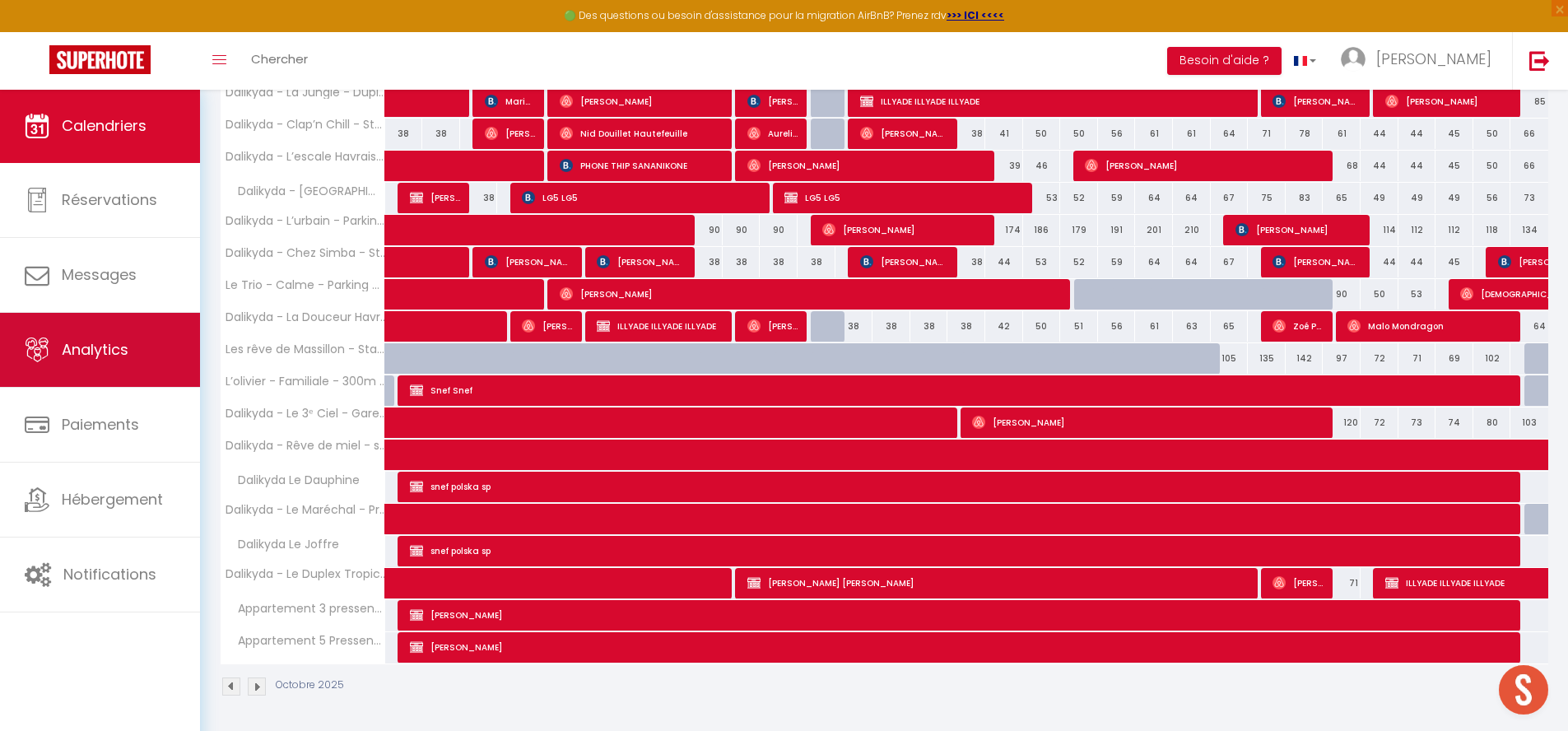
click at [135, 330] on link "Analytics" at bounding box center [100, 349] width 200 height 74
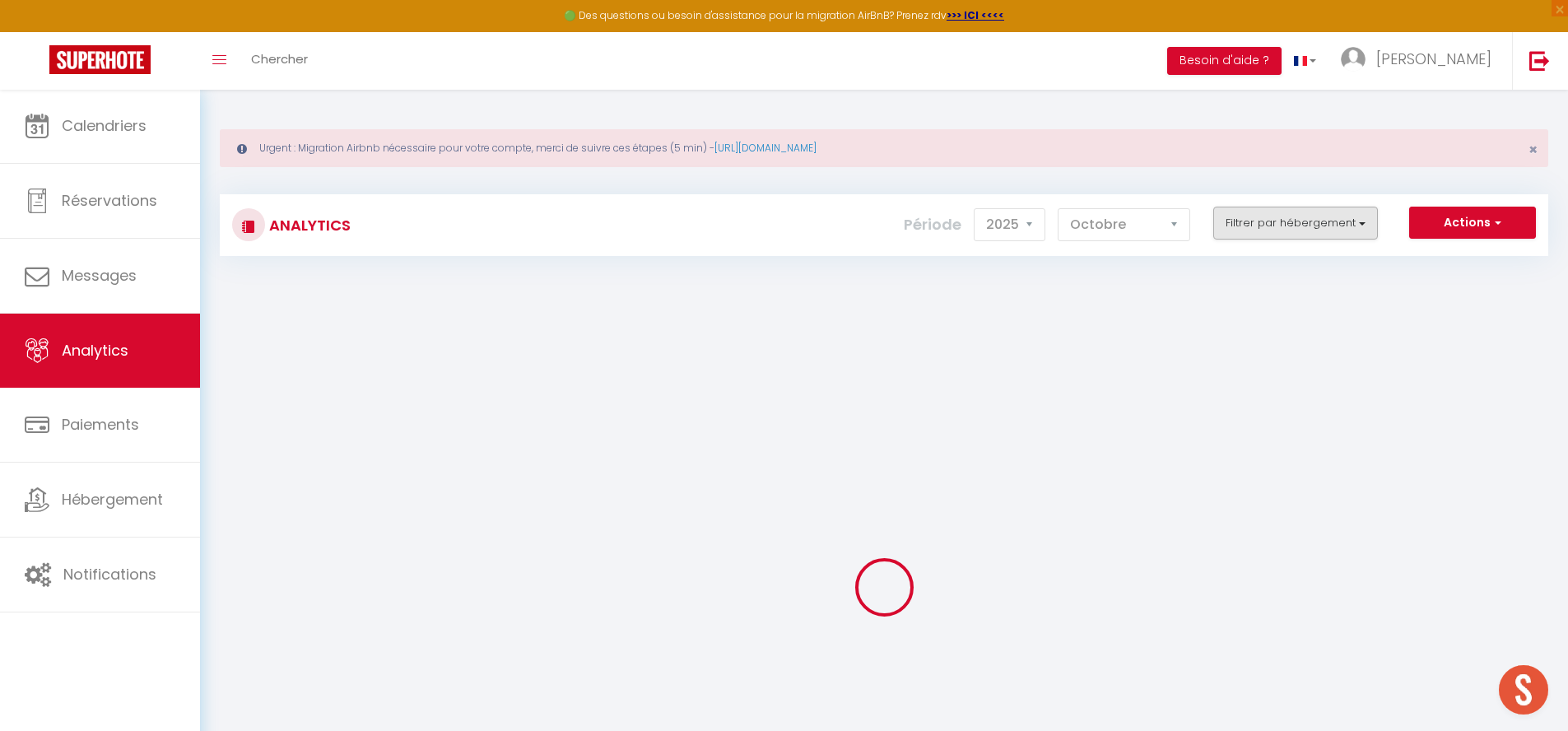
click at [1315, 208] on button "Filtrer par hébergement" at bounding box center [1295, 222] width 165 height 33
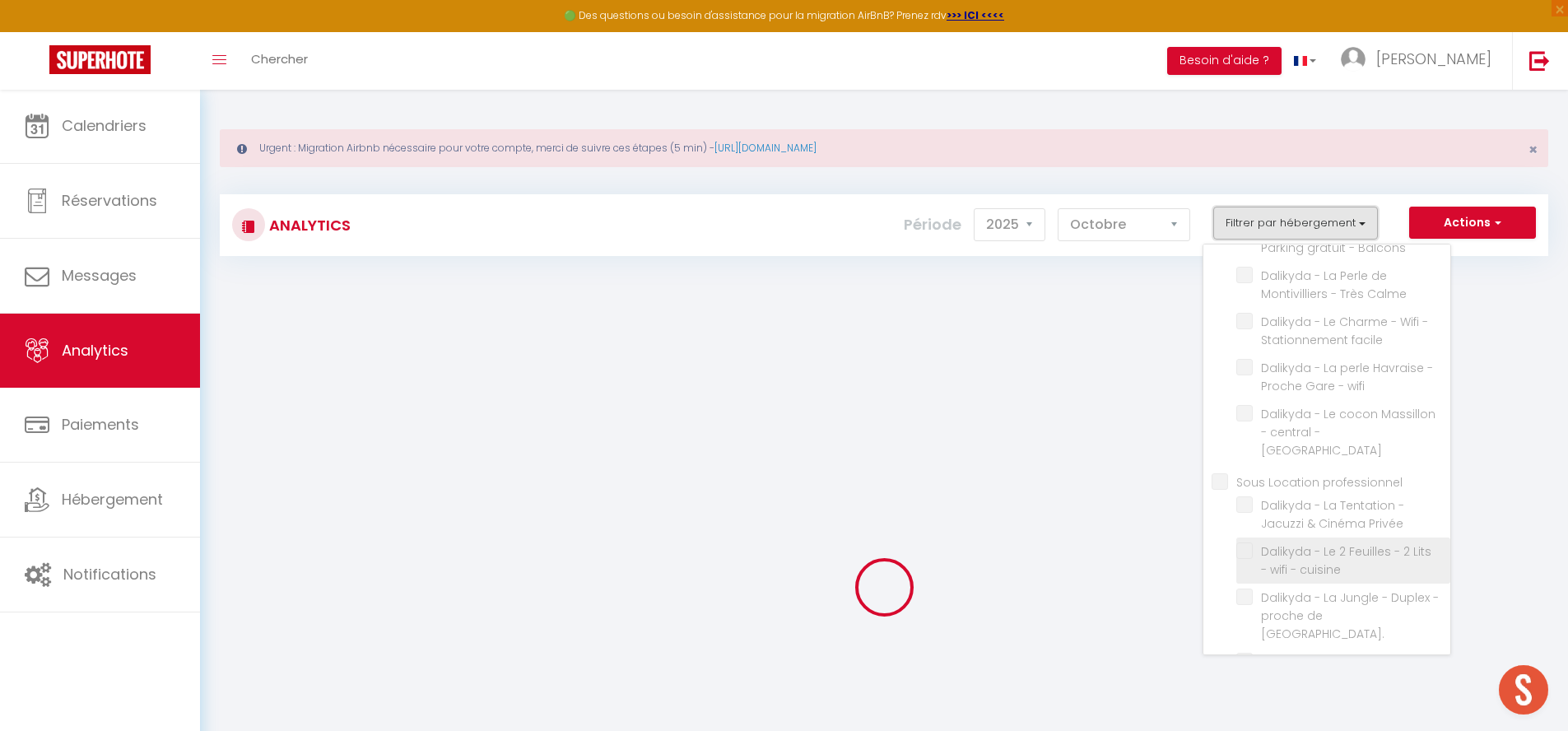
scroll to position [1322, 0]
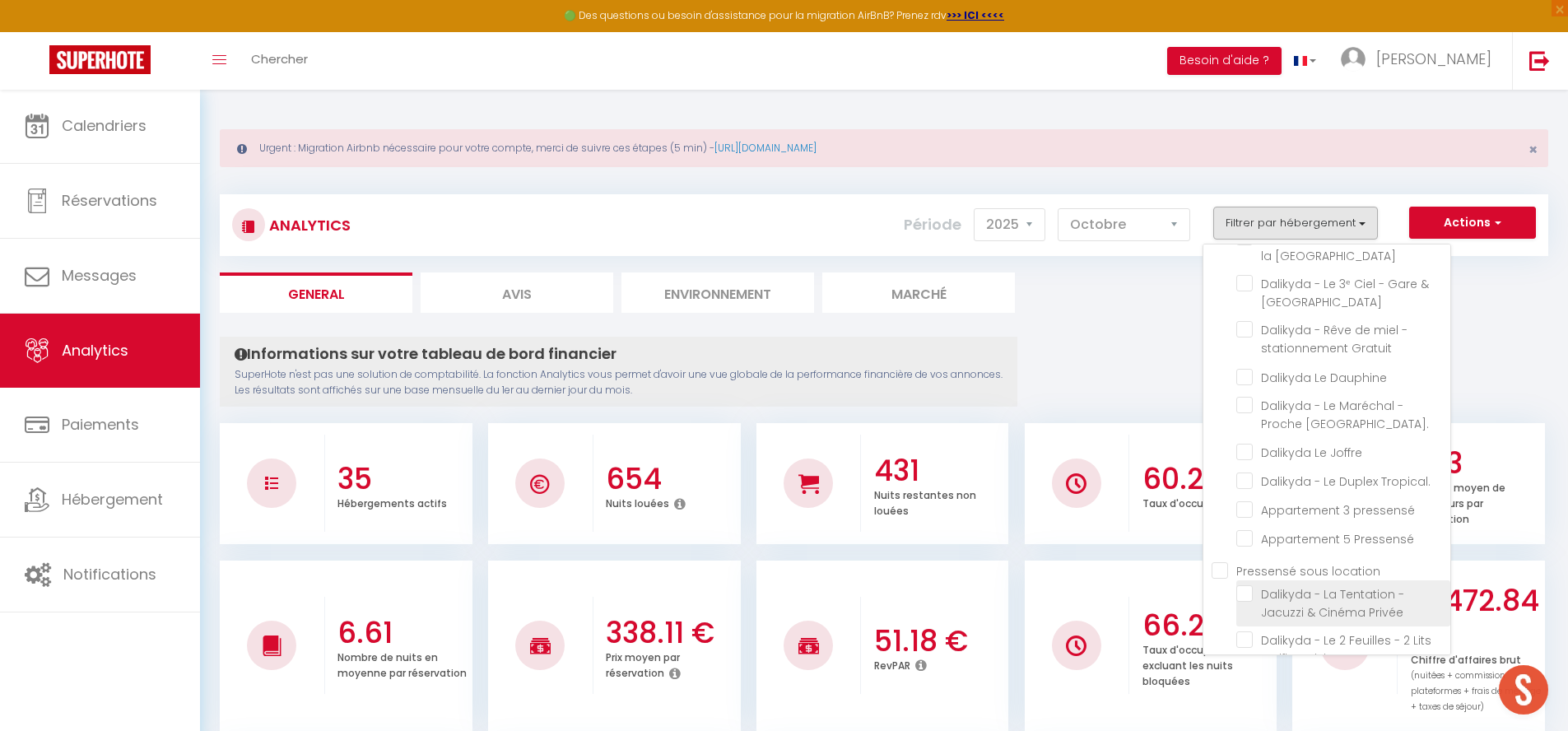
click at [1248, 585] on Privée "checkbox" at bounding box center [1343, 594] width 214 height 17
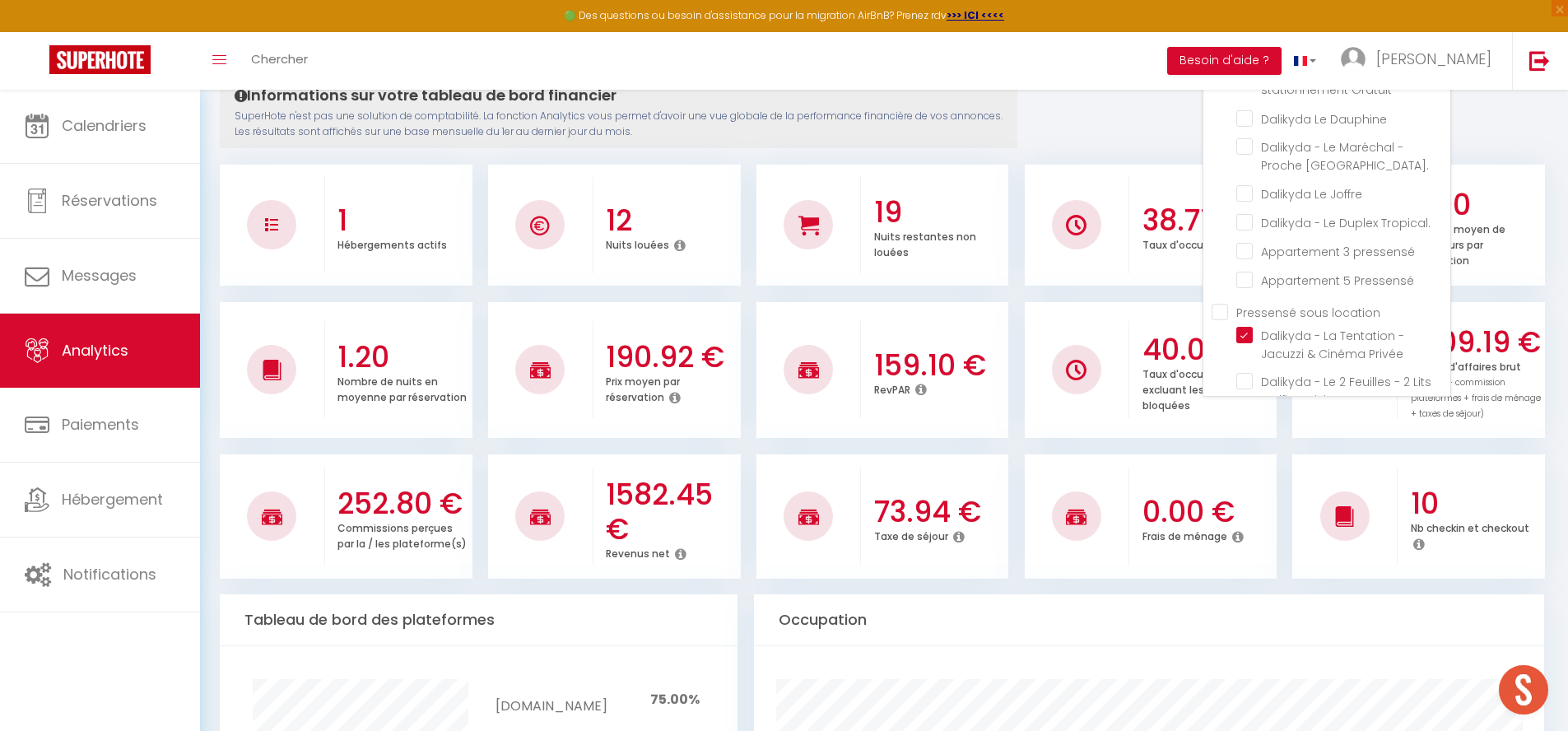
scroll to position [256, 0]
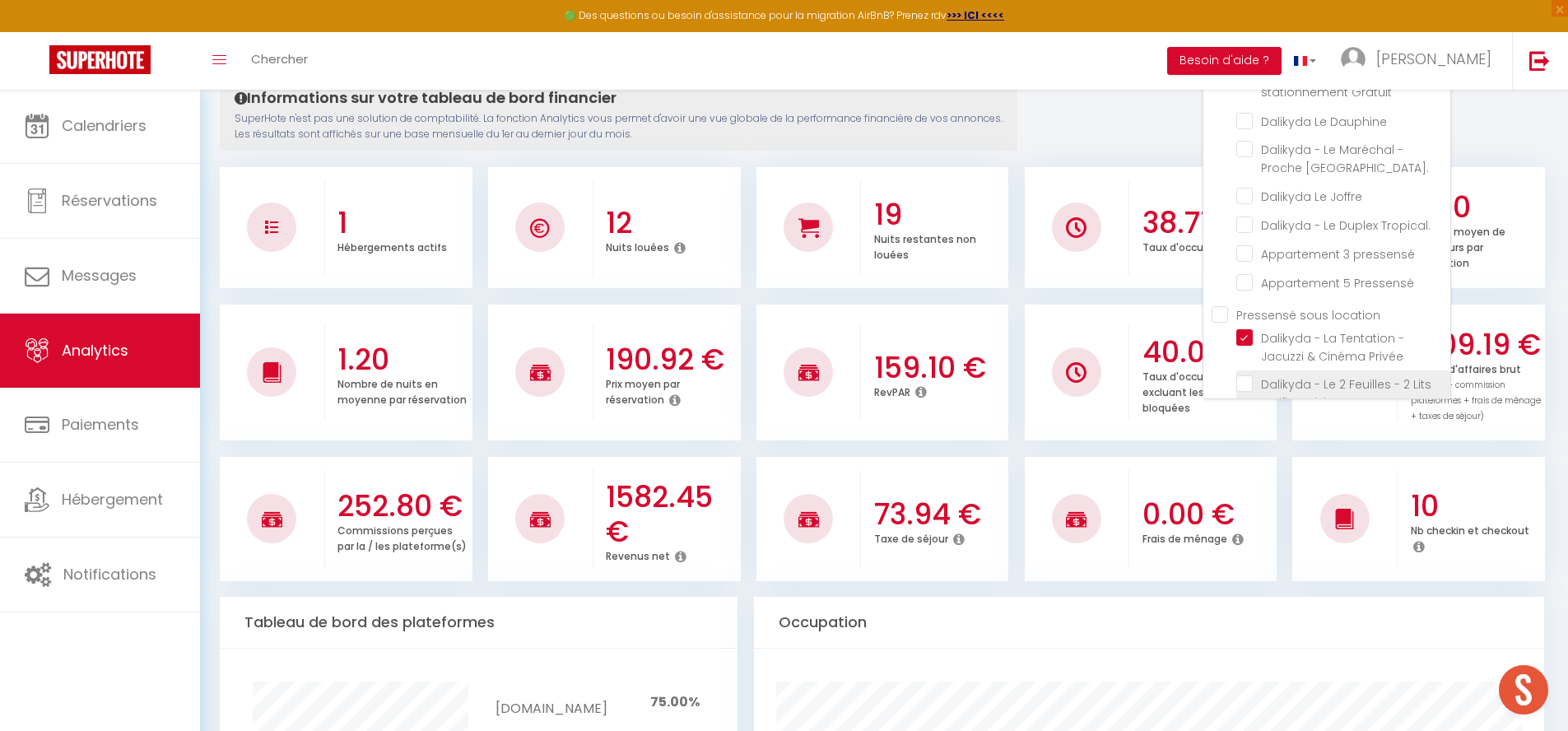
click at [1244, 375] on cuisine "checkbox" at bounding box center [1343, 383] width 214 height 17
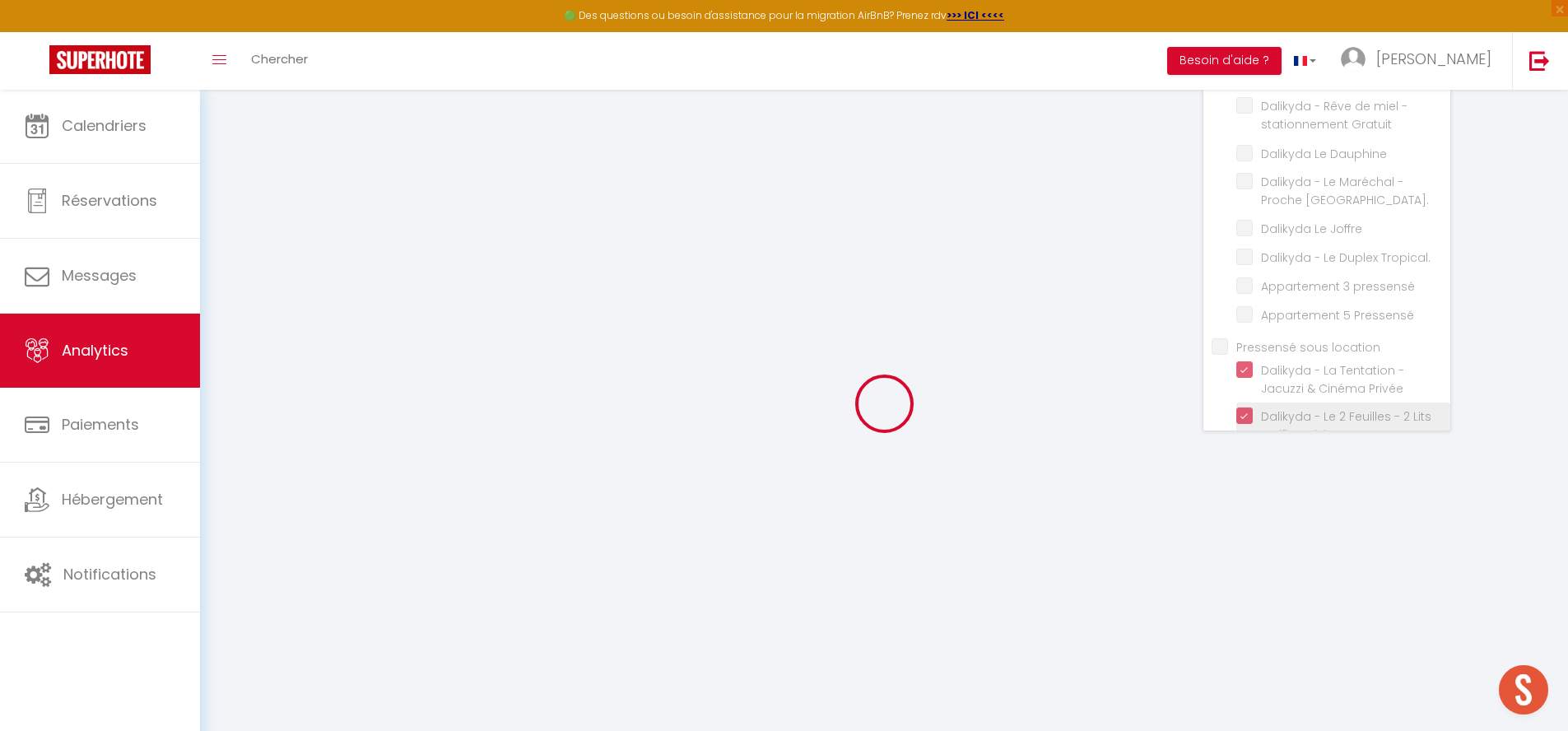
scroll to position [222, 0]
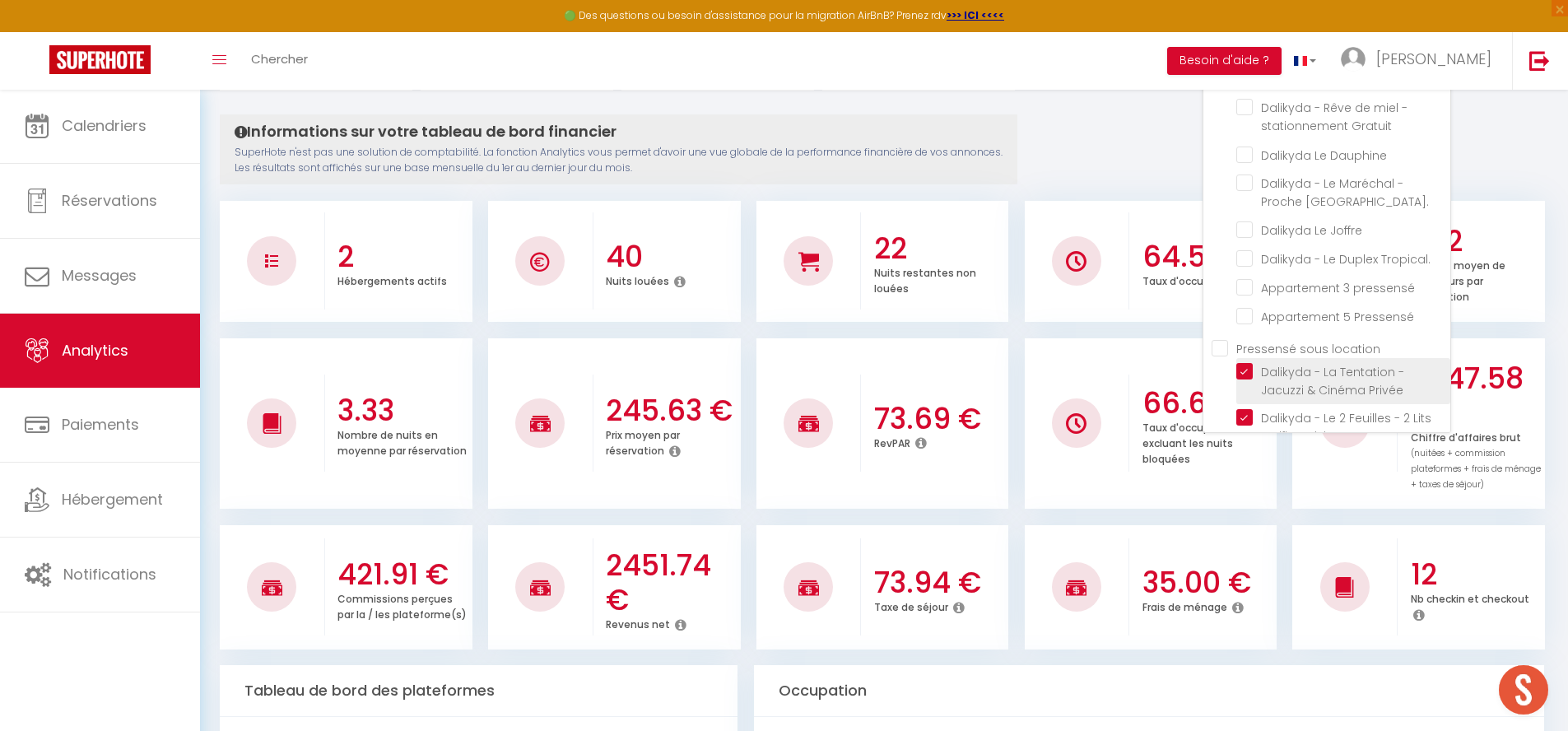
click at [1247, 363] on Privée "checkbox" at bounding box center [1343, 371] width 214 height 17
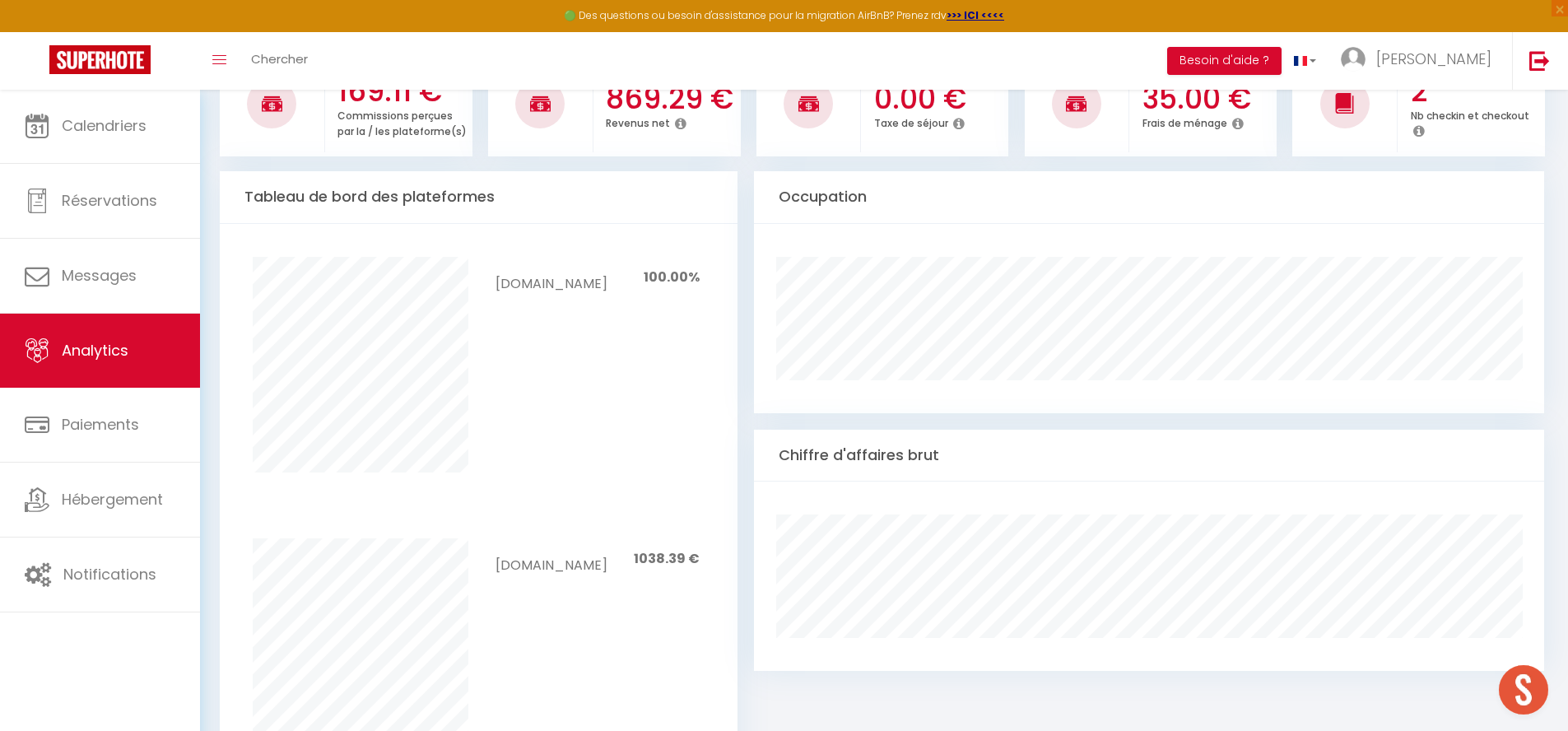
scroll to position [0, 0]
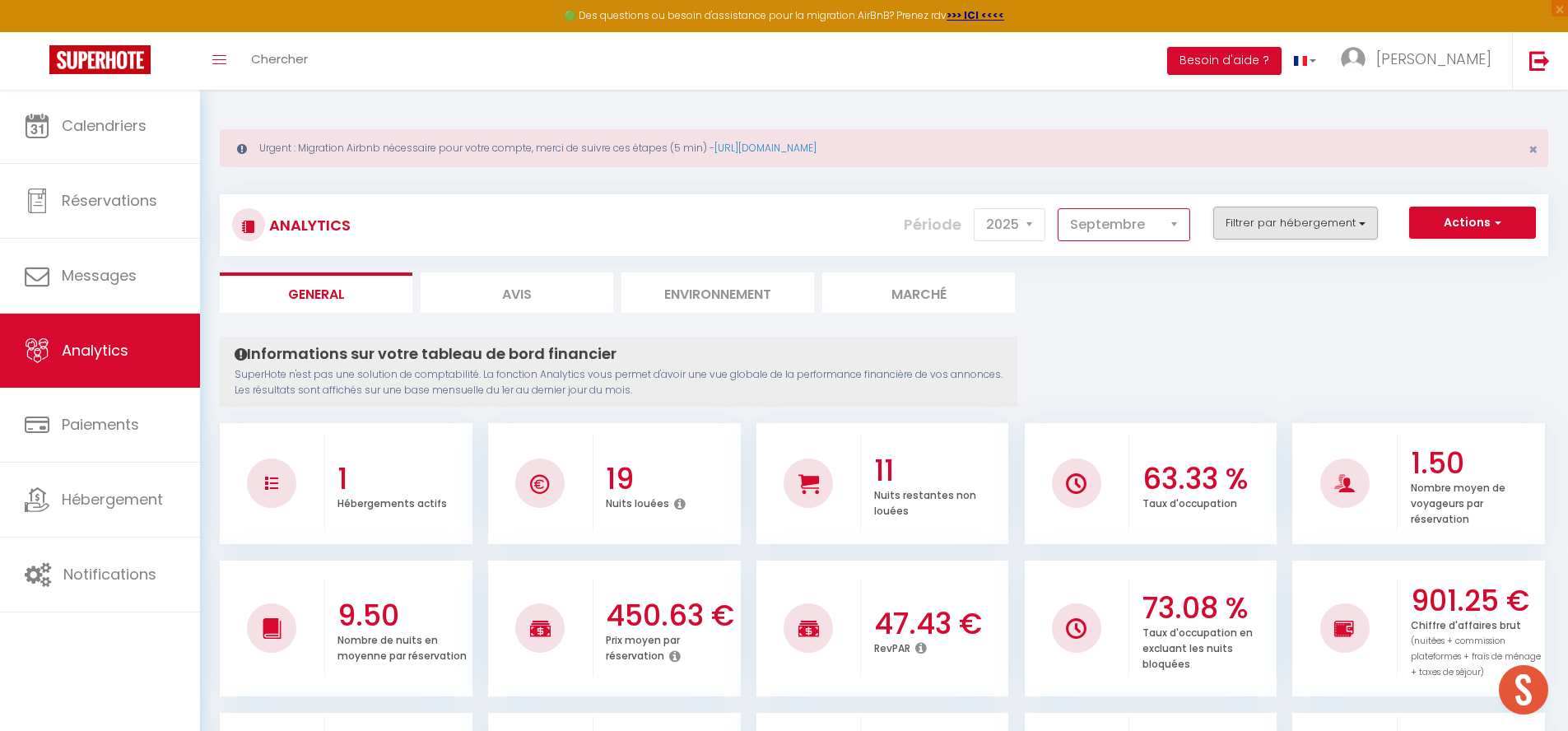
click at [1302, 233] on button "Filtrer par hébergement" at bounding box center [1295, 222] width 165 height 33
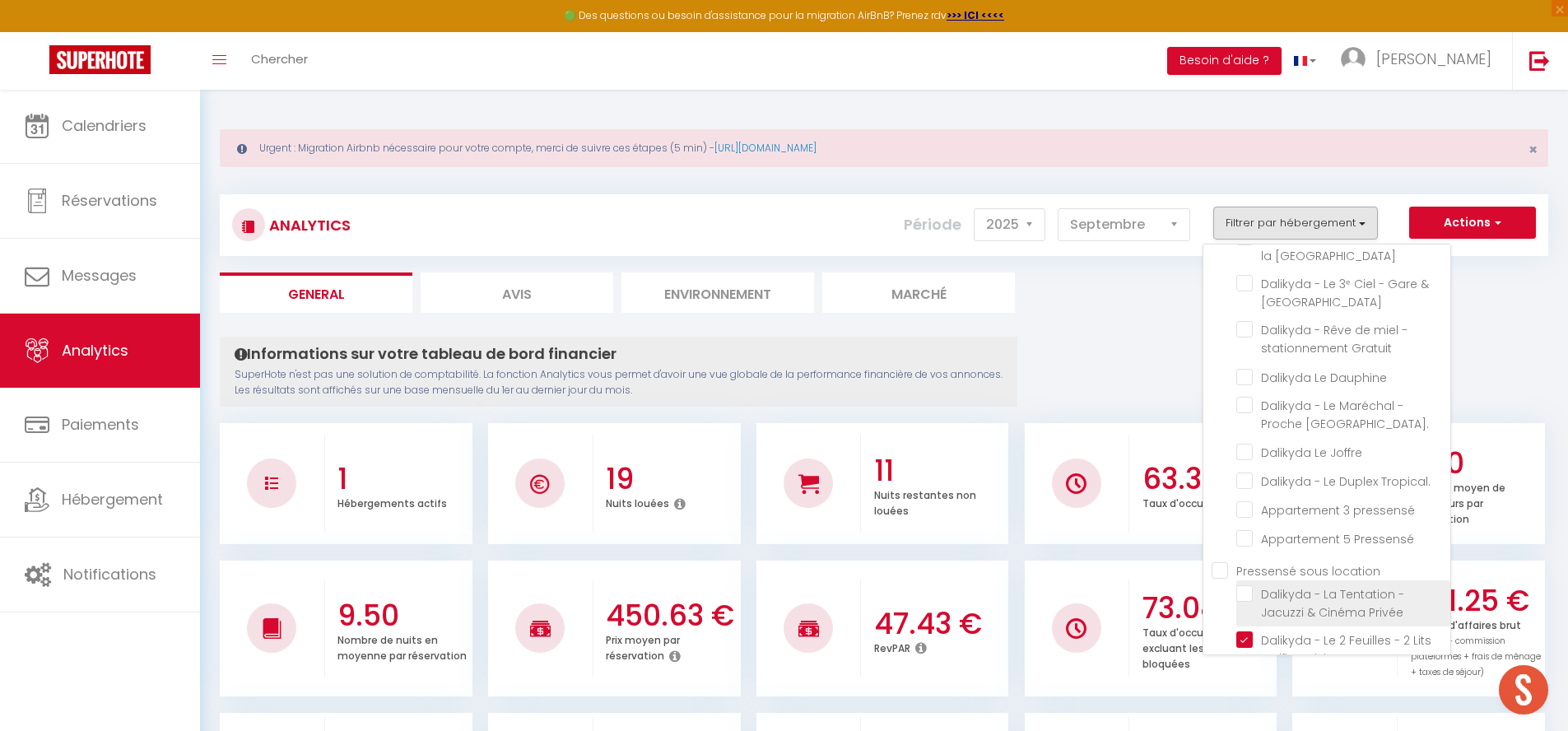
click at [1244, 585] on Privée "checkbox" at bounding box center [1343, 594] width 214 height 17
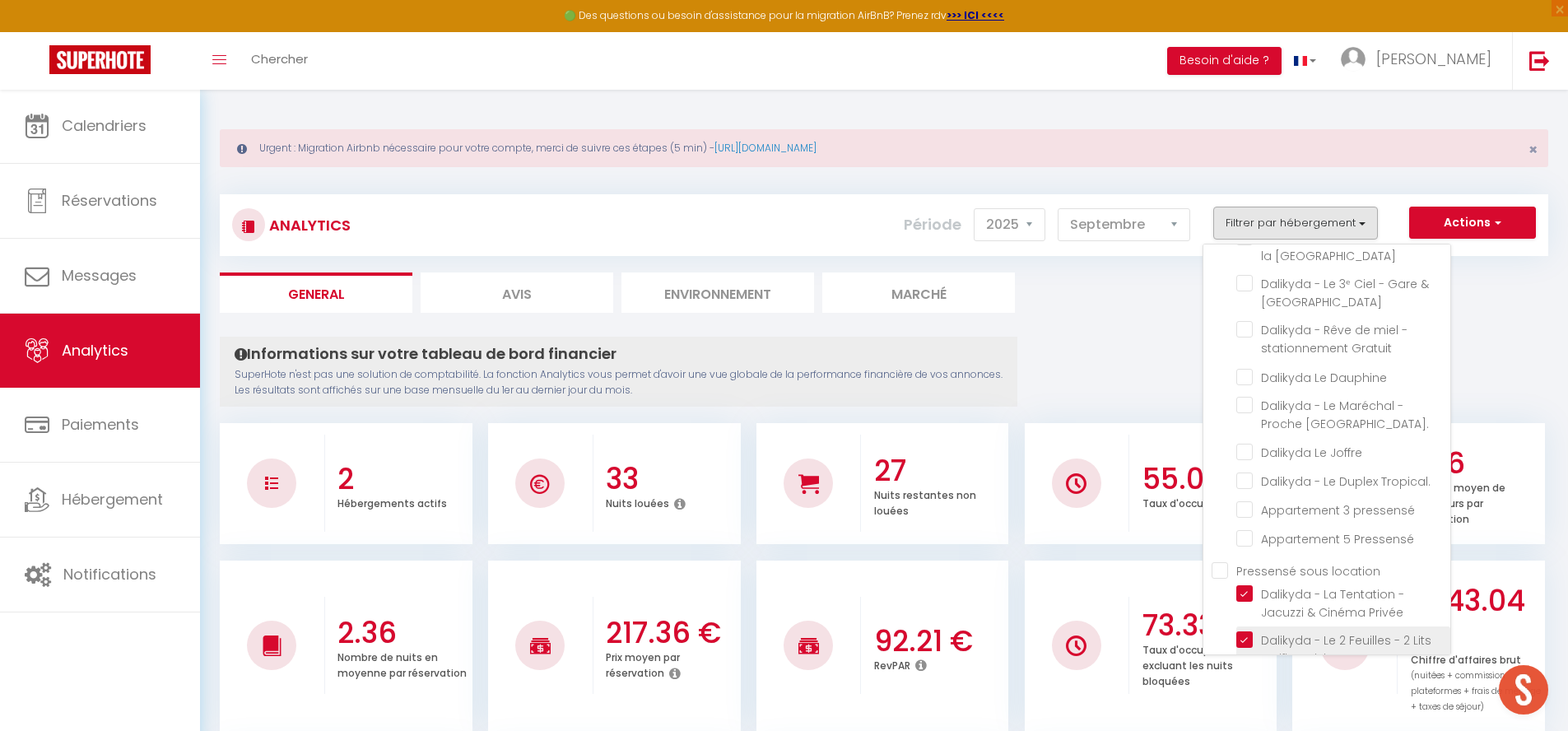
click at [1255, 631] on cuisine "checkbox" at bounding box center [1343, 639] width 214 height 17
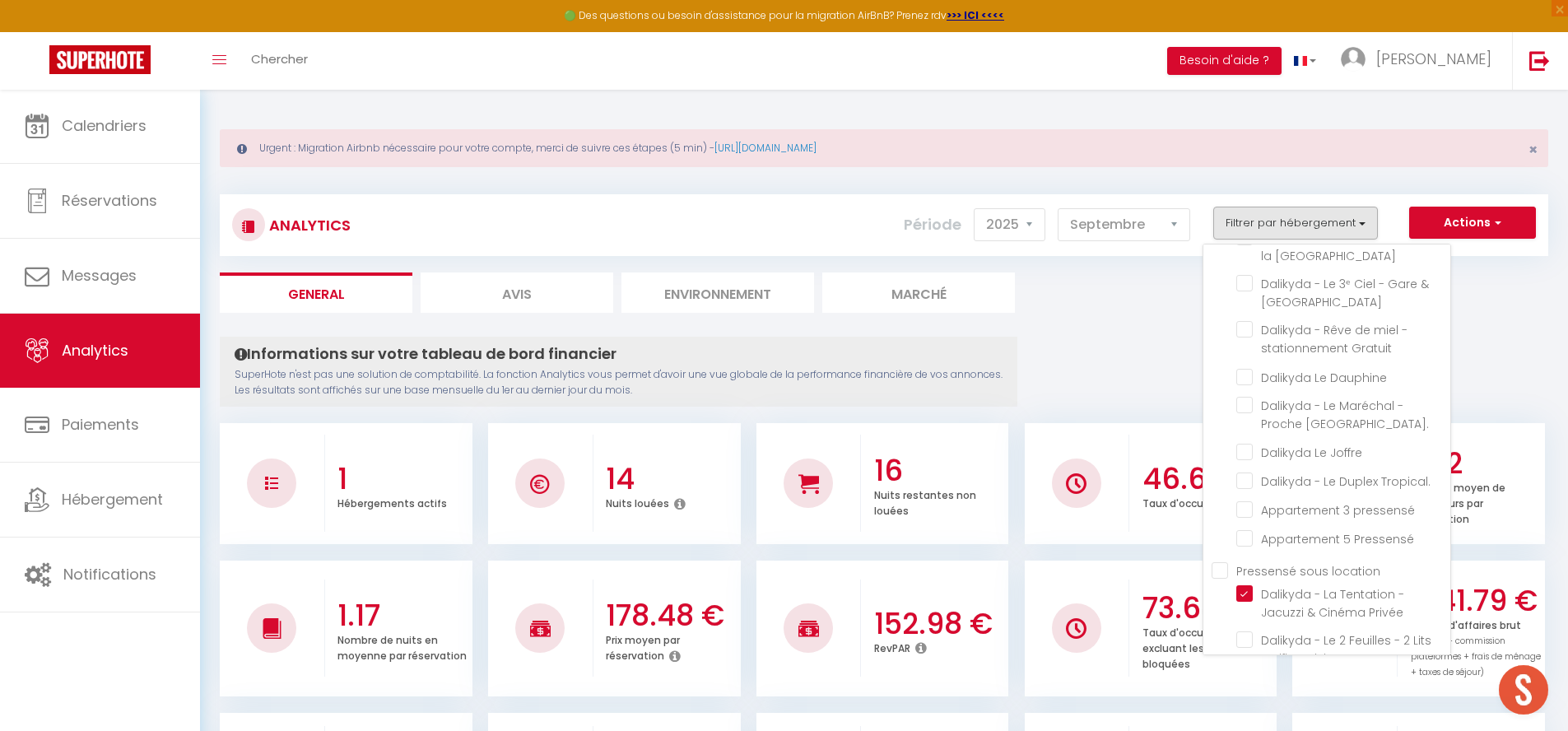
scroll to position [31, 0]
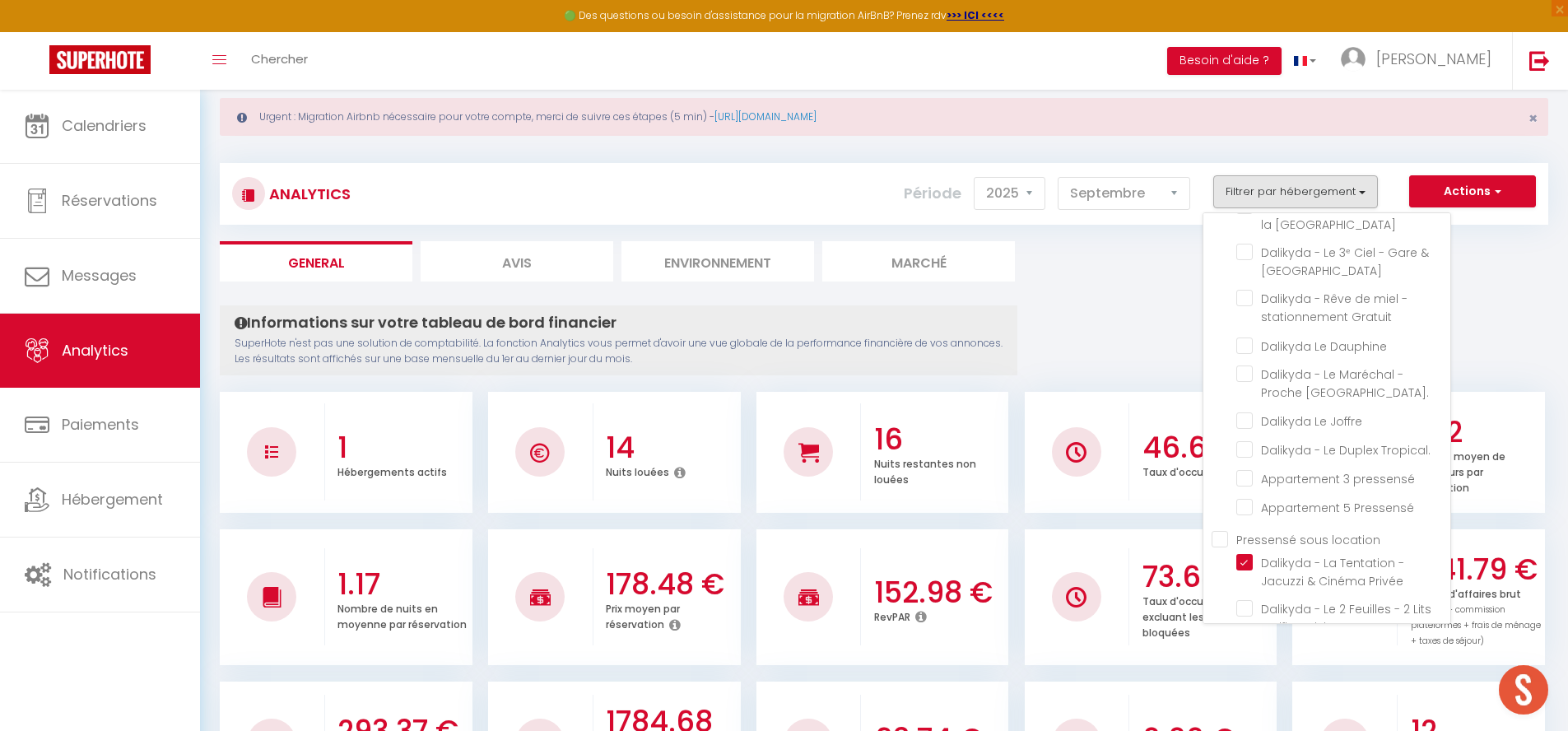
click at [1236, 530] on ul "Pressensé sous location [GEOGRAPHIC_DATA] - [GEOGRAPHIC_DATA] - Jacuzzi & Ciném…" at bounding box center [1331, 721] width 238 height 382
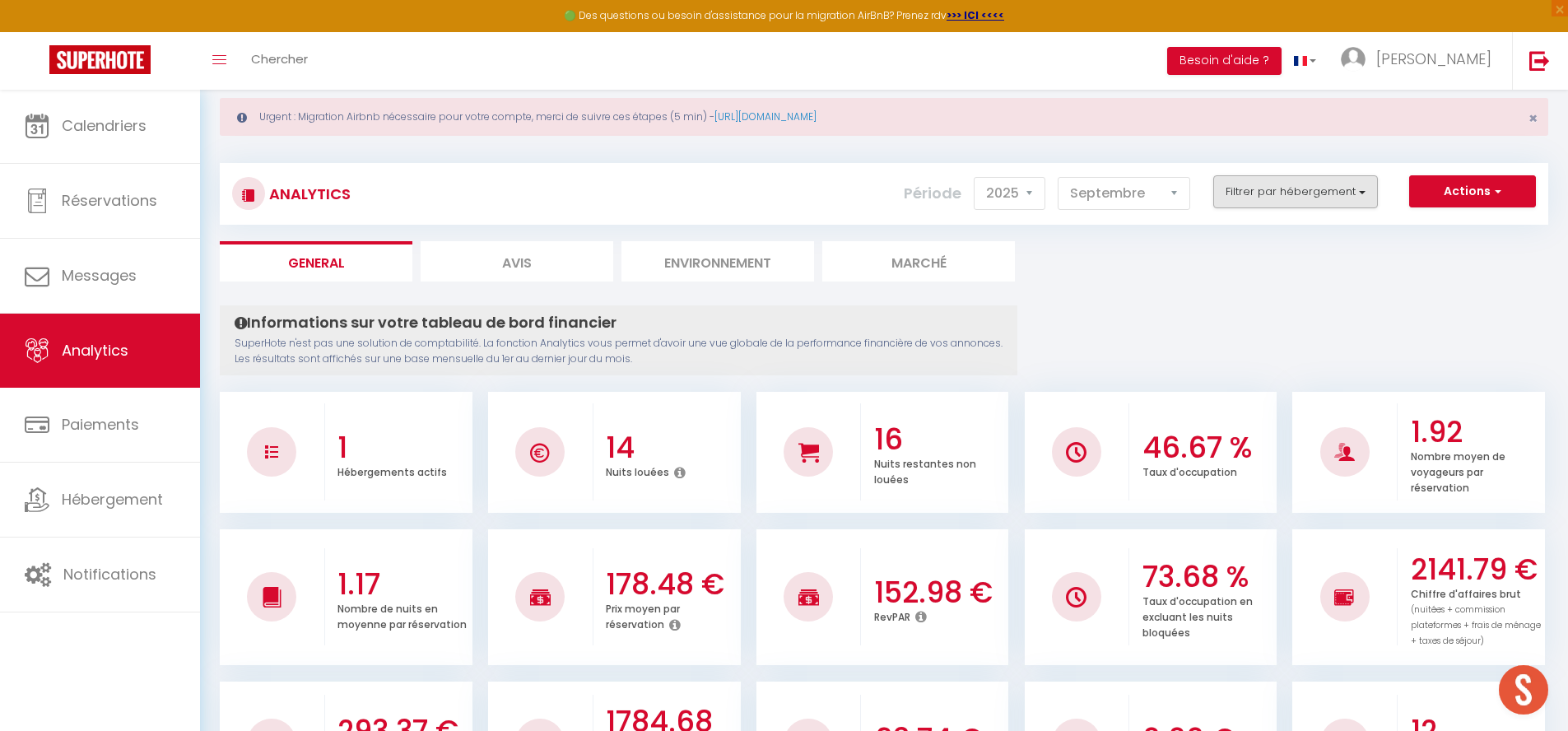
click at [1294, 185] on button "Filtrer par hébergement" at bounding box center [1295, 191] width 165 height 33
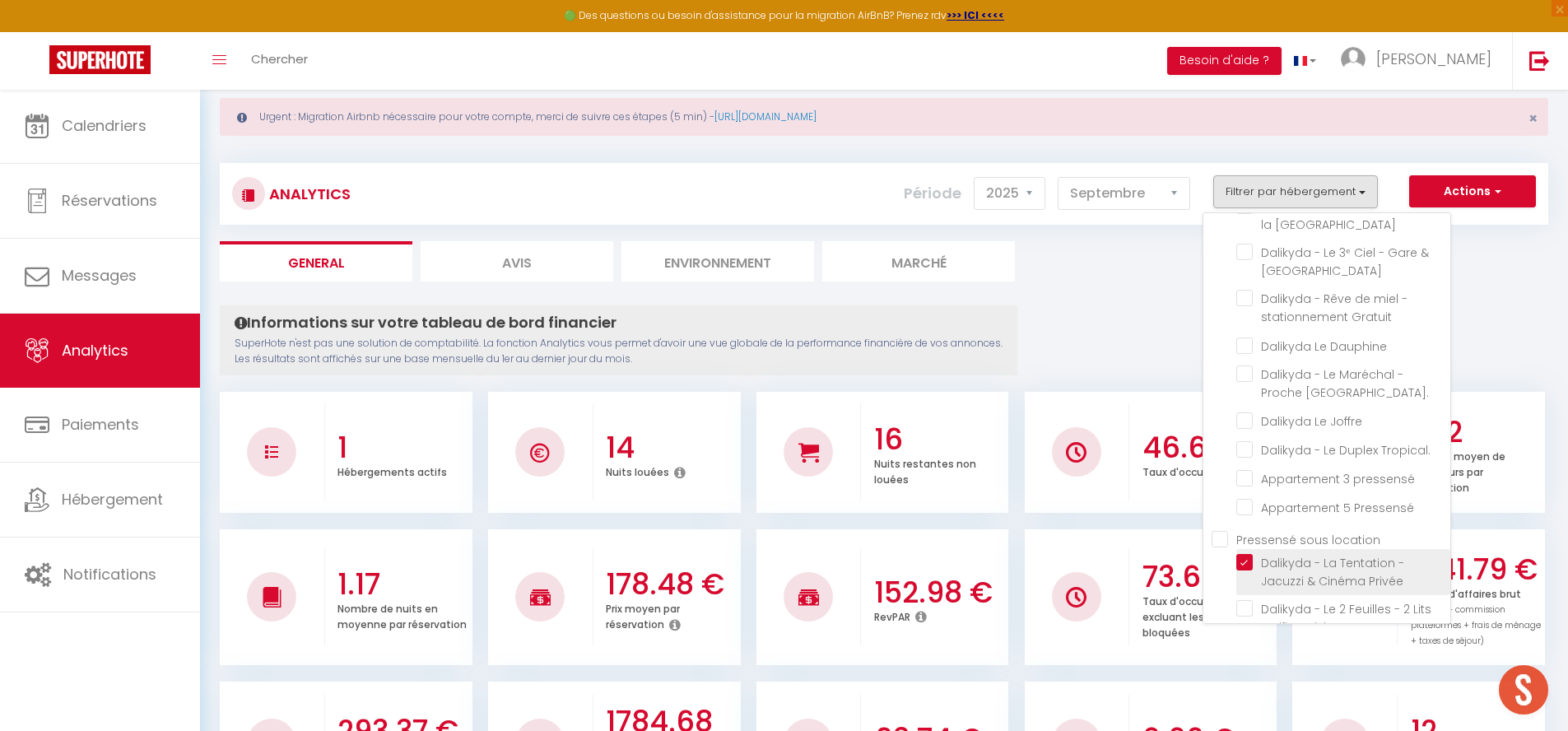
click at [1248, 553] on Privée "checkbox" at bounding box center [1343, 562] width 214 height 17
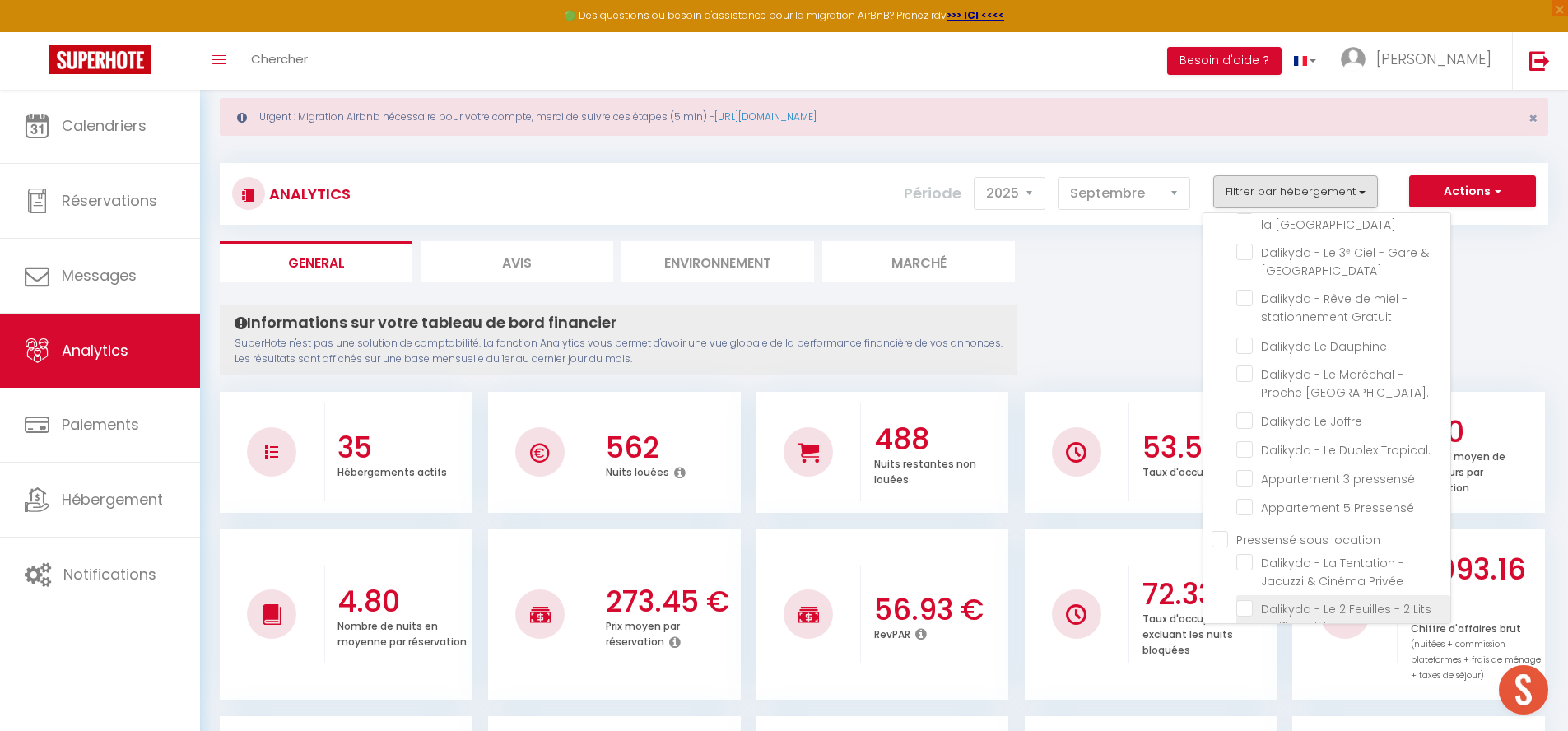
click at [1246, 600] on cuisine "checkbox" at bounding box center [1343, 609] width 214 height 17
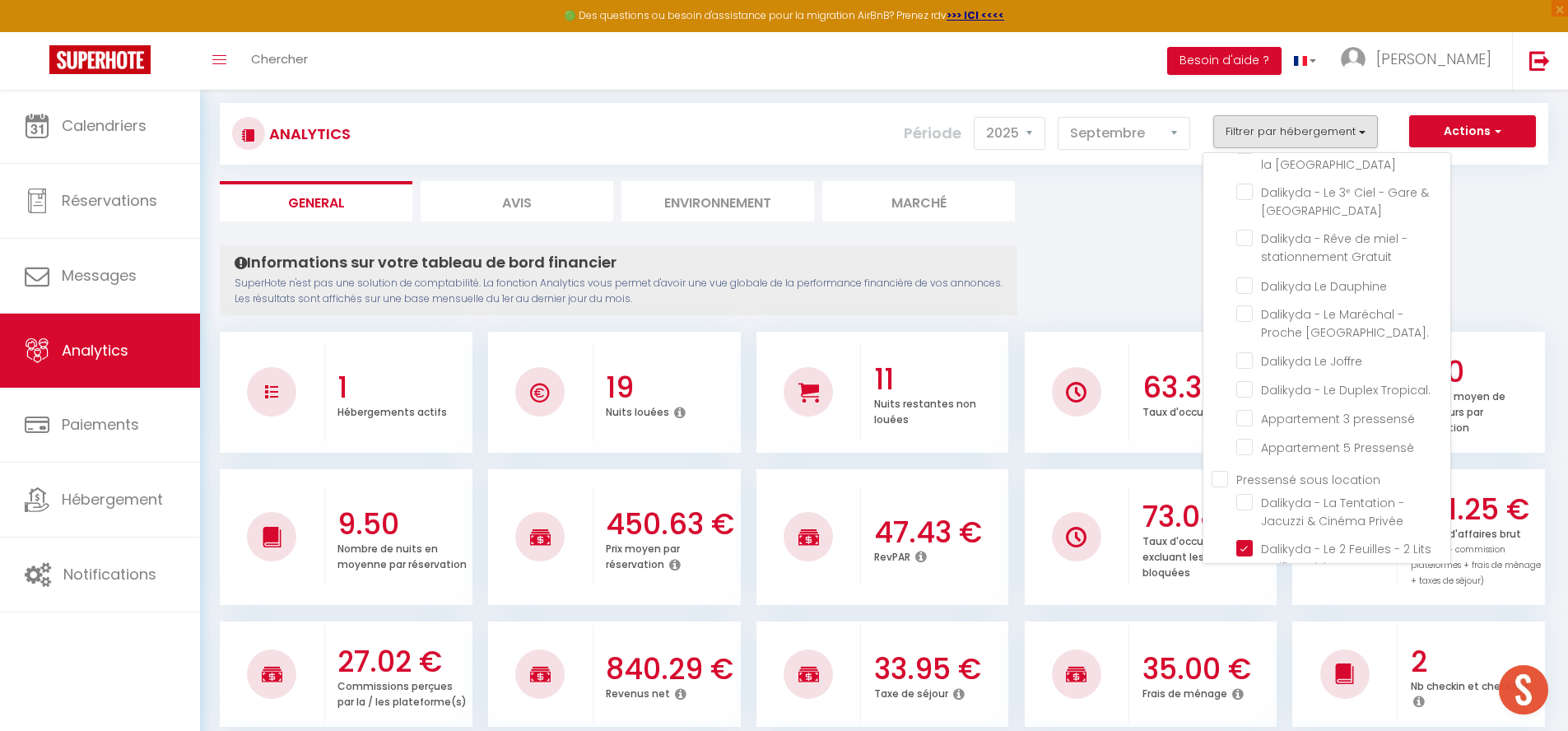
scroll to position [104, 0]
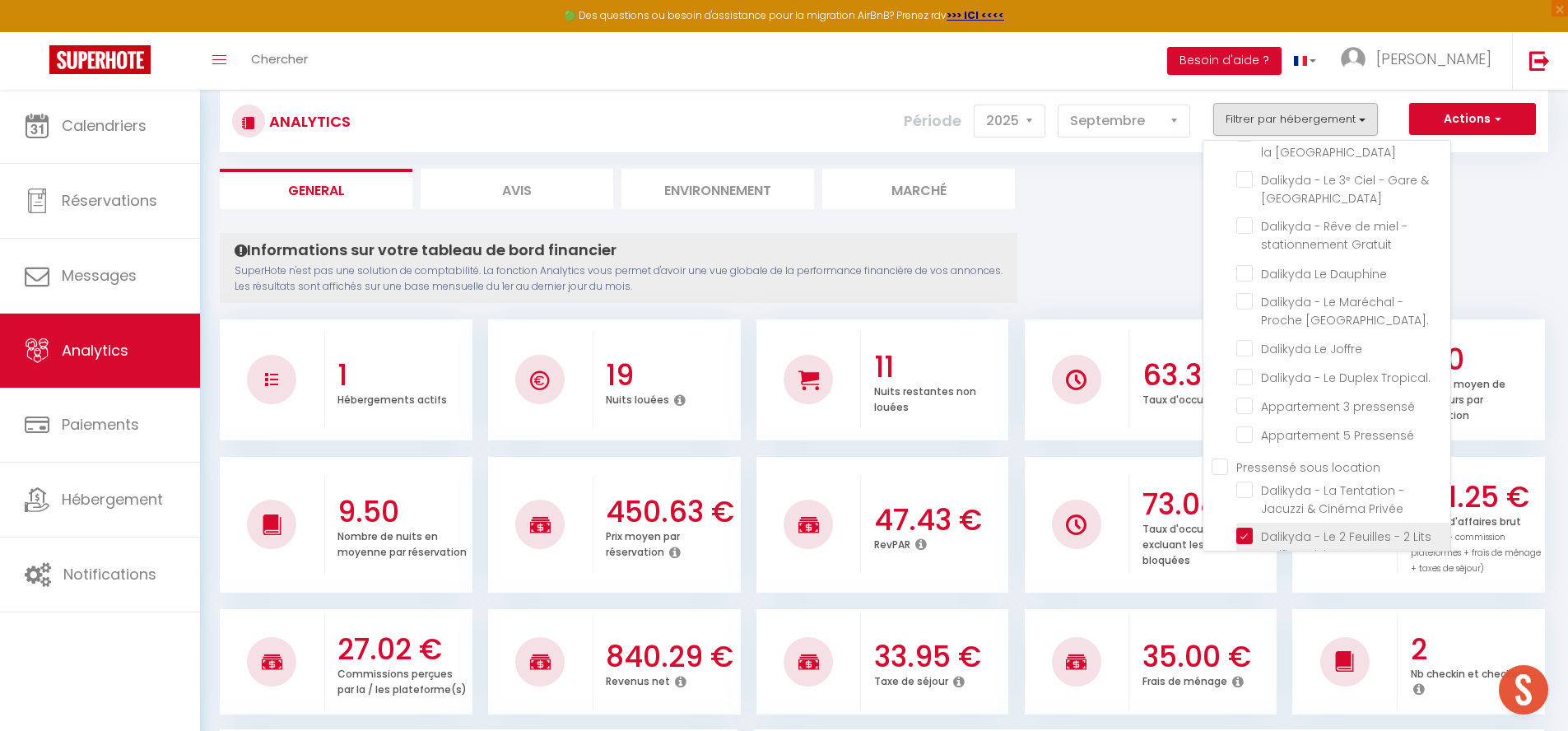
click at [1247, 527] on cuisine "checkbox" at bounding box center [1343, 536] width 214 height 17
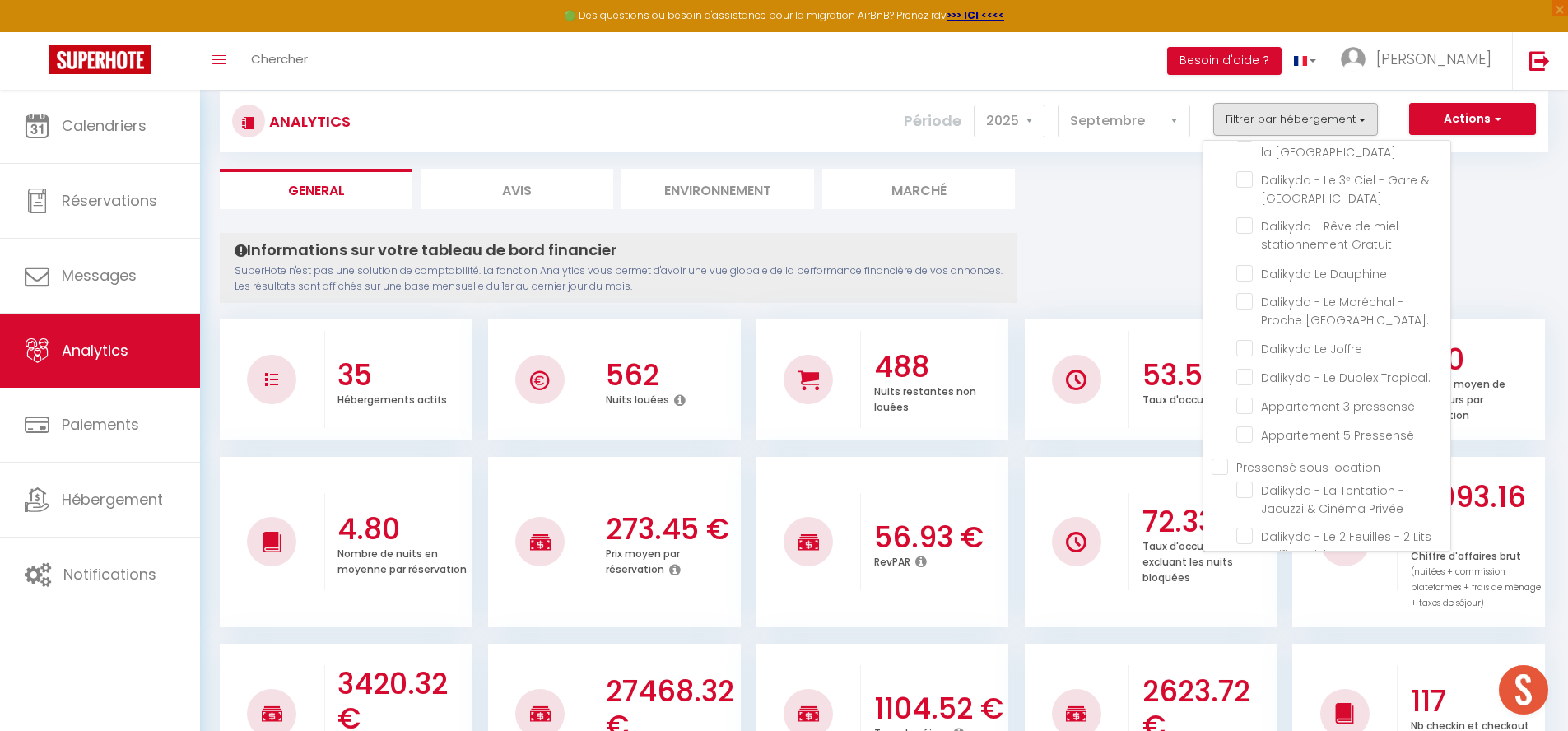
click at [1247, 573] on Loveroom "checkbox" at bounding box center [1343, 581] width 214 height 17
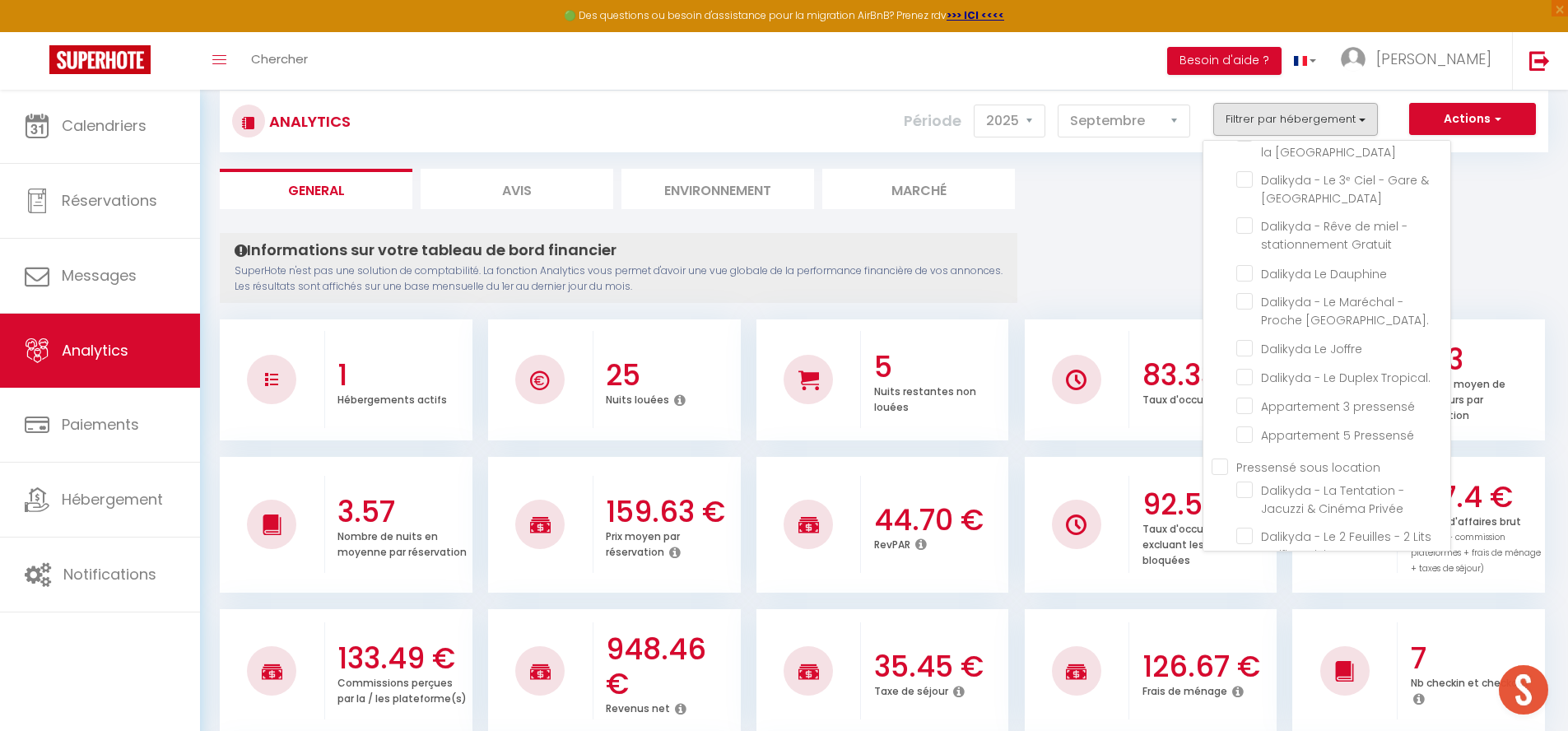
click at [1241, 620] on Free "checkbox" at bounding box center [1343, 628] width 214 height 17
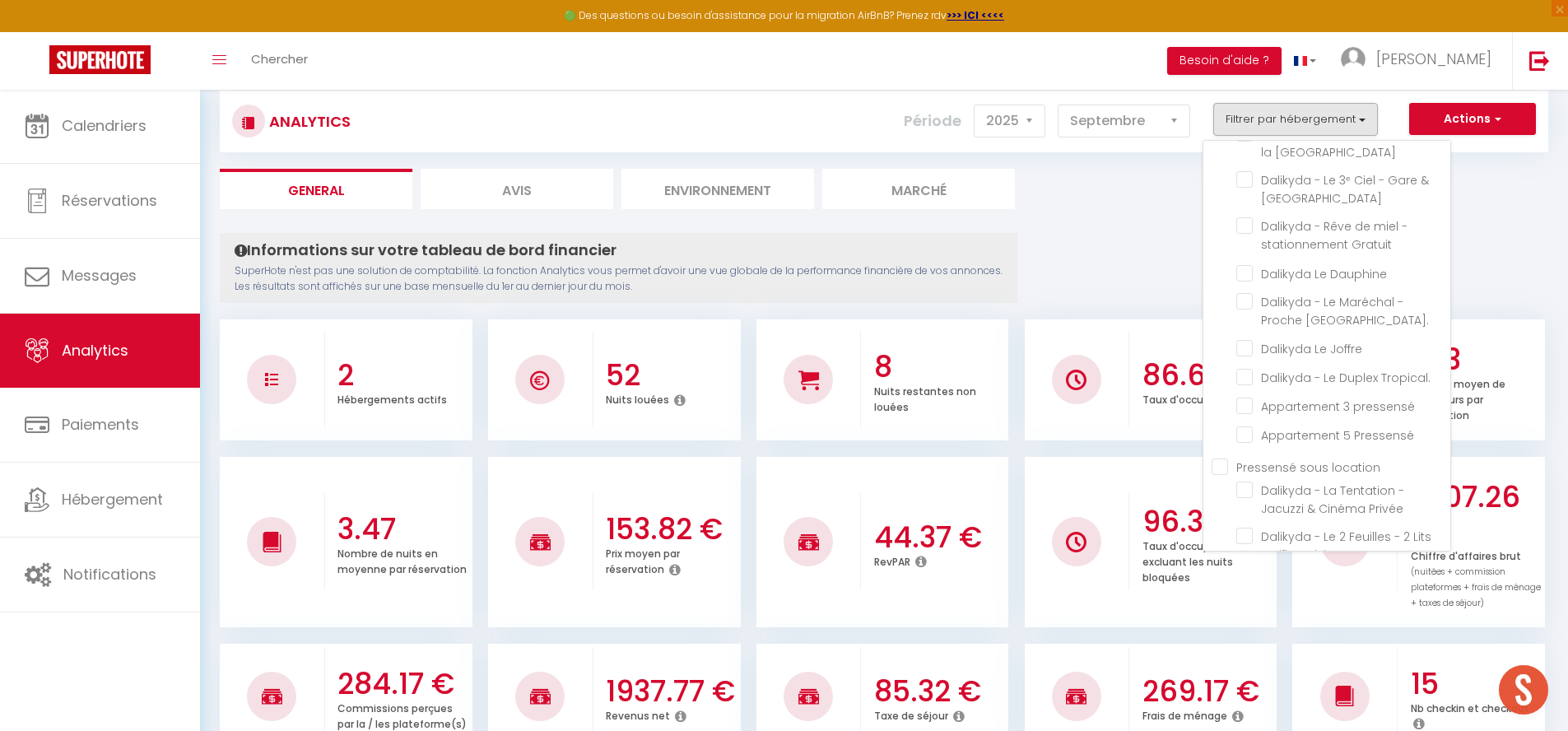
click at [1248, 573] on Loveroom "checkbox" at bounding box center [1343, 581] width 214 height 17
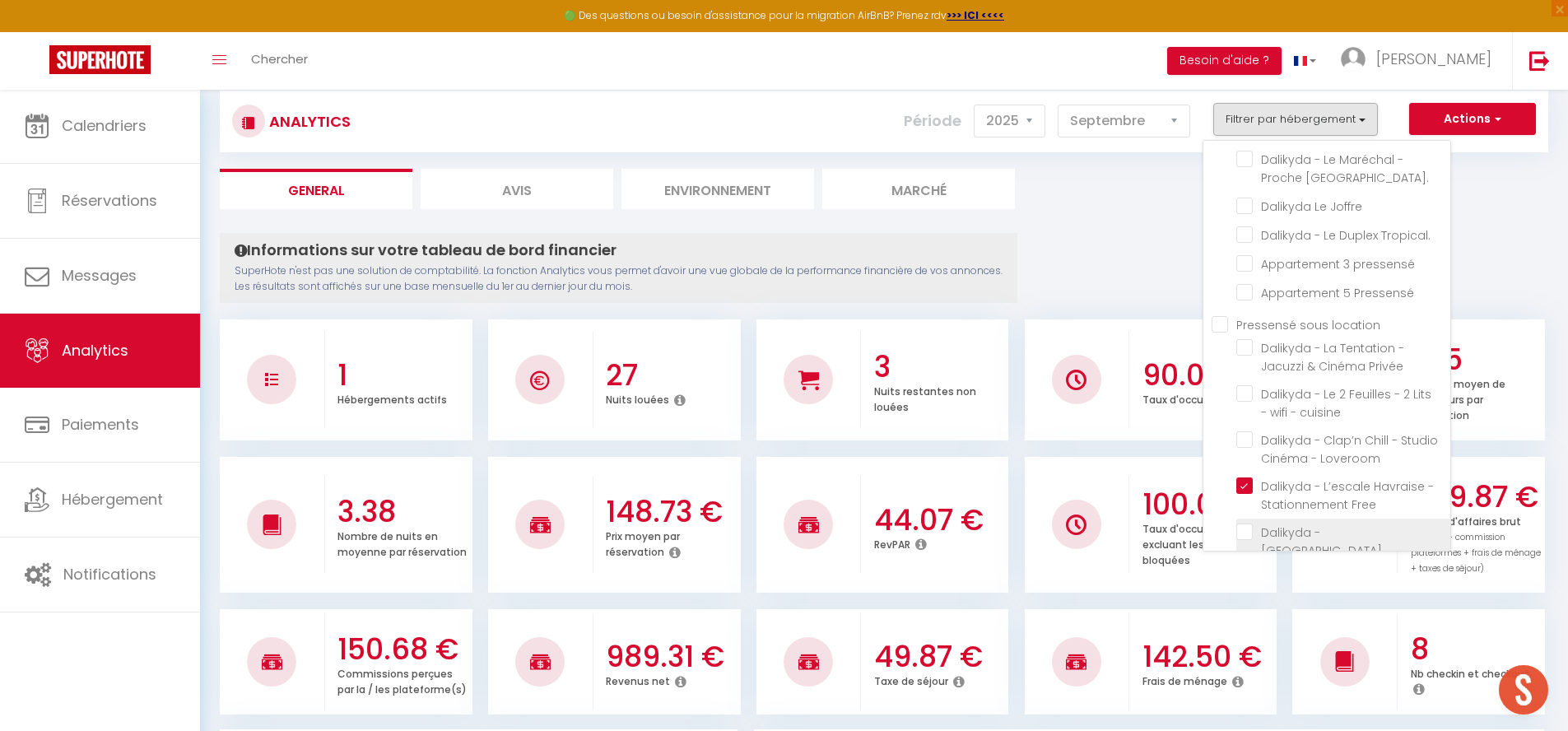
scroll to position [196, 0]
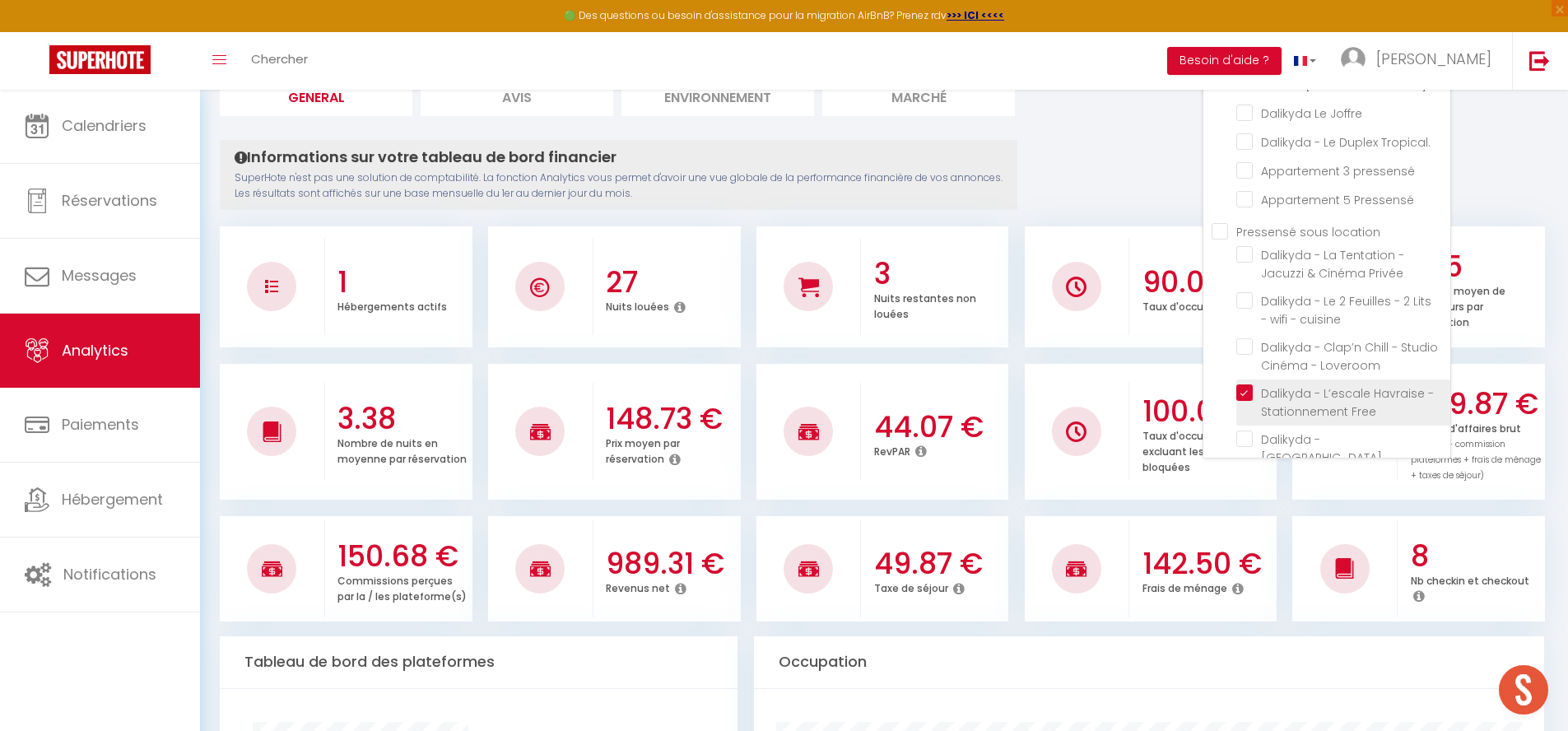
click at [1254, 384] on Free "checkbox" at bounding box center [1343, 393] width 214 height 17
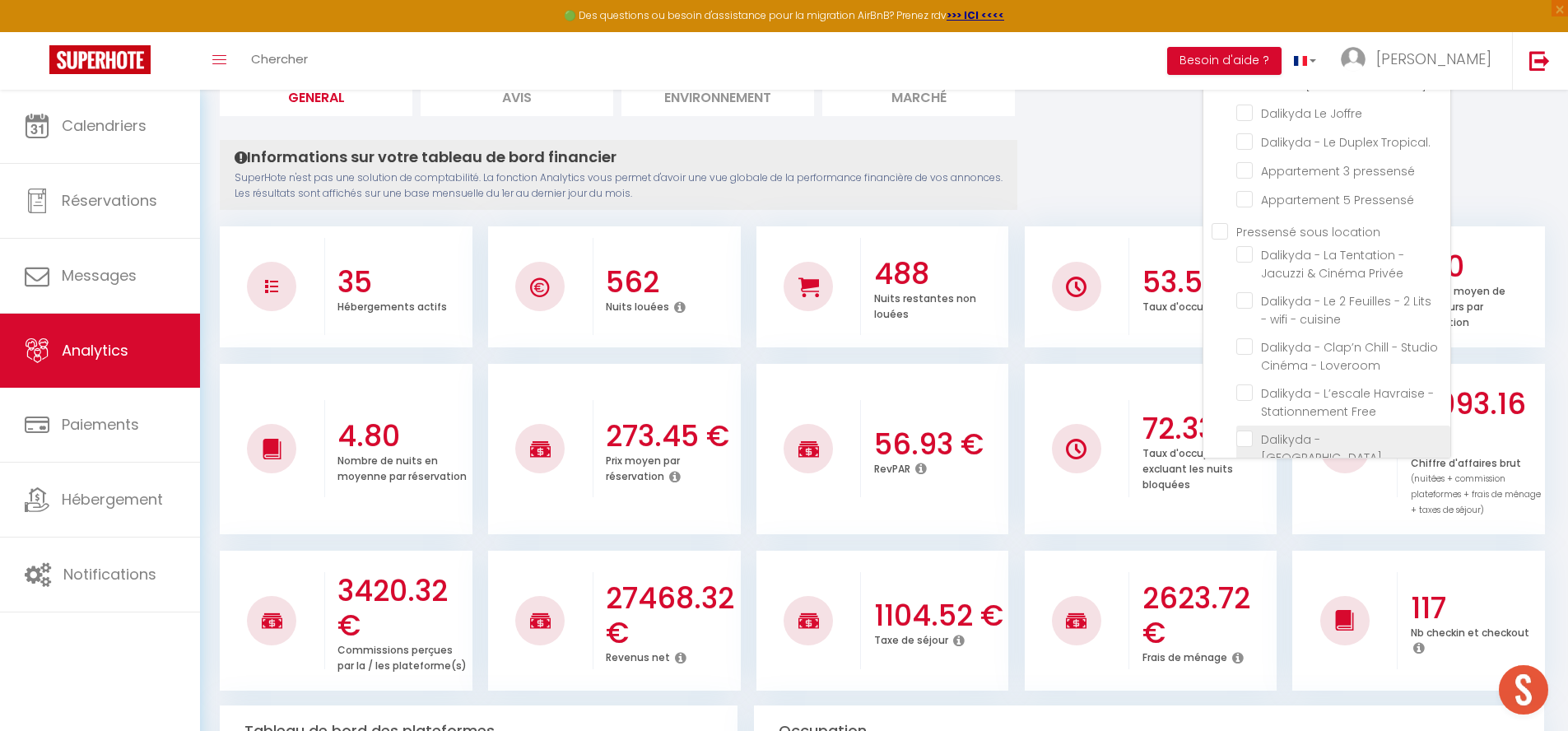
click at [1248, 430] on Manhattan "checkbox" at bounding box center [1343, 438] width 214 height 17
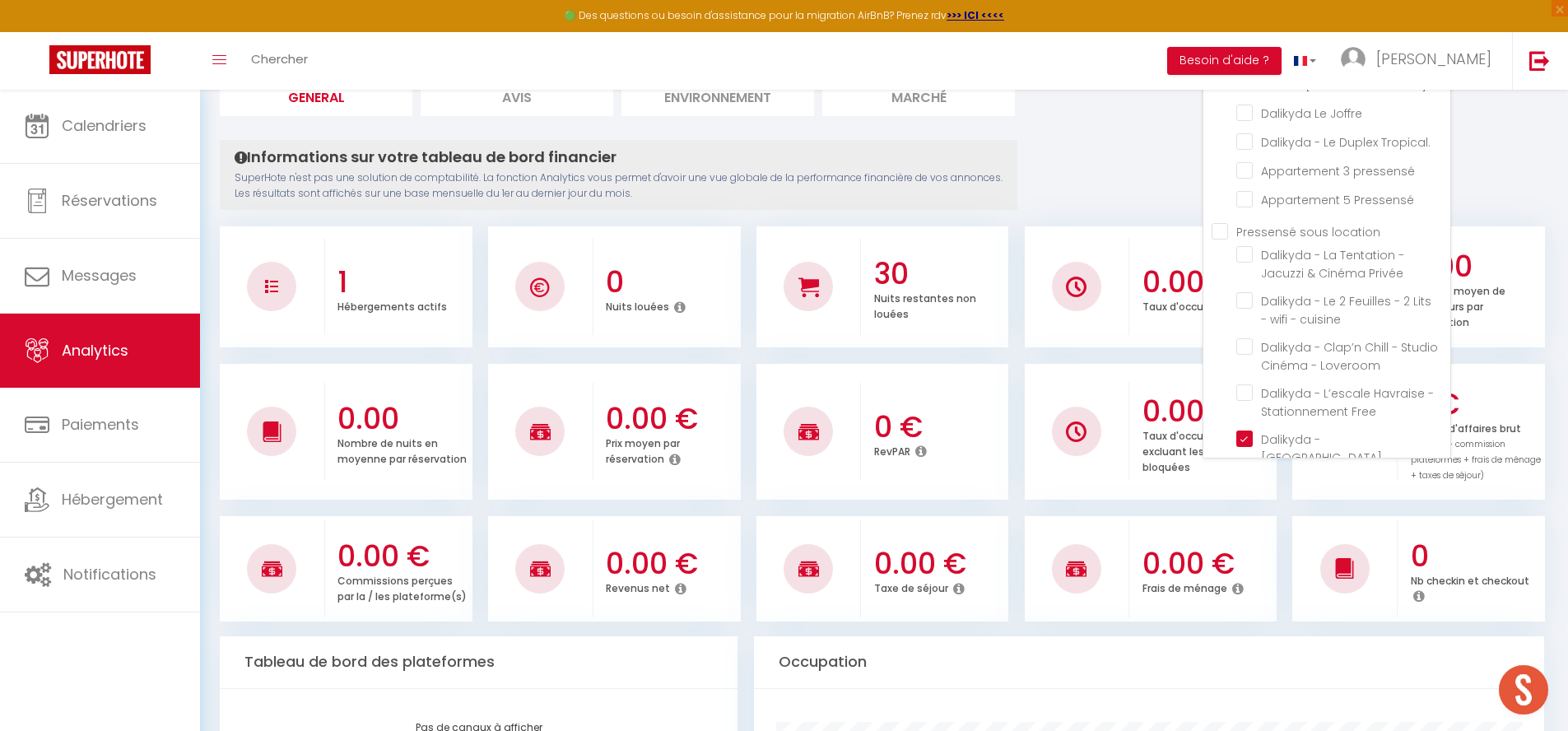
click at [1249, 477] on Gratuit "checkbox" at bounding box center [1343, 485] width 214 height 17
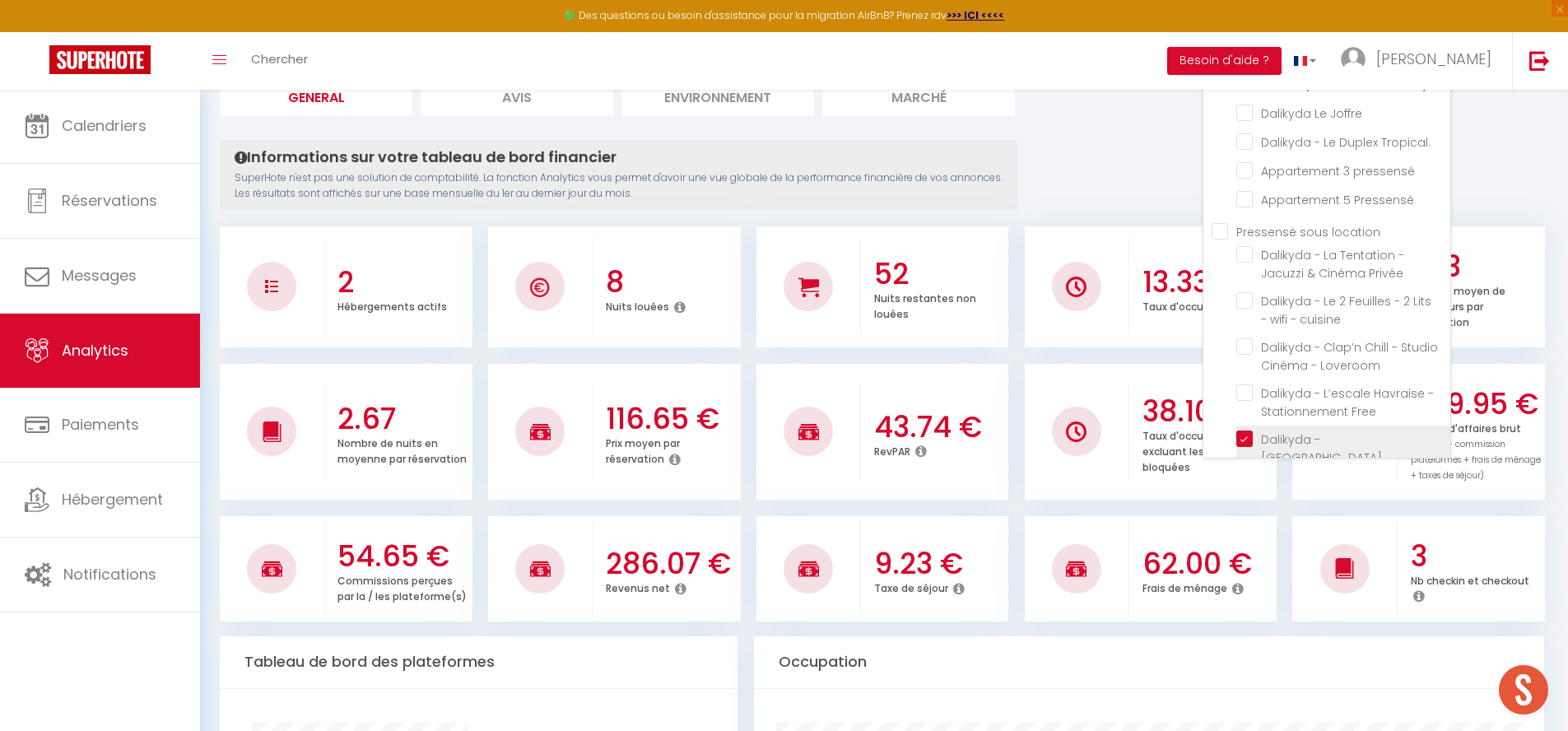
click at [1250, 430] on Manhattan "checkbox" at bounding box center [1343, 438] width 214 height 17
click at [1246, 523] on doublette "checkbox" at bounding box center [1343, 531] width 214 height 17
click at [1246, 477] on Gratuit "checkbox" at bounding box center [1343, 485] width 214 height 17
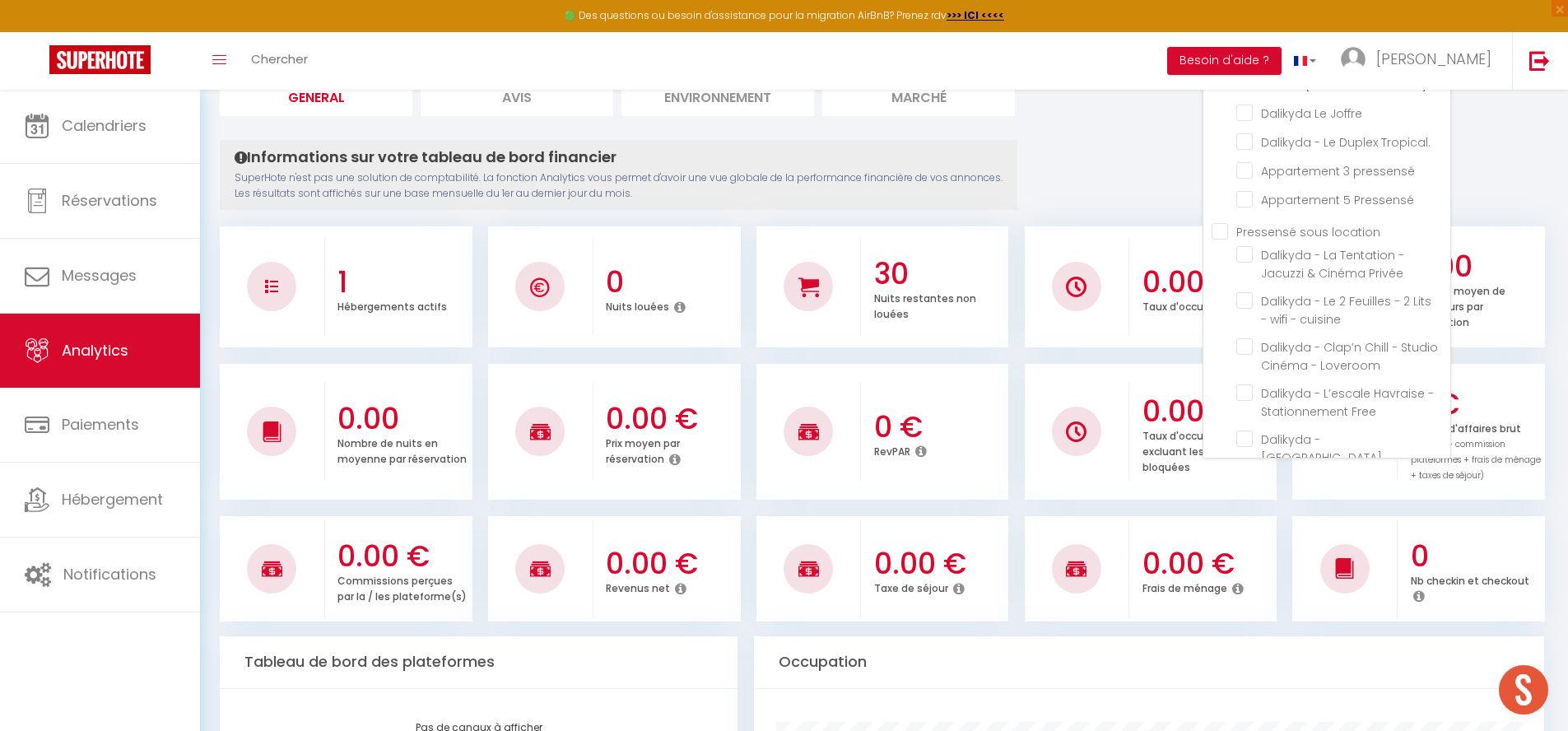
click at [1244, 552] on pressensé "checkbox" at bounding box center [1343, 561] width 214 height 17
click at [1248, 523] on doublette "checkbox" at bounding box center [1343, 531] width 214 height 17
click at [1244, 580] on Pressensé "checkbox" at bounding box center [1343, 589] width 214 height 17
click at [1247, 552] on pressensé "checkbox" at bounding box center [1343, 561] width 214 height 17
click at [1246, 580] on Pressensé "checkbox" at bounding box center [1343, 589] width 214 height 17
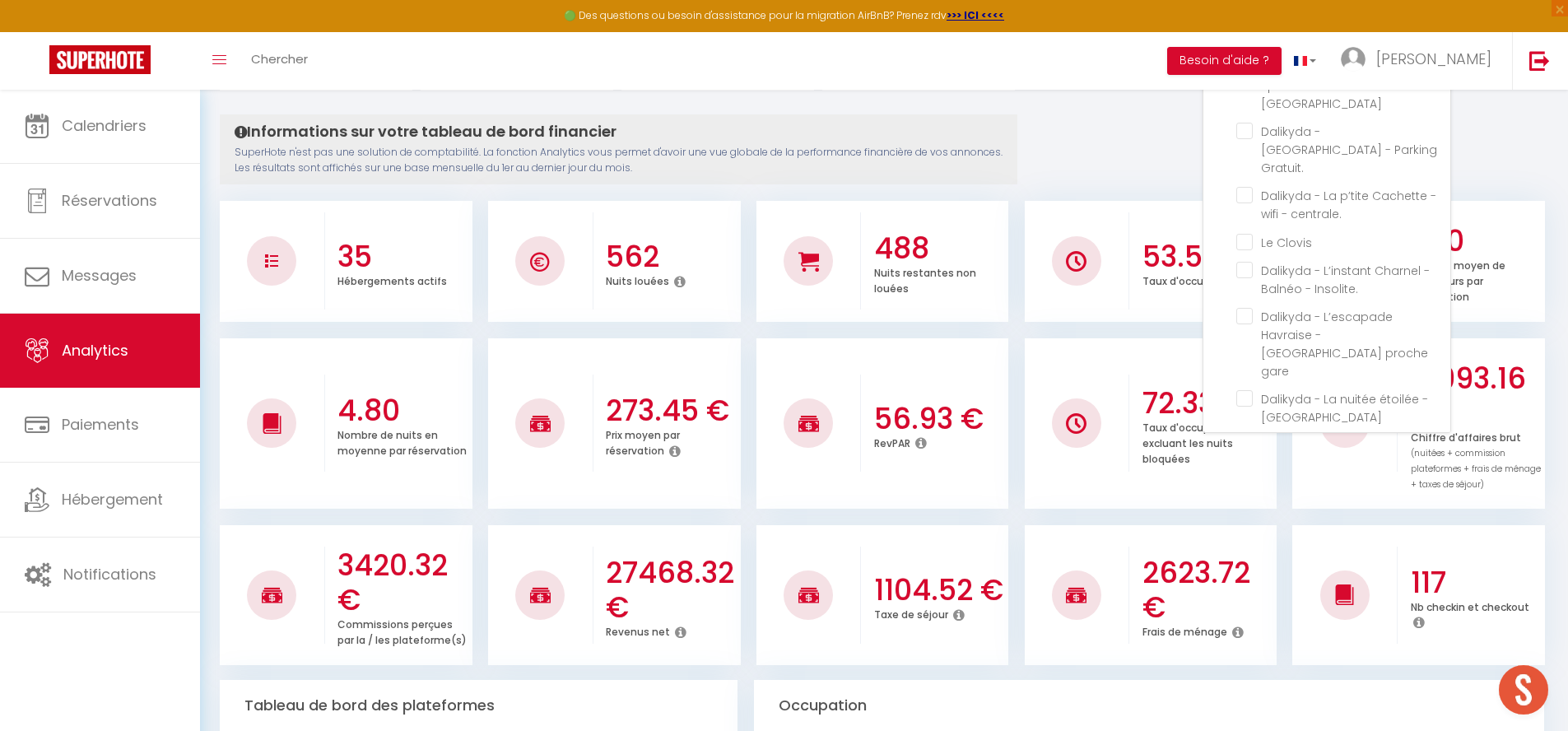
scroll to position [0, 0]
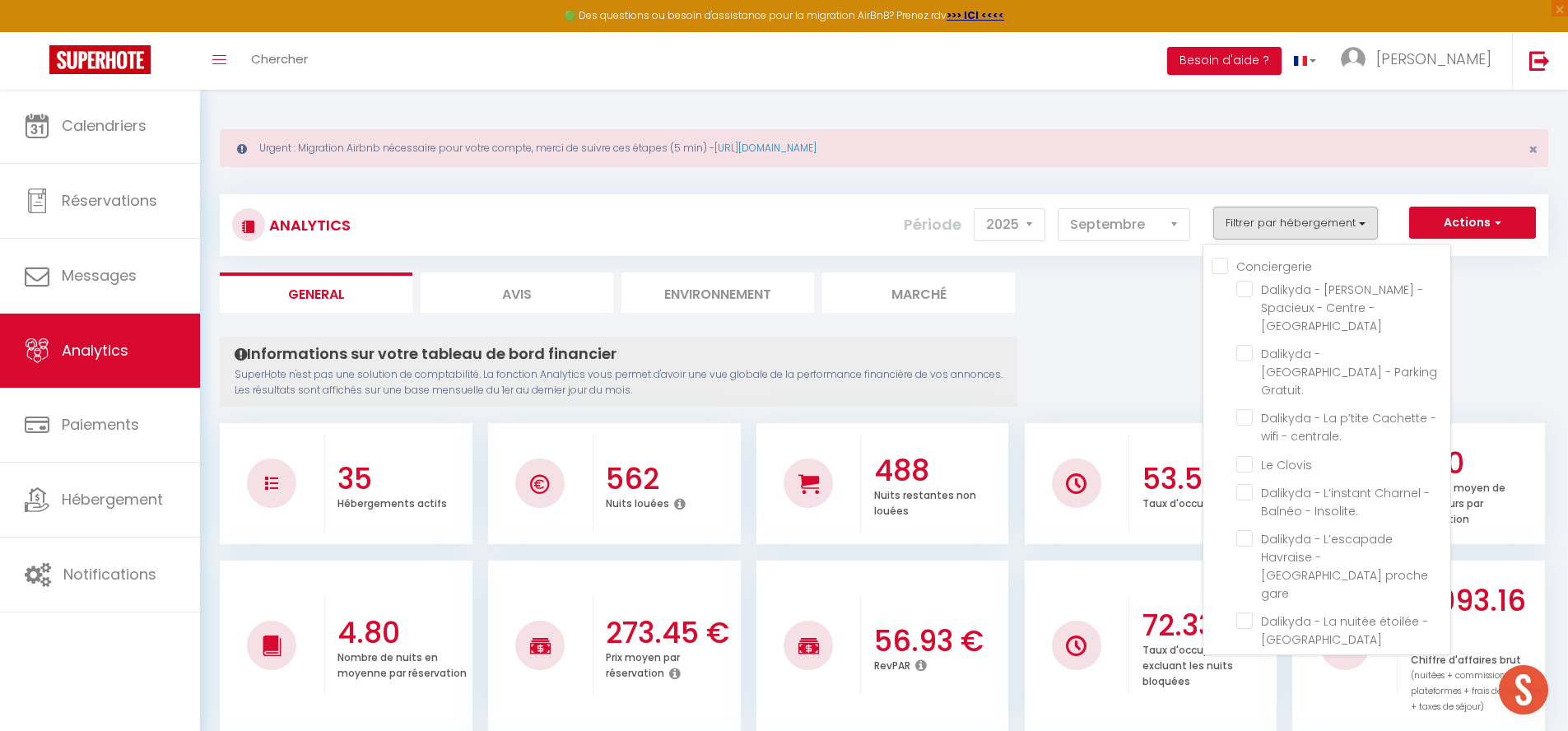
click at [1329, 208] on button "Filtrer par hébergement" at bounding box center [1295, 222] width 165 height 33
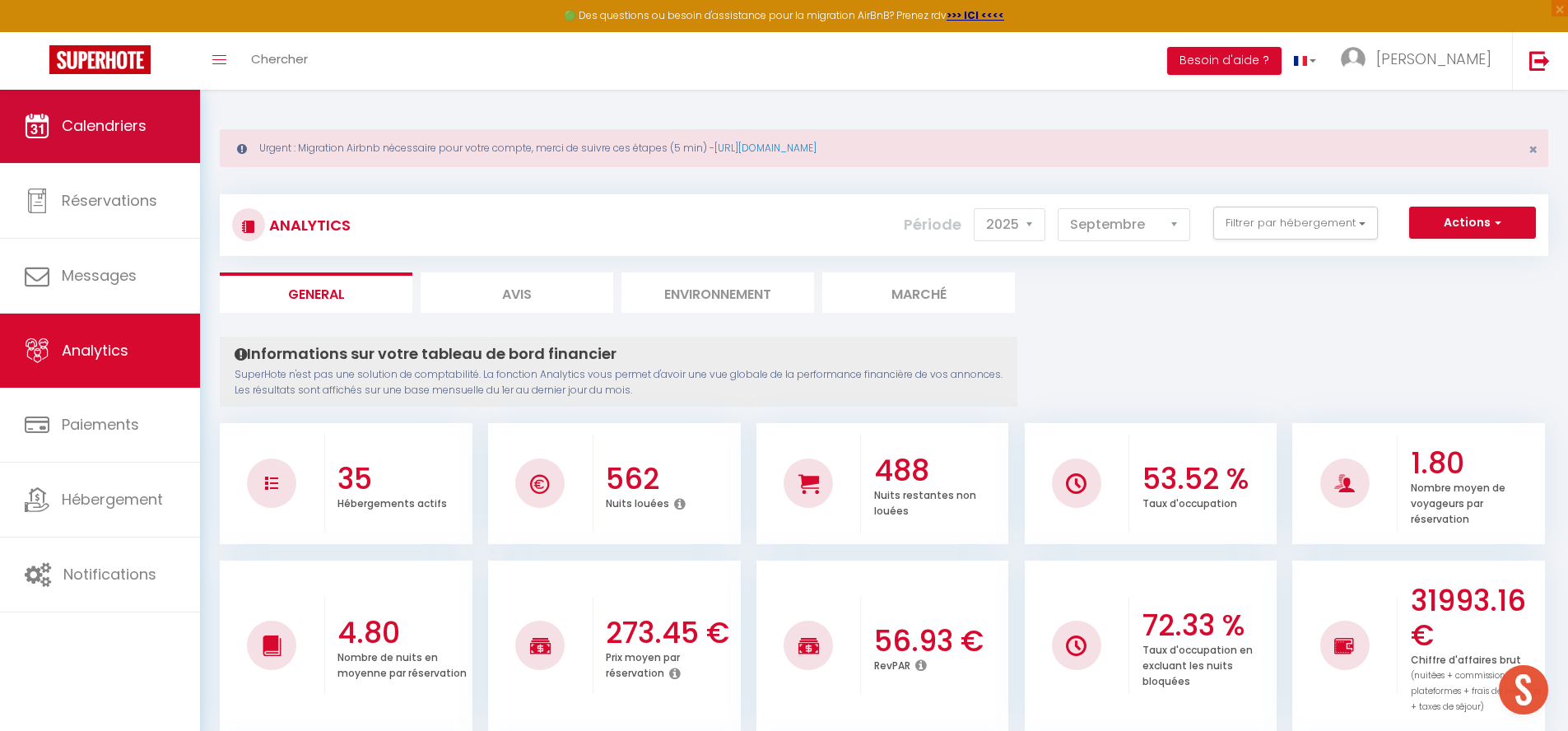
click at [85, 115] on span "Calendriers" at bounding box center [104, 125] width 85 height 21
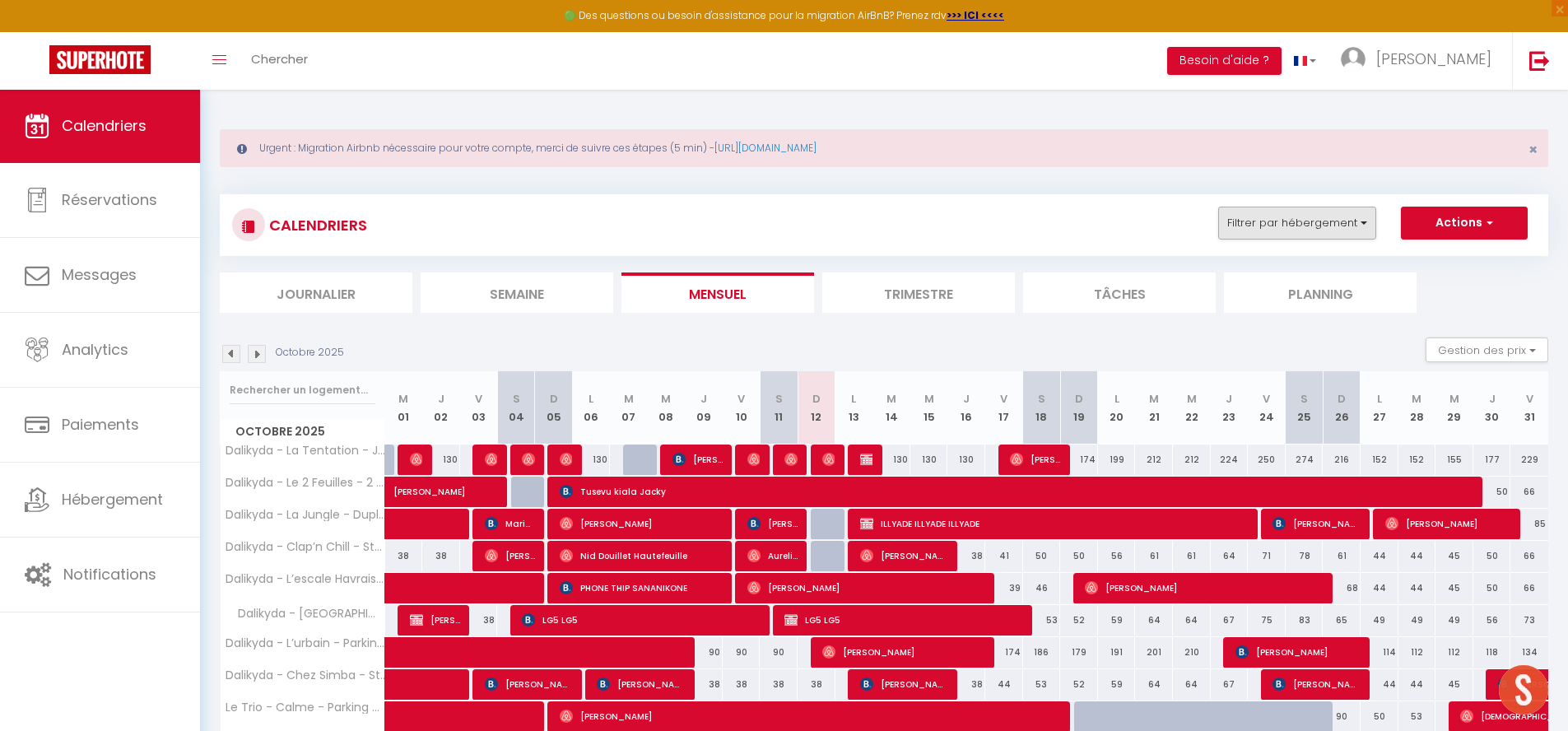
click at [1248, 219] on button "Filtrer par hébergement" at bounding box center [1297, 222] width 158 height 33
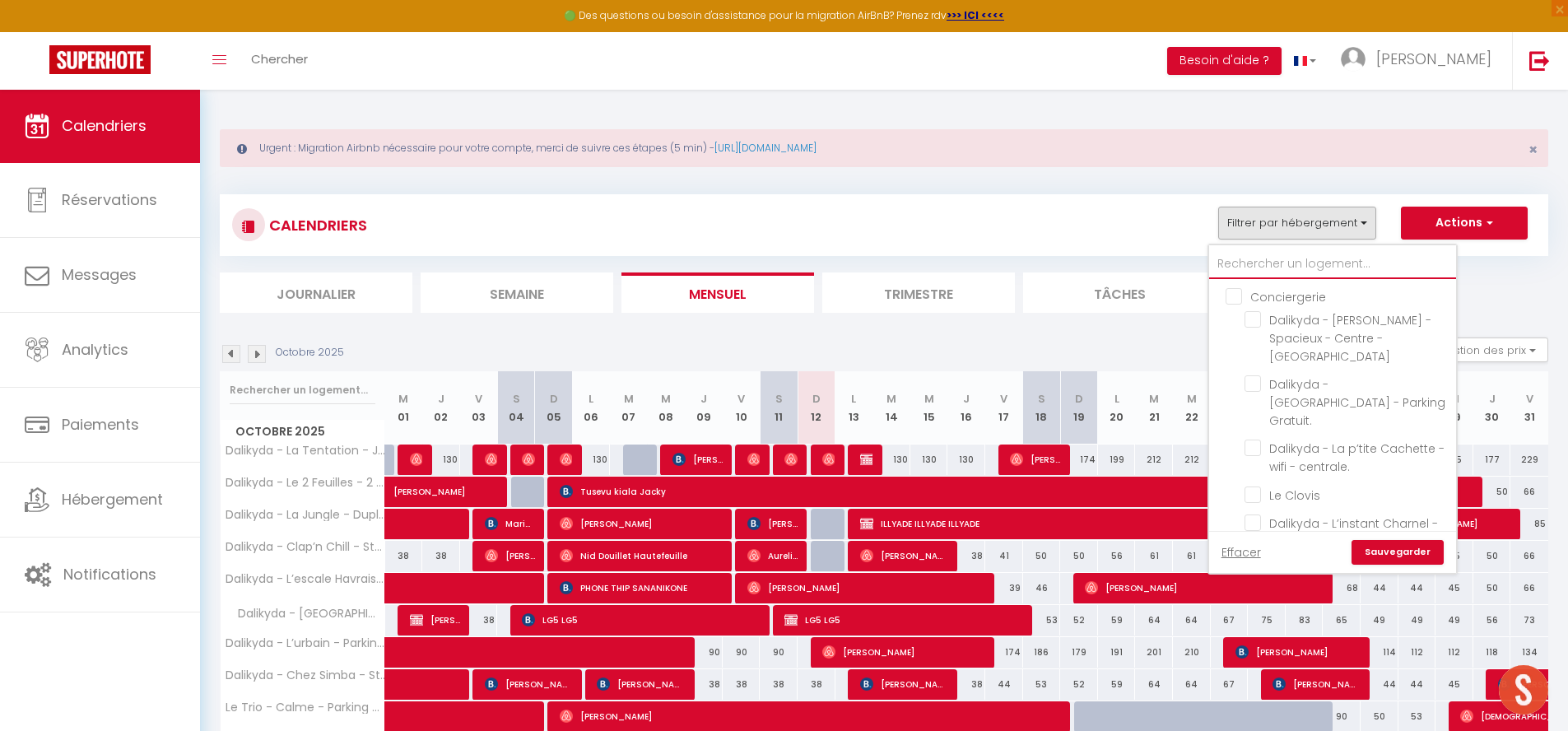
click at [1284, 261] on input "text" at bounding box center [1332, 265] width 247 height 30
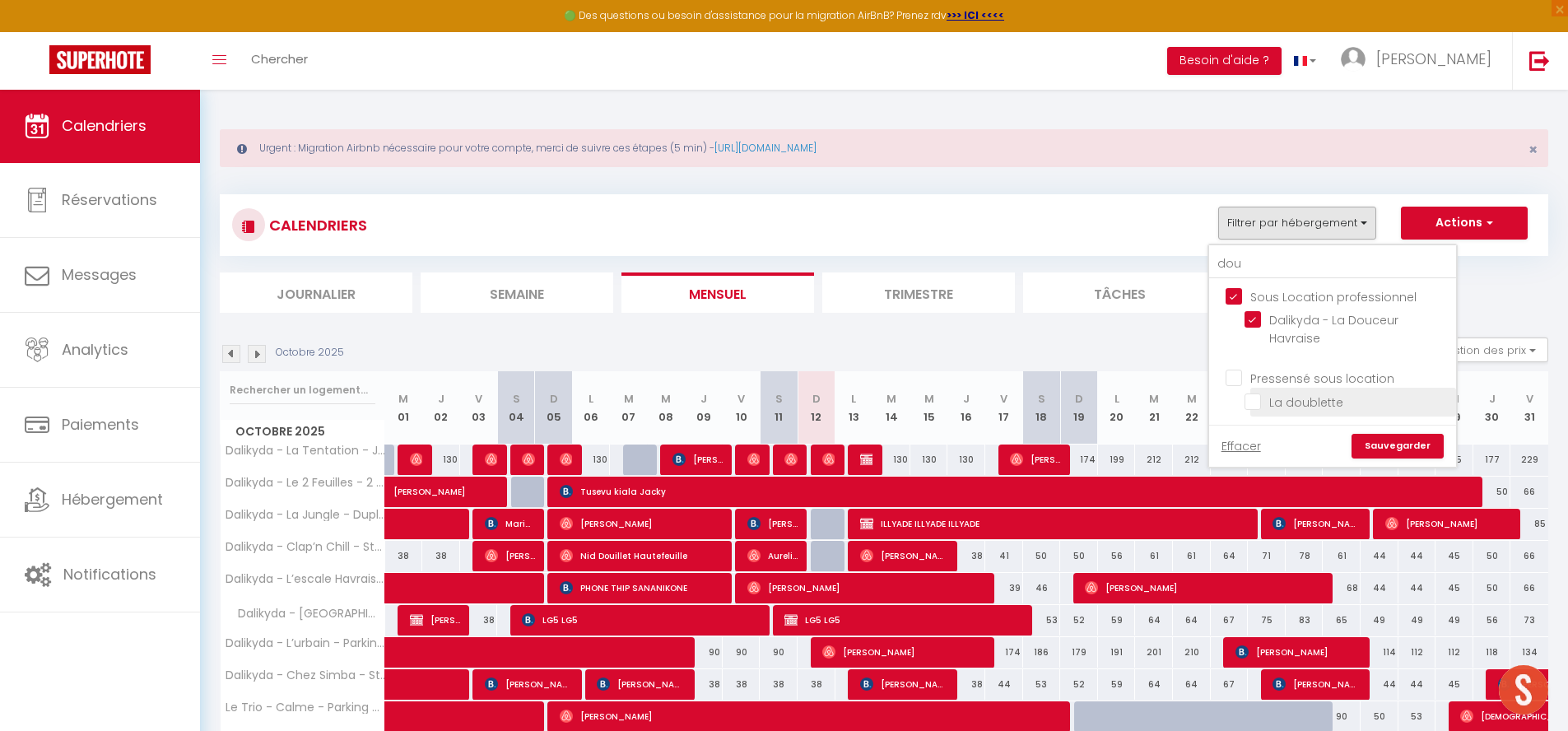
click at [1260, 394] on label "La doublette" at bounding box center [1302, 402] width 82 height 18
click at [1259, 393] on input "La doublette" at bounding box center [1347, 401] width 206 height 17
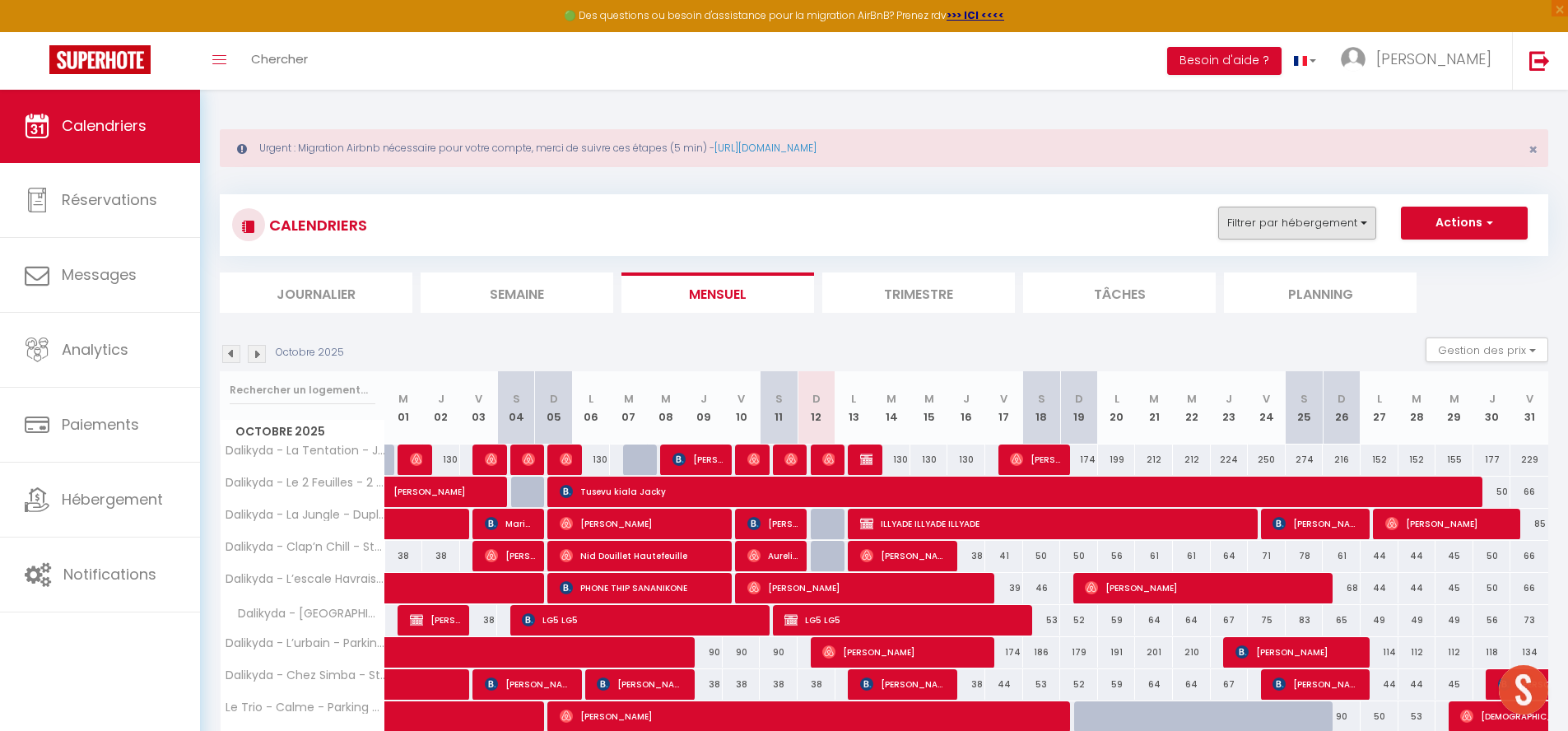
click at [1338, 220] on button "Filtrer par hébergement" at bounding box center [1297, 222] width 158 height 33
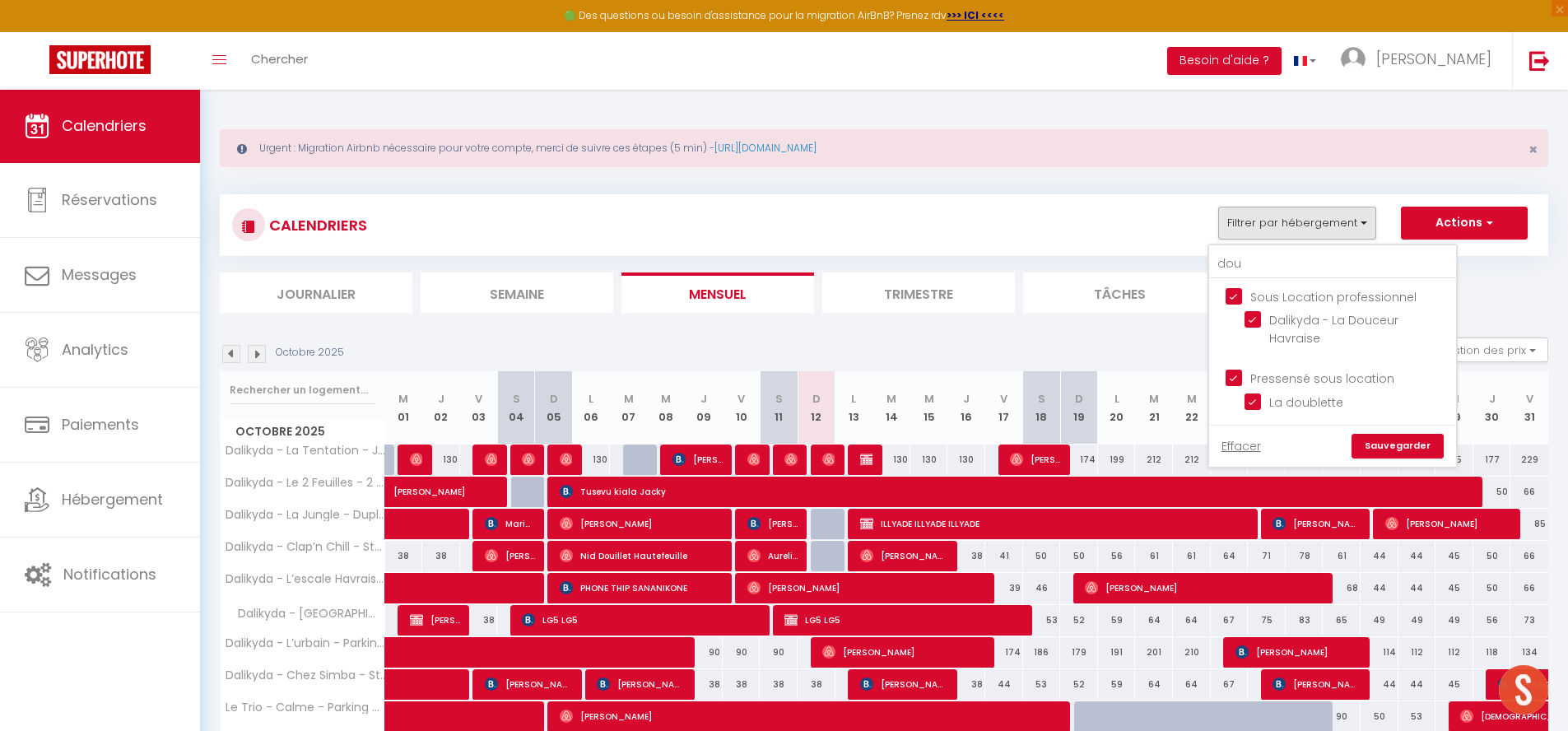
click at [1235, 300] on input "Sous Location professionnel" at bounding box center [1349, 295] width 247 height 17
click at [1240, 382] on input "Pressensé sous location" at bounding box center [1349, 377] width 247 height 17
click at [1389, 437] on link "Sauvegarder" at bounding box center [1397, 446] width 93 height 24
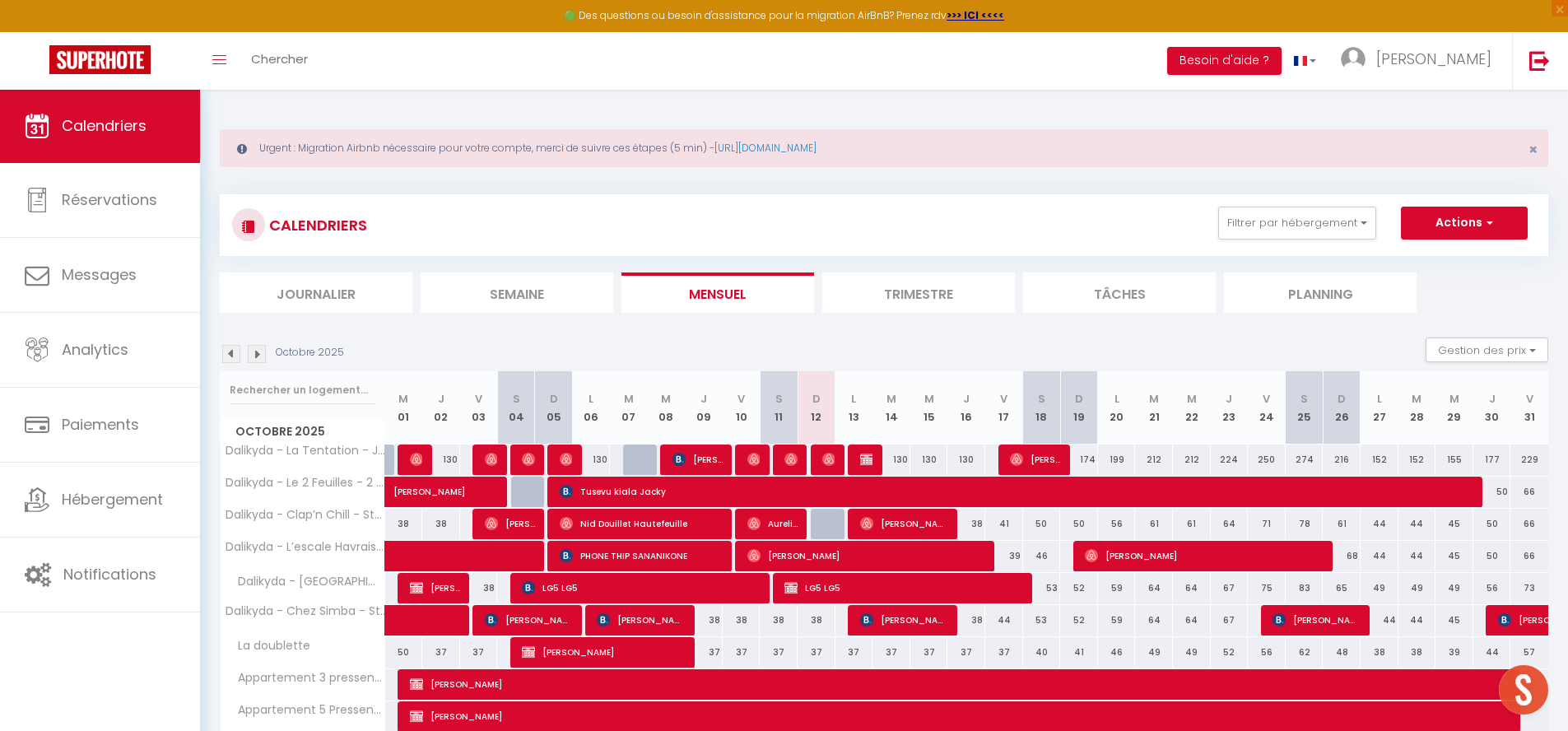
scroll to position [89, 0]
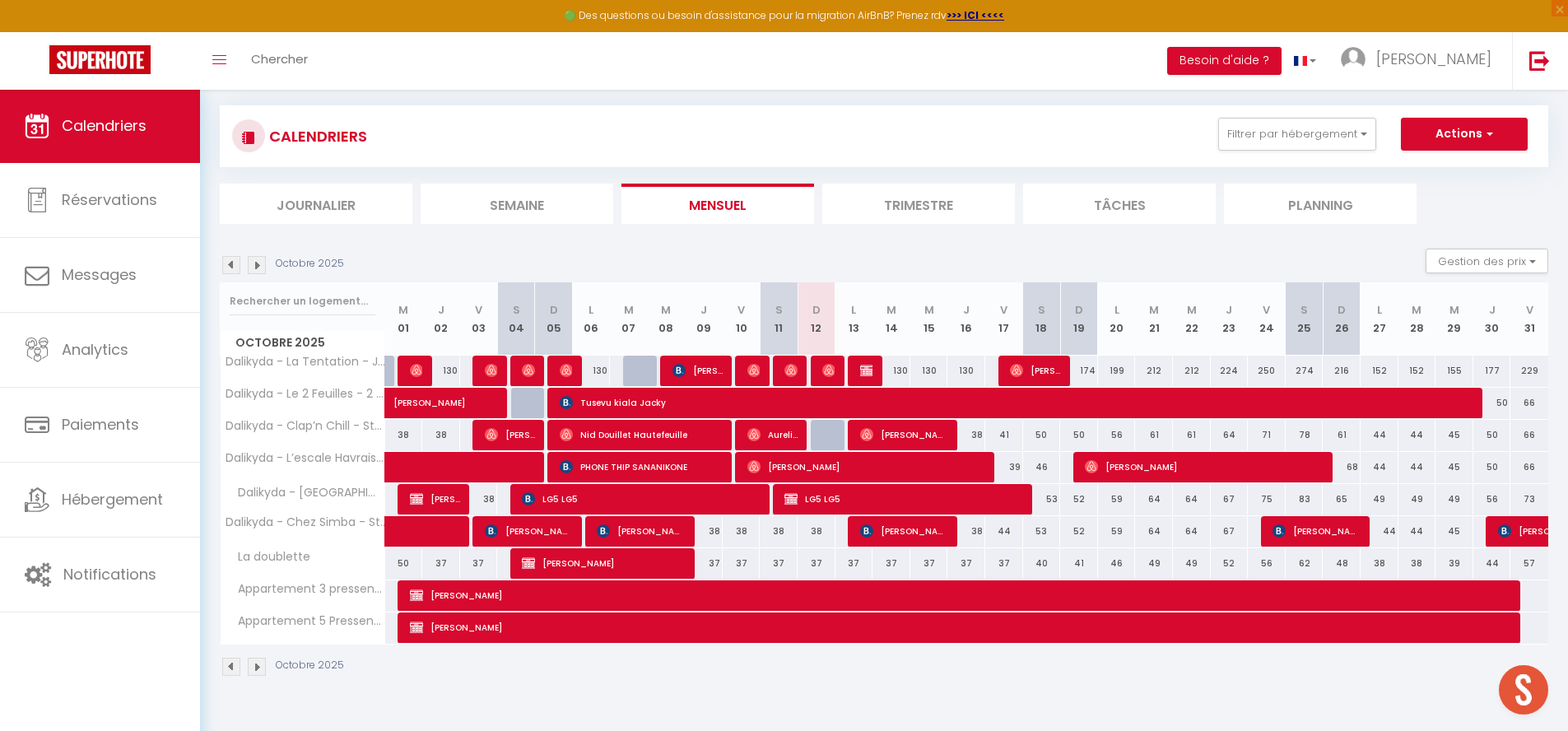
click at [1335, 525] on span "[PERSON_NAME]" at bounding box center [1316, 530] width 88 height 31
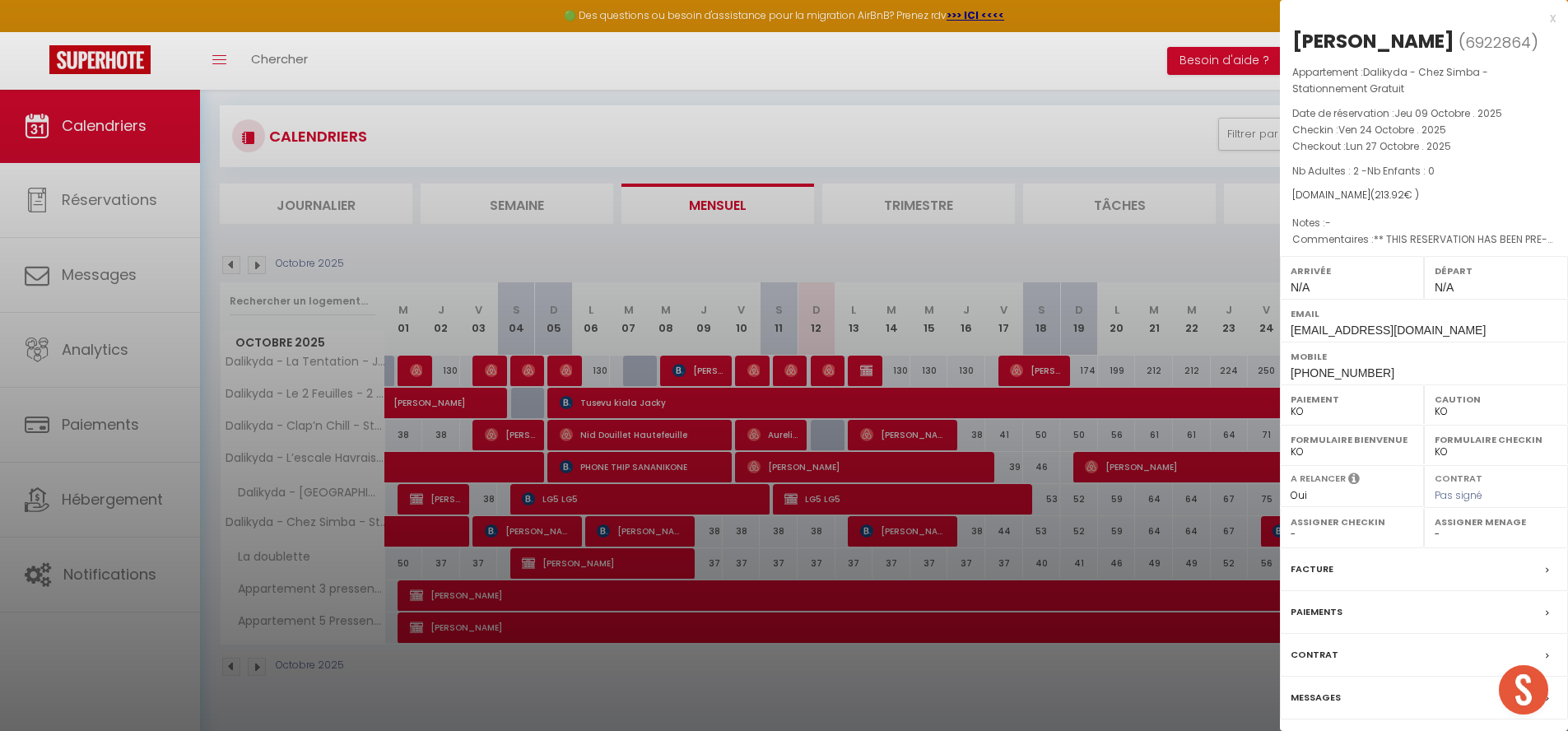
click at [1554, 19] on div "x" at bounding box center [1417, 18] width 276 height 20
